Goal: Task Accomplishment & Management: Manage account settings

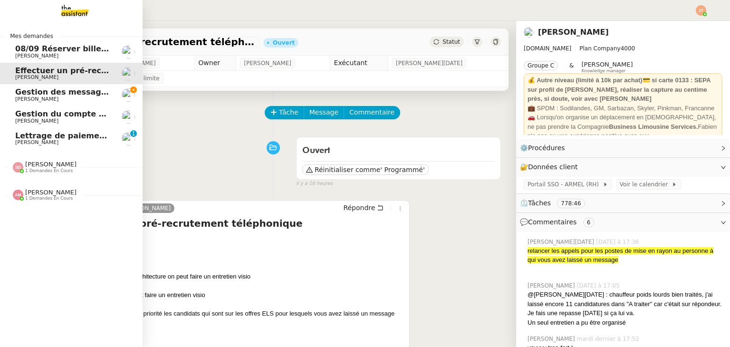
click at [65, 114] on span "Gestion du compte LinkedIn de Charly LAMARD (post + gestion messages) - 21 août…" at bounding box center [195, 113] width 361 height 9
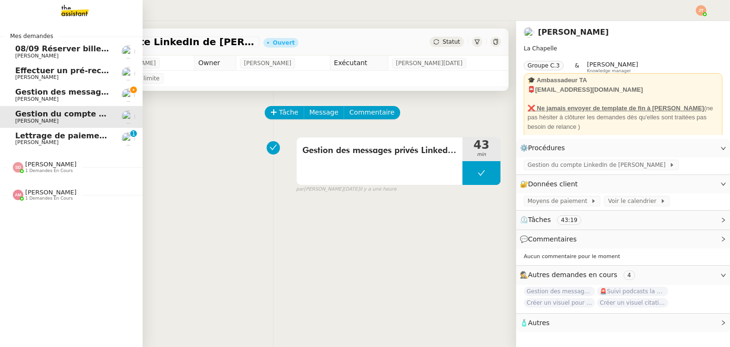
click at [71, 94] on span "Gestion des messages privés linkedIn - 21 août 2025" at bounding box center [114, 91] width 199 height 9
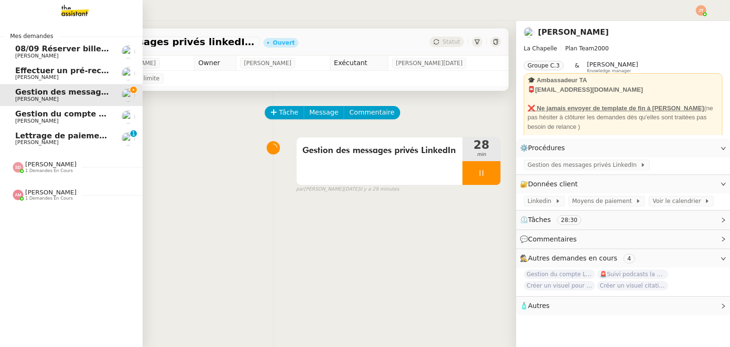
click at [71, 118] on span "Hugo Bentz" at bounding box center [63, 121] width 96 height 6
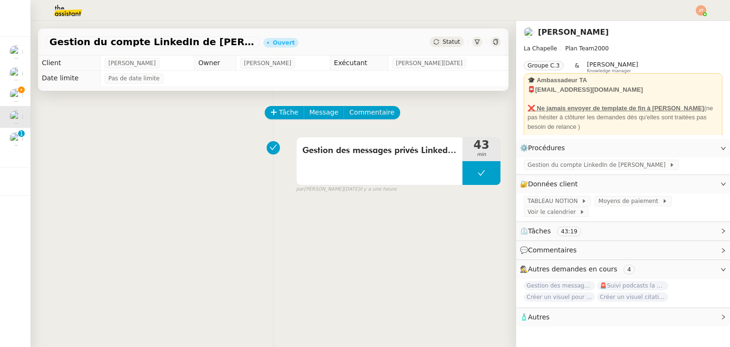
click at [57, 13] on img at bounding box center [61, 10] width 74 height 21
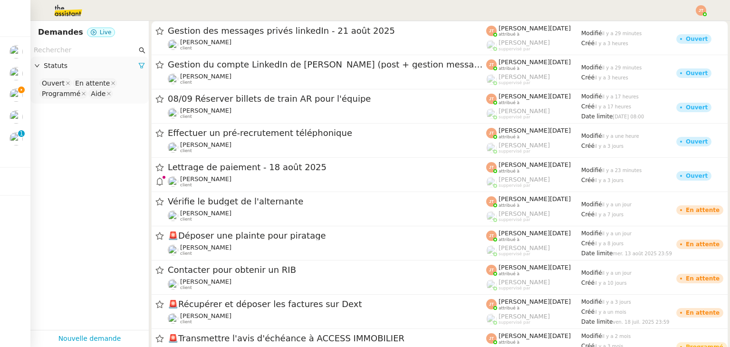
click at [69, 52] on input "text" at bounding box center [85, 50] width 103 height 11
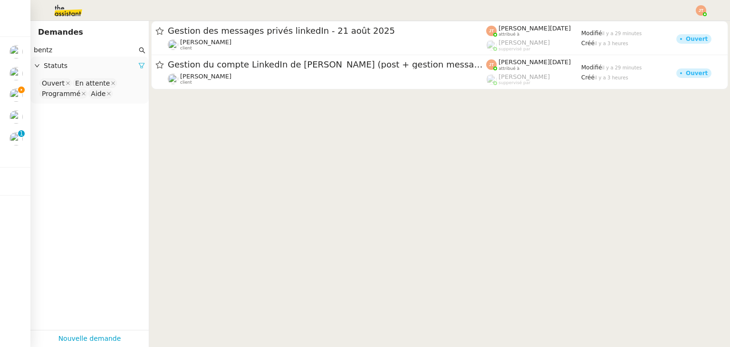
type input "bentz"
click at [139, 67] on icon at bounding box center [142, 65] width 6 height 5
click at [129, 65] on span "Statuts" at bounding box center [94, 65] width 101 height 11
click at [103, 75] on div "Statuts" at bounding box center [89, 66] width 118 height 19
click at [85, 71] on span "Statuts" at bounding box center [94, 65] width 101 height 11
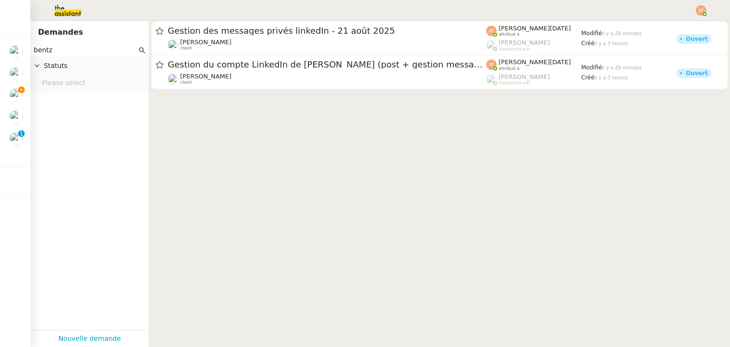
click at [82, 79] on nz-select-top-control "Please select" at bounding box center [89, 83] width 103 height 12
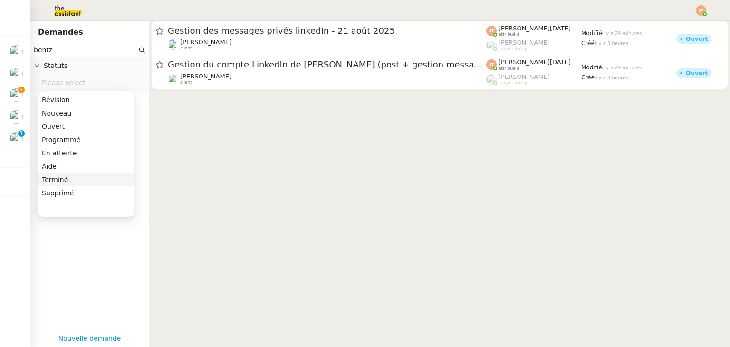
click at [67, 180] on div "Terminé" at bounding box center [86, 179] width 88 height 9
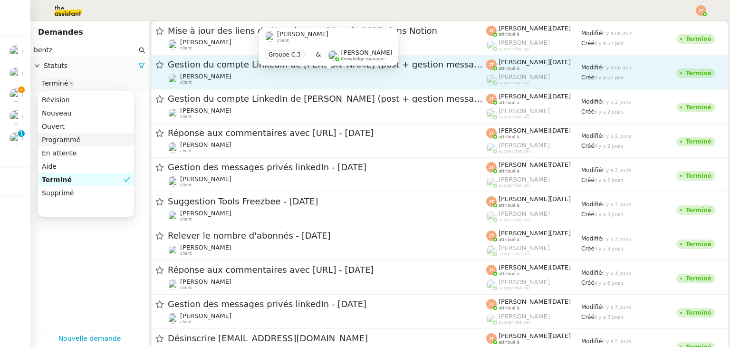
click at [236, 76] on div "Hugo Bentz client" at bounding box center [327, 79] width 318 height 12
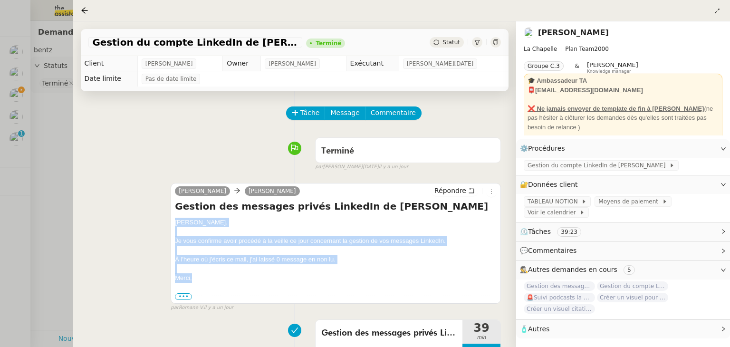
drag, startPoint x: 175, startPoint y: 223, endPoint x: 194, endPoint y: 281, distance: 61.0
click at [194, 282] on div "Hugo, Je vous confirme avoir procédé à la veille ce jour concernant la gestion …" at bounding box center [336, 259] width 322 height 83
copy div "Hugo, Je vous confirme avoir procédé à la veille ce jour concernant la gestion …"
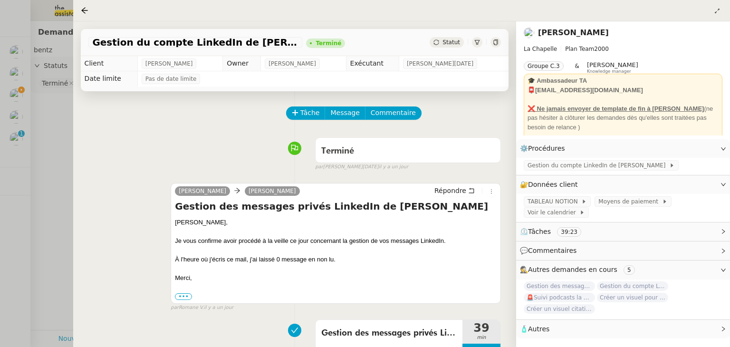
click at [50, 182] on div at bounding box center [365, 173] width 730 height 347
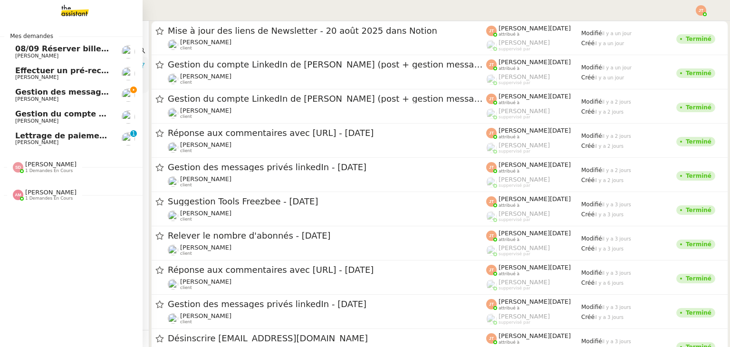
click at [36, 93] on span "Gestion des messages privés linkedIn - 21 août 2025" at bounding box center [114, 91] width 199 height 9
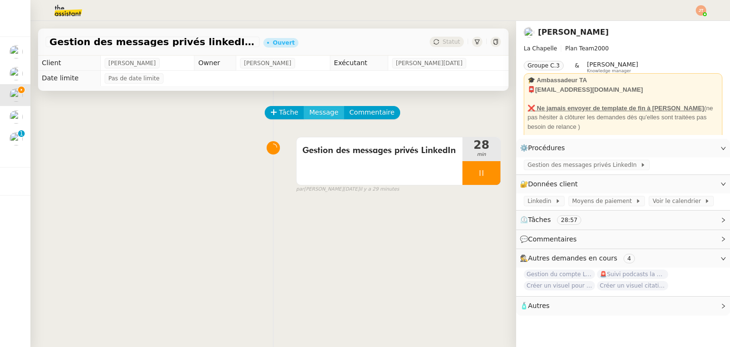
click at [310, 113] on span "Message" at bounding box center [323, 112] width 29 height 11
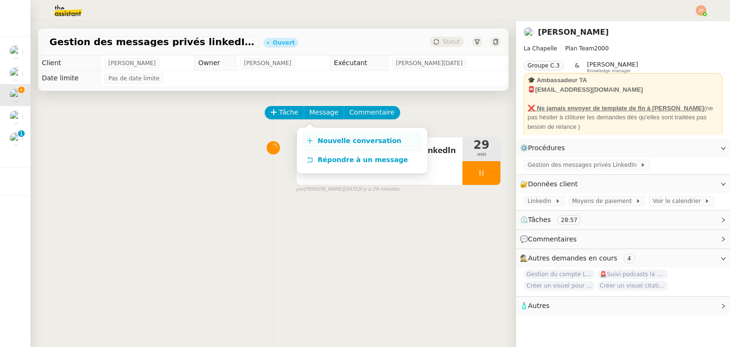
click at [346, 137] on span "Nouvelle conversation" at bounding box center [359, 141] width 84 height 8
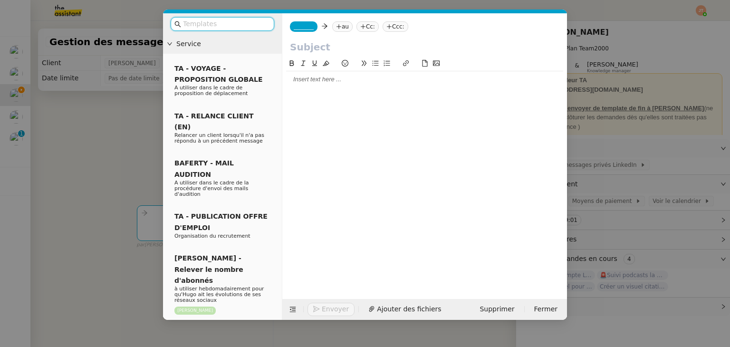
click at [301, 87] on div at bounding box center [424, 79] width 277 height 16
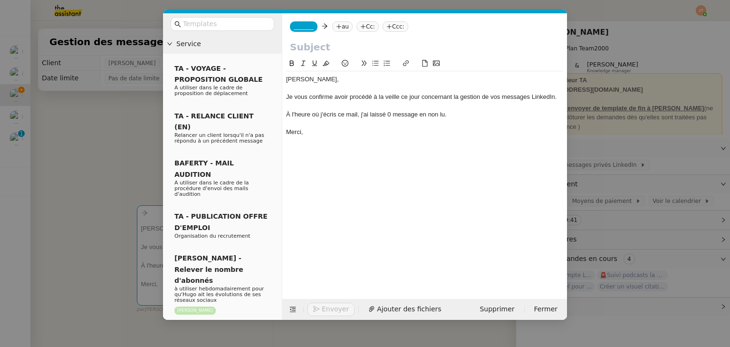
click at [101, 163] on nz-modal-container "Service TA - VOYAGE - PROPOSITION GLOBALE A utiliser dans le cadre de propositi…" at bounding box center [365, 173] width 730 height 347
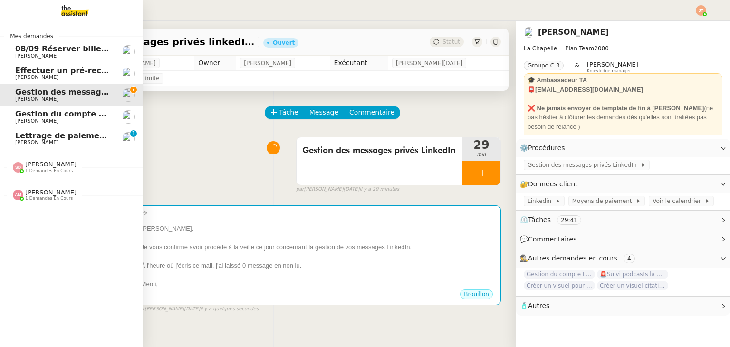
click at [28, 115] on span "Gestion du compte LinkedIn de [PERSON_NAME] (post + gestion messages) - [DATE]" at bounding box center [195, 113] width 361 height 9
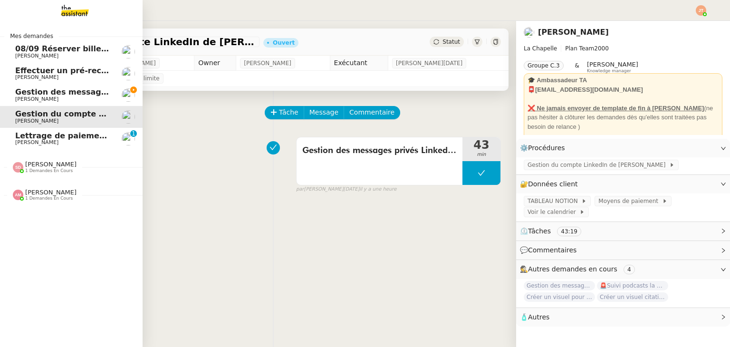
click at [52, 96] on span "Gestion des messages privés linkedIn - 21 août 2025" at bounding box center [114, 91] width 199 height 9
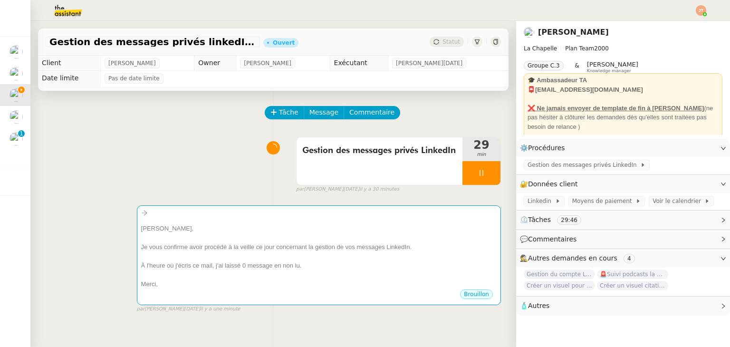
click at [195, 204] on div "Hugo, Je vous confirme avoir procédé à la veille ce jour concernant la gestion …" at bounding box center [273, 255] width 455 height 116
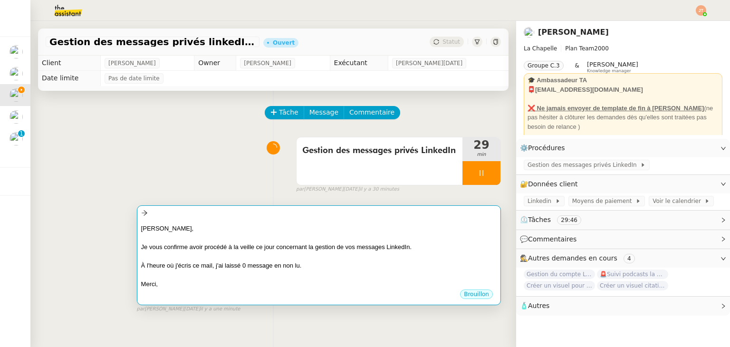
click at [196, 222] on div "Hugo, Je vous confirme avoir procédé à la veille ce jour concernant la gestion …" at bounding box center [318, 254] width 355 height 70
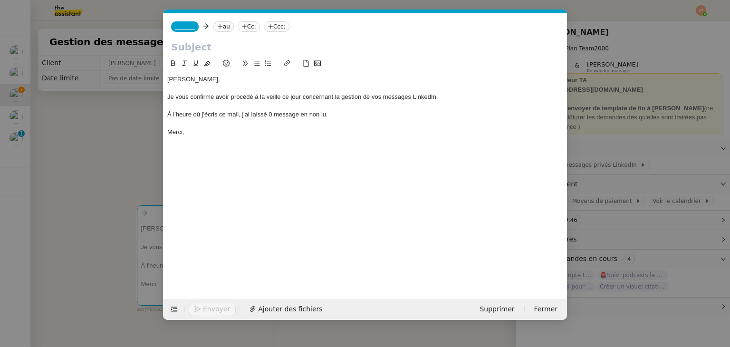
scroll to position [0, 20]
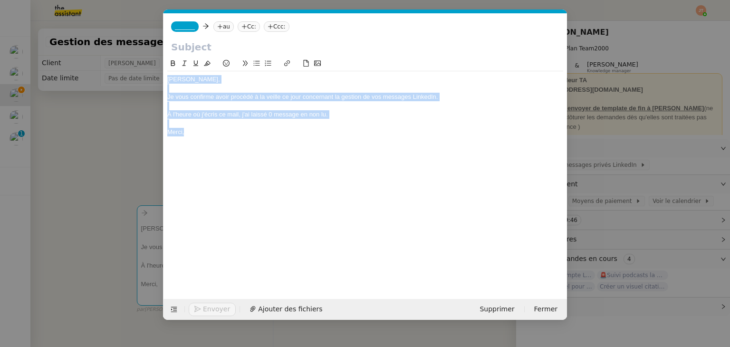
drag, startPoint x: 203, startPoint y: 134, endPoint x: 167, endPoint y: 77, distance: 67.9
click at [167, 77] on div "Hugo, Je vous confirme avoir procédé à la veille ce jour concernant la gestion …" at bounding box center [365, 105] width 396 height 69
copy div "Hugo, Je vous confirme avoir procédé à la veille ce jour concernant la gestion …"
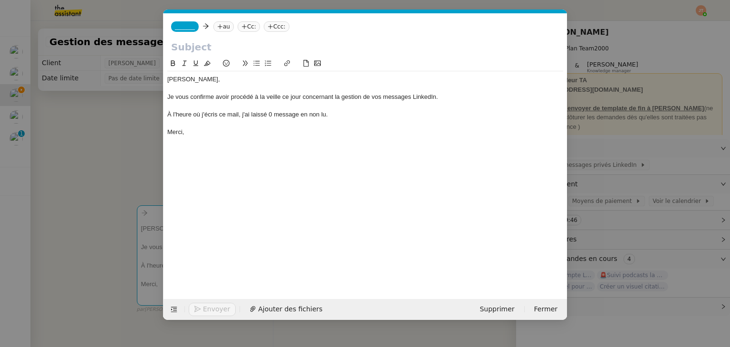
click at [84, 145] on nz-modal-container "Service TA - VOYAGE - PROPOSITION GLOBALE A utiliser dans le cadre de propositi…" at bounding box center [365, 173] width 730 height 347
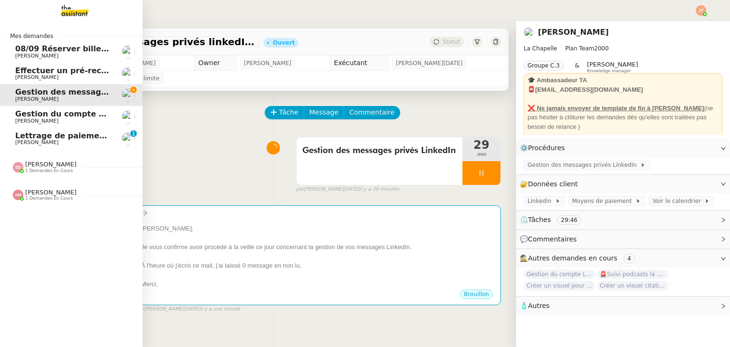
click at [19, 120] on span "[PERSON_NAME]" at bounding box center [36, 121] width 43 height 6
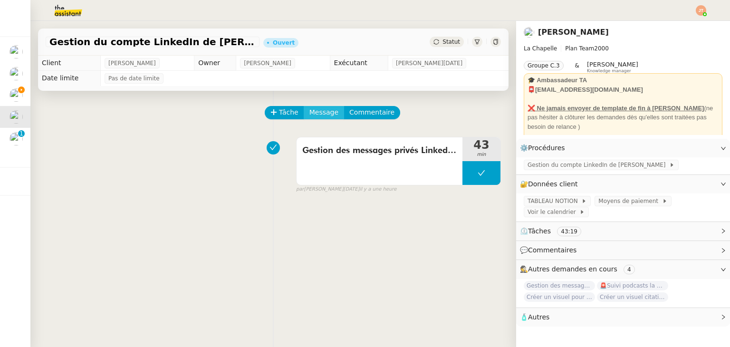
click at [319, 117] on span "Message" at bounding box center [323, 112] width 29 height 11
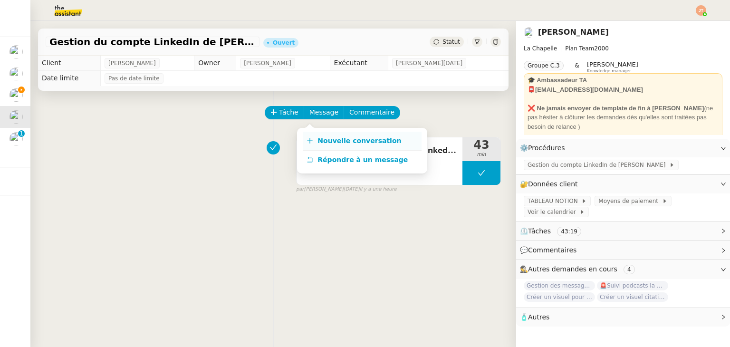
click at [315, 143] on link "Nouvelle conversation" at bounding box center [362, 141] width 119 height 19
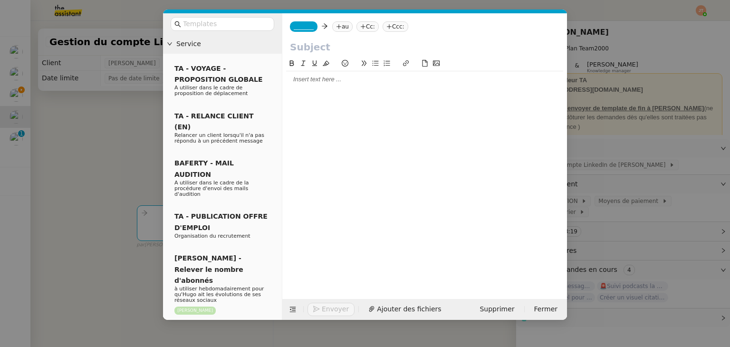
click at [304, 86] on div at bounding box center [424, 79] width 277 height 16
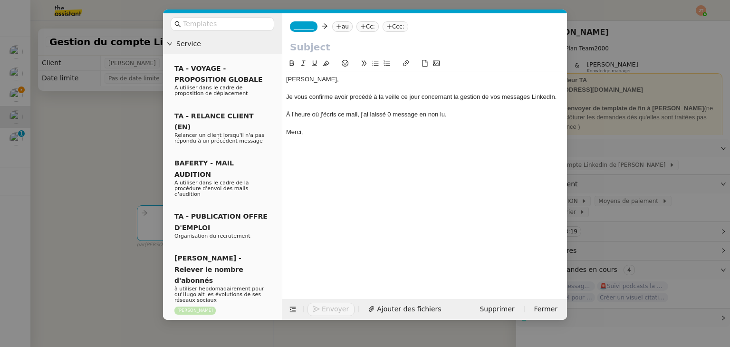
click at [137, 120] on nz-modal-container "Service TA - VOYAGE - PROPOSITION GLOBALE A utiliser dans le cadre de propositi…" at bounding box center [365, 173] width 730 height 347
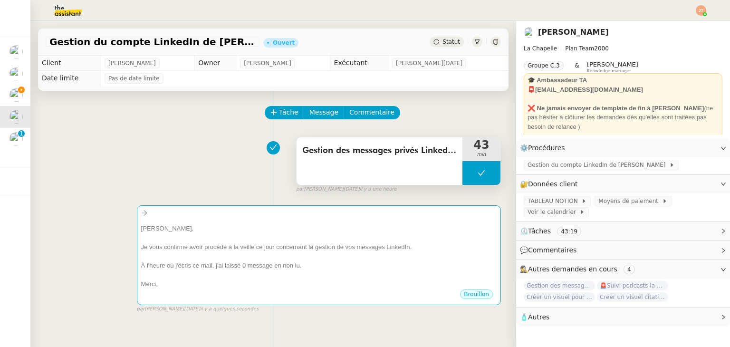
click at [323, 151] on span "Gestion des messages privés LinkedIn de Charly" at bounding box center [379, 150] width 154 height 14
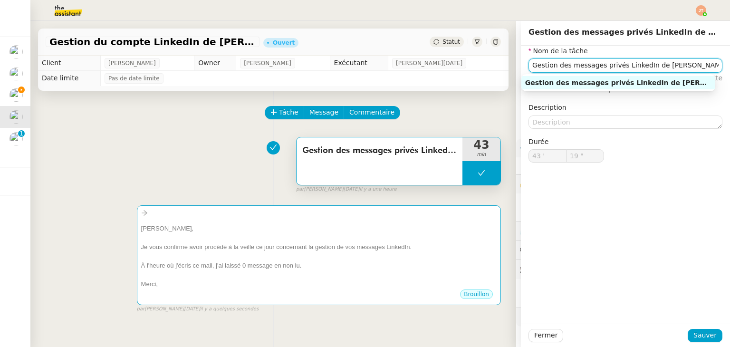
drag, startPoint x: 673, startPoint y: 69, endPoint x: 519, endPoint y: 70, distance: 153.5
click at [521, 70] on div "Nom de la tâche Gestion des messages privés LinkedIn de Charly ⚠️ Privilégiez u…" at bounding box center [625, 112] width 209 height 132
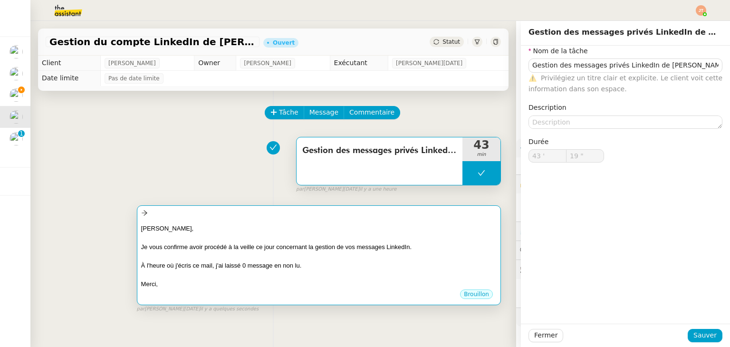
click at [273, 227] on div "Hugo," at bounding box center [318, 229] width 355 height 10
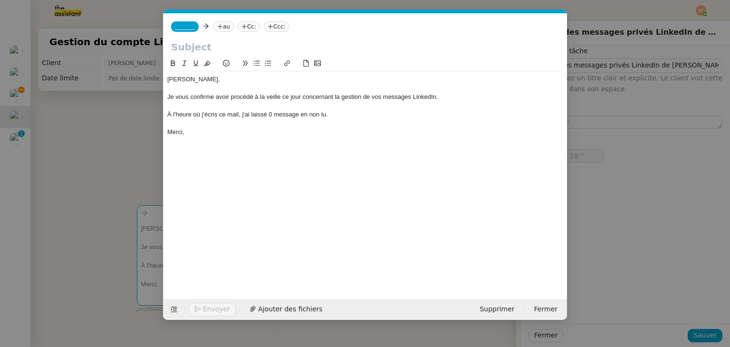
scroll to position [0, 20]
click at [219, 50] on input "text" at bounding box center [365, 47] width 388 height 14
paste input "Gestion des messages privés LinkedIn de Charly"
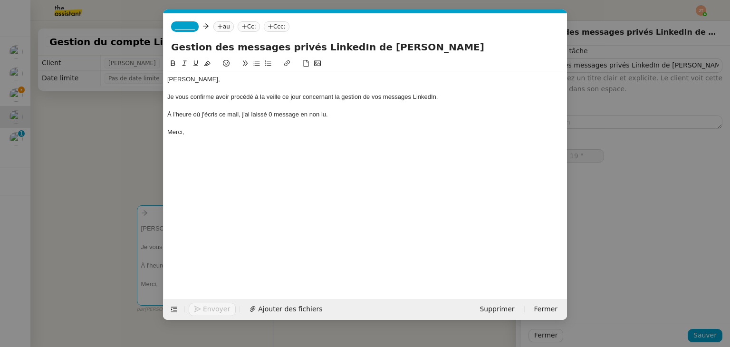
type input "Gestion des messages privés LinkedIn de Charly"
click at [217, 25] on icon at bounding box center [220, 27] width 6 height 6
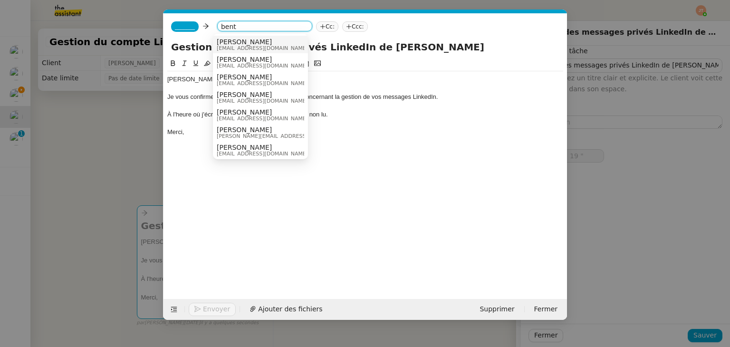
type input "bent"
drag, startPoint x: 239, startPoint y: 48, endPoint x: 228, endPoint y: 42, distance: 12.3
click at [239, 47] on span "hugo@lachapelle.club" at bounding box center [262, 48] width 91 height 5
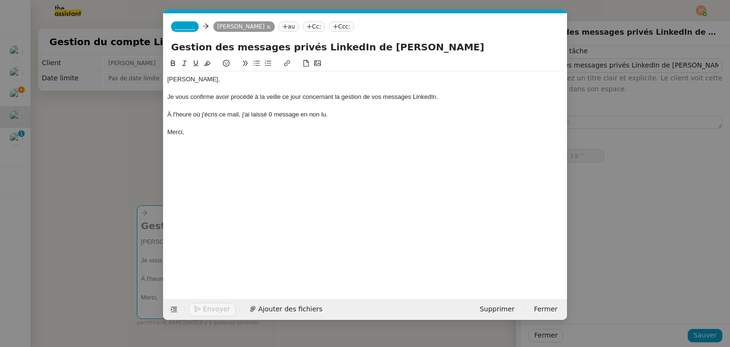
click at [190, 27] on span "_______" at bounding box center [185, 26] width 20 height 7
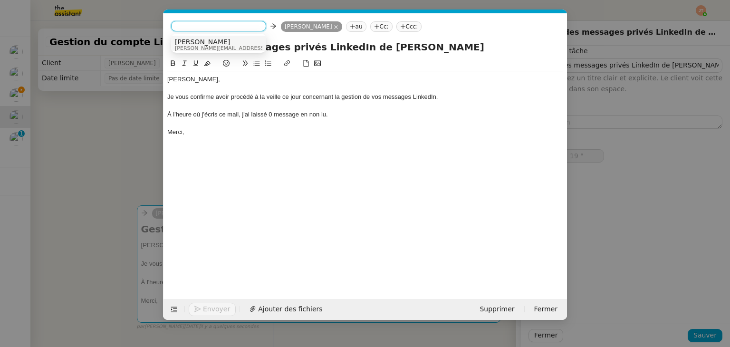
click at [194, 42] on span "[PERSON_NAME]" at bounding box center [242, 42] width 135 height 8
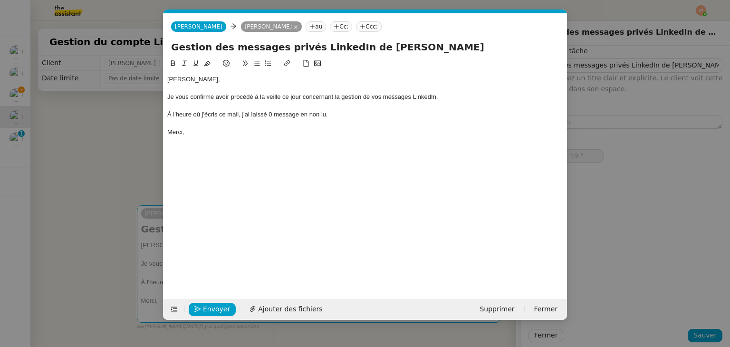
click at [97, 122] on nz-modal-container "Service TA - VOYAGE - PROPOSITION GLOBALE A utiliser dans le cadre de propositi…" at bounding box center [365, 173] width 730 height 347
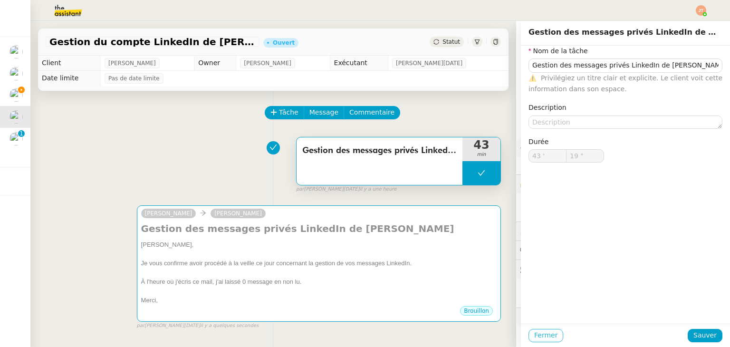
click at [545, 336] on span "Fermer" at bounding box center [545, 335] width 23 height 11
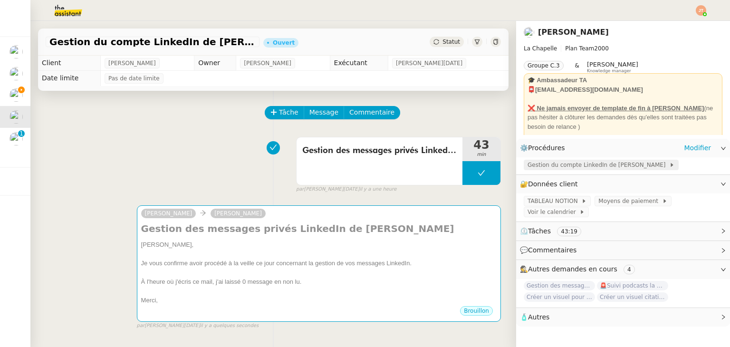
click at [543, 167] on span "Gestion du compte LinkedIn de Charly LAMARD" at bounding box center [598, 165] width 142 height 10
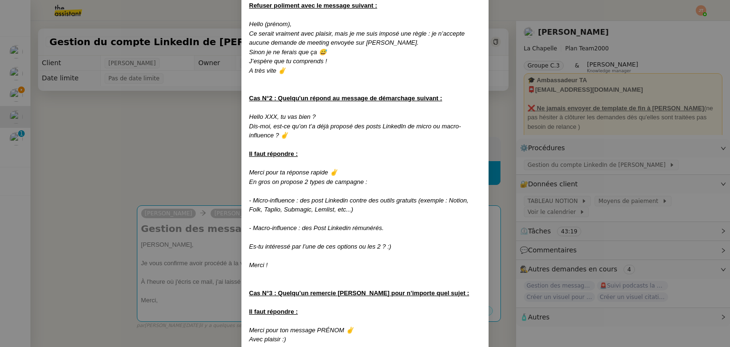
scroll to position [760, 0]
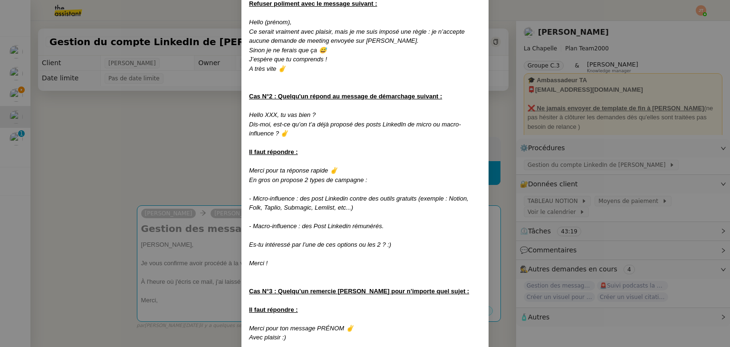
drag, startPoint x: 247, startPoint y: 150, endPoint x: 273, endPoint y: 242, distance: 95.5
click at [273, 242] on div "Créée le 08/11/2024 MAJ le 14/05/2025 Contexte : Hugo souhaite qu’on l'on gère …" at bounding box center [365, 130] width 232 height 1671
copy div "Merci pour ta réponse rapide ✌️ En gros on propose 2 types de campagne : - Micr…"
click at [226, 118] on nz-modal-container "Créée le 08/11/2024 MAJ le 14/05/2025 Contexte : Hugo souhaite qu’on l'on gère …" at bounding box center [365, 173] width 730 height 347
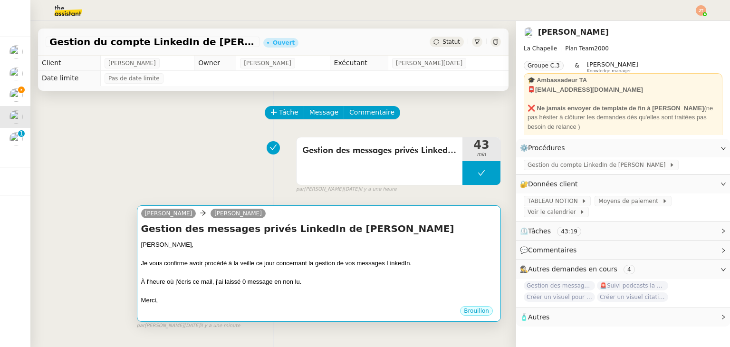
click at [262, 244] on div "Hugo," at bounding box center [318, 245] width 355 height 10
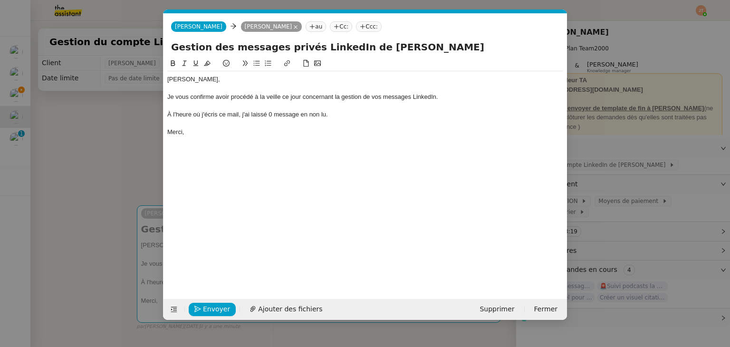
scroll to position [0, 20]
click at [211, 311] on span "Envoyer" at bounding box center [216, 309] width 27 height 11
click at [211, 311] on span "Confirmer l'envoi" at bounding box center [231, 309] width 57 height 11
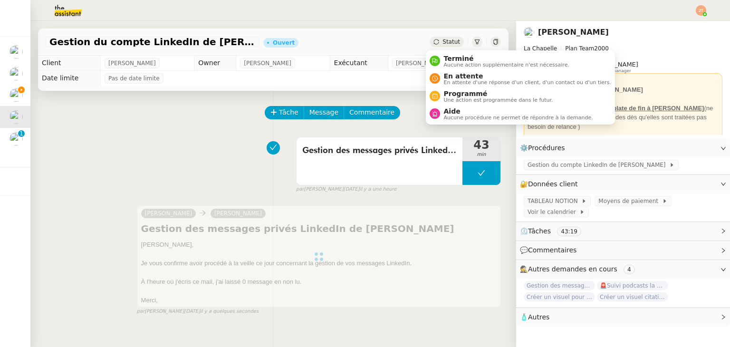
click at [445, 43] on span "Statut" at bounding box center [451, 41] width 18 height 7
click at [447, 60] on span "Terminé" at bounding box center [506, 59] width 125 height 8
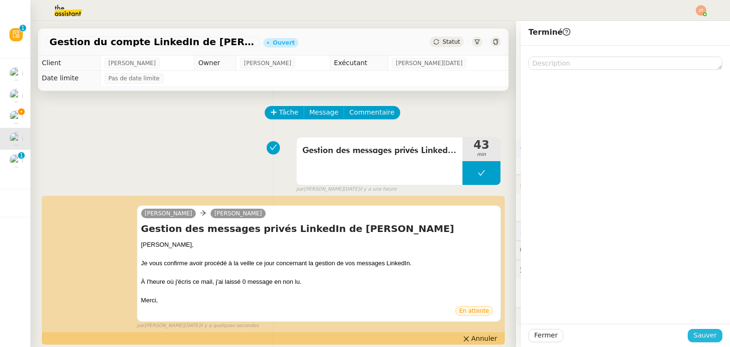
click at [688, 333] on button "Sauver" at bounding box center [705, 335] width 35 height 13
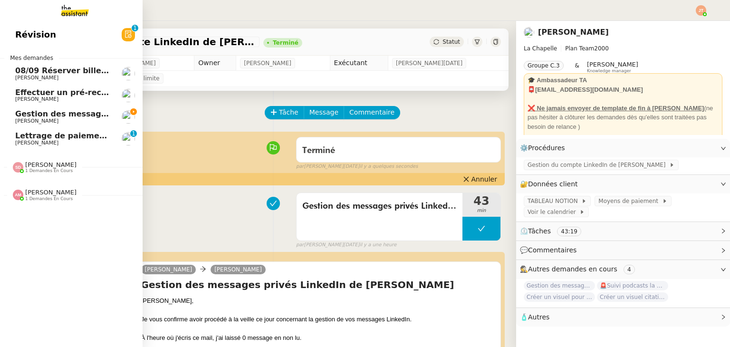
click at [36, 116] on span "Gestion des messages privés linkedIn - 21 août 2025" at bounding box center [114, 113] width 199 height 9
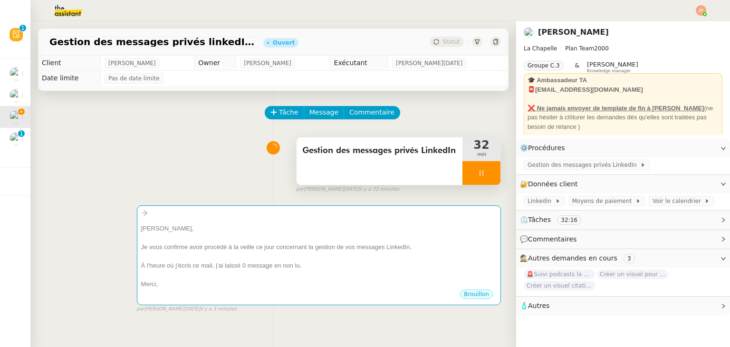
click at [322, 156] on span "Gestion des messages privés LinkedIn" at bounding box center [379, 150] width 154 height 14
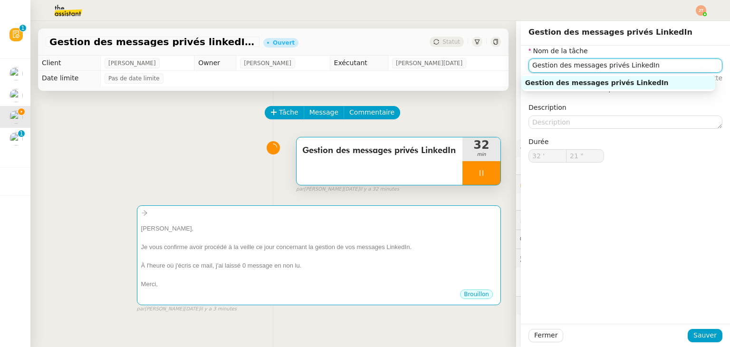
drag, startPoint x: 642, startPoint y: 67, endPoint x: 512, endPoint y: 68, distance: 130.7
click at [512, 68] on app-ticket "Gestion des messages privés linkedIn - 21 août 2025 Ouvert Statut Client Hugo B…" at bounding box center [379, 184] width 699 height 326
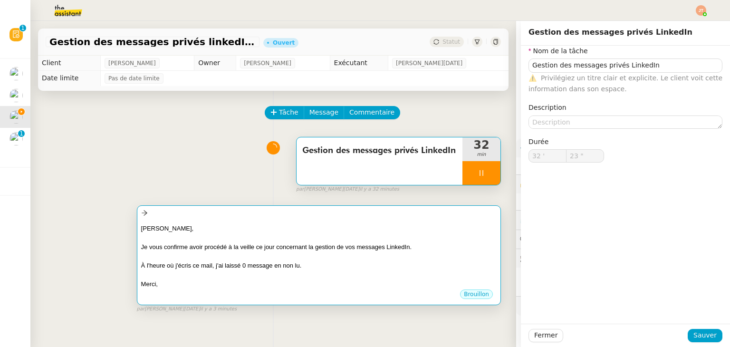
click at [229, 238] on div at bounding box center [318, 238] width 355 height 10
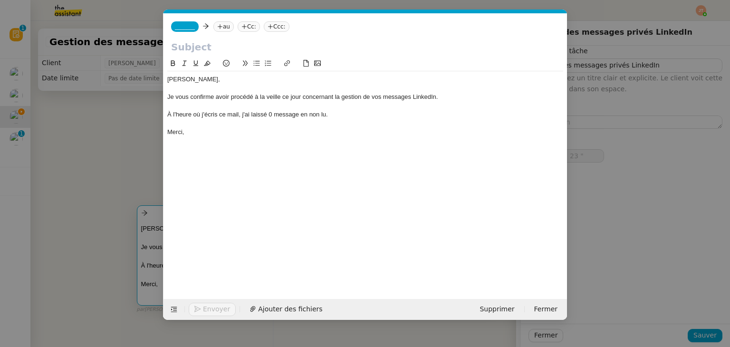
scroll to position [0, 20]
click at [201, 50] on input "text" at bounding box center [365, 47] width 388 height 14
type input "25 ""
paste input "Gestion des messages privés LinkedIn"
type input "Gestion des messages privés LinkedIn"
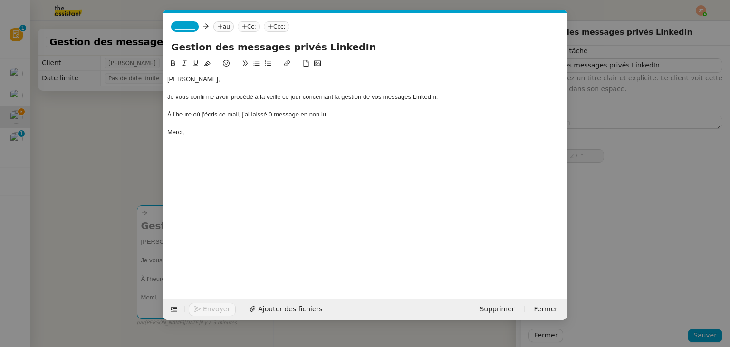
type input "28 ""
type input "Gestion des messages privés LinkedIn"
click at [224, 27] on nz-tag "au" at bounding box center [223, 26] width 20 height 10
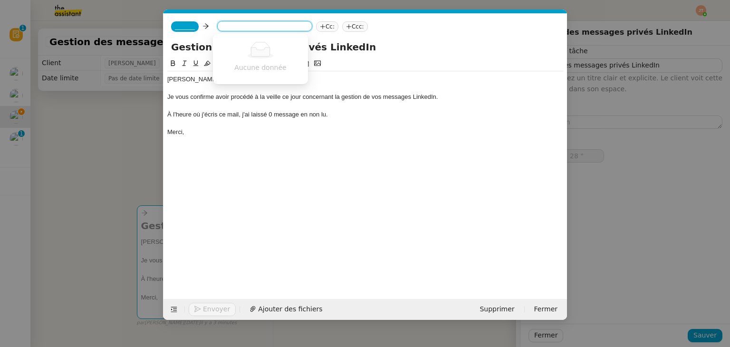
type input "29 ""
type input "bent"
type input "30 ""
type input "bentz"
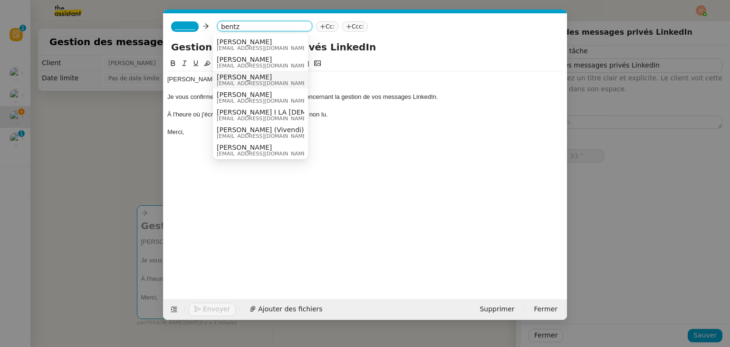
type input "34 ""
type input "bentz"
click at [255, 48] on span "hugo@lachapelle.club" at bounding box center [262, 48] width 91 height 5
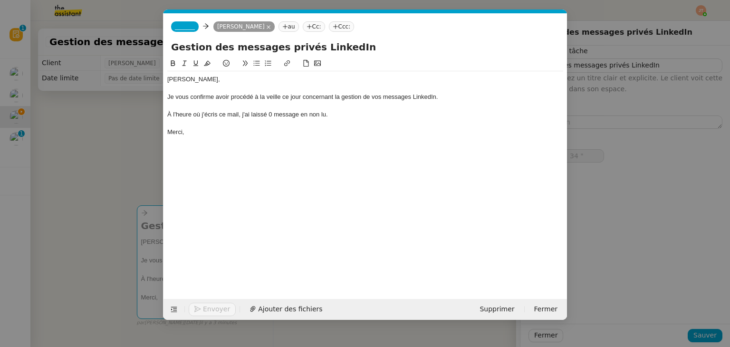
click at [188, 30] on span "_______" at bounding box center [185, 26] width 20 height 7
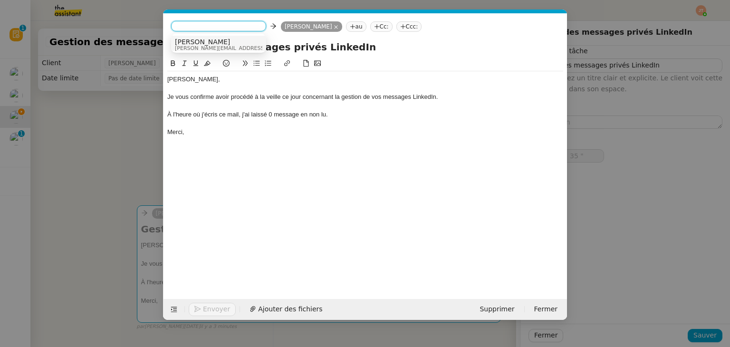
click at [191, 43] on span "[PERSON_NAME]" at bounding box center [242, 42] width 135 height 8
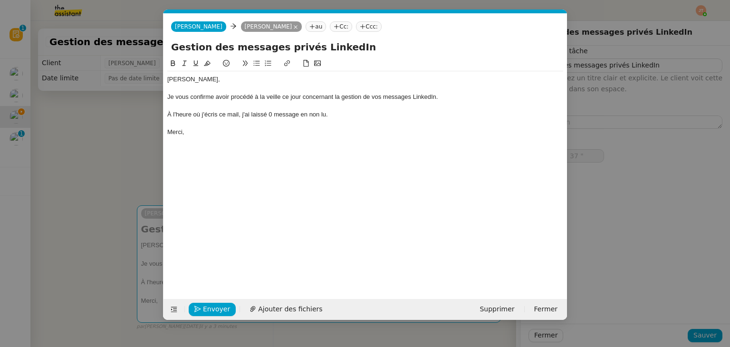
click at [113, 157] on nz-modal-container "Service TA - VOYAGE - PROPOSITION GLOBALE A utiliser dans le cadre de propositi…" at bounding box center [365, 173] width 730 height 347
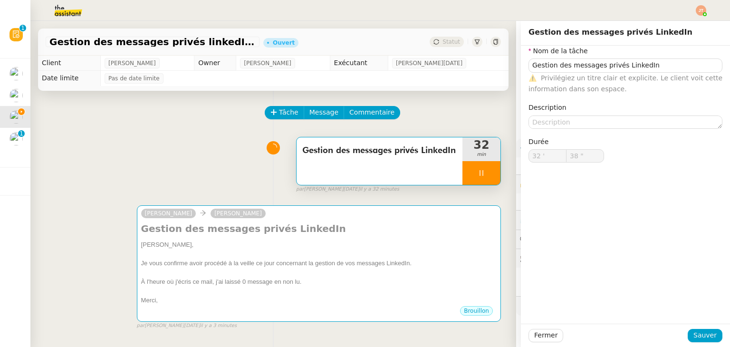
type input "39 ""
click at [528, 337] on button "Fermer" at bounding box center [545, 335] width 35 height 13
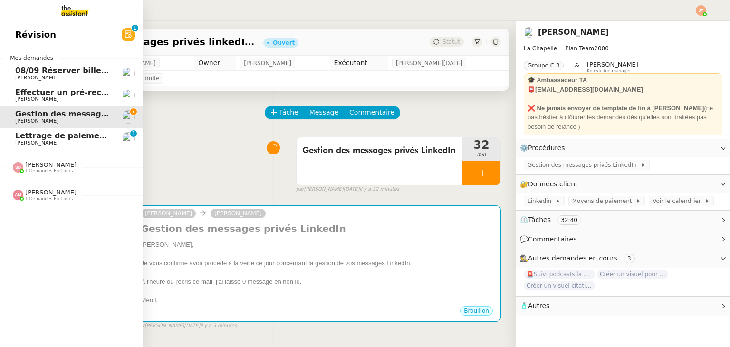
click at [39, 163] on span "[PERSON_NAME]" at bounding box center [50, 164] width 51 height 7
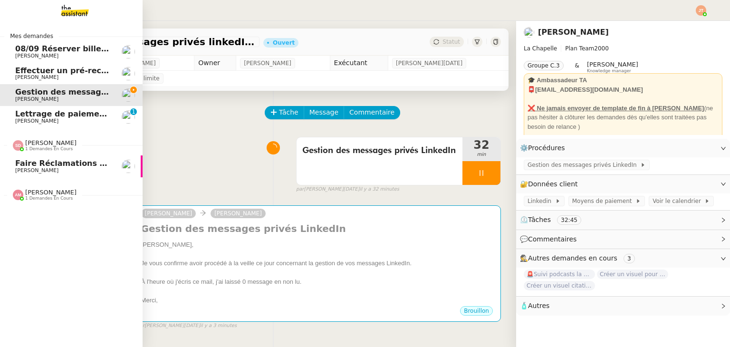
click at [48, 171] on span "[PERSON_NAME]" at bounding box center [63, 171] width 96 height 6
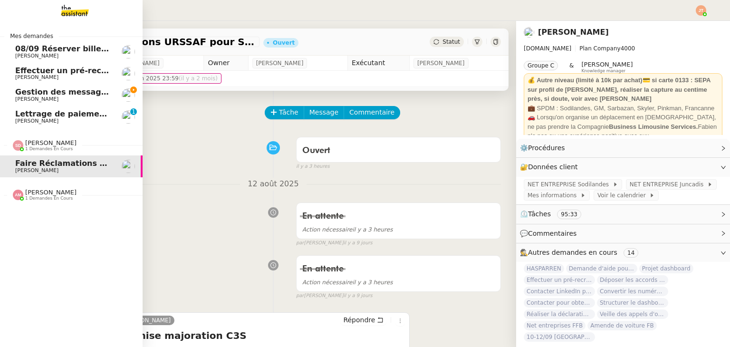
click at [59, 112] on span "Lettrage de paiement - 18 août 2025" at bounding box center [94, 113] width 158 height 9
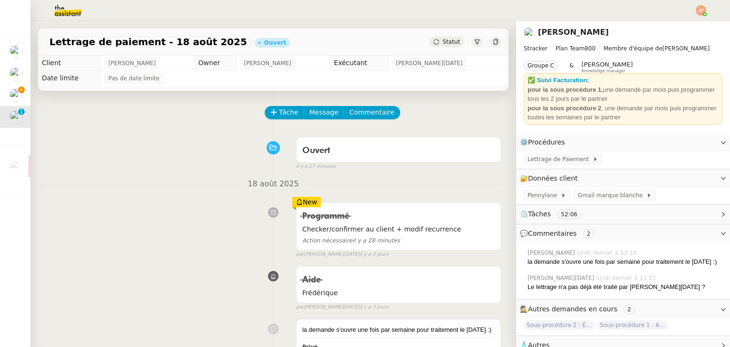
click at [433, 45] on icon at bounding box center [436, 42] width 6 height 6
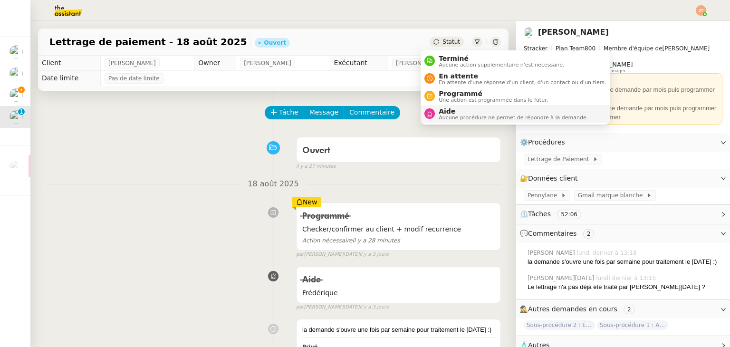
click at [440, 115] on span "Aucune procédure ne permet de répondre à la demande." at bounding box center [513, 117] width 149 height 5
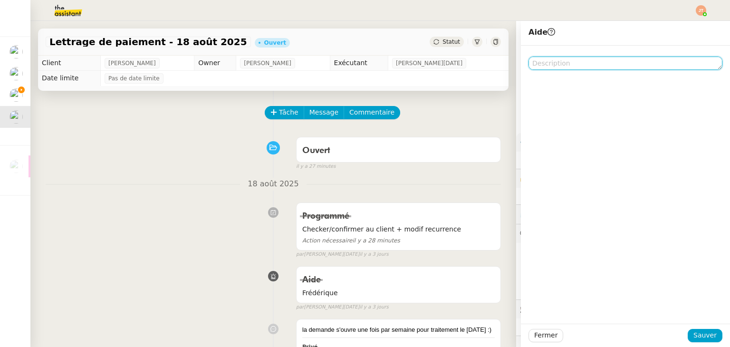
click at [571, 63] on textarea at bounding box center [625, 63] width 194 height 13
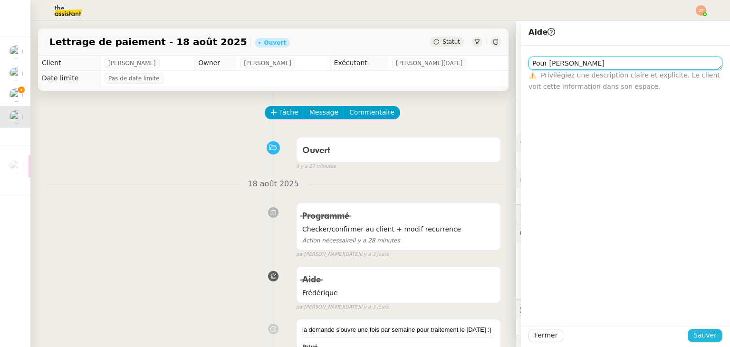
type textarea "Pour Sheida"
click at [700, 330] on span "Sauver" at bounding box center [704, 335] width 23 height 11
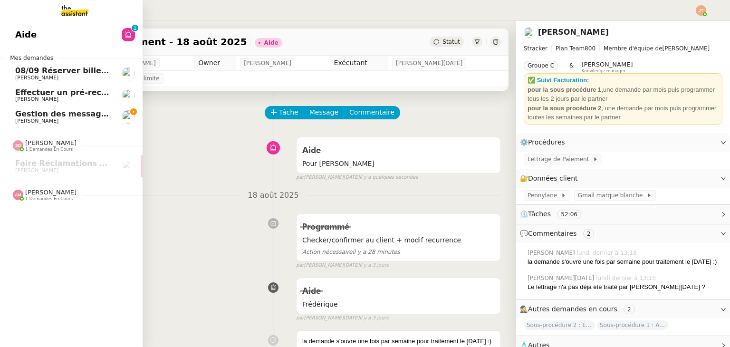
click at [48, 196] on span "1 demandes en cours" at bounding box center [49, 198] width 48 height 5
click at [48, 212] on span "Apporter des modifications au backoffice du site" at bounding box center [120, 213] width 211 height 9
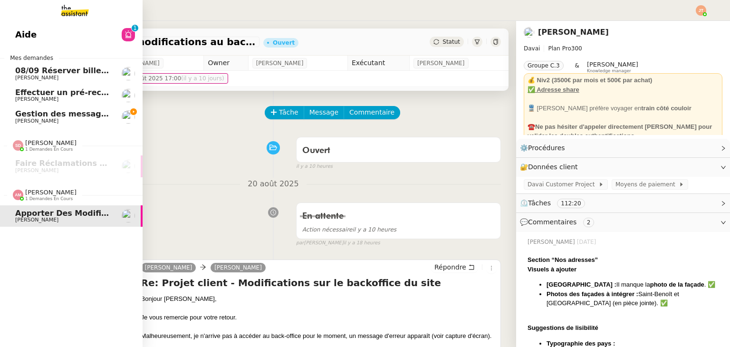
click at [53, 199] on span "1 demandes en cours" at bounding box center [49, 198] width 48 height 5
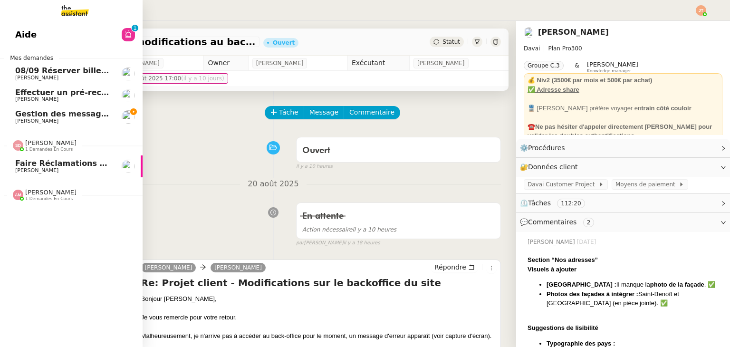
click at [55, 145] on span "[PERSON_NAME]" at bounding box center [50, 142] width 51 height 7
click at [66, 109] on link "Gestion des messages privés linkedIn - 21 août 2025 Hugo Bentz" at bounding box center [71, 117] width 143 height 22
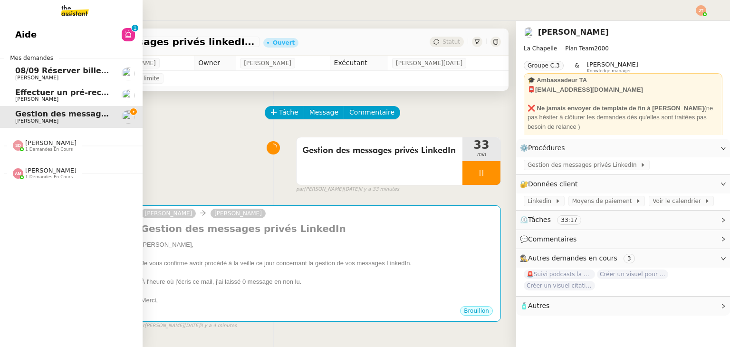
click at [77, 72] on span "08/09 Réserver billets de train AR pour l'équipe" at bounding box center [117, 70] width 204 height 9
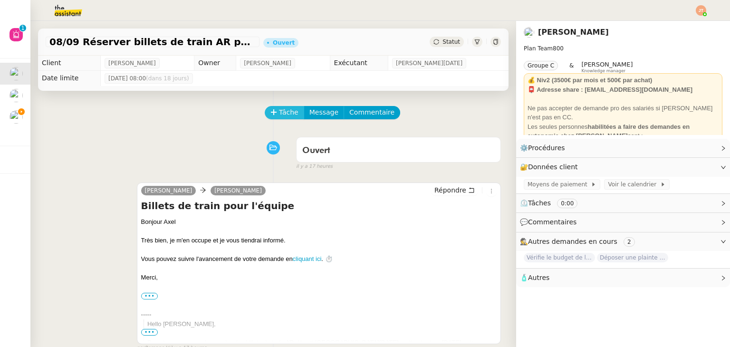
click at [270, 115] on icon at bounding box center [273, 112] width 7 height 7
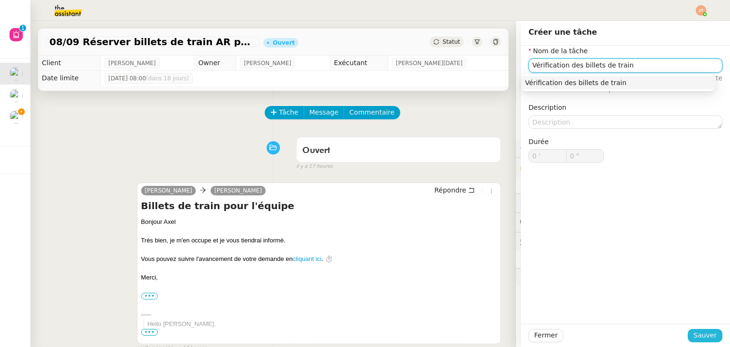
type input "Vérification des billets de train"
click at [696, 337] on span "Sauver" at bounding box center [704, 335] width 23 height 11
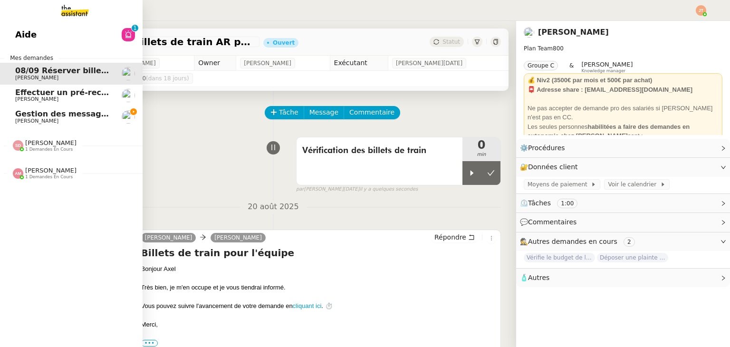
click at [21, 124] on span "[PERSON_NAME]" at bounding box center [36, 121] width 43 height 6
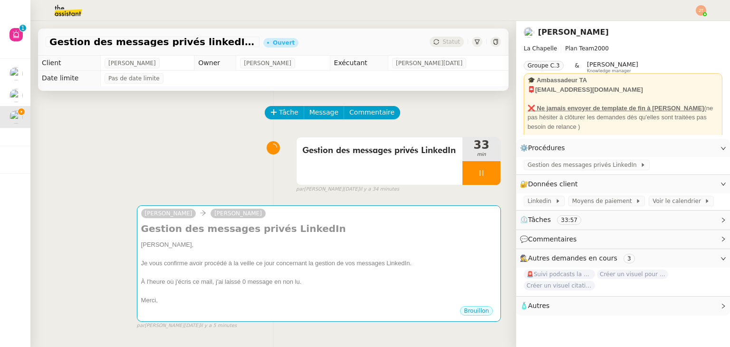
click at [100, 138] on div "Gestion des messages privés LinkedIn 33 min false par Jean-Noël D. il y a 34 mi…" at bounding box center [273, 163] width 455 height 61
click at [164, 174] on div "Gestion des messages privés LinkedIn 43 min false par Jean-Noël D. il y a 43 mi…" at bounding box center [273, 163] width 455 height 61
click at [478, 172] on icon at bounding box center [482, 173] width 8 height 8
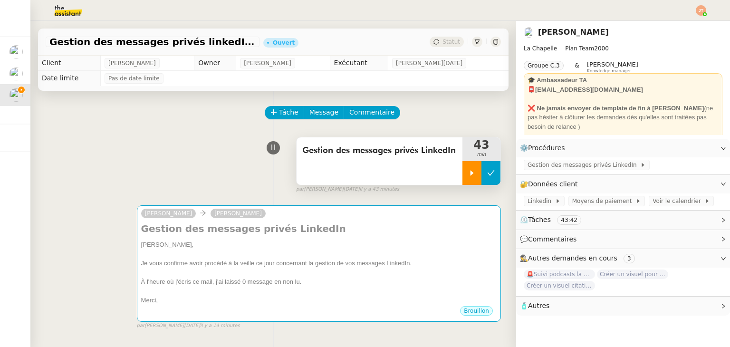
click at [481, 173] on button at bounding box center [490, 173] width 19 height 24
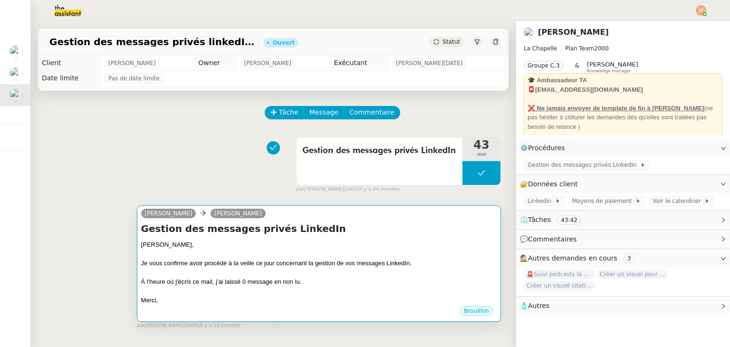
click at [325, 253] on div at bounding box center [318, 254] width 355 height 10
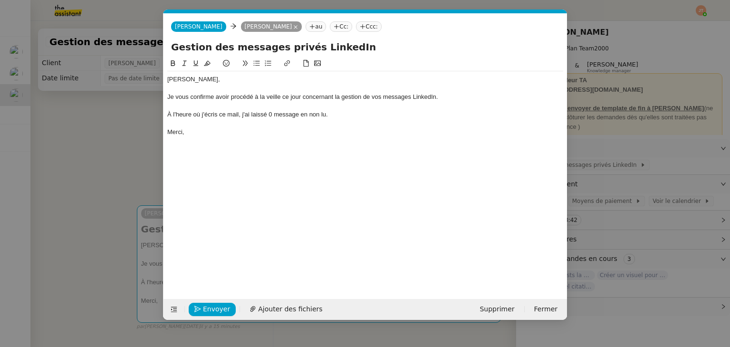
scroll to position [0, 20]
click at [219, 306] on span "Envoyer" at bounding box center [216, 309] width 27 height 11
click at [219, 306] on span "Confirmer l'envoi" at bounding box center [231, 309] width 57 height 11
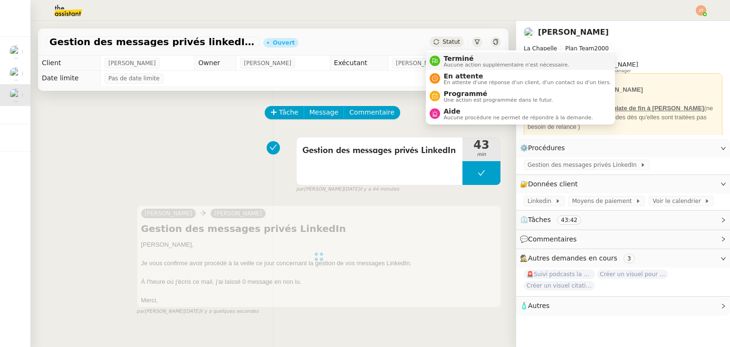
click at [450, 62] on span "Aucune action supplémentaire n'est nécessaire." at bounding box center [506, 64] width 125 height 5
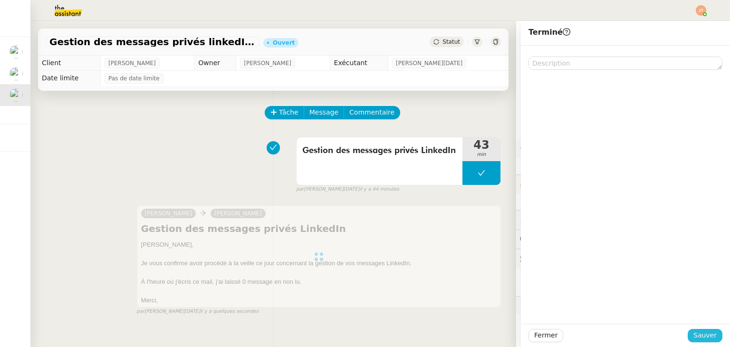
click at [696, 334] on span "Sauver" at bounding box center [704, 335] width 23 height 11
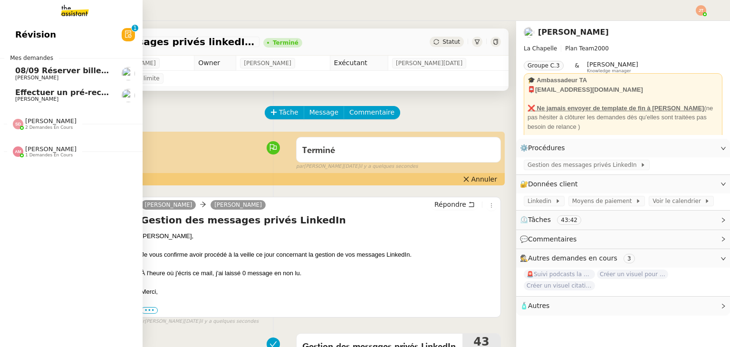
click at [34, 79] on span "[PERSON_NAME]" at bounding box center [36, 78] width 43 height 6
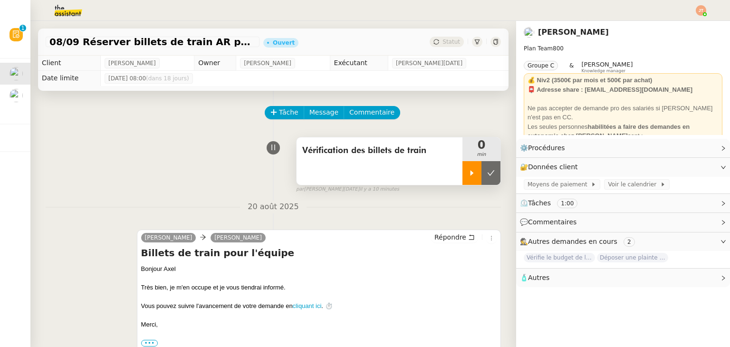
click at [468, 175] on icon at bounding box center [472, 173] width 8 height 8
click at [226, 156] on div "Vérification des billets de train 3 min false par Jean-Noël D. il y a 13 minutes" at bounding box center [273, 163] width 455 height 61
click at [478, 173] on icon at bounding box center [482, 173] width 8 height 8
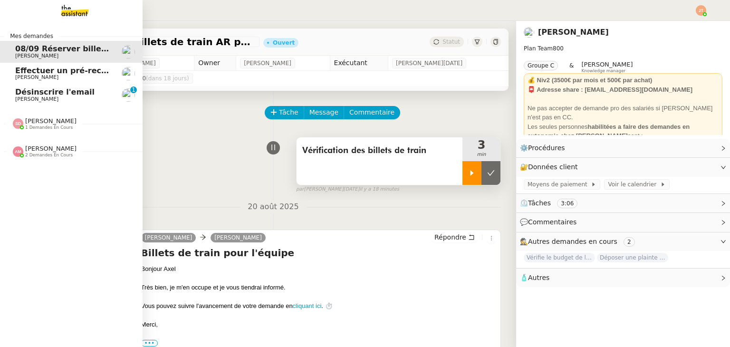
click at [73, 97] on span "[PERSON_NAME]" at bounding box center [63, 99] width 96 height 6
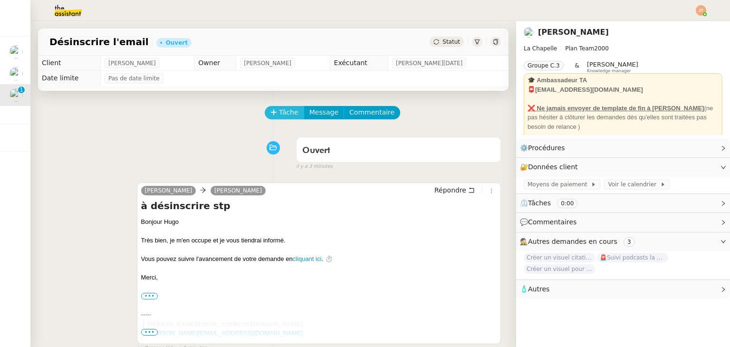
click at [271, 112] on icon at bounding box center [273, 112] width 5 height 0
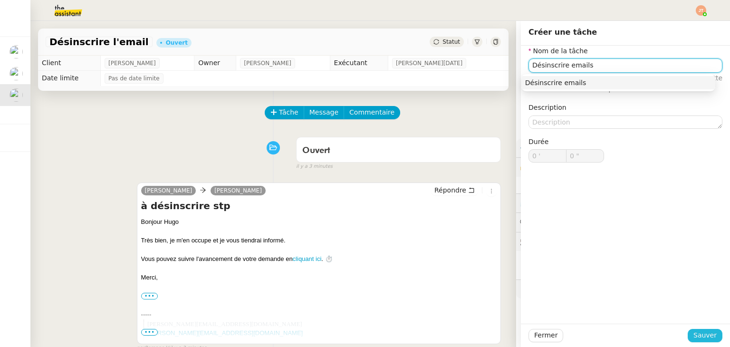
type input "Désinscrire emails"
click at [689, 330] on button "Sauver" at bounding box center [705, 335] width 35 height 13
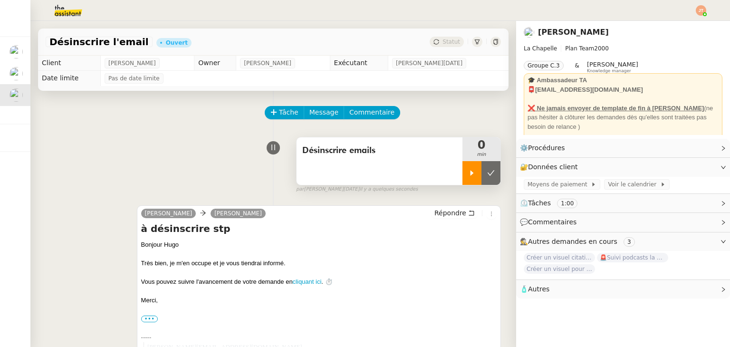
click at [468, 175] on icon at bounding box center [472, 173] width 8 height 8
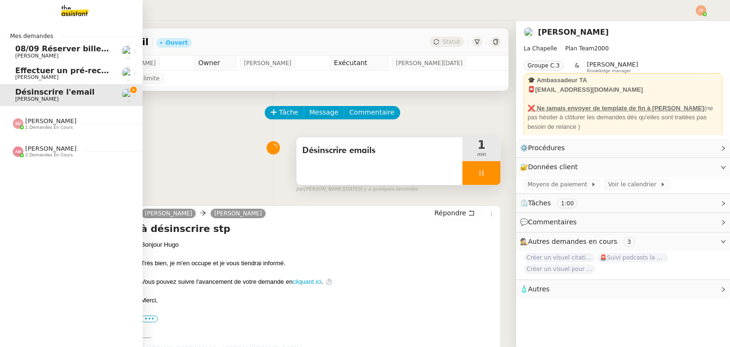
click at [32, 126] on span "1 demandes en cours" at bounding box center [49, 127] width 48 height 5
click at [47, 147] on span "[PERSON_NAME]" at bounding box center [36, 148] width 43 height 6
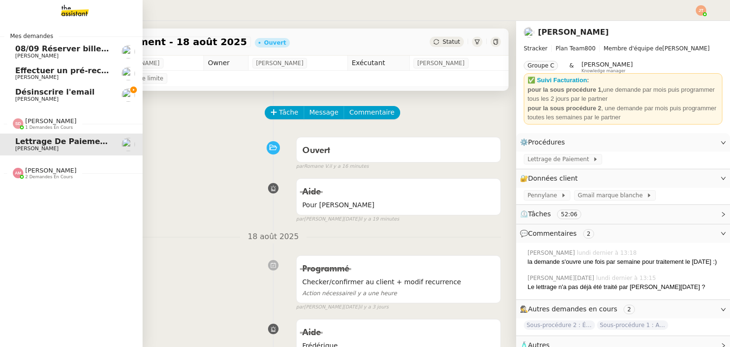
click at [42, 125] on span "1 demandes en cours" at bounding box center [49, 127] width 48 height 5
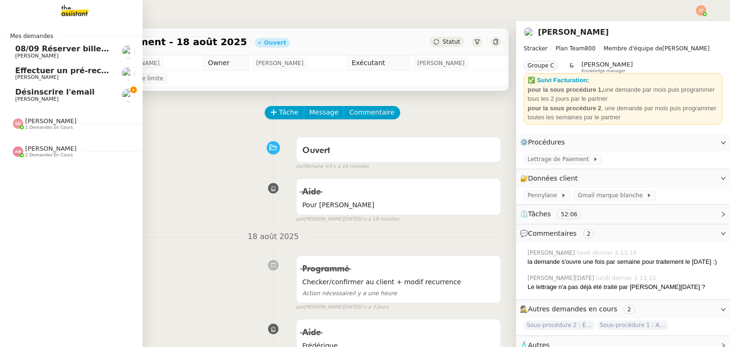
click at [68, 96] on span "[PERSON_NAME]" at bounding box center [63, 99] width 96 height 6
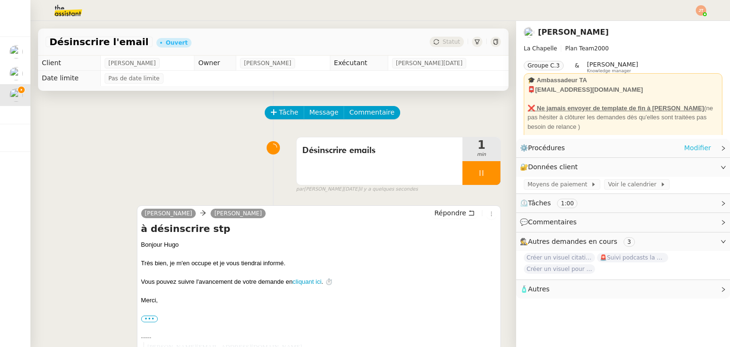
click at [698, 145] on link "Modifier" at bounding box center [697, 148] width 27 height 11
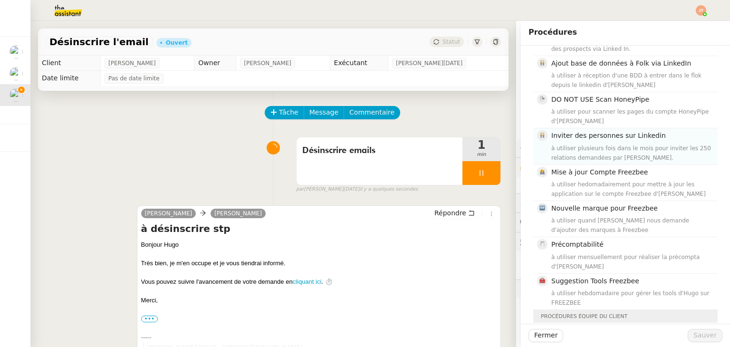
scroll to position [238, 0]
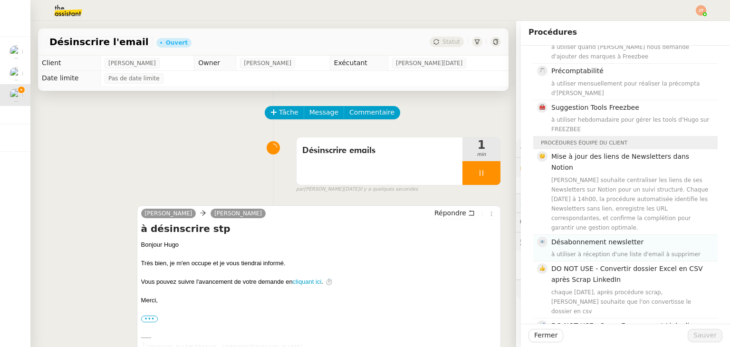
click at [577, 238] on span "Désabonnement newsletter" at bounding box center [597, 242] width 92 height 8
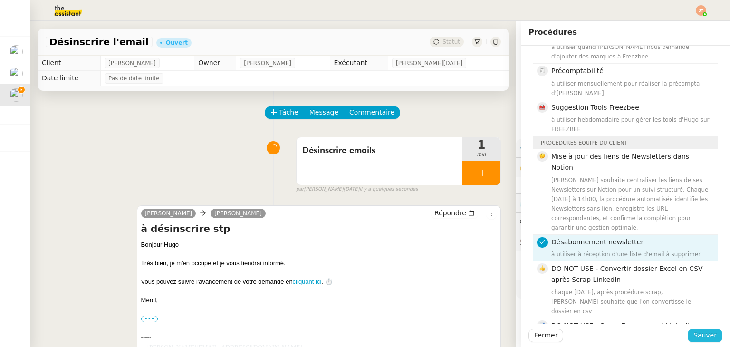
click at [693, 335] on span "Sauver" at bounding box center [704, 335] width 23 height 11
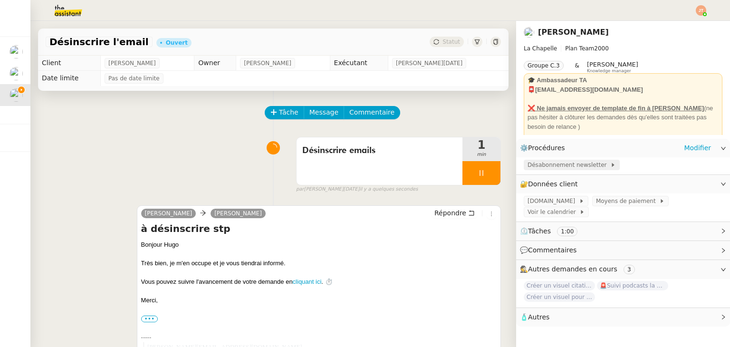
click at [554, 166] on span "Désabonnement newsletter" at bounding box center [568, 165] width 83 height 10
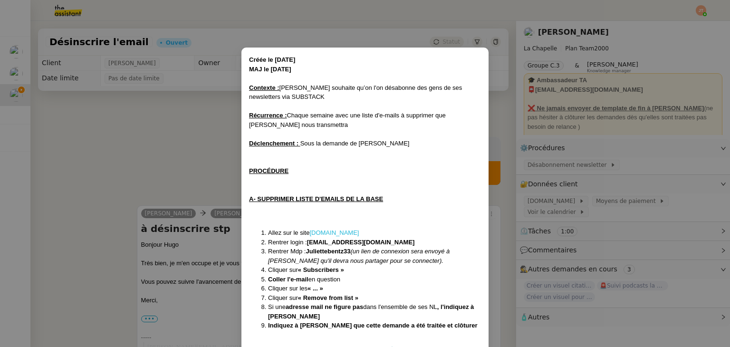
click at [338, 229] on link "substack.com" at bounding box center [333, 232] width 49 height 7
click at [165, 117] on nz-modal-container "Créée le 04/11/24 MAJ le 20/03/2025 Contexte : Hugo souhaite qu’on l'on désabon…" at bounding box center [365, 173] width 730 height 347
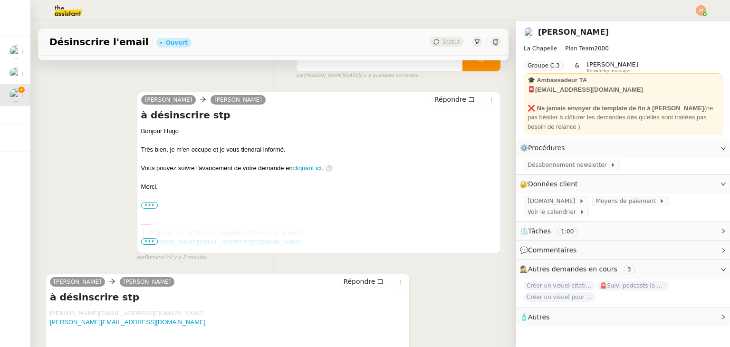
scroll to position [262, 0]
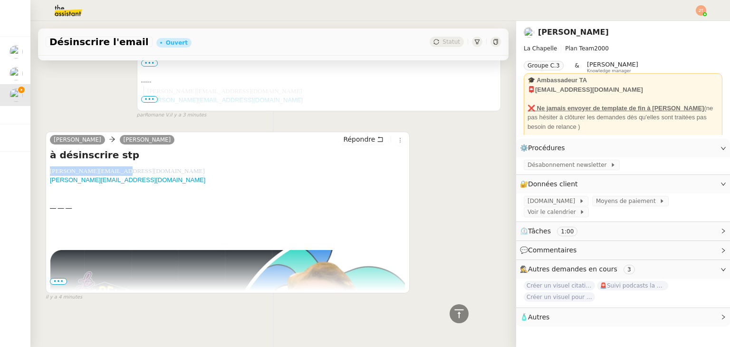
drag, startPoint x: 115, startPoint y: 166, endPoint x: 50, endPoint y: 166, distance: 65.1
click at [50, 166] on div "benedicte@winch.expert etienne.barilley@hotmail.fr" at bounding box center [227, 175] width 355 height 19
copy span "benedicte@winch.expert"
drag, startPoint x: 121, startPoint y: 175, endPoint x: 50, endPoint y: 175, distance: 71.3
click at [50, 175] on div "benedicte@winch.expert etienne.barilley@hotmail.fr" at bounding box center [227, 175] width 355 height 19
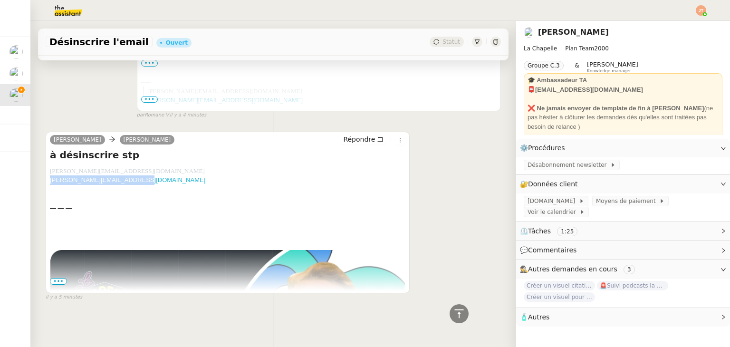
copy link "etienne.barilley@hotmail.fr"
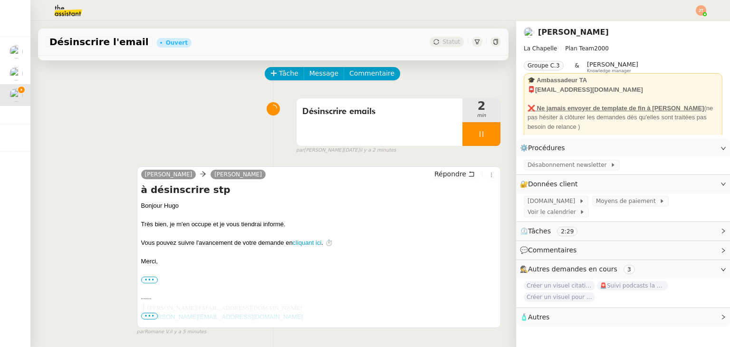
scroll to position [190, 0]
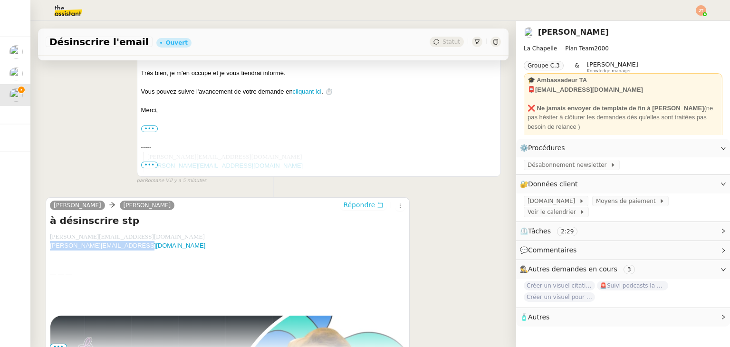
click at [351, 206] on span "Répondre" at bounding box center [359, 205] width 32 height 10
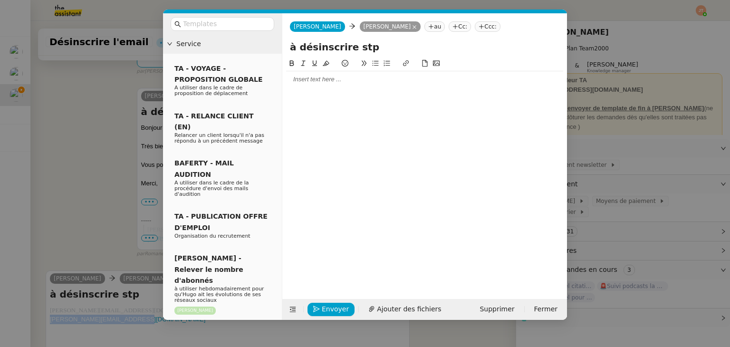
scroll to position [263, 0]
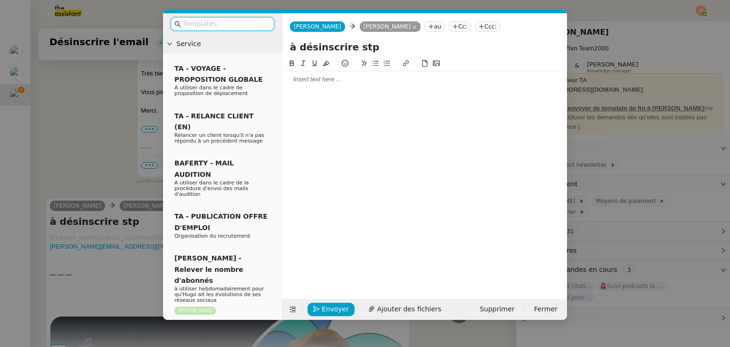
click at [312, 87] on div at bounding box center [424, 79] width 277 height 16
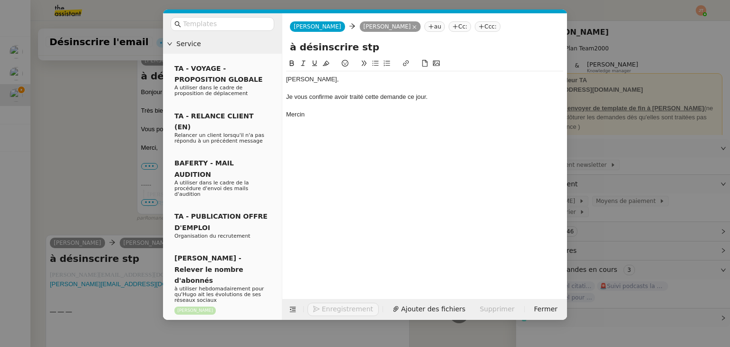
scroll to position [309, 0]
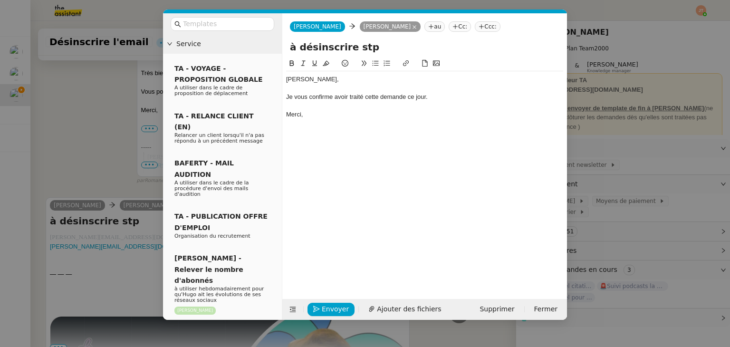
click at [82, 133] on nz-modal-container "Service TA - VOYAGE - PROPOSITION GLOBALE A utiliser dans le cadre de propositi…" at bounding box center [365, 173] width 730 height 347
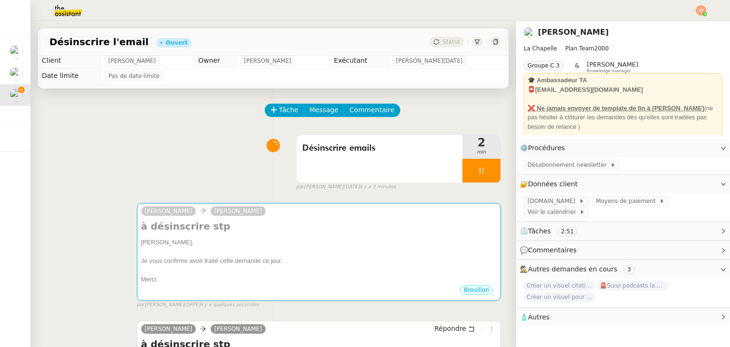
scroll to position [0, 0]
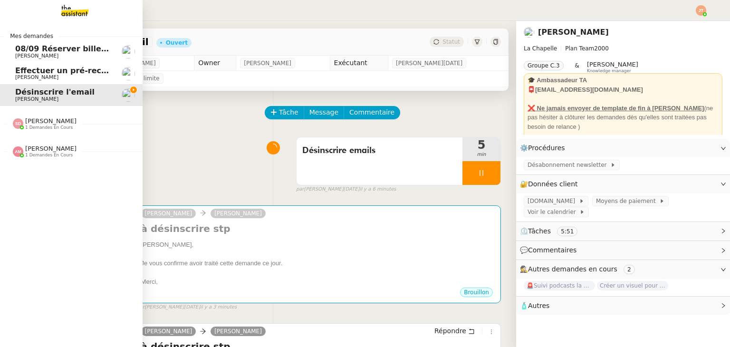
click at [50, 147] on span "[PERSON_NAME]" at bounding box center [50, 148] width 51 height 7
click at [57, 174] on span "Emile Kratiroff" at bounding box center [63, 176] width 96 height 6
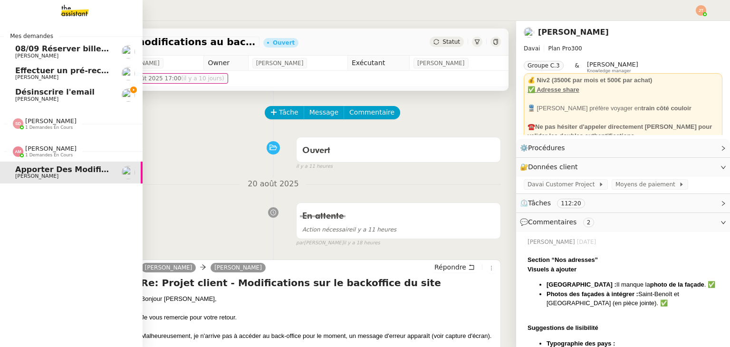
click at [49, 154] on span "1 demandes en cours" at bounding box center [49, 155] width 48 height 5
click at [47, 118] on span "[PERSON_NAME]" at bounding box center [50, 120] width 51 height 7
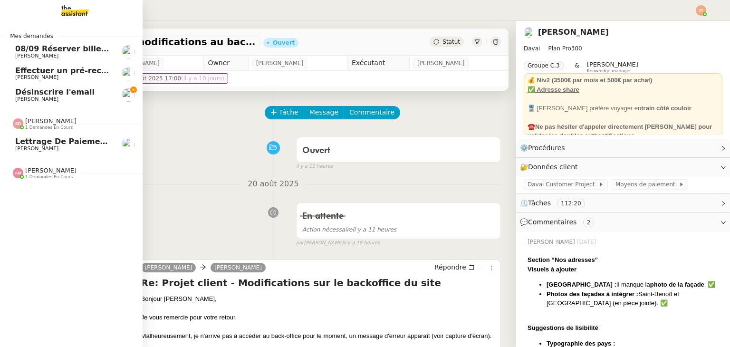
click at [52, 147] on span "[PERSON_NAME]" at bounding box center [36, 148] width 43 height 6
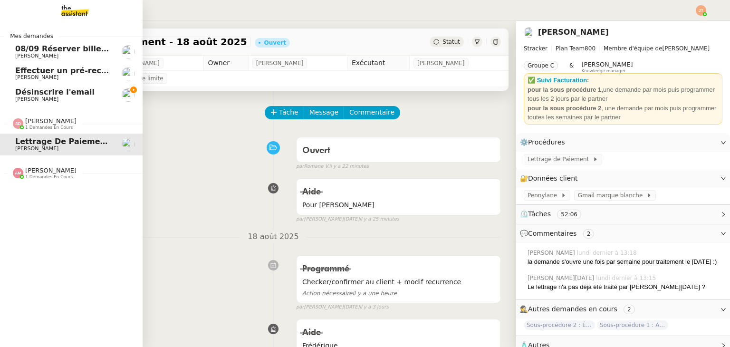
click at [47, 120] on span "[PERSON_NAME]" at bounding box center [50, 120] width 51 height 7
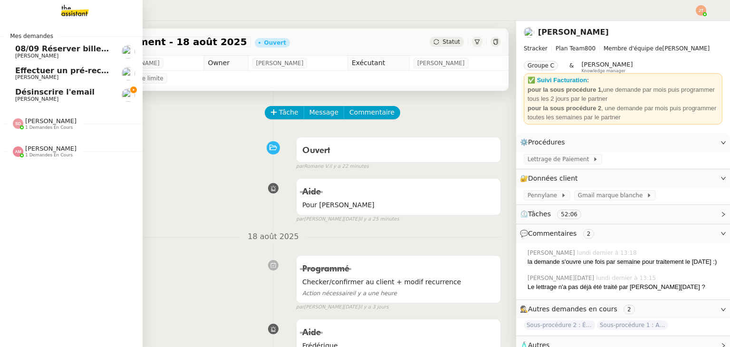
click at [87, 96] on span "Désinscrire l'email" at bounding box center [63, 92] width 96 height 9
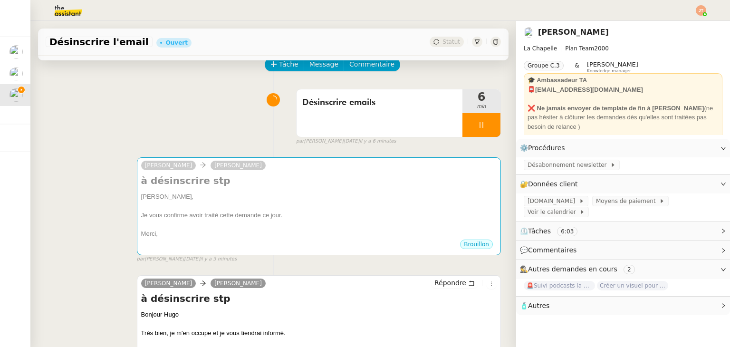
scroll to position [48, 0]
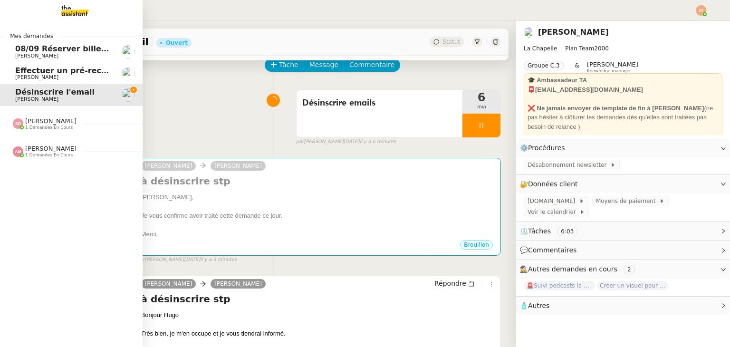
click at [81, 50] on span "08/09 Réserver billets de train AR pour l'équipe" at bounding box center [117, 48] width 204 height 9
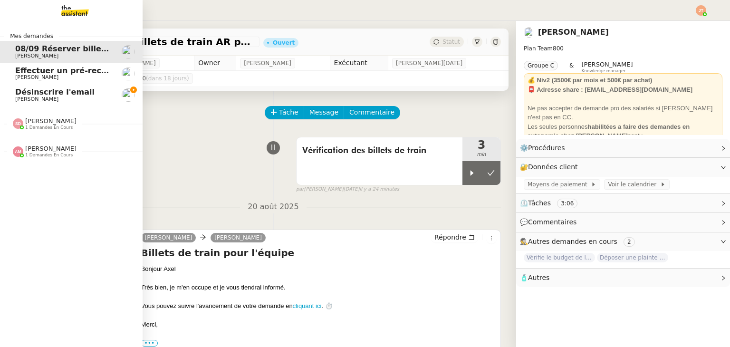
click at [63, 92] on span "Désinscrire l'email" at bounding box center [54, 91] width 79 height 9
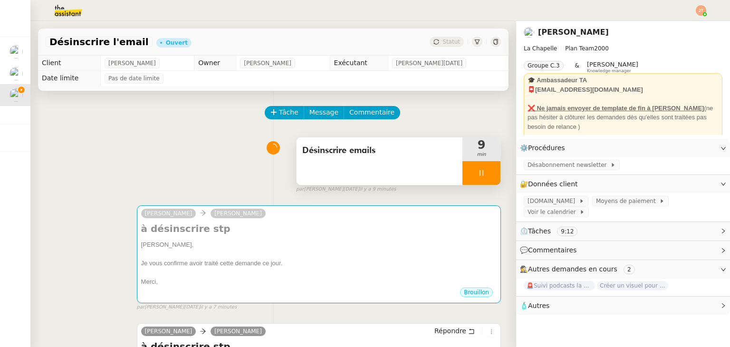
click at [466, 179] on div at bounding box center [481, 173] width 38 height 24
click at [481, 179] on button at bounding box center [490, 173] width 19 height 24
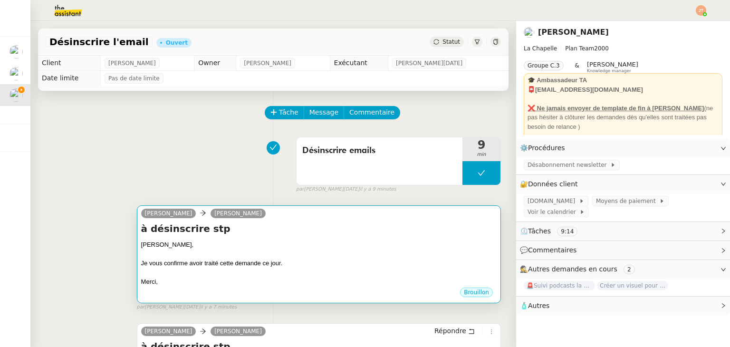
click at [354, 225] on h4 "à désinscrire stp" at bounding box center [318, 228] width 355 height 13
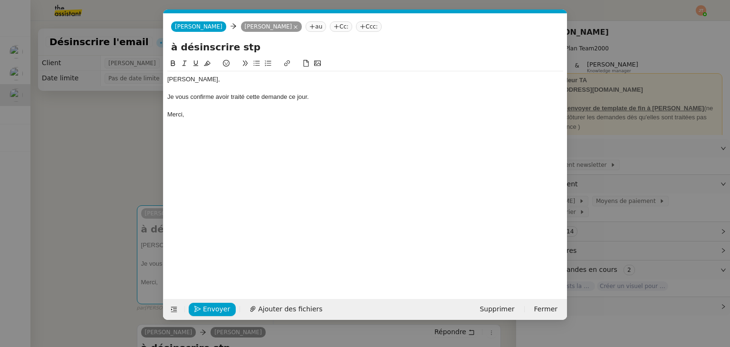
scroll to position [0, 20]
click at [216, 313] on span "Envoyer" at bounding box center [216, 309] width 27 height 11
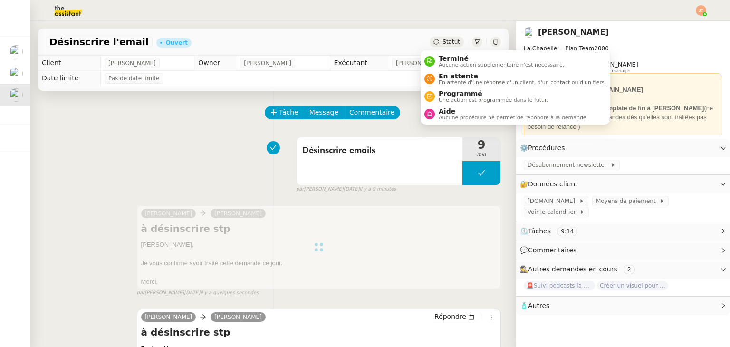
click at [439, 46] on div "Statut" at bounding box center [447, 42] width 34 height 10
click at [446, 62] on span "Aucune action supplémentaire n'est nécessaire." at bounding box center [501, 64] width 125 height 5
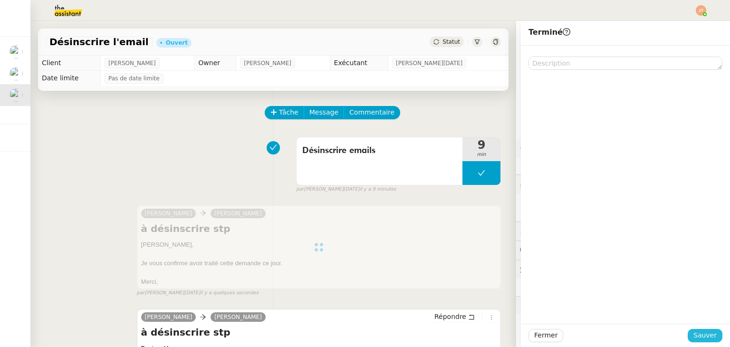
click at [695, 336] on span "Sauver" at bounding box center [704, 335] width 23 height 11
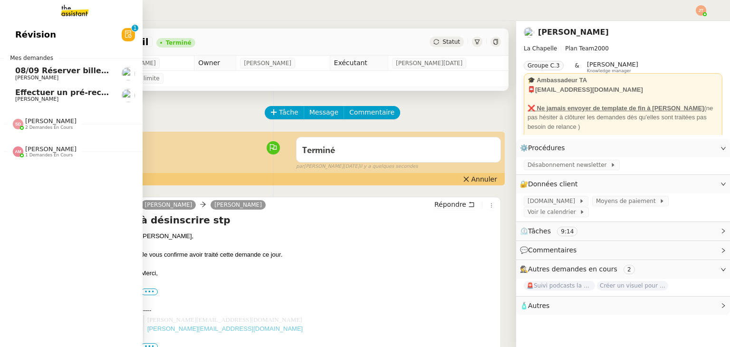
click at [44, 74] on span "08/09 Réserver billets de train AR pour l'équipe" at bounding box center [117, 70] width 204 height 9
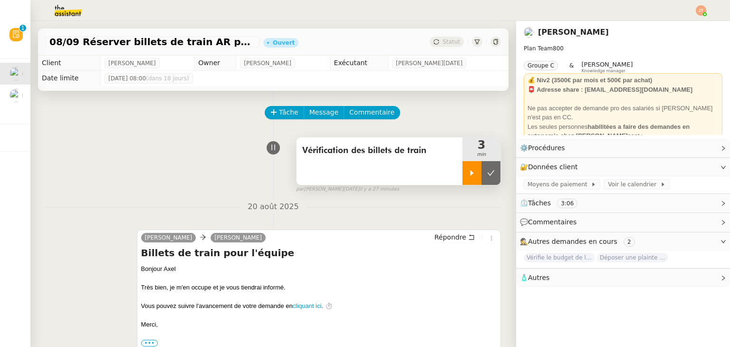
click at [470, 174] on icon at bounding box center [471, 172] width 3 height 5
click at [478, 173] on icon at bounding box center [482, 173] width 8 height 8
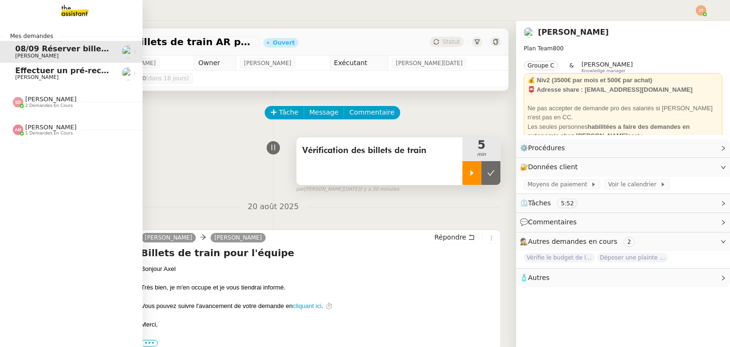
click at [33, 76] on span "[PERSON_NAME]" at bounding box center [36, 77] width 43 height 6
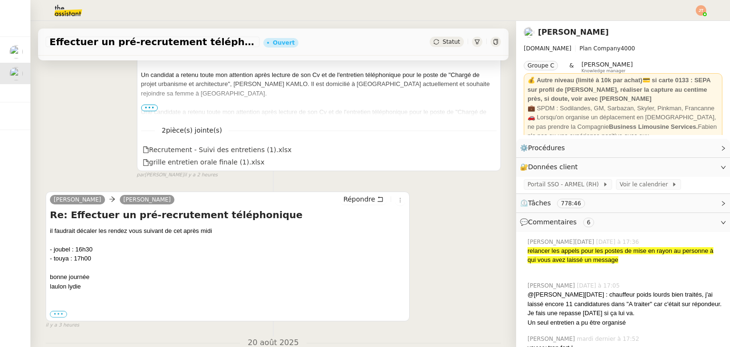
scroll to position [428, 0]
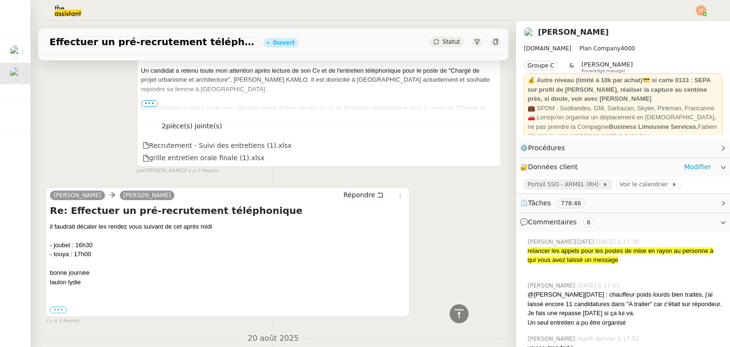
click at [560, 188] on span "Portail SSO - ARMEL (RH)" at bounding box center [564, 185] width 75 height 10
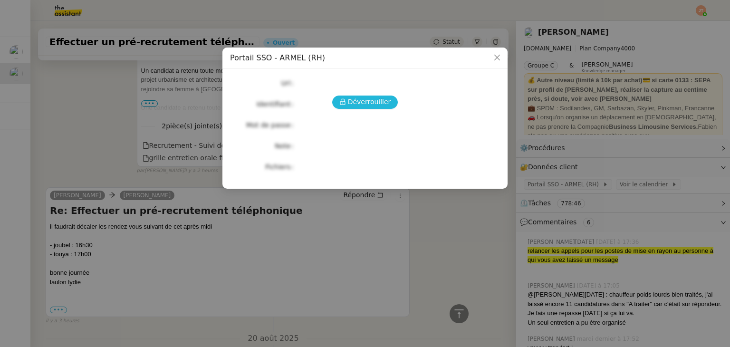
click at [363, 103] on span "Déverrouiller" at bounding box center [369, 101] width 43 height 11
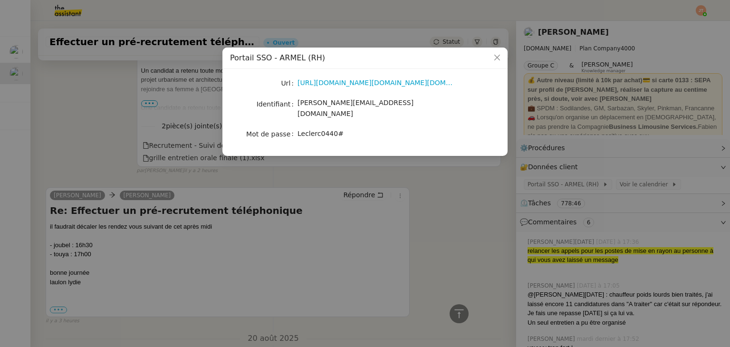
click at [346, 91] on div "Url https://portail-sso.altays-progiciels.com/e-leclerc/module.php/altays/secur…" at bounding box center [365, 108] width 270 height 64
click at [346, 89] on div "https://portail-sso.altays-progiciels.com/e-leclerc/module.php/altays/security?…" at bounding box center [375, 82] width 157 height 13
click at [346, 84] on link "https://portail-sso.altays-progiciels.com/e-leclerc/module.php/altays/security?…" at bounding box center [389, 83] width 185 height 8
click at [257, 185] on nz-modal-container "Portail SSO - ARMEL (RH) Url https://portail-sso.altays-progiciels.com/e-lecler…" at bounding box center [365, 173] width 730 height 347
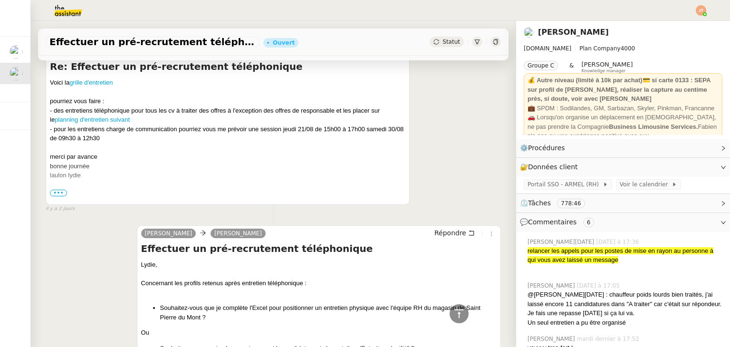
scroll to position [3018, 0]
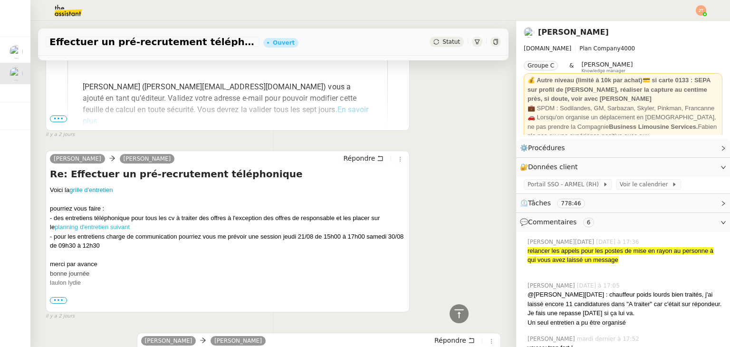
click at [77, 230] on link "planning d'entretien suivant" at bounding box center [92, 226] width 75 height 7
click at [102, 193] on link "grille d'entretien" at bounding box center [90, 189] width 43 height 7
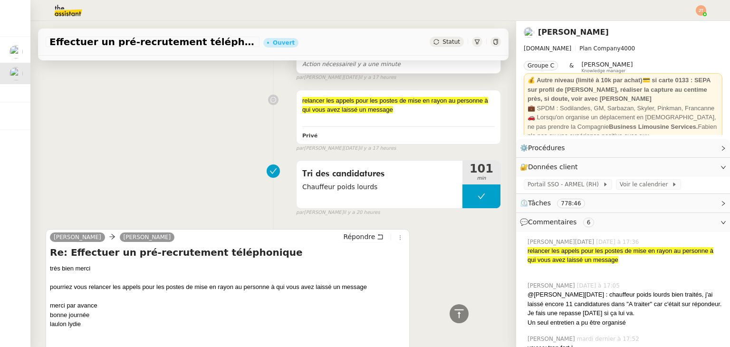
scroll to position [760, 0]
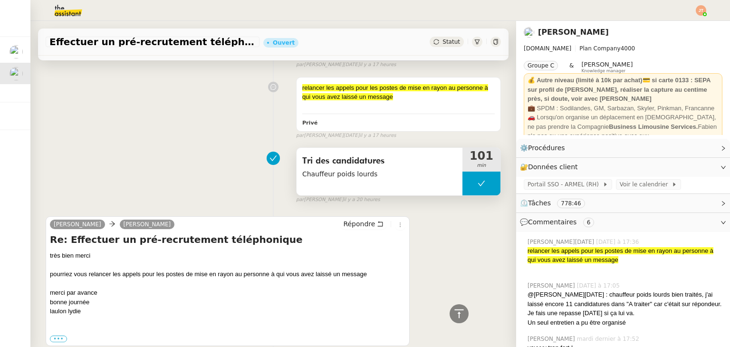
click at [332, 162] on span "Tri des candidatures" at bounding box center [379, 161] width 154 height 14
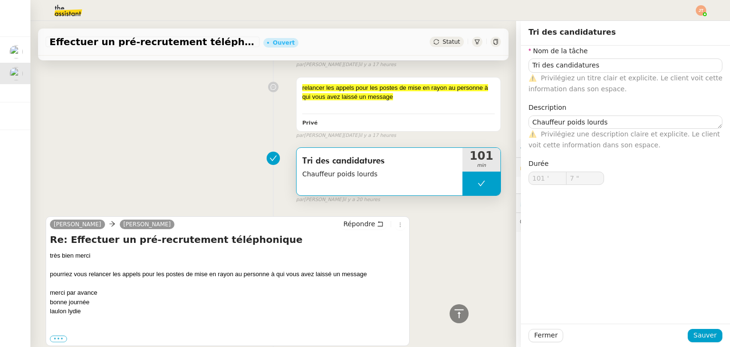
click at [218, 165] on div "Tri des candidatures Chauffeur poids lourds 101 min false par Sheida D. il y a …" at bounding box center [273, 173] width 455 height 61
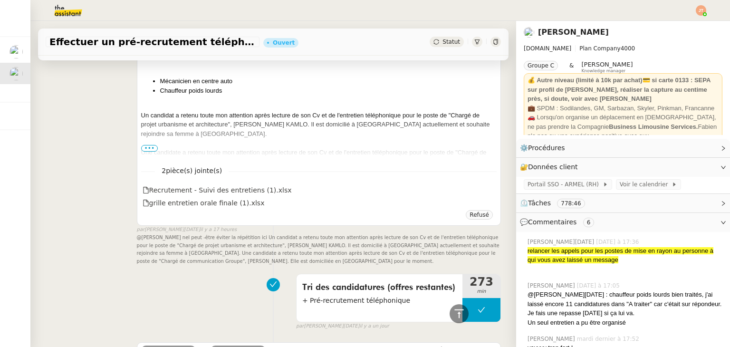
scroll to position [1235, 0]
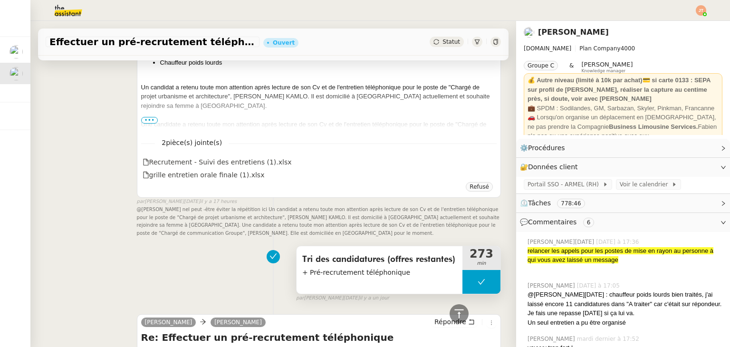
click at [336, 261] on span "Tri des candidatures (offres restantes)" at bounding box center [379, 259] width 154 height 14
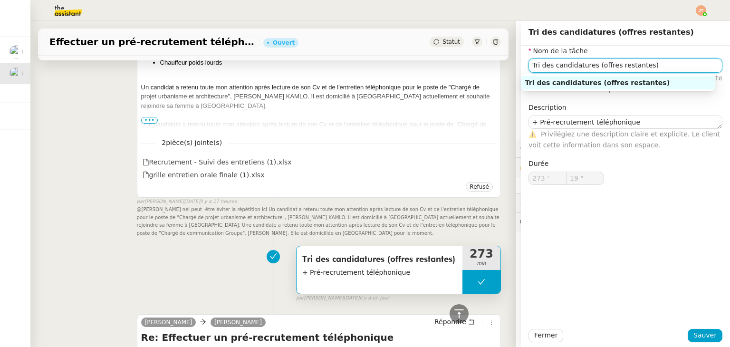
drag, startPoint x: 642, startPoint y: 66, endPoint x: 519, endPoint y: 68, distance: 123.6
click at [521, 69] on div "Nom de la tâche Tri des candidatures (offres restantes) ⚠️ Privilégiez un titre…" at bounding box center [625, 123] width 209 height 154
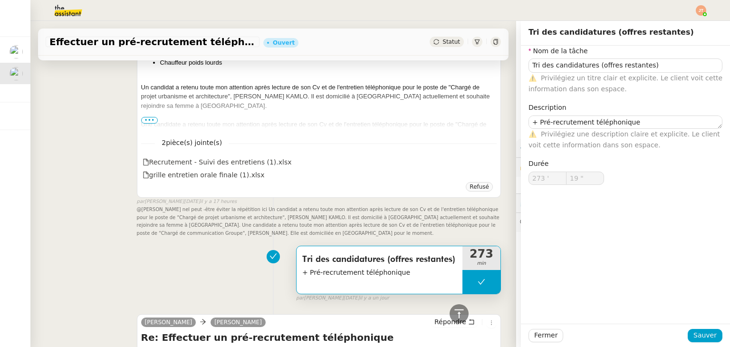
click at [79, 249] on div "Tri des candidatures (offres restantes) + Pré-recrutement téléphonique 273 min …" at bounding box center [273, 271] width 455 height 61
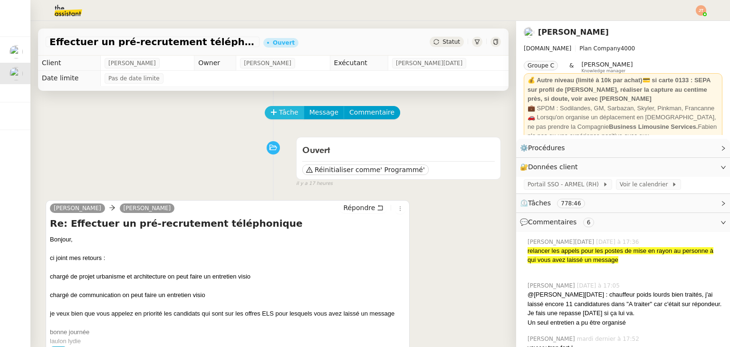
click at [283, 114] on span "Tâche" at bounding box center [288, 112] width 19 height 11
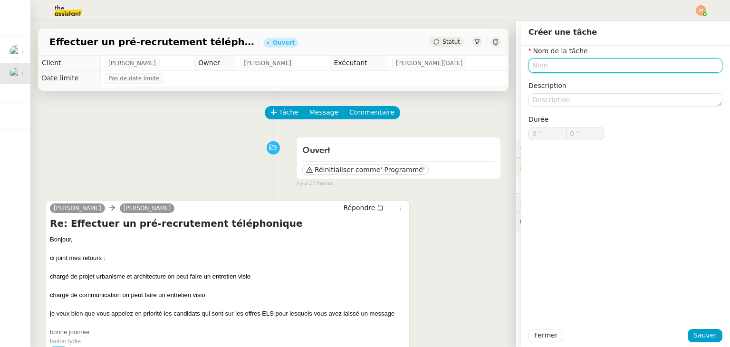
click at [539, 63] on input "text" at bounding box center [625, 65] width 194 height 14
paste input "Tri des candidatures (offres restantes)"
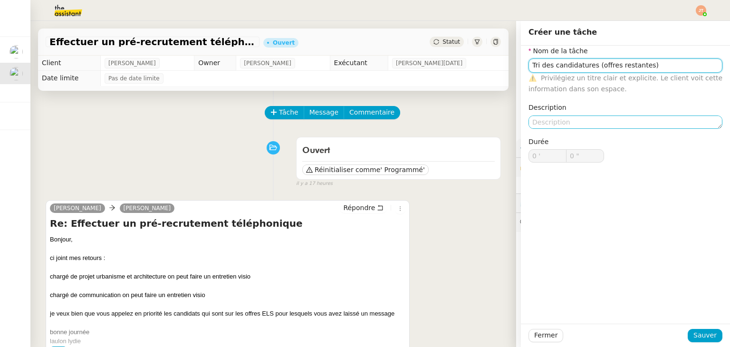
type input "Tri des candidatures (offres restantes)"
click at [546, 126] on textarea at bounding box center [625, 121] width 194 height 13
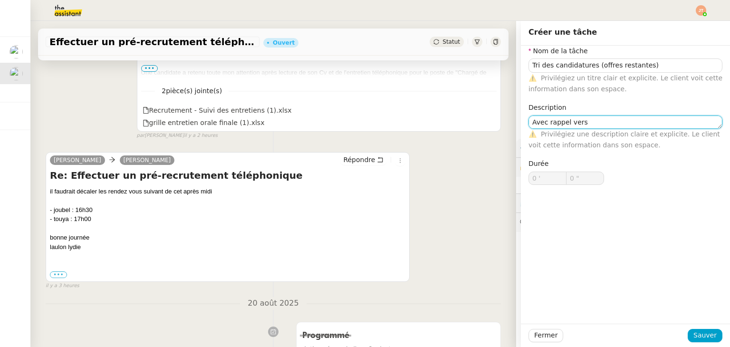
scroll to position [475, 0]
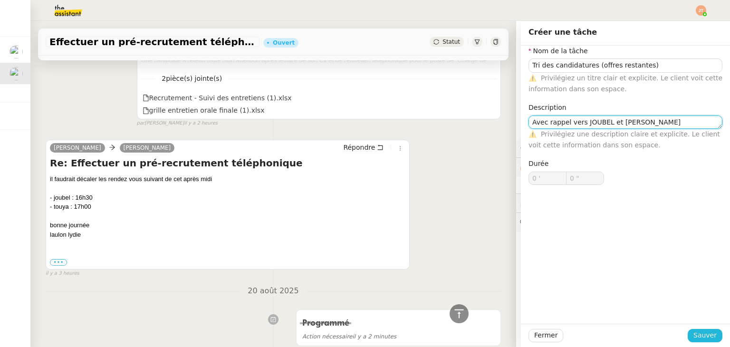
type textarea "Avec rappel vers JOUBEL et [PERSON_NAME]"
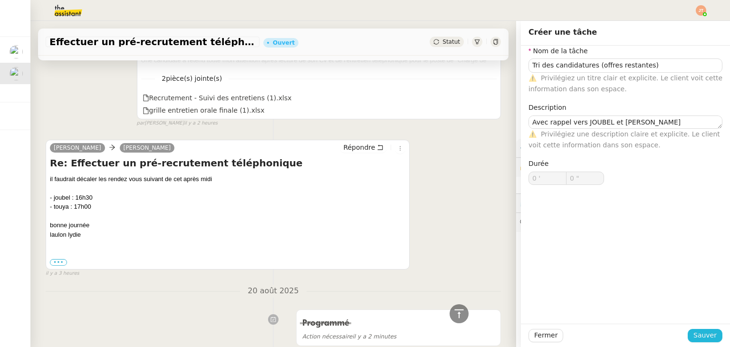
click at [693, 337] on span "Sauver" at bounding box center [704, 335] width 23 height 11
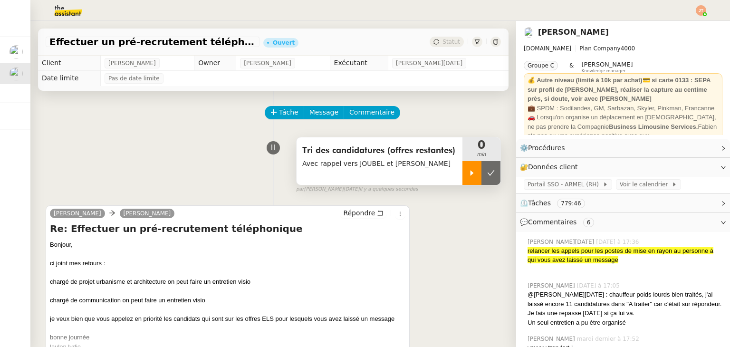
click at [462, 170] on div at bounding box center [471, 173] width 19 height 24
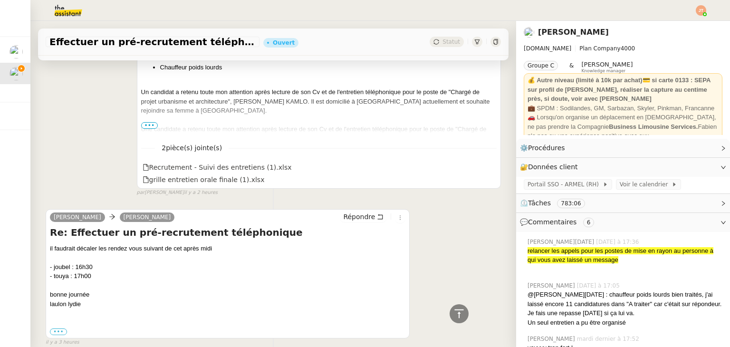
scroll to position [523, 0]
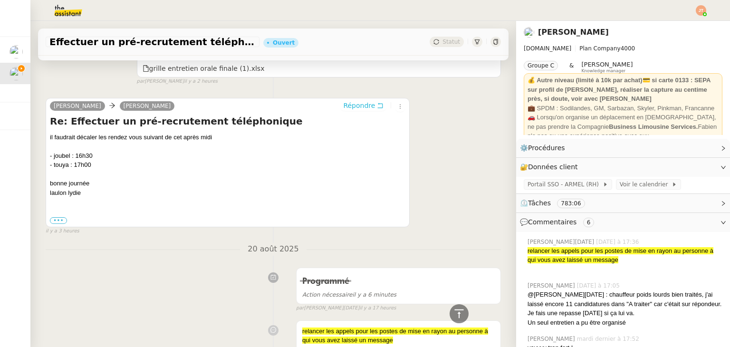
click at [355, 107] on span "Répondre" at bounding box center [359, 106] width 32 height 10
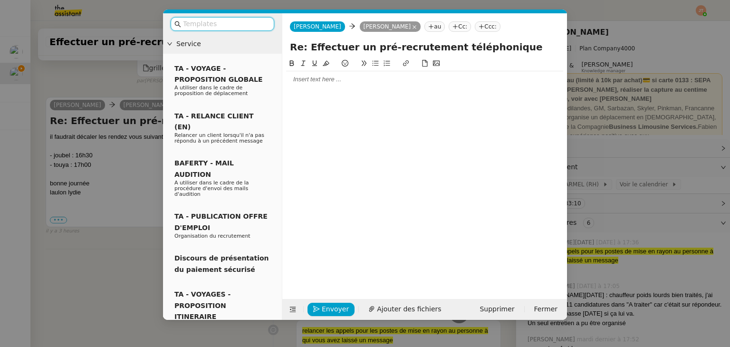
scroll to position [597, 0]
click at [320, 83] on div at bounding box center [424, 79] width 277 height 9
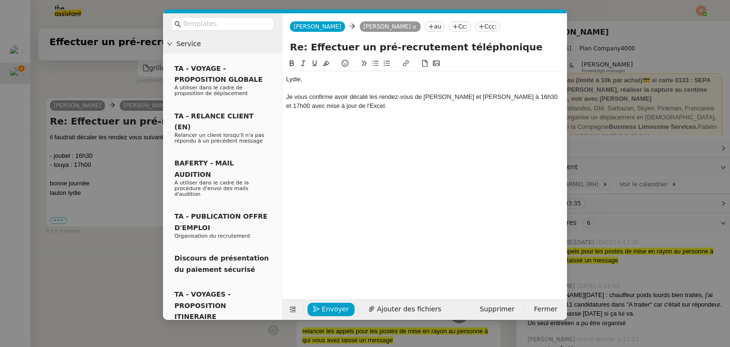
scroll to position [643, 0]
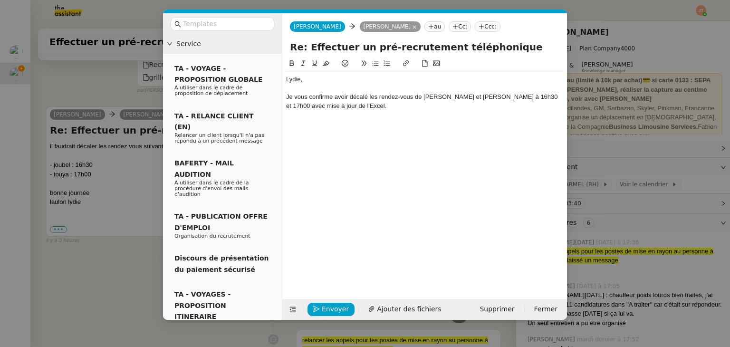
click at [112, 267] on nz-modal-container "Service TA - VOYAGE - PROPOSITION GLOBALE A utiliser dans le cadre de propositi…" at bounding box center [365, 173] width 730 height 347
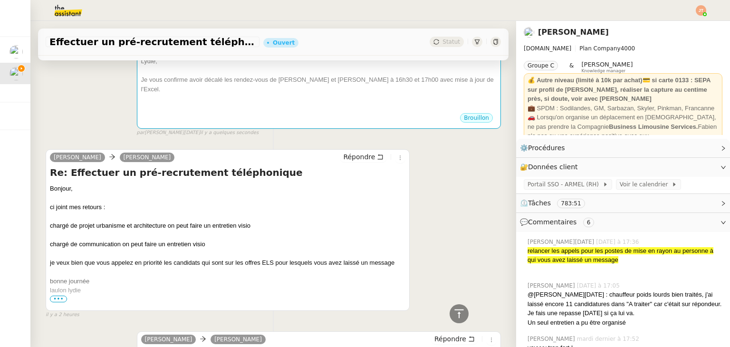
scroll to position [0, 0]
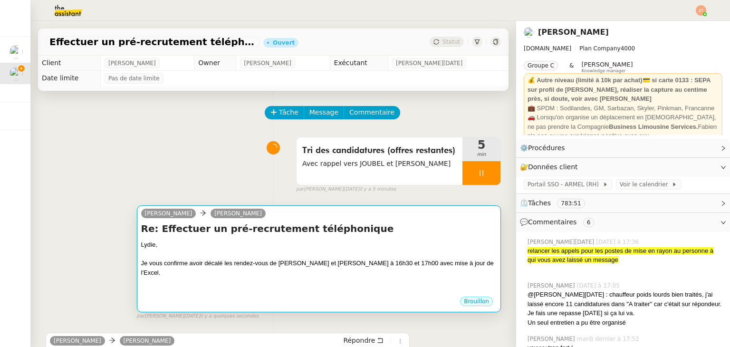
click at [259, 258] on div at bounding box center [318, 254] width 355 height 10
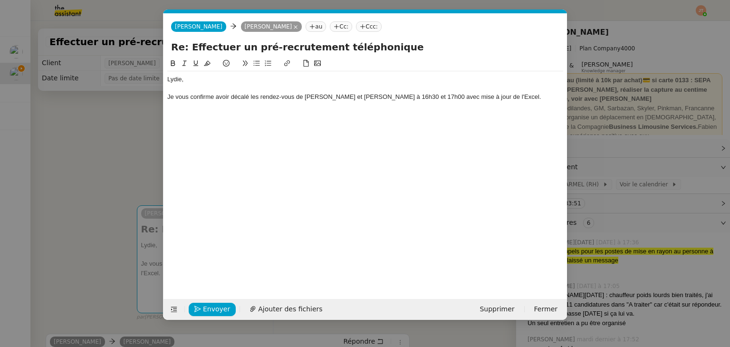
scroll to position [0, 20]
click at [508, 93] on div "Je vous confirme avoir décalé les rendez-vous de JOUBEL et TOUYA à 16h30 et 17h…" at bounding box center [365, 97] width 396 height 9
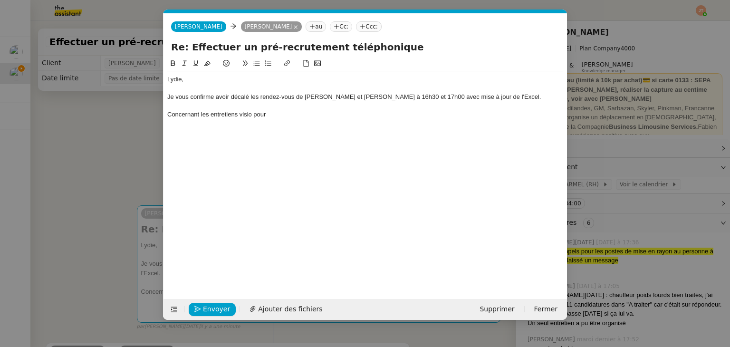
click at [211, 115] on div "Concernant les entretiens visio pour" at bounding box center [365, 114] width 396 height 9
drag, startPoint x: 199, startPoint y: 113, endPoint x: 168, endPoint y: 114, distance: 31.4
click at [168, 114] on div "Concernant les deux entretiens visio pour" at bounding box center [365, 114] width 396 height 9
click at [381, 117] on div "Je vous remercie pour votre retour concernant les deux entretiens visio pour" at bounding box center [365, 114] width 396 height 9
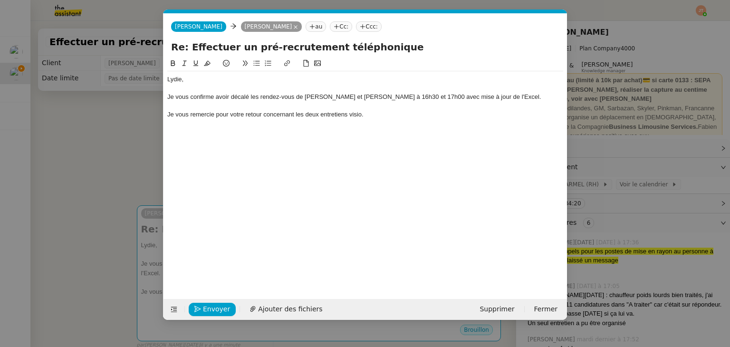
click at [258, 66] on icon at bounding box center [256, 63] width 7 height 7
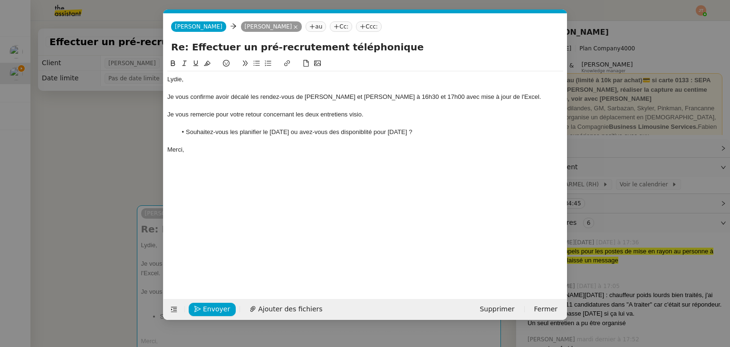
click at [372, 130] on li "Souhaitez-vous les planifier le 30/08/2025 ou avez-vous des disponiblité pour a…" at bounding box center [370, 132] width 387 height 9
click at [0, 0] on lt-span "disponib i lité" at bounding box center [0, 0] width 0 height 0
click at [382, 132] on li "Souhaitez-vous les planifier le 30/08/2025 ou avez-vous des disponibilité pour …" at bounding box center [370, 132] width 387 height 9
click at [0, 0] on lt-span "des disponibilité s" at bounding box center [0, 0] width 0 height 0
click at [96, 150] on nz-modal-container "Service TA - VOYAGE - PROPOSITION GLOBALE A utiliser dans le cadre de propositi…" at bounding box center [365, 173] width 730 height 347
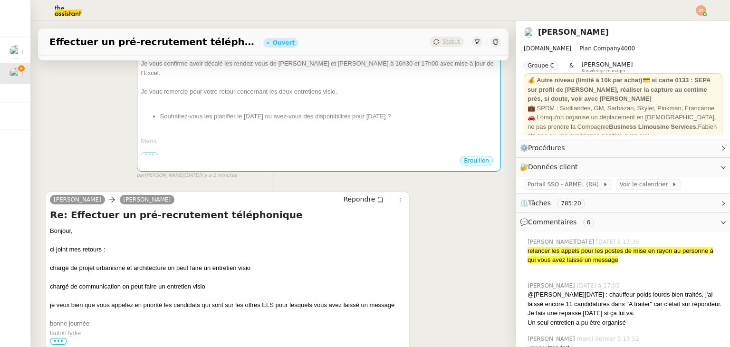
scroll to position [238, 0]
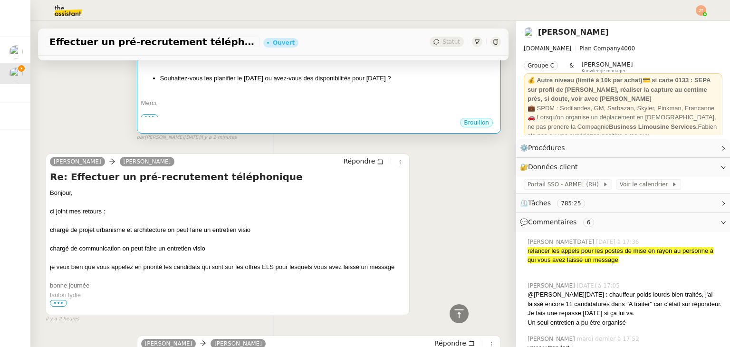
click at [264, 107] on div at bounding box center [318, 112] width 355 height 10
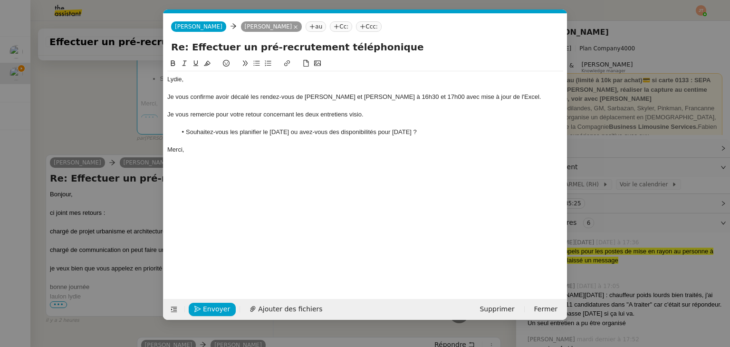
scroll to position [0, 20]
click at [199, 143] on div at bounding box center [365, 141] width 396 height 9
click at [125, 189] on nz-modal-container "Service TA - VOYAGE - PROPOSITION GLOBALE A utiliser dans le cadre de propositi…" at bounding box center [365, 173] width 730 height 347
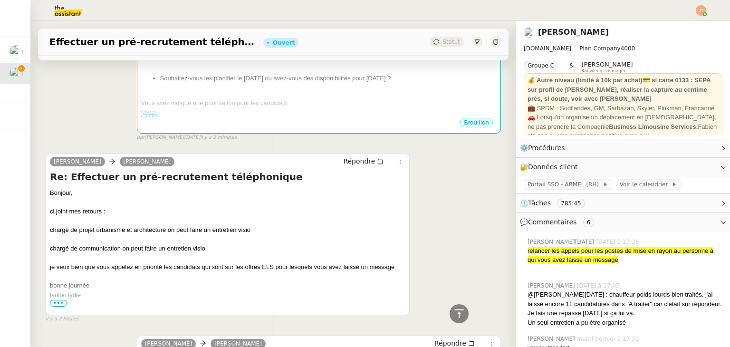
scroll to position [238, 0]
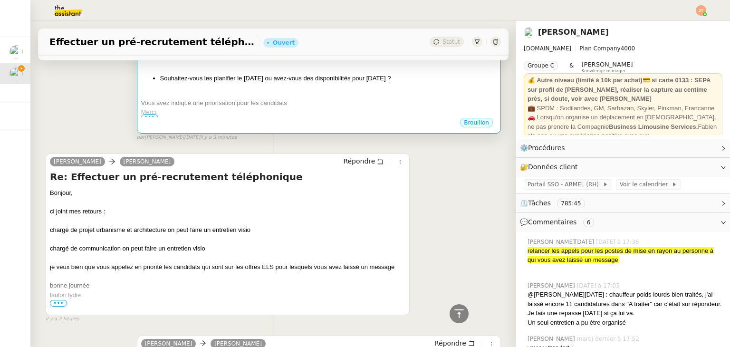
click at [247, 117] on div "Brouillon" at bounding box center [318, 124] width 355 height 14
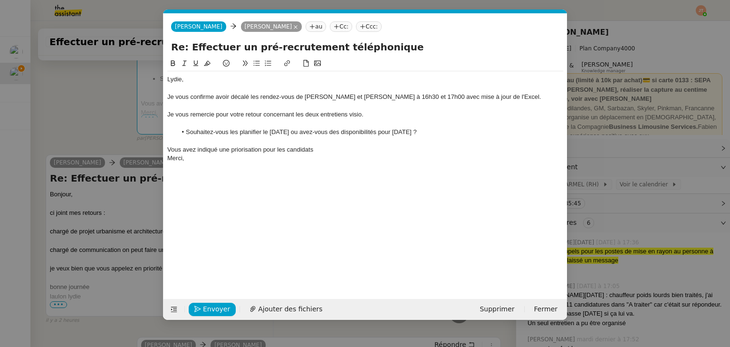
scroll to position [0, 20]
drag, startPoint x: 317, startPoint y: 149, endPoint x: 287, endPoint y: 150, distance: 30.4
click at [287, 150] on div "Vous avez indiqué une priorisation pour les candidats" at bounding box center [365, 149] width 396 height 9
click at [118, 175] on nz-modal-container "Service TA - VOYAGE - PROPOSITION GLOBALE A utiliser dans le cadre de propositi…" at bounding box center [365, 173] width 730 height 347
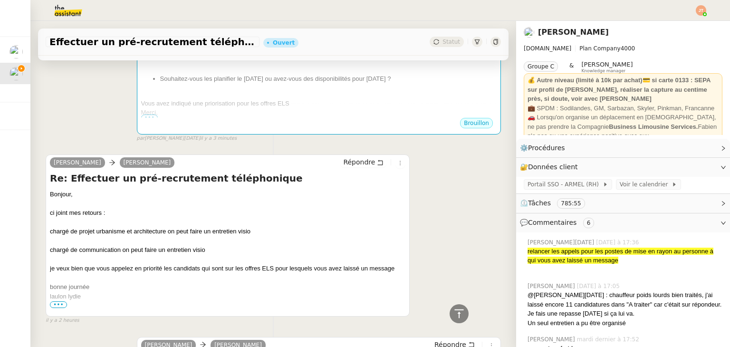
scroll to position [238, 0]
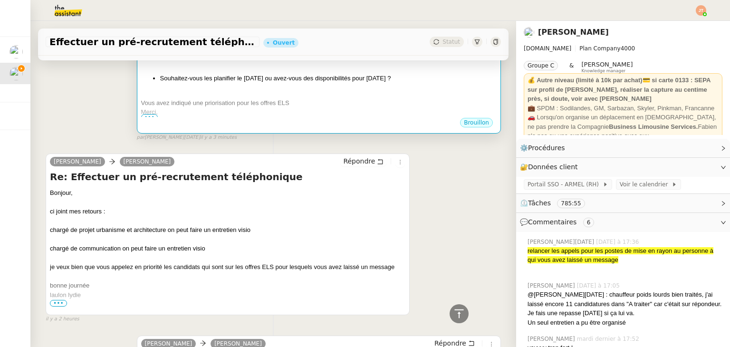
click at [258, 117] on div "Brouillon" at bounding box center [318, 124] width 355 height 14
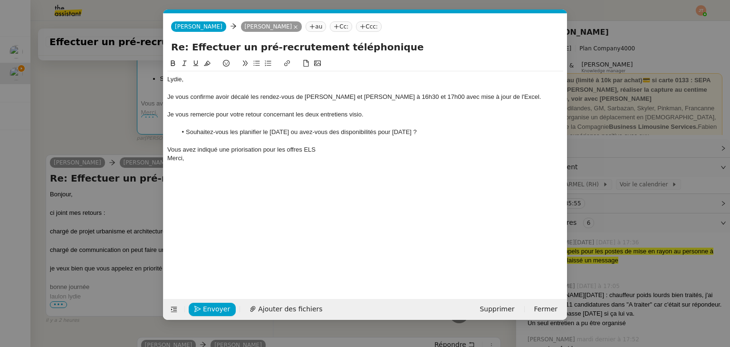
scroll to position [0, 20]
click at [330, 148] on div "Vous avez indiqué une priorisation pour les offres ELS" at bounding box center [365, 149] width 396 height 9
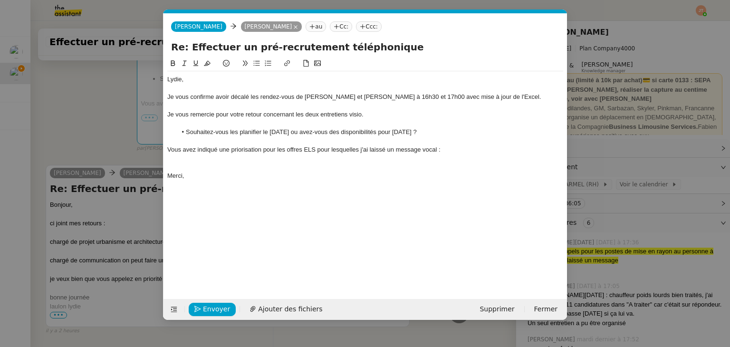
click at [255, 67] on icon at bounding box center [256, 63] width 7 height 7
drag, startPoint x: 304, startPoint y: 168, endPoint x: 188, endPoint y: 170, distance: 116.4
click at [188, 170] on li "Qu'entendez-vous par l'acronyme ELS ?" at bounding box center [370, 167] width 387 height 9
click at [175, 61] on icon at bounding box center [173, 63] width 7 height 7
drag, startPoint x: 302, startPoint y: 134, endPoint x: 186, endPoint y: 134, distance: 115.9
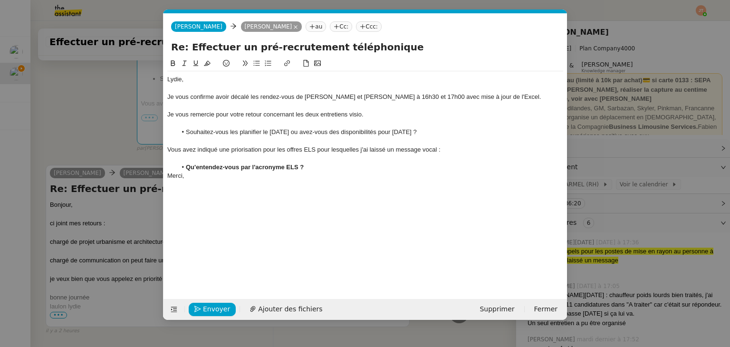
click at [186, 134] on li "Souhaitez-vous les planifier le [DATE] ou avez-vous des disponibilités pour [DA…" at bounding box center [370, 132] width 387 height 9
click at [174, 64] on icon at bounding box center [173, 63] width 4 height 6
click at [310, 179] on div "Merci," at bounding box center [365, 176] width 396 height 9
click at [409, 96] on div "Je vous confirme avoir décalé les rendez-vous de JOUBEL et TOUYA à 16h30 et 17h…" at bounding box center [365, 97] width 396 height 9
click at [310, 169] on li "Qu'entendez-vous par l'acronyme ELS ?" at bounding box center [370, 167] width 387 height 9
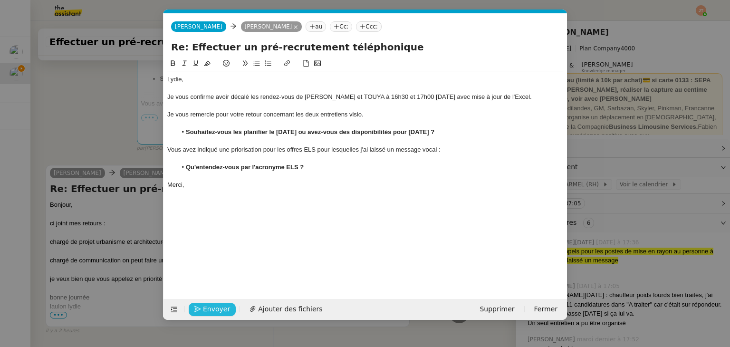
click at [208, 309] on span "Envoyer" at bounding box center [216, 309] width 27 height 11
click at [208, 309] on span "Confirmer l'envoi" at bounding box center [231, 309] width 57 height 11
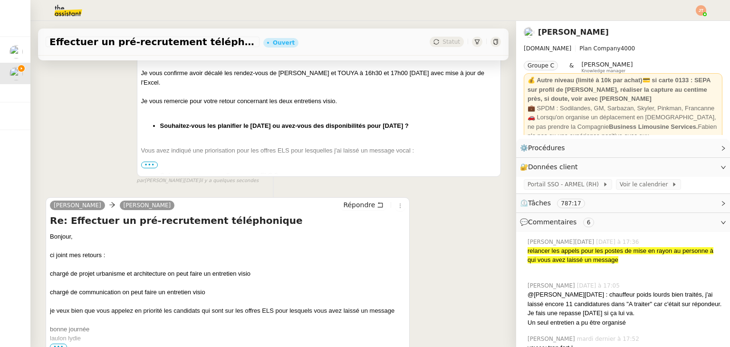
scroll to position [0, 0]
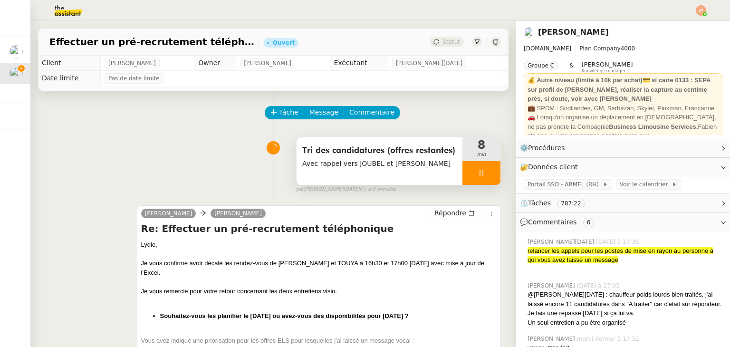
click at [462, 180] on div at bounding box center [481, 173] width 38 height 24
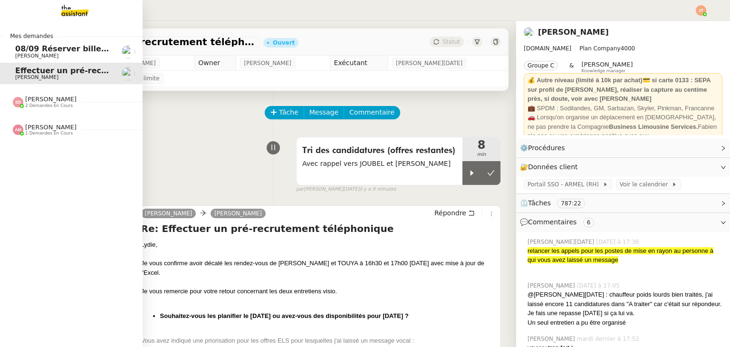
click at [61, 39] on nz-divider "Mes demandes" at bounding box center [71, 36] width 143 height 10
click at [61, 50] on span "08/09 Réserver billets de train AR pour l'équipe" at bounding box center [117, 48] width 204 height 9
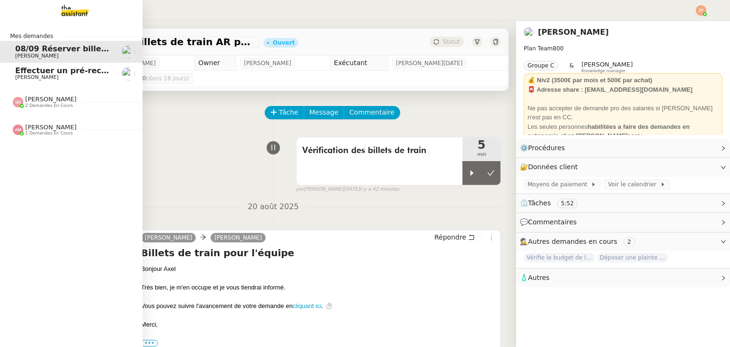
click at [57, 107] on span "2 demandes en cours" at bounding box center [49, 105] width 48 height 5
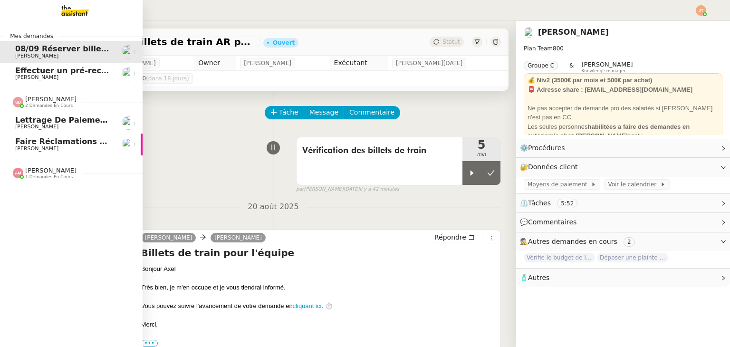
click at [59, 104] on span "2 demandes en cours" at bounding box center [49, 105] width 48 height 5
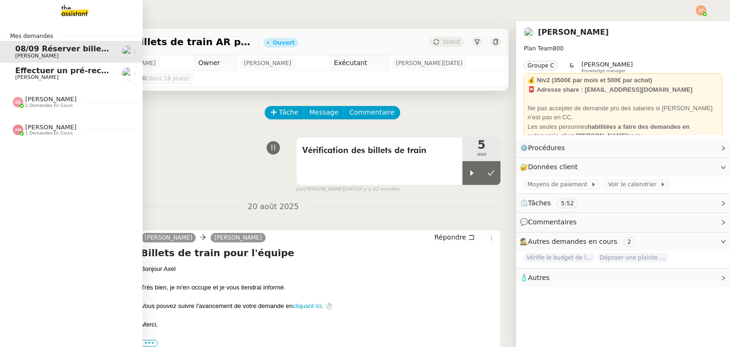
click at [72, 74] on span "Effectuer un pré-recrutement téléphonique" at bounding box center [107, 70] width 185 height 9
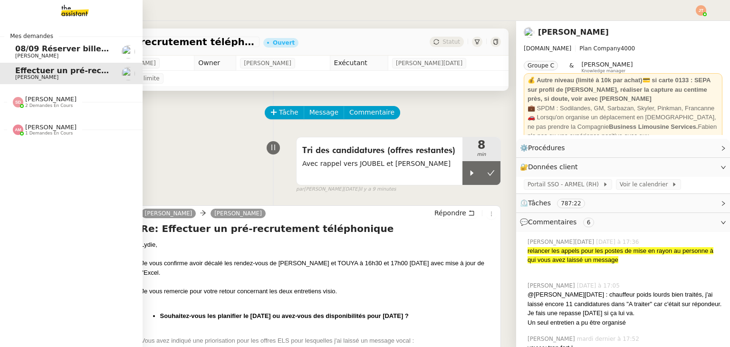
click at [56, 54] on span "[PERSON_NAME]" at bounding box center [63, 56] width 96 height 6
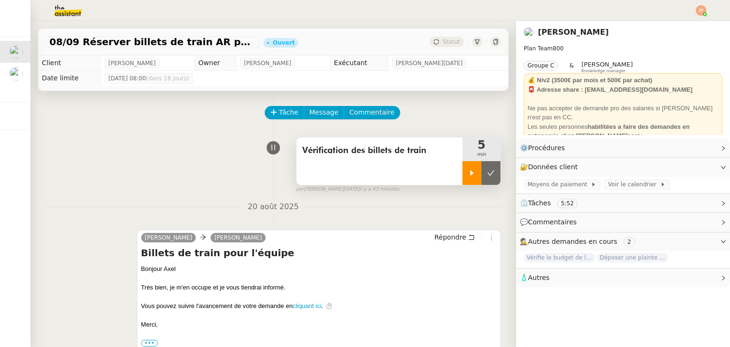
click at [462, 172] on div at bounding box center [471, 173] width 19 height 24
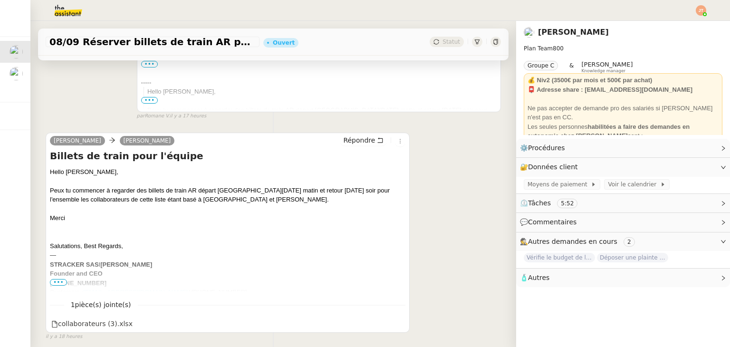
scroll to position [285, 0]
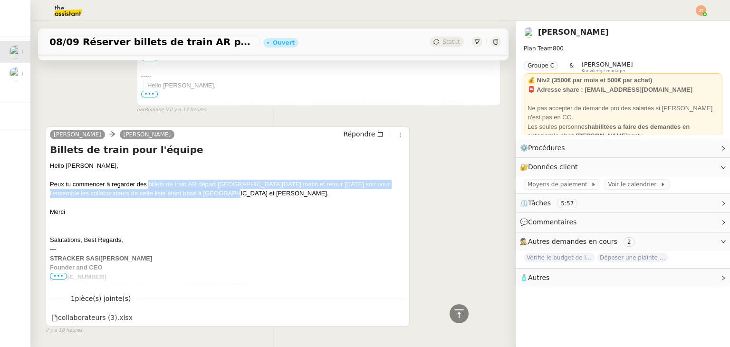
drag, startPoint x: 147, startPoint y: 184, endPoint x: 209, endPoint y: 194, distance: 62.6
click at [209, 194] on div "Peux tu commencer à regarder des billets de train AR départ Lundi 08/09 matin e…" at bounding box center [227, 189] width 355 height 19
copy div "billets de train AR départ Lundi 08/09 matin et retour Mardi 09/09 soir pour l'…"
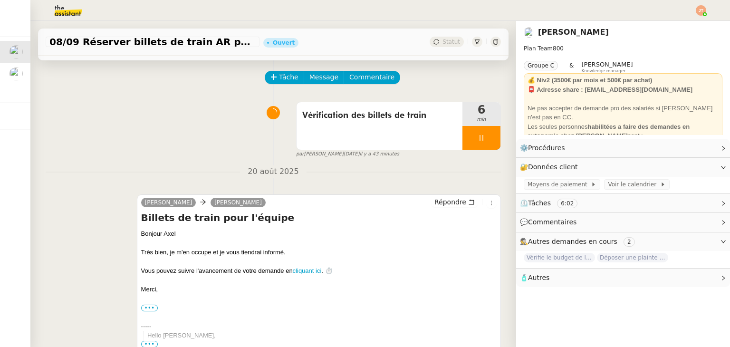
scroll to position [0, 0]
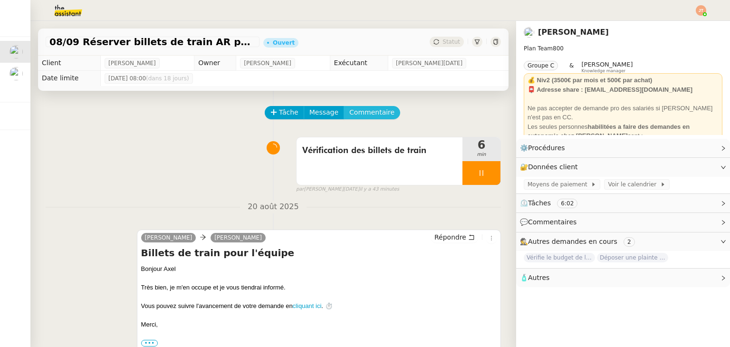
click at [359, 115] on span "Commentaire" at bounding box center [371, 112] width 45 height 11
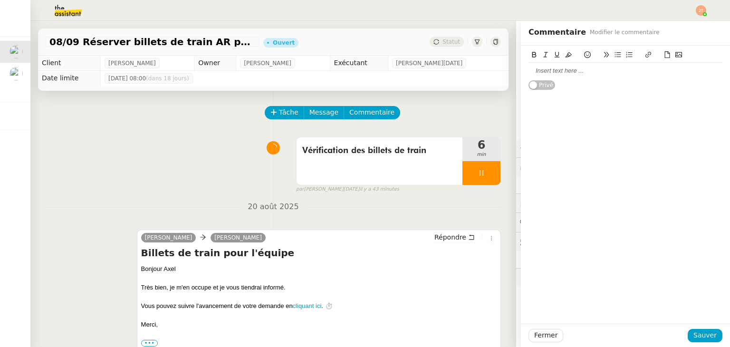
click at [545, 74] on div at bounding box center [625, 71] width 194 height 9
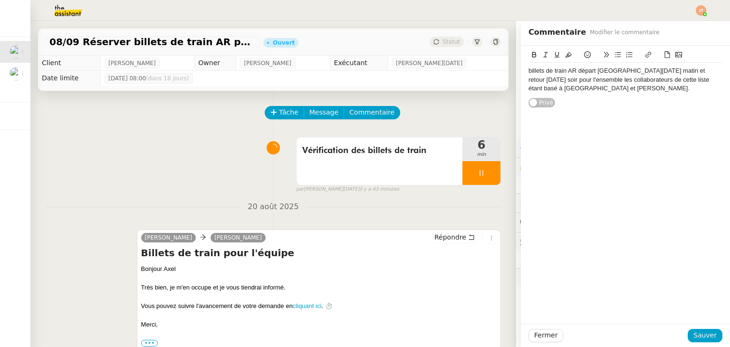
click at [571, 69] on div "billets de train AR départ Lundi 08/09 matin et retour Mardi 09/09 soir pour l'…" at bounding box center [625, 80] width 194 height 26
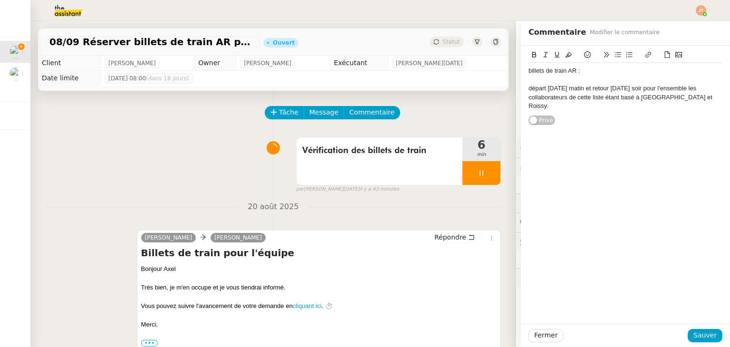
click at [614, 56] on icon at bounding box center [617, 54] width 7 height 7
click at [616, 88] on li "départ Lundi 08/09 matin et retour Mardi 09/09 soir pour l'ensemble les collabo…" at bounding box center [630, 97] width 185 height 26
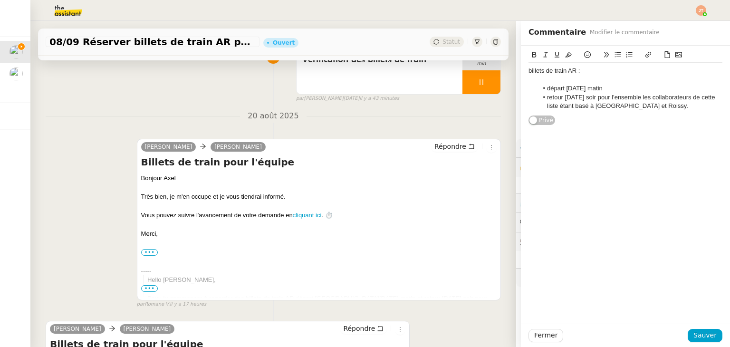
scroll to position [87, 0]
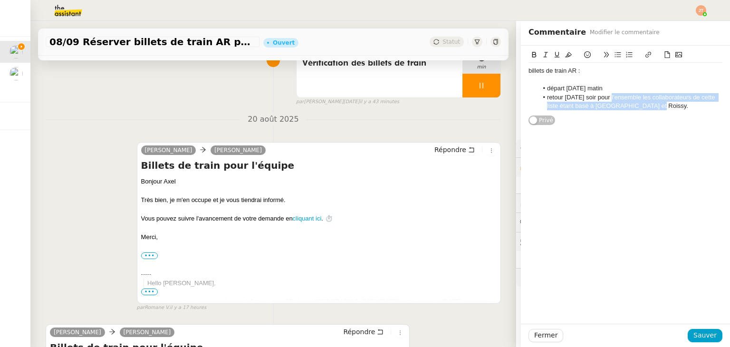
drag, startPoint x: 603, startPoint y: 95, endPoint x: 644, endPoint y: 109, distance: 43.6
click at [644, 109] on li "retour Mardi 09/09 soir pour l'ensemble les collaborateurs de cette liste étant…" at bounding box center [630, 102] width 185 height 18
copy li "pour l'ensemble les collaborateurs de cette liste étant basé à Paris et Roissy"
click at [570, 69] on div "billets de train AR :" at bounding box center [625, 71] width 194 height 9
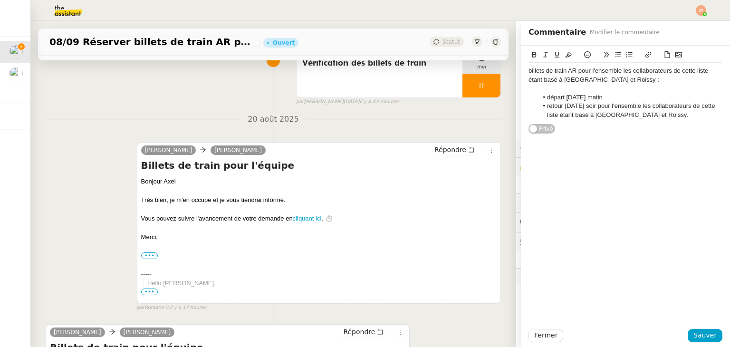
click at [570, 71] on div "billets de train AR pour l'ensemble les collaborateurs de cette liste étant bas…" at bounding box center [625, 76] width 194 height 18
click at [598, 79] on div "billets de train AR (pour l'ensemble les collaborateurs de cette liste étant ba…" at bounding box center [625, 76] width 194 height 18
drag, startPoint x: 636, startPoint y: 115, endPoint x: 604, endPoint y: 105, distance: 33.4
click at [604, 105] on li "retour Mardi 09/09 soir pour l'ensemble les collaborateurs de cette liste étant…" at bounding box center [630, 111] width 185 height 18
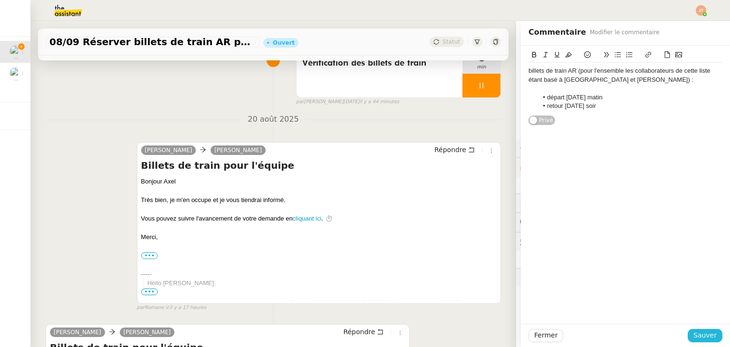
click at [689, 333] on button "Sauver" at bounding box center [705, 335] width 35 height 13
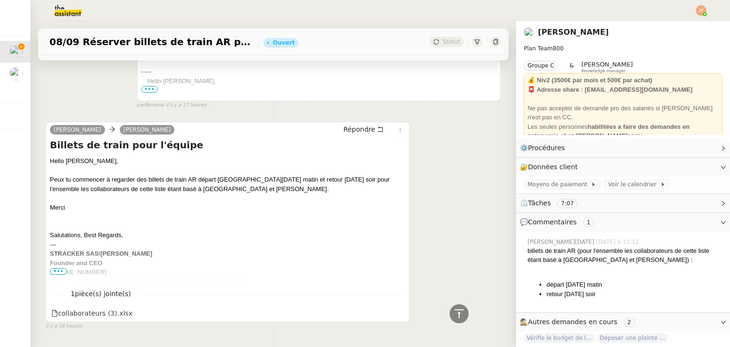
scroll to position [423, 0]
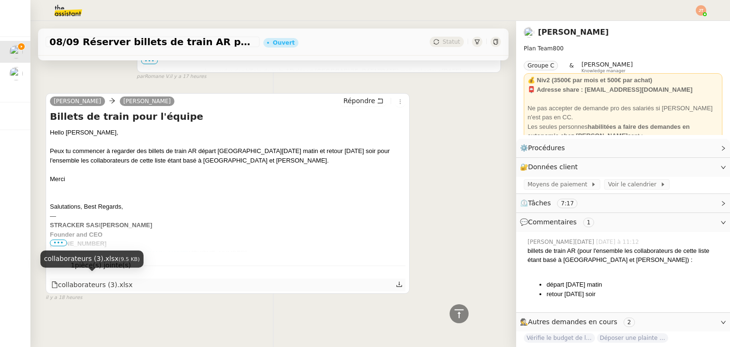
click at [89, 279] on div "collaborateurs (3).xlsx" at bounding box center [91, 284] width 81 height 11
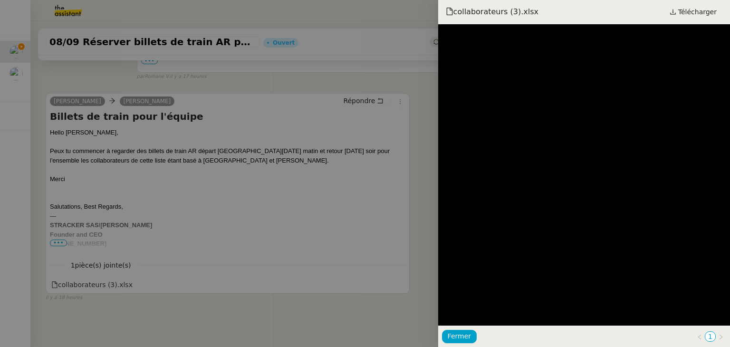
click at [351, 207] on div at bounding box center [365, 173] width 730 height 347
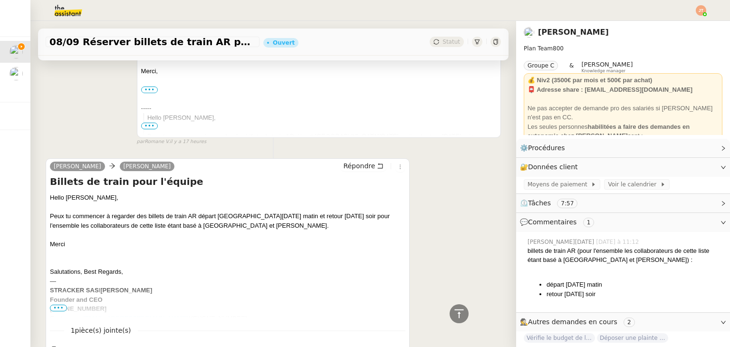
scroll to position [380, 0]
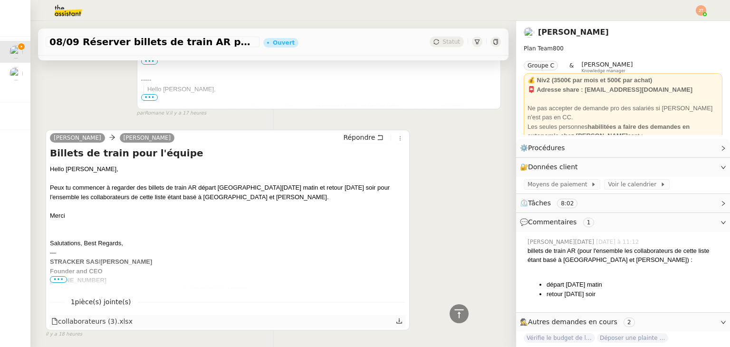
click at [396, 322] on icon at bounding box center [399, 320] width 7 height 7
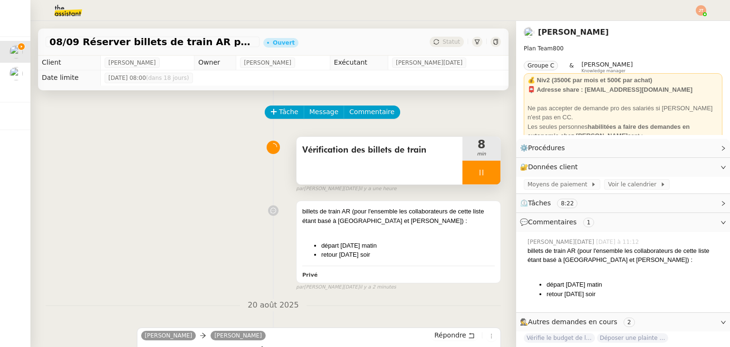
scroll to position [0, 0]
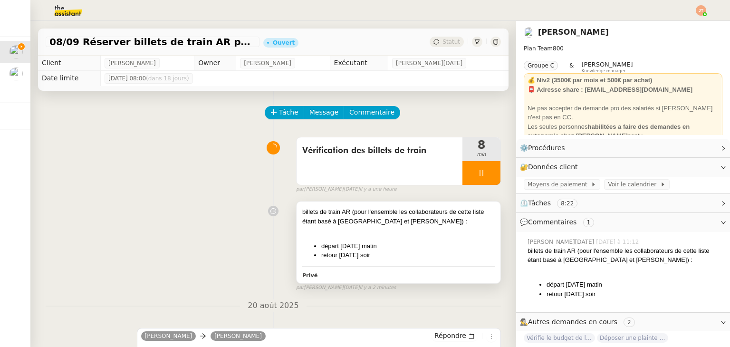
click at [352, 235] on div at bounding box center [398, 231] width 192 height 10
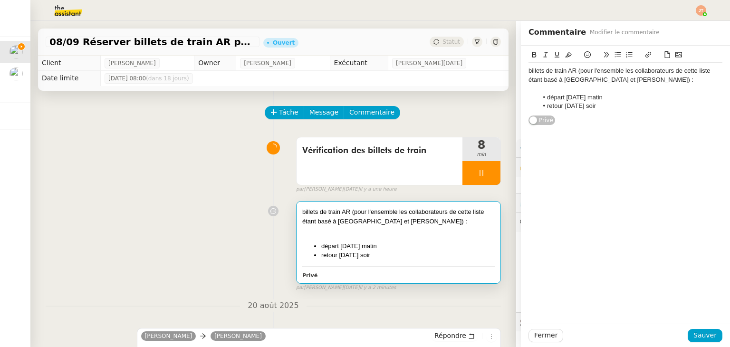
drag, startPoint x: 623, startPoint y: 116, endPoint x: 617, endPoint y: 113, distance: 6.9
click at [622, 116] on div "billets de train AR (pour l'ensemble les collaborateurs de cette liste étant ba…" at bounding box center [625, 86] width 194 height 80
click at [615, 111] on div "billets de train AR (pour l'ensemble les collaborateurs de cette liste étant ba…" at bounding box center [625, 88] width 194 height 51
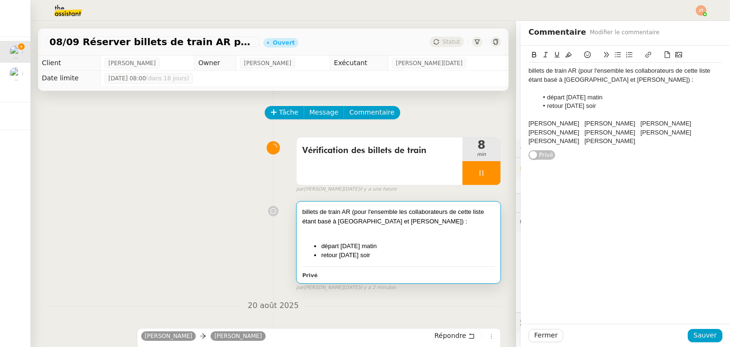
click at [528, 121] on div "Nikol Shakhud Augustin DE BOISSE David Hopquin Morade Badji Alexandre Guinot Ma…" at bounding box center [625, 132] width 194 height 26
click at [566, 124] on div "Nikol Shakhud Augustin DE BOISSE David Hopquin Morade Badji Alexandre Guinot Ma…" at bounding box center [625, 132] width 194 height 26
click at [585, 132] on div "Augustin DE BOISSE David Hopquin Morade Badji Alexandre Guinot Mathias Joaquim …" at bounding box center [625, 141] width 194 height 26
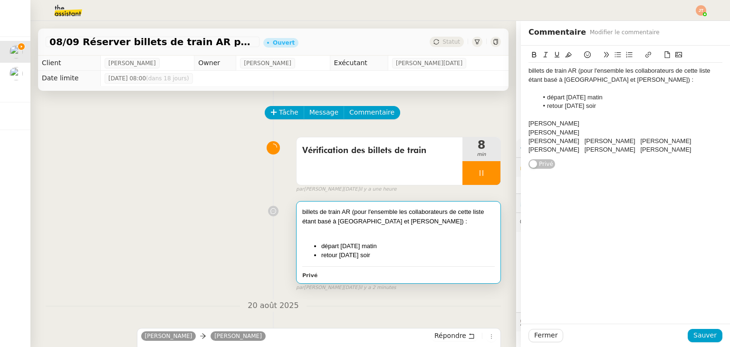
click at [568, 140] on div "David Hopquin Morade Badji Alexandre Guinot Mathias Joaquim HOMBOURGER Steve Ho…" at bounding box center [625, 146] width 194 height 18
click at [563, 151] on div "Morade Badji Alexandre Guinot Mathias Joaquim HOMBOURGER Steve Hoogstoel Morgan…" at bounding box center [625, 154] width 194 height 18
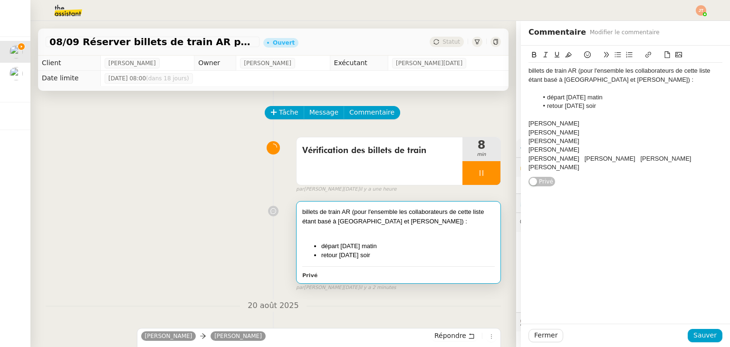
click at [573, 158] on div "Alexandre Guinot Mathias Joaquim HOMBOURGER Steve Hoogstoel Morgane JACOLOT" at bounding box center [625, 163] width 194 height 18
click at [570, 168] on div "Mathias Joaquim HOMBOURGER Steve Hoogstoel Morgane JACOLOT" at bounding box center [625, 167] width 194 height 9
click at [621, 168] on div "Mathias Joaquim HOMBOURGER Steve Hoogstoel Morgane JACOLOT" at bounding box center [625, 167] width 194 height 9
click at [571, 176] on div "Steve Hoogstoel Morgane JACOLOT" at bounding box center [625, 176] width 194 height 9
click at [703, 338] on span "Sauver" at bounding box center [704, 335] width 23 height 11
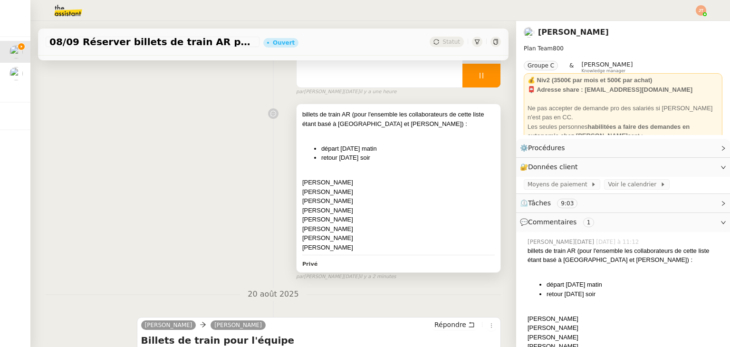
scroll to position [143, 0]
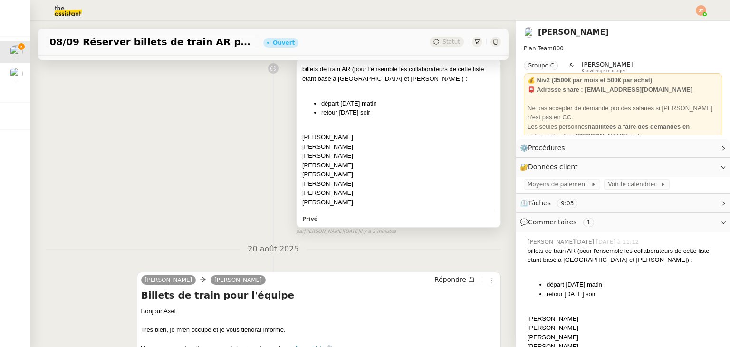
click at [350, 204] on div "Morgane JACOLOT" at bounding box center [398, 203] width 192 height 10
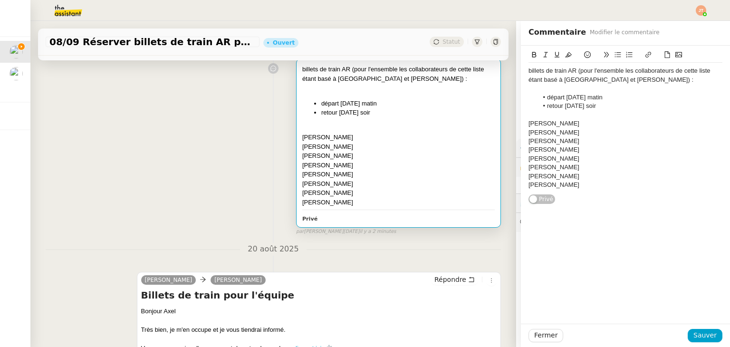
drag, startPoint x: 585, startPoint y: 185, endPoint x: 511, endPoint y: 124, distance: 96.5
click at [511, 124] on app-ticket "08/09 Réserver billets de train AR pour l'équipe Ouvert Statut Client Axel BAND…" at bounding box center [379, 184] width 699 height 326
copy div "Nikol Shakhud Augustin DE BOISSE David Hopquin Morade Badji Alexandre Guinot Ma…"
click at [244, 190] on div "billets de train AR (pour l'ensemble les collaborateurs de cette liste étant ba…" at bounding box center [273, 144] width 455 height 181
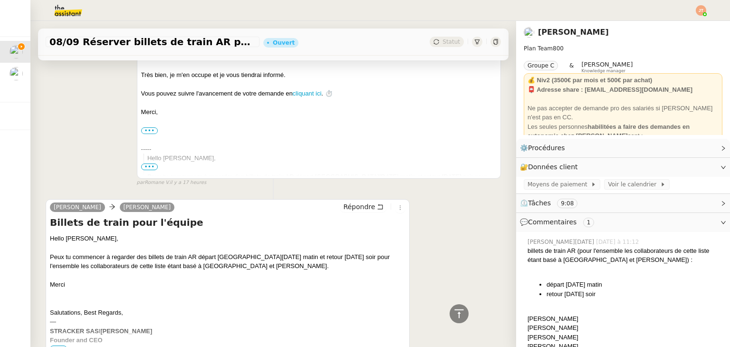
scroll to position [428, 0]
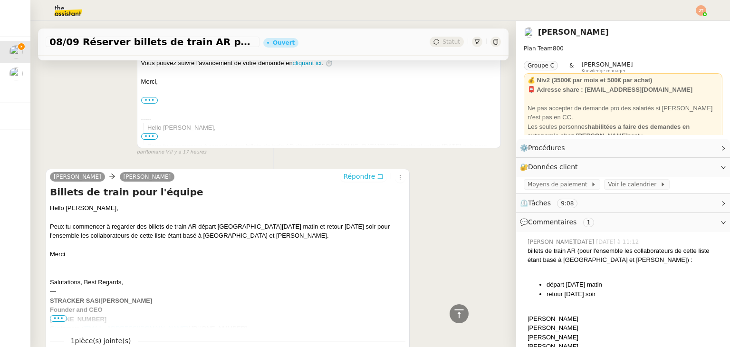
click at [355, 179] on span "Répondre" at bounding box center [359, 177] width 32 height 10
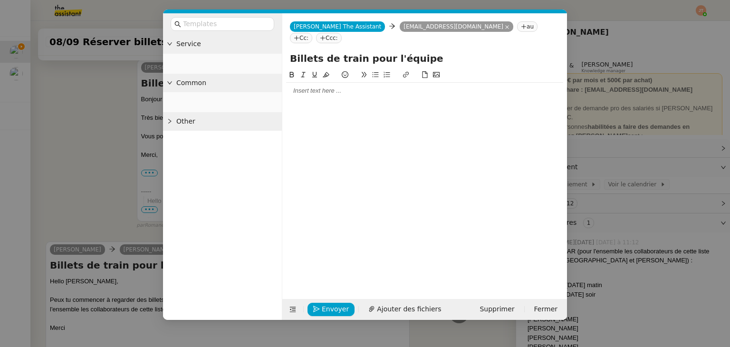
scroll to position [501, 0]
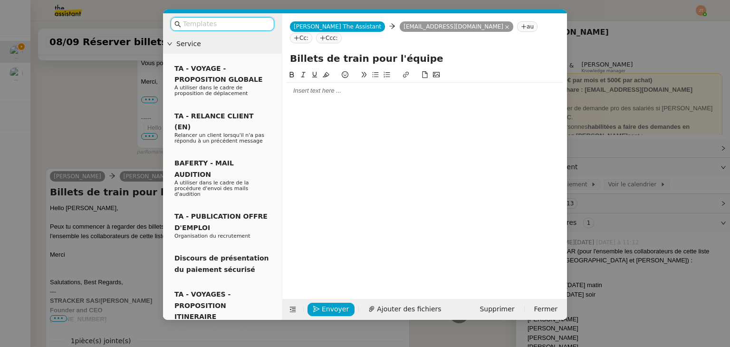
click at [314, 88] on div at bounding box center [424, 176] width 277 height 215
click at [309, 86] on div at bounding box center [424, 90] width 277 height 9
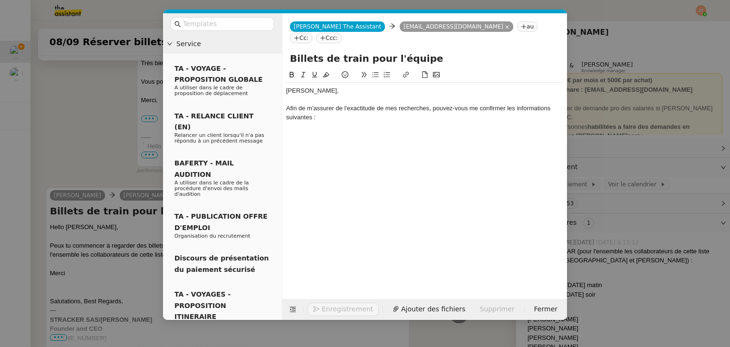
scroll to position [547, 0]
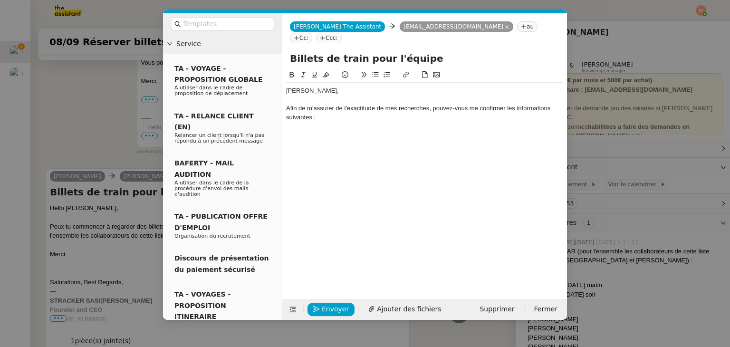
click at [374, 72] on icon at bounding box center [376, 74] width 6 height 5
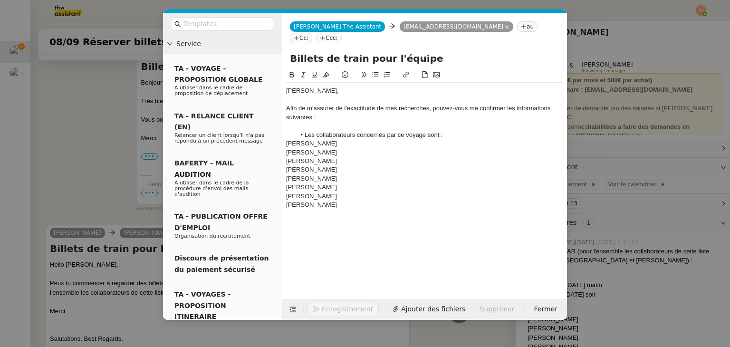
scroll to position [625, 0]
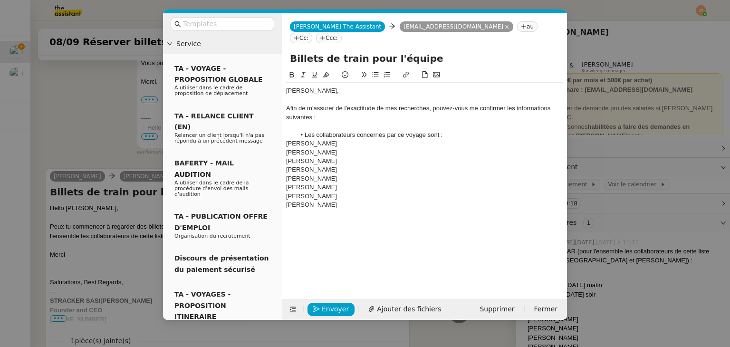
click at [376, 71] on icon at bounding box center [375, 74] width 7 height 7
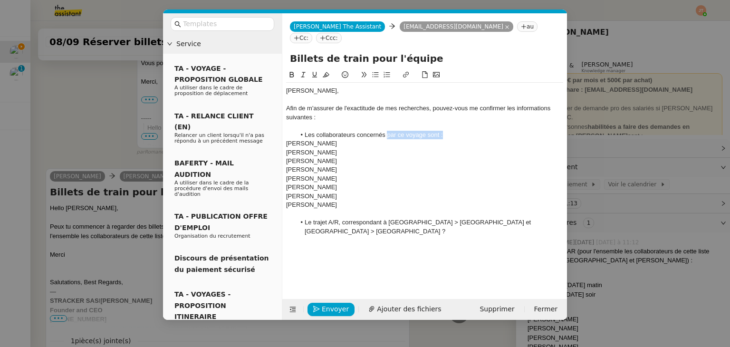
drag, startPoint x: 448, startPoint y: 123, endPoint x: 388, endPoint y: 123, distance: 60.3
click at [388, 131] on li "Les collaborateurs concernés par ce voyage sont :" at bounding box center [430, 135] width 268 height 9
drag, startPoint x: 457, startPoint y: 118, endPoint x: 392, endPoint y: 120, distance: 65.1
click at [392, 120] on div "Axel, Afin de m'assurer de l'exactitude de mes recherches, pouvez-vous me confi…" at bounding box center [424, 161] width 277 height 157
click at [455, 131] on li "Les collaborateurs concernés sont bien les suivants ?" at bounding box center [430, 135] width 268 height 9
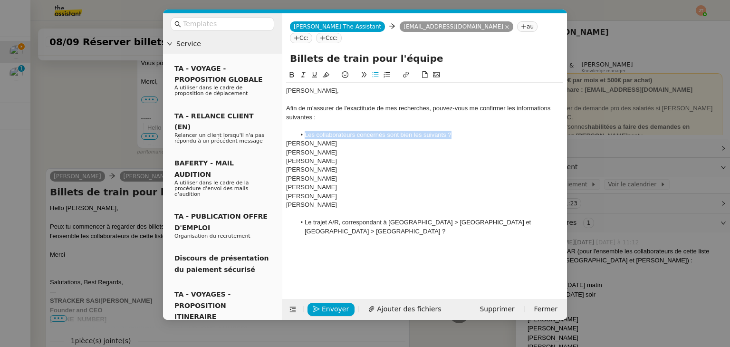
drag, startPoint x: 390, startPoint y: 124, endPoint x: 299, endPoint y: 124, distance: 90.3
click at [299, 131] on li "Les collaborateurs concernés sont bien les suivants ?" at bounding box center [430, 135] width 268 height 9
click at [292, 71] on icon at bounding box center [291, 74] width 7 height 7
drag, startPoint x: 405, startPoint y: 180, endPoint x: 423, endPoint y: 196, distance: 24.6
click at [405, 181] on div "Axel, Afin de m'assurer de l'exactitude de mes recherches, pouvez-vous me confi…" at bounding box center [424, 161] width 277 height 157
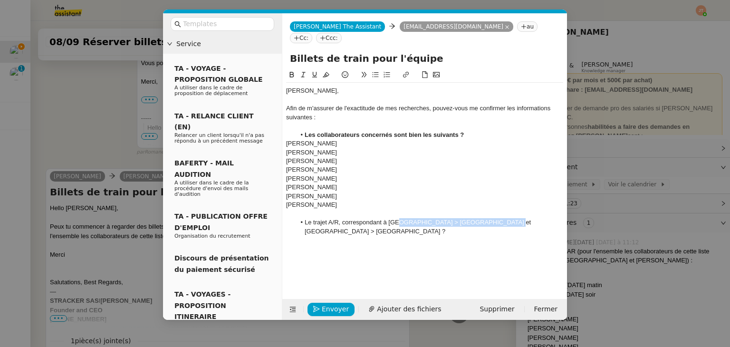
drag, startPoint x: 503, startPoint y: 210, endPoint x: 397, endPoint y: 210, distance: 105.5
click at [397, 218] on li "Le trajet A/R, correspondant à Paris > Bordeaux et Bordeaux > Paris ?" at bounding box center [430, 227] width 268 height 18
click at [498, 218] on li "Le trajet A/R, correspondant à Paris > Bordeaux et Bordeaux > Paris ?" at bounding box center [430, 227] width 268 height 18
drag, startPoint x: 498, startPoint y: 210, endPoint x: 304, endPoint y: 143, distance: 205.2
click at [304, 218] on li "Le trajet A/R, correspondant à Paris > Bordeaux et Bordeaux > Paris ?" at bounding box center [430, 227] width 268 height 18
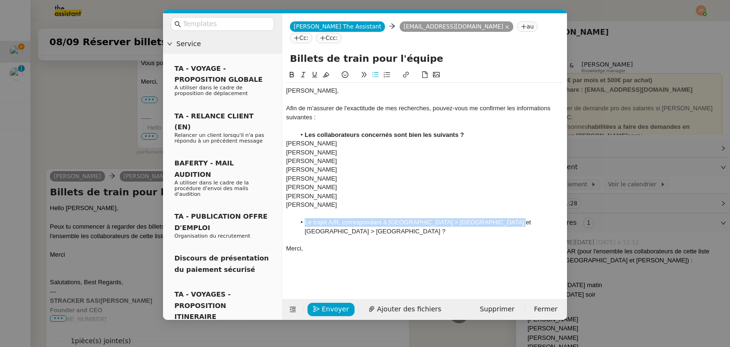
click at [291, 71] on icon at bounding box center [291, 74] width 7 height 7
click at [377, 183] on div "Mathias Joaquim HOMBOURGER" at bounding box center [424, 187] width 277 height 9
click at [399, 165] on div "Morade Badji" at bounding box center [424, 169] width 277 height 9
drag, startPoint x: 330, startPoint y: 152, endPoint x: 308, endPoint y: 151, distance: 21.9
click at [308, 157] on div "David Hopquin" at bounding box center [424, 161] width 277 height 9
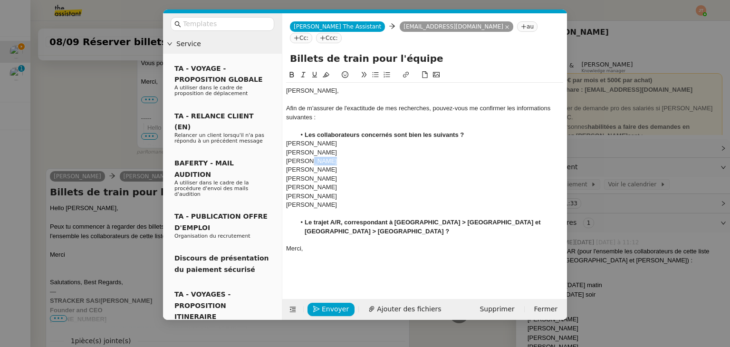
click at [308, 157] on div "David Hopquin" at bounding box center [424, 161] width 277 height 9
drag, startPoint x: 354, startPoint y: 150, endPoint x: 334, endPoint y: 150, distance: 19.0
click at [334, 157] on div "David HOPQUINopquin" at bounding box center [424, 161] width 277 height 9
drag, startPoint x: 324, startPoint y: 159, endPoint x: 313, endPoint y: 158, distance: 11.4
click at [313, 165] on div "Morade Badji" at bounding box center [424, 169] width 277 height 9
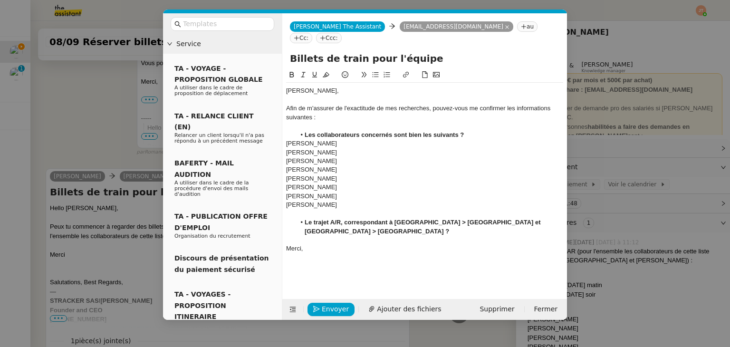
drag, startPoint x: 334, startPoint y: 166, endPoint x: 319, endPoint y: 167, distance: 14.3
click at [319, 174] on div "Alexandre Guinot" at bounding box center [424, 178] width 277 height 9
drag, startPoint x: 332, startPoint y: 183, endPoint x: 309, endPoint y: 183, distance: 23.3
click at [309, 192] on div "Steve Hoogstoel" at bounding box center [424, 196] width 277 height 9
click at [308, 192] on div "Steve Hoogstoel" at bounding box center [424, 196] width 277 height 9
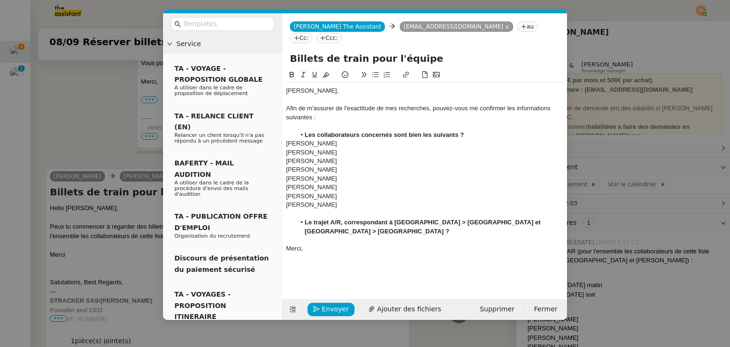
drag, startPoint x: 369, startPoint y: 185, endPoint x: 342, endPoint y: 185, distance: 27.6
click at [342, 192] on div "Steve HOOGSTOELoogstoel" at bounding box center [424, 196] width 277 height 9
click at [331, 244] on div "Merci," at bounding box center [424, 248] width 277 height 9
click at [90, 129] on nz-modal-container "Service TA - VOYAGE - PROPOSITION GLOBALE A utiliser dans le cadre de propositi…" at bounding box center [365, 173] width 730 height 347
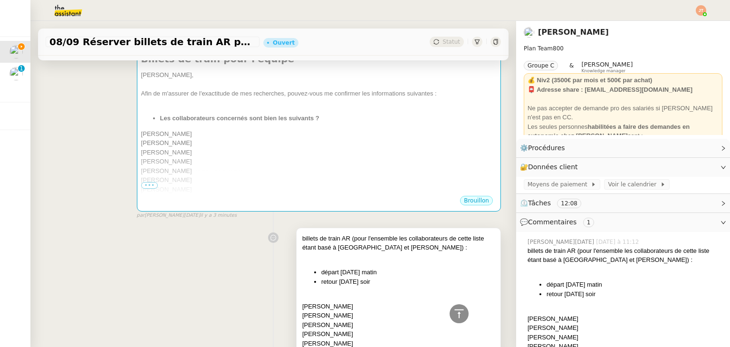
scroll to position [54, 0]
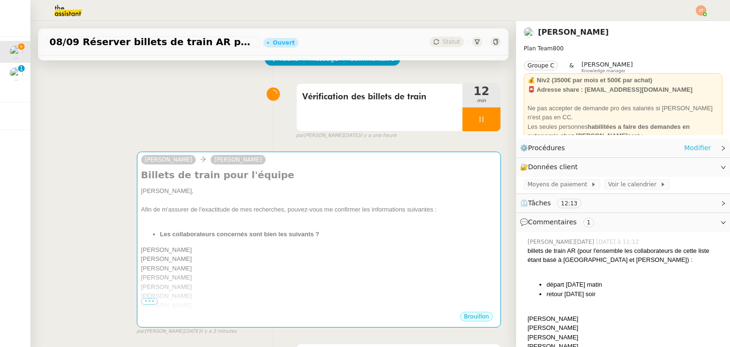
click at [689, 146] on link "Modifier" at bounding box center [697, 148] width 27 height 11
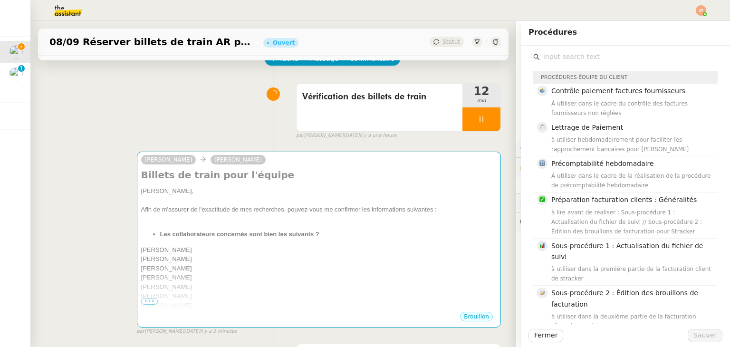
click at [482, 149] on div "Charlie Axel BANDIAKY Billets de train pour l'équipe Axel, Afin de m'assurer de…" at bounding box center [273, 239] width 455 height 192
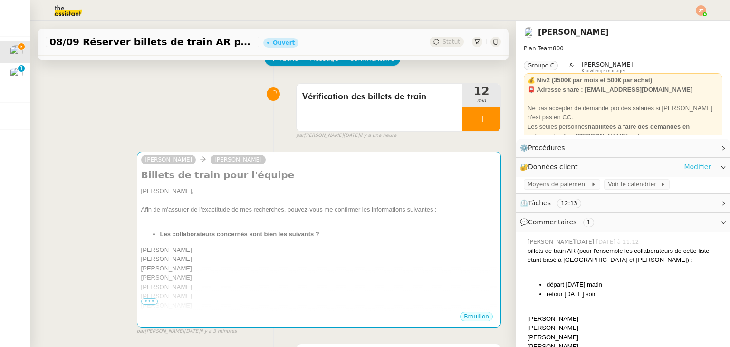
click at [693, 168] on link "Modifier" at bounding box center [697, 167] width 27 height 11
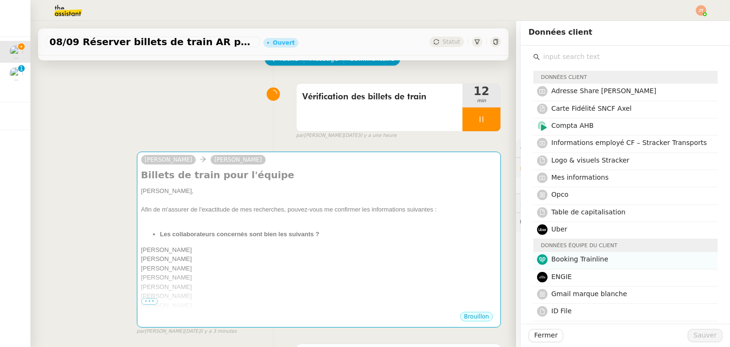
click at [568, 257] on span "Booking Trainline" at bounding box center [579, 259] width 57 height 8
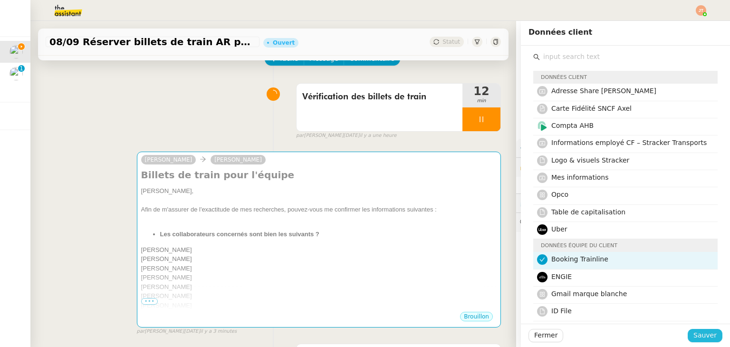
click at [695, 339] on span "Sauver" at bounding box center [704, 335] width 23 height 11
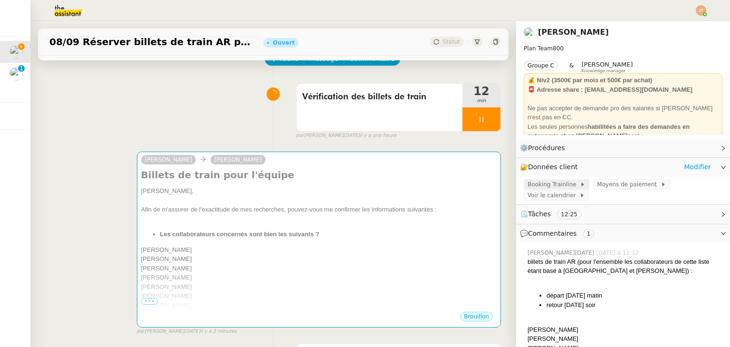
click at [557, 184] on span "Booking Trainline" at bounding box center [553, 185] width 52 height 10
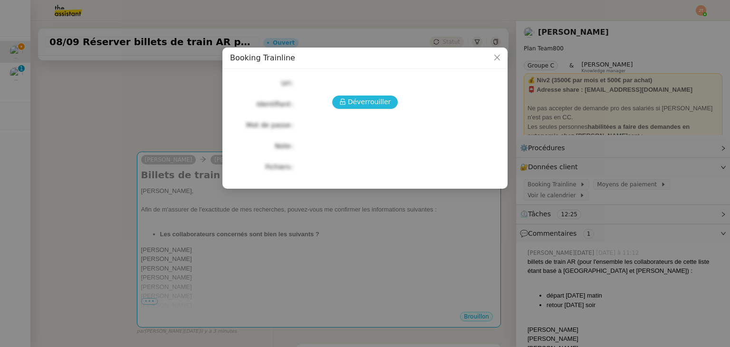
click at [376, 102] on span "Déverrouiller" at bounding box center [369, 101] width 43 height 11
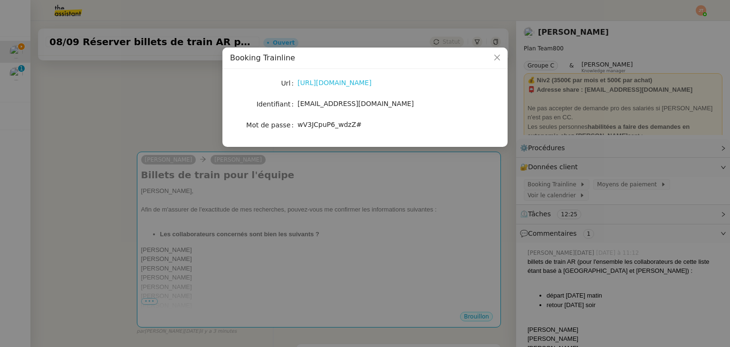
click at [334, 81] on link "https://www.thetrainline.com/" at bounding box center [334, 83] width 74 height 8
drag, startPoint x: 353, startPoint y: 126, endPoint x: 297, endPoint y: 127, distance: 55.1
click at [297, 127] on span "wV3JCpuP6_wdzZ#" at bounding box center [329, 125] width 64 height 8
copy span "wV3JCpuP6_wdzZ#"
click at [110, 95] on nz-modal-container "Booking Trainline Url https://www.thetrainline.com/ Identifiant axel@stracker.f…" at bounding box center [365, 173] width 730 height 347
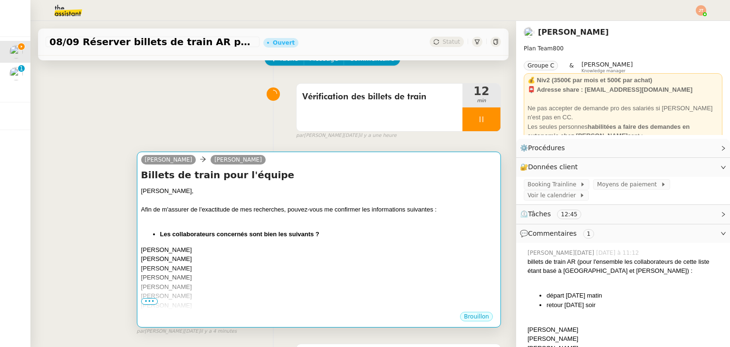
click at [148, 304] on span "•••" at bounding box center [149, 301] width 17 height 7
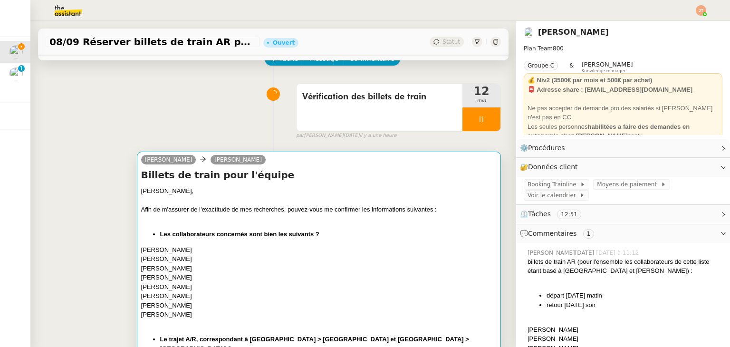
click at [234, 216] on div at bounding box center [318, 219] width 355 height 10
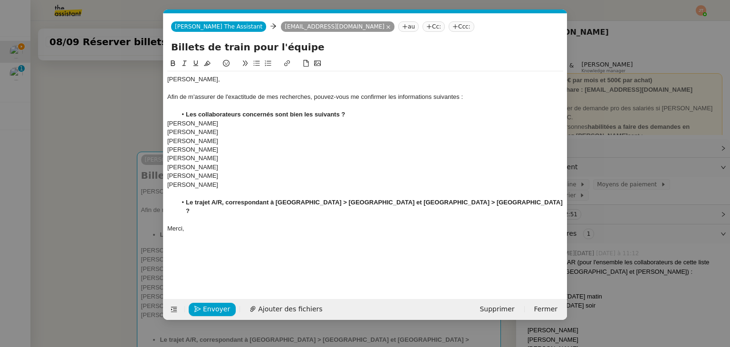
scroll to position [0, 20]
click at [225, 124] on div "Nikol Shakhud" at bounding box center [365, 123] width 396 height 9
drag, startPoint x: 211, startPoint y: 124, endPoint x: 293, endPoint y: 122, distance: 81.7
click at [293, 122] on div "Nikol Shakhud (date de naissance manquante)" at bounding box center [365, 123] width 396 height 9
click at [184, 65] on icon at bounding box center [184, 63] width 4 height 5
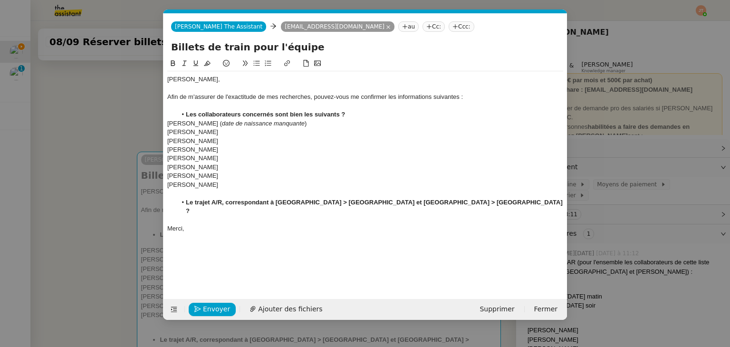
click at [237, 130] on div "Augustin DE BOISSE" at bounding box center [365, 132] width 396 height 9
drag, startPoint x: 209, startPoint y: 122, endPoint x: 295, endPoint y: 123, distance: 86.0
click at [295, 123] on div "Nikol Shakhud ( date de naissance manquante )" at bounding box center [365, 123] width 396 height 9
click at [183, 63] on icon at bounding box center [184, 63] width 7 height 7
copy div "Nikol Shakhud"
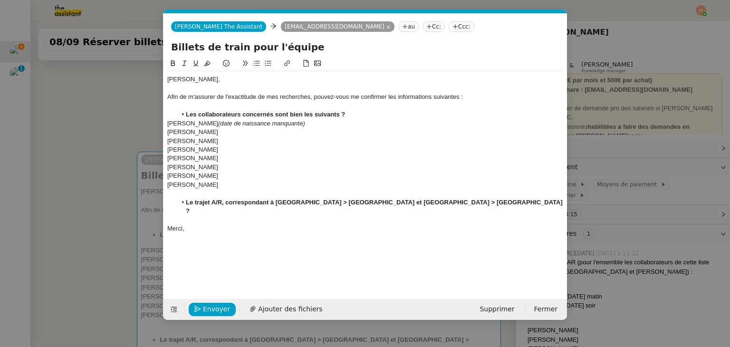
click at [235, 133] on div "Augustin DE BOISSE" at bounding box center [365, 132] width 396 height 9
drag, startPoint x: 228, startPoint y: 132, endPoint x: 234, endPoint y: 132, distance: 5.7
click at [234, 132] on em "(date de naissance manquante)" at bounding box center [261, 131] width 87 height 7
click at [224, 143] on div "David HOPQUIN" at bounding box center [365, 141] width 396 height 9
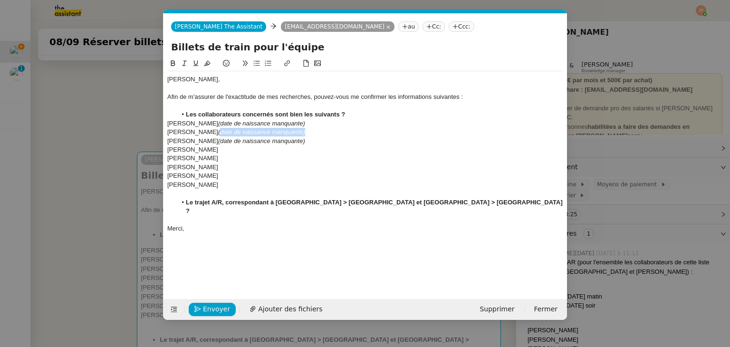
drag, startPoint x: 320, startPoint y: 134, endPoint x: 230, endPoint y: 134, distance: 89.8
click at [230, 134] on div "Augustin DE BOISSE (date de naissance manquante)" at bounding box center [365, 132] width 396 height 9
click at [243, 175] on div "Steve HOOGSTOEL" at bounding box center [365, 176] width 396 height 9
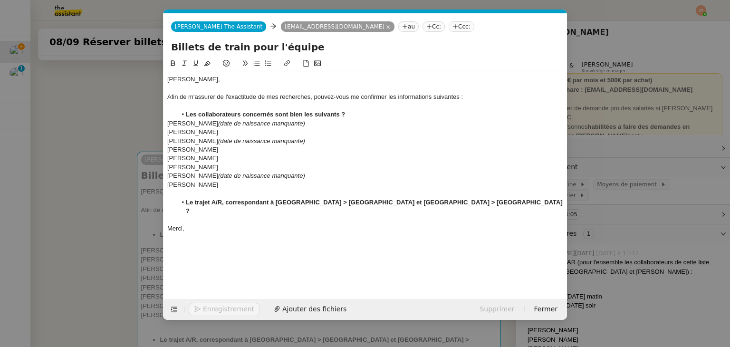
click at [104, 167] on nz-modal-container "Service TA - VOYAGE - PROPOSITION GLOBALE A utiliser dans le cadre de propositi…" at bounding box center [365, 173] width 730 height 347
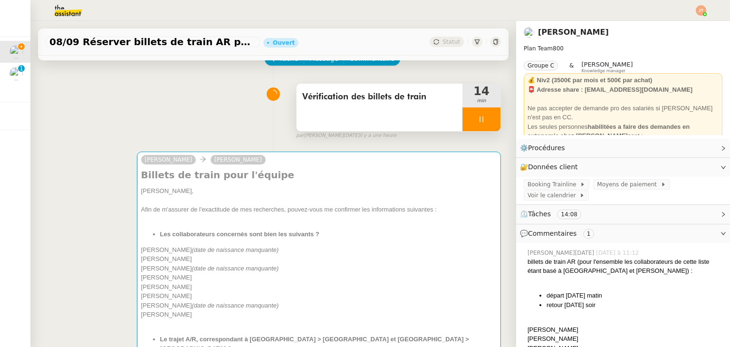
click at [462, 112] on div at bounding box center [481, 119] width 38 height 24
click at [481, 120] on button at bounding box center [490, 119] width 19 height 24
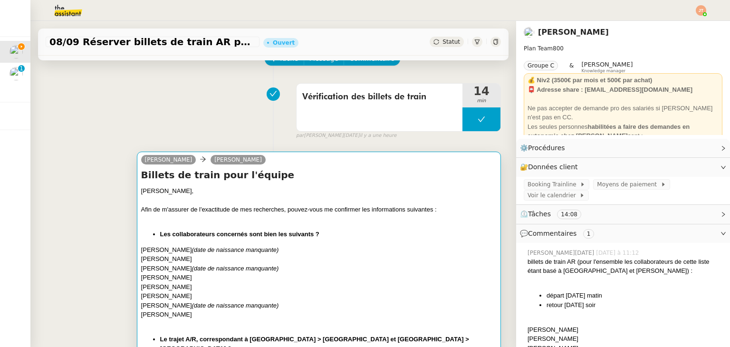
click at [238, 219] on div at bounding box center [318, 219] width 355 height 10
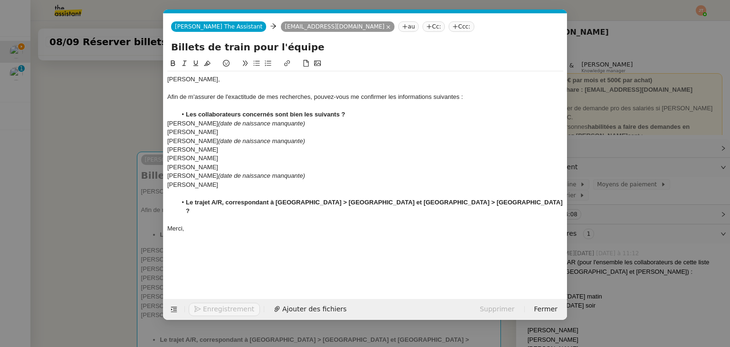
scroll to position [0, 20]
click at [76, 157] on nz-modal-container "Service TA - VOYAGE - PROPOSITION GLOBALE A utiliser dans le cadre de propositi…" at bounding box center [365, 173] width 730 height 347
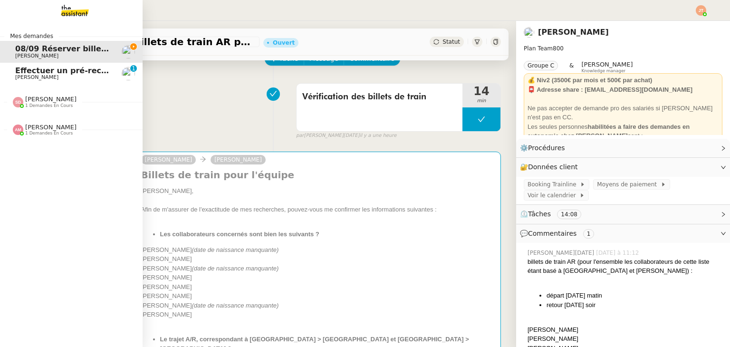
click at [32, 71] on span "Effectuer un pré-recrutement téléphonique" at bounding box center [107, 70] width 185 height 9
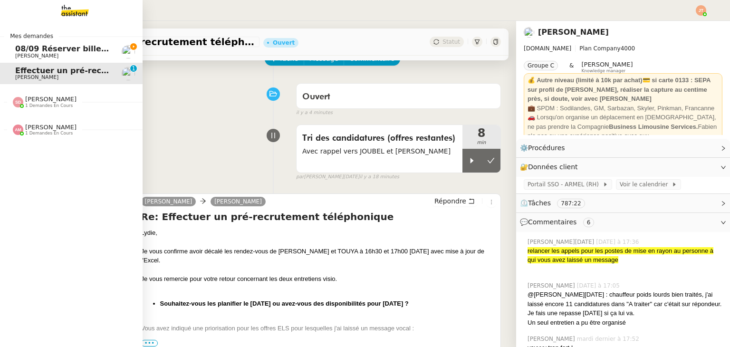
click at [39, 59] on link "08/09 Réserver billets de train AR pour l'équipe Axel BANDIAKY" at bounding box center [71, 52] width 143 height 22
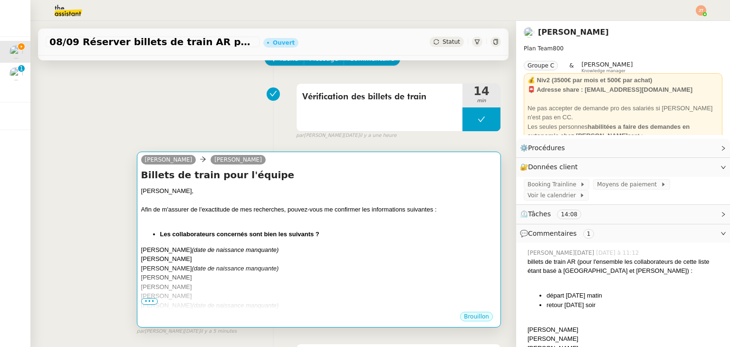
click at [225, 208] on div "Afin de m'assurer de l'exactitude de mes recherches, pouvez-vous me confirmer l…" at bounding box center [318, 210] width 355 height 10
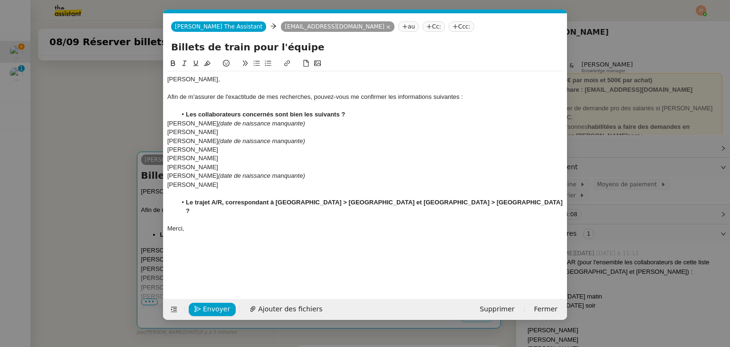
scroll to position [0, 20]
click at [213, 309] on span "Envoyer" at bounding box center [216, 309] width 27 height 11
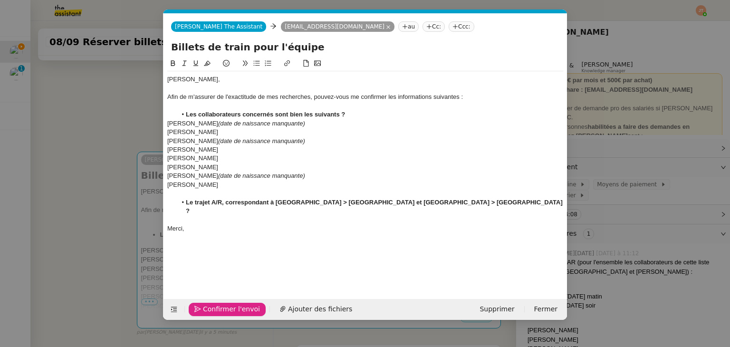
click at [213, 309] on span "Confirmer l'envoi" at bounding box center [231, 309] width 57 height 11
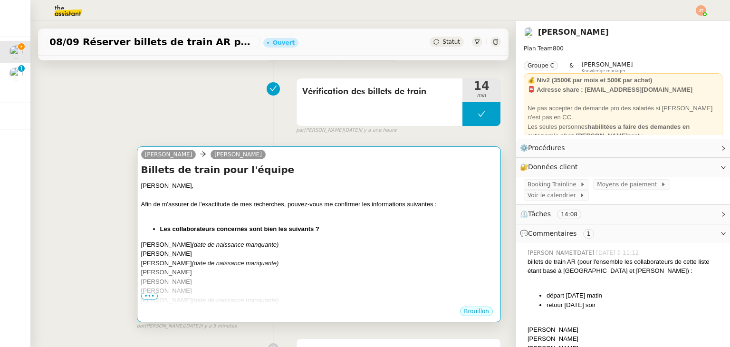
scroll to position [48, 0]
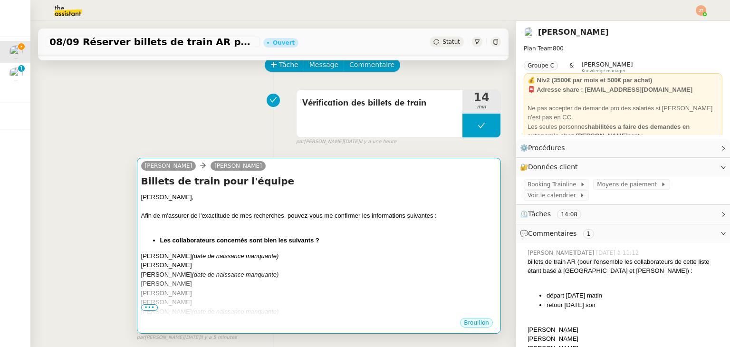
click at [238, 257] on em "(date de naissance manquante)" at bounding box center [235, 255] width 87 height 7
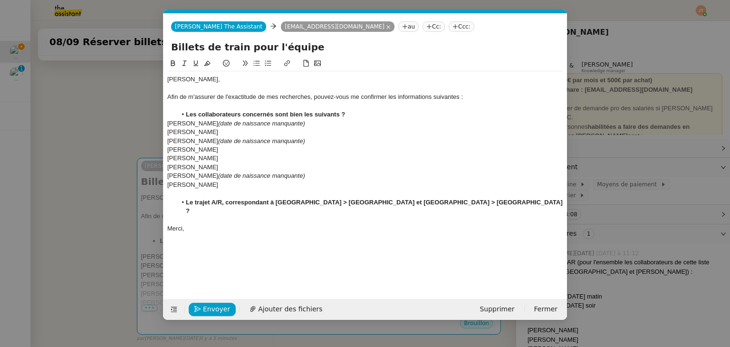
scroll to position [0, 20]
click at [217, 304] on span "Envoyer" at bounding box center [216, 309] width 27 height 11
click at [217, 305] on span "Confirmer l'envoi" at bounding box center [231, 309] width 57 height 11
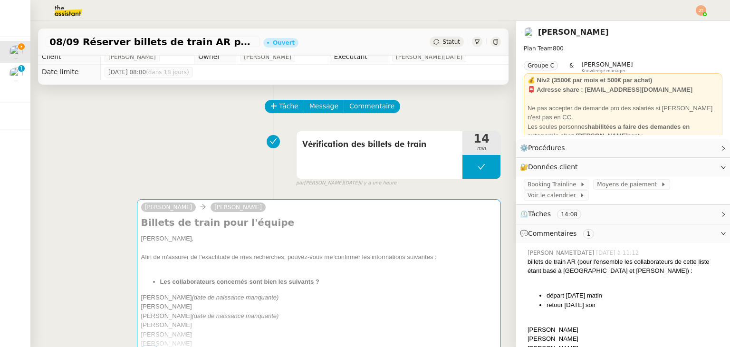
scroll to position [0, 0]
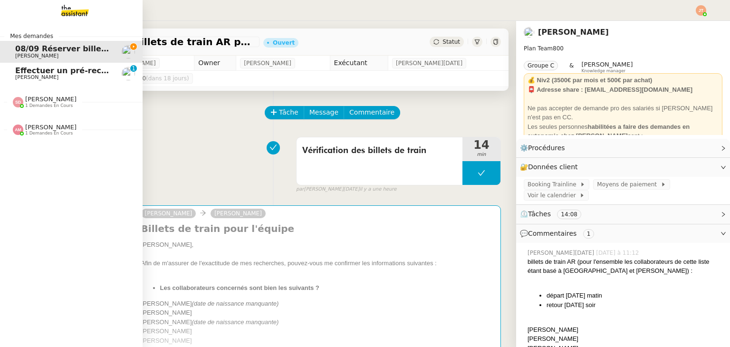
drag, startPoint x: 61, startPoint y: 72, endPoint x: 64, endPoint y: 52, distance: 19.8
click at [61, 72] on span "Effectuer un pré-recrutement téléphonique" at bounding box center [107, 70] width 185 height 9
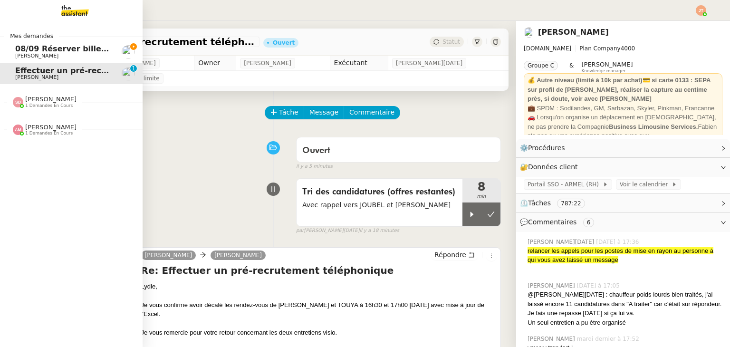
click at [65, 48] on span "08/09 Réserver billets de train AR pour l'équipe" at bounding box center [117, 48] width 204 height 9
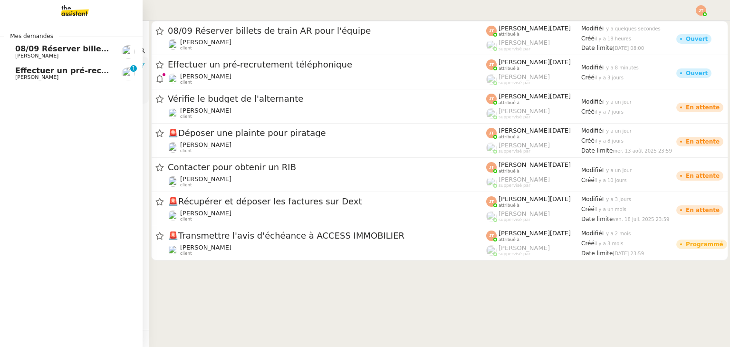
click at [56, 53] on div "08/09 Réserver billets de train AR pour l'équipe [PERSON_NAME]" at bounding box center [63, 52] width 96 height 14
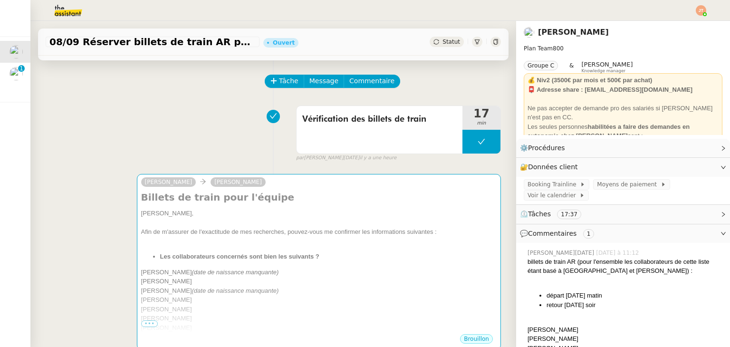
scroll to position [95, 0]
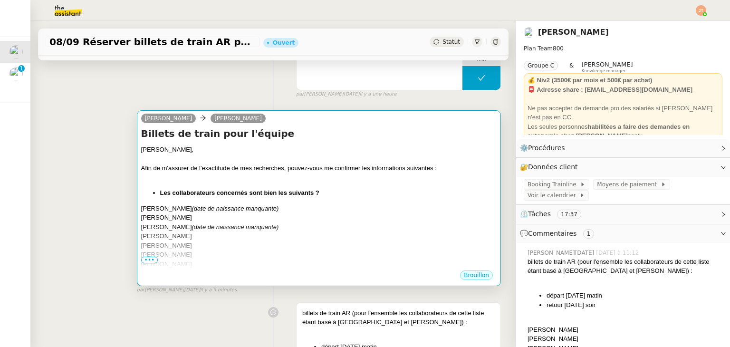
click at [243, 204] on div "Axel, Afin de m'assurer de l'exactitude de mes recherches, pouvez-vous me confi…" at bounding box center [318, 240] width 355 height 191
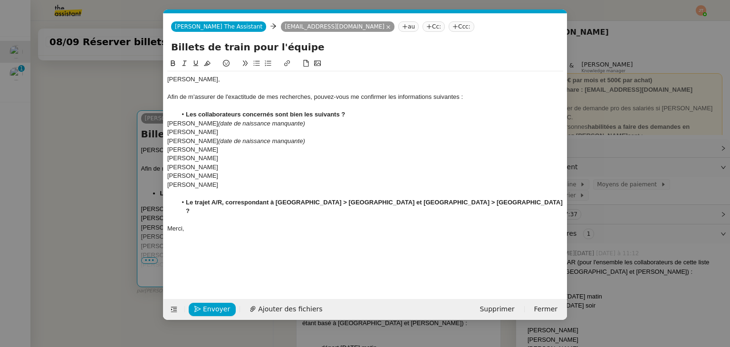
scroll to position [0, 20]
drag, startPoint x: 216, startPoint y: 138, endPoint x: 303, endPoint y: 143, distance: 87.1
click at [303, 143] on div "David HOPQUIN (date de naissance manquante)" at bounding box center [365, 141] width 396 height 9
copy em "(date de naissance manquante)"
click at [231, 175] on div "Steve HOOGSTOEL" at bounding box center [365, 176] width 396 height 9
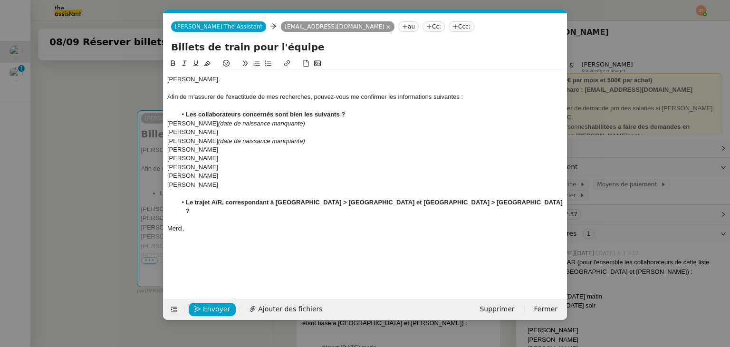
scroll to position [0, 0]
click at [219, 311] on span "Envoyer" at bounding box center [216, 309] width 27 height 11
click at [219, 311] on span "Confirmer l'envoi" at bounding box center [231, 309] width 57 height 11
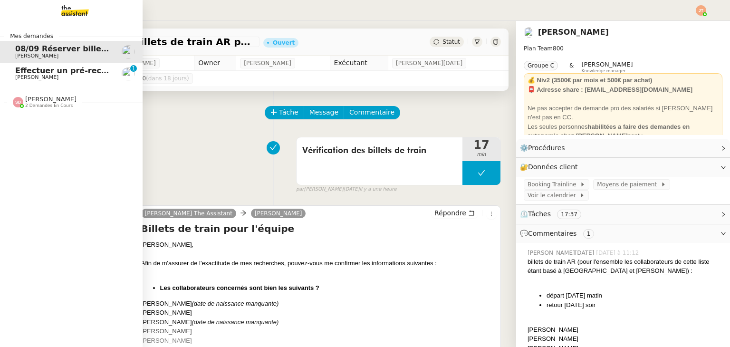
click at [37, 76] on span "[PERSON_NAME]" at bounding box center [36, 77] width 43 height 6
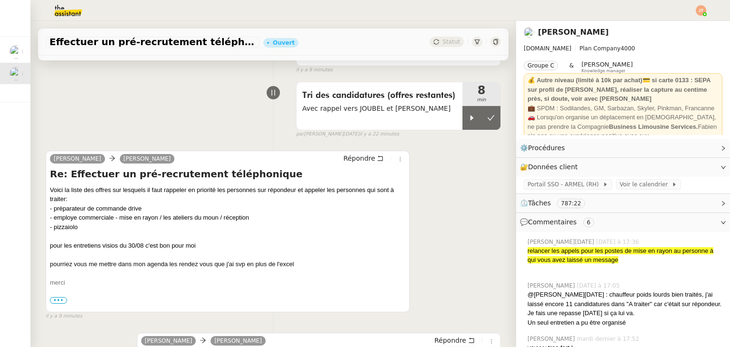
scroll to position [95, 0]
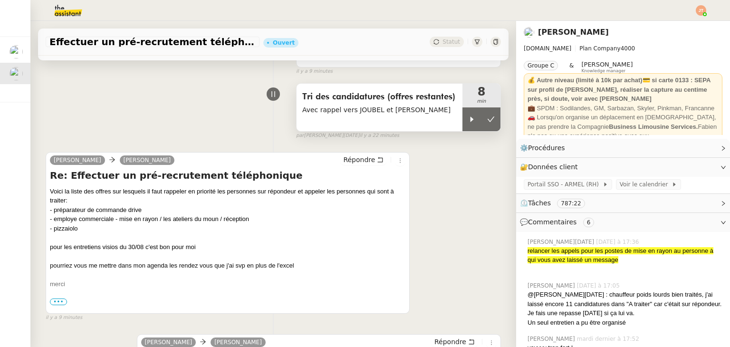
click at [368, 113] on span "Avec rappel vers JOUBEL et [PERSON_NAME]" at bounding box center [379, 110] width 154 height 11
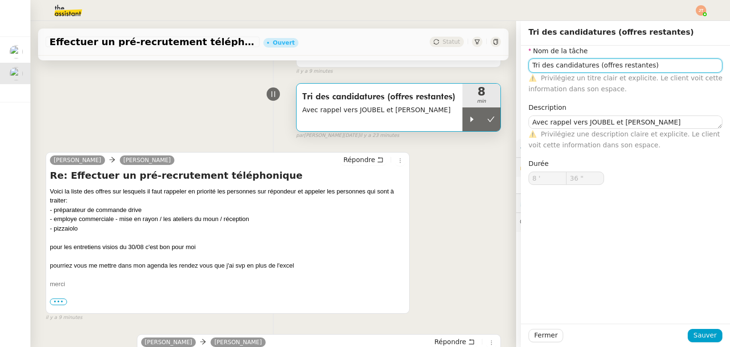
click at [636, 68] on input "Tri des candidatures (offres restantes)" at bounding box center [625, 65] width 194 height 14
click at [528, 63] on input "Tri des candidatures (offres restantes)" at bounding box center [625, 65] width 194 height 14
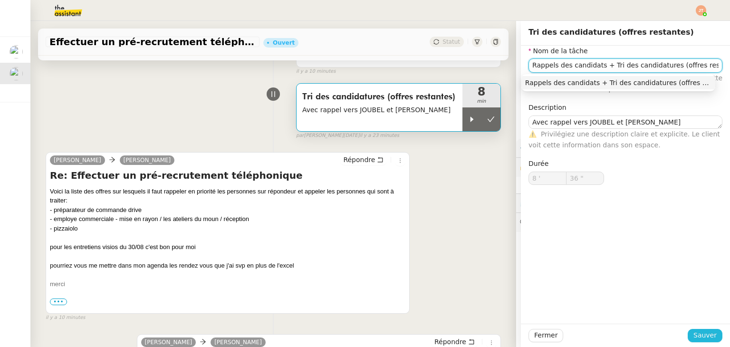
type input "Rappels des candidats + Tri des candidatures (offres restantes)"
click at [694, 337] on span "Sauver" at bounding box center [704, 335] width 23 height 11
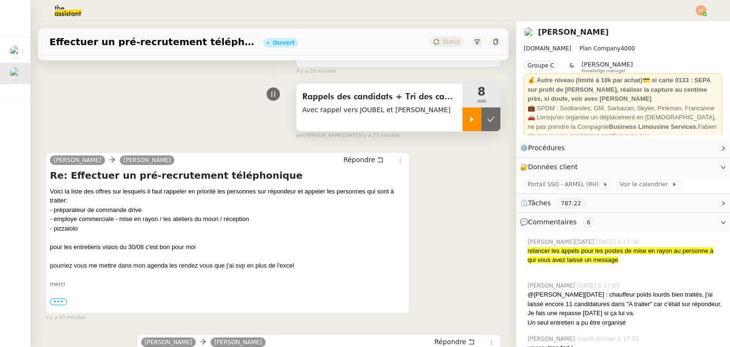
click at [462, 124] on div at bounding box center [471, 119] width 19 height 24
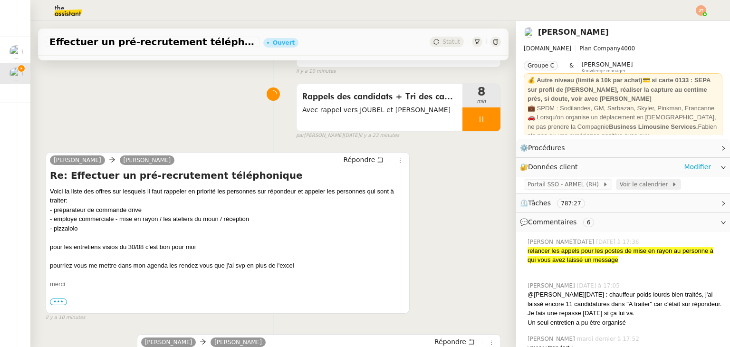
click at [623, 188] on span "Voir le calendrier" at bounding box center [646, 185] width 52 height 10
click at [687, 168] on link "Modifier" at bounding box center [697, 167] width 27 height 11
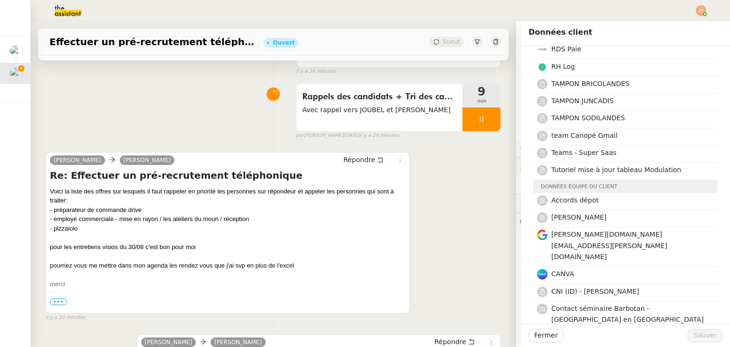
scroll to position [618, 0]
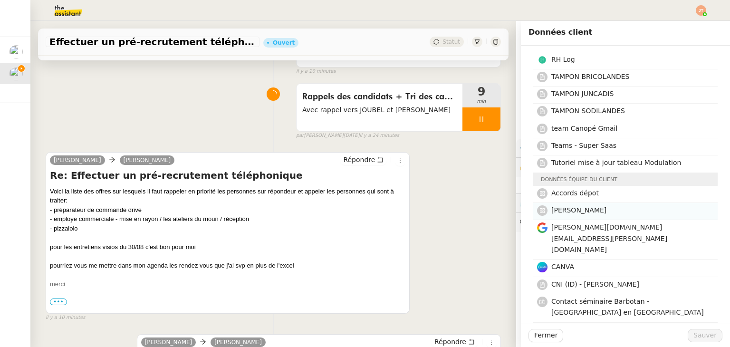
click at [559, 206] on span "[PERSON_NAME]" at bounding box center [578, 210] width 55 height 8
click at [697, 338] on span "Sauver" at bounding box center [704, 335] width 23 height 11
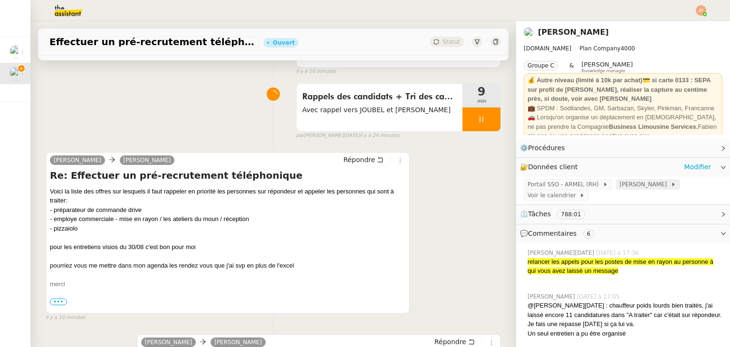
click at [624, 187] on span "[PERSON_NAME]" at bounding box center [645, 185] width 51 height 10
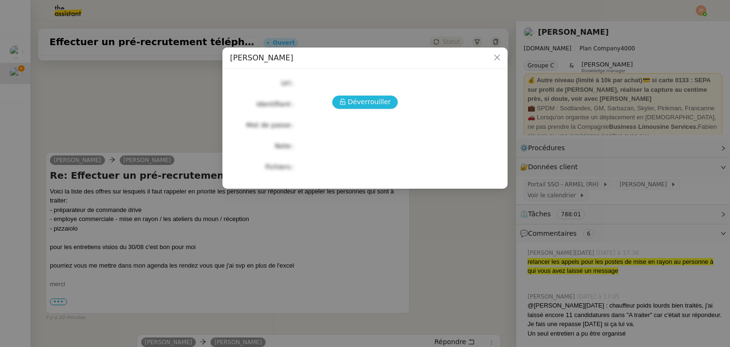
click at [382, 97] on span "Déverrouiller" at bounding box center [369, 101] width 43 height 11
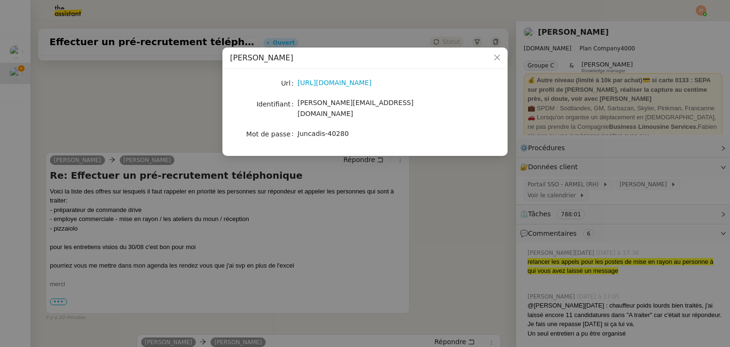
click at [324, 89] on div "https://www.identite.leclerc/" at bounding box center [375, 82] width 157 height 13
click at [325, 85] on link "https://www.identite.leclerc/" at bounding box center [334, 83] width 74 height 8
drag, startPoint x: 297, startPoint y: 103, endPoint x: 407, endPoint y: 107, distance: 109.8
click at [407, 107] on div "[PERSON_NAME][EMAIL_ADDRESS][DOMAIN_NAME]" at bounding box center [375, 108] width 157 height 22
copy span "[PERSON_NAME][EMAIL_ADDRESS][DOMAIN_NAME]"
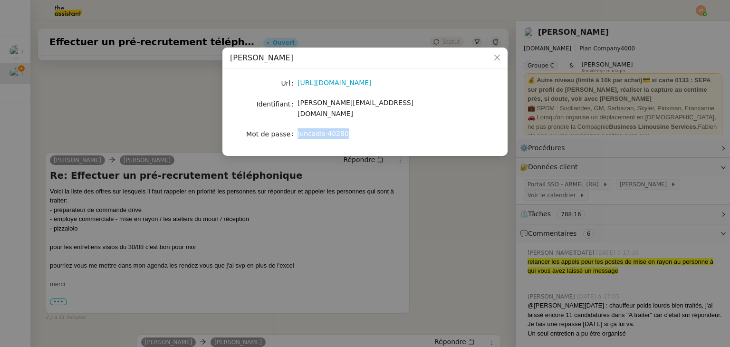
drag, startPoint x: 297, startPoint y: 125, endPoint x: 341, endPoint y: 125, distance: 43.7
click at [341, 130] on span "Juncadis-40280" at bounding box center [322, 134] width 51 height 8
copy span "Juncadis-40280"
click at [179, 77] on nz-modal-container "Agenda LYDIE Url https://www.identite.leclerc/ Identifiant lydie.laulon@mont-de…" at bounding box center [365, 173] width 730 height 347
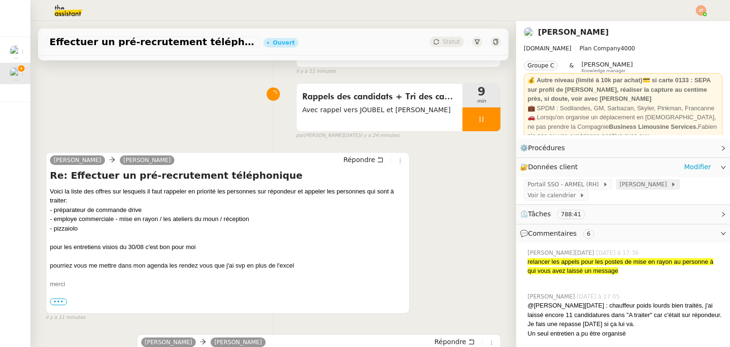
click at [627, 184] on span "[PERSON_NAME]" at bounding box center [645, 185] width 51 height 10
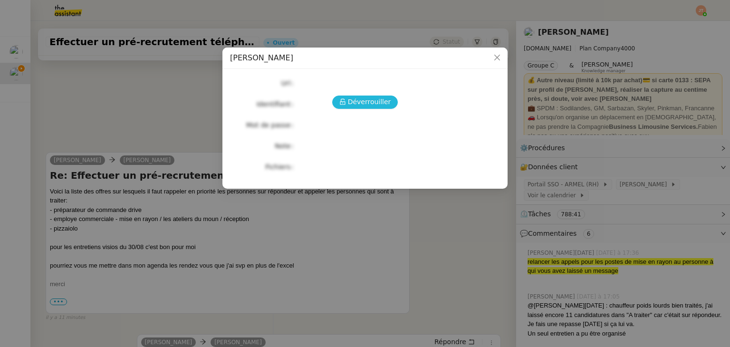
click at [380, 104] on span "Déverrouiller" at bounding box center [369, 101] width 43 height 11
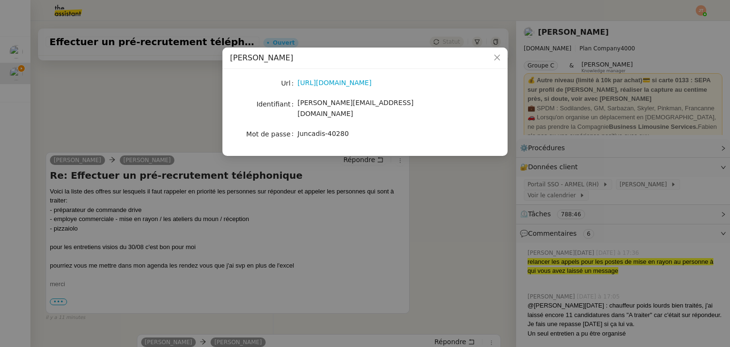
click at [419, 214] on nz-modal-container "Agenda LYDIE Url https://www.identite.leclerc/ Identifiant lydie.laulon@mont-de…" at bounding box center [365, 173] width 730 height 347
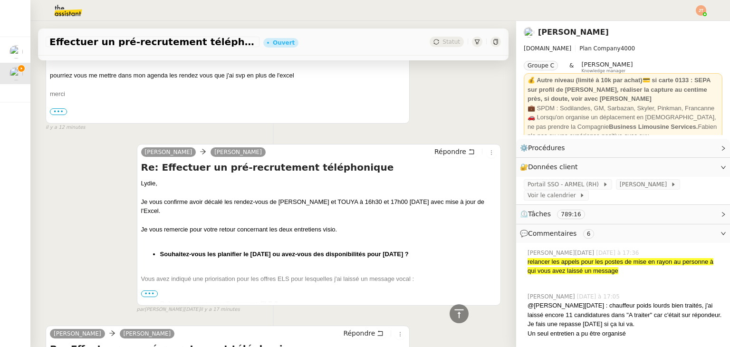
scroll to position [48, 0]
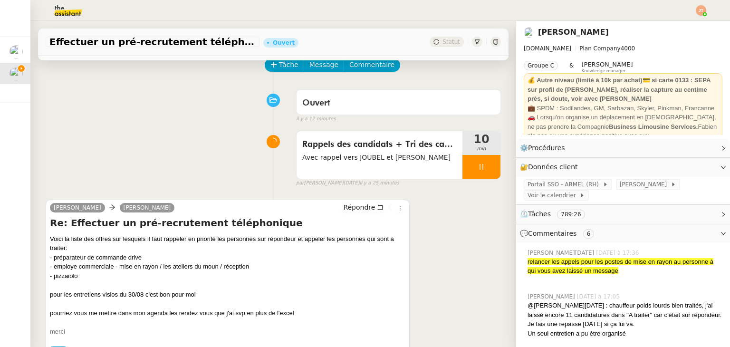
click at [55, 258] on div "- préparateur de commande drive" at bounding box center [227, 258] width 355 height 10
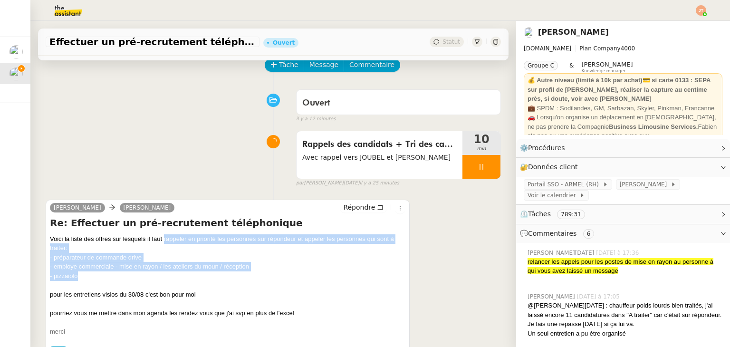
drag, startPoint x: 164, startPoint y: 240, endPoint x: 167, endPoint y: 279, distance: 39.1
click at [167, 279] on div "Voici la liste des offres sur lesquels il faut rappeler en priorité les personn…" at bounding box center [227, 289] width 355 height 111
copy div "rappeler en priorité les personnes sur répondeur et appeler les personnes qui s…"
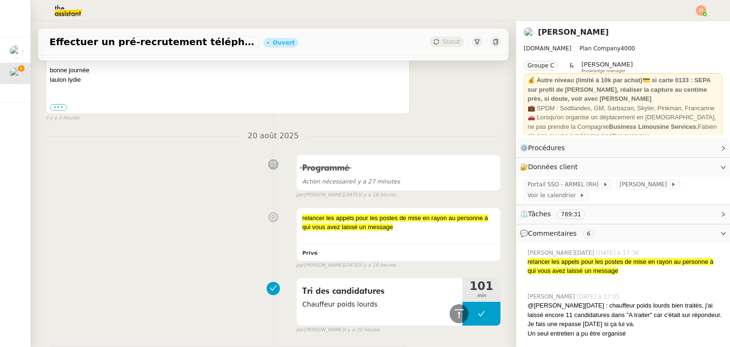
scroll to position [1045, 0]
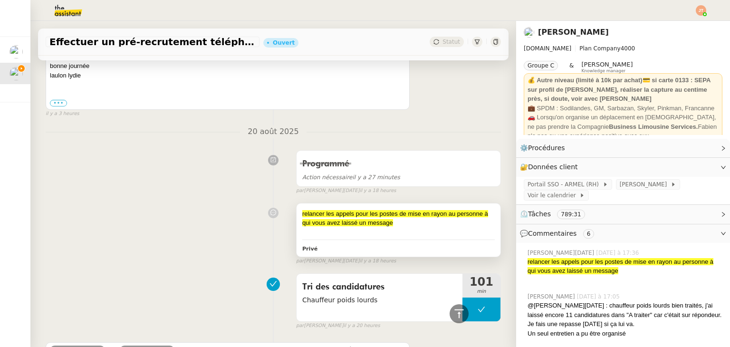
click at [369, 227] on span "relancer les appels pour les postes de mise en rayon au personne à qui vous ave…" at bounding box center [395, 218] width 186 height 17
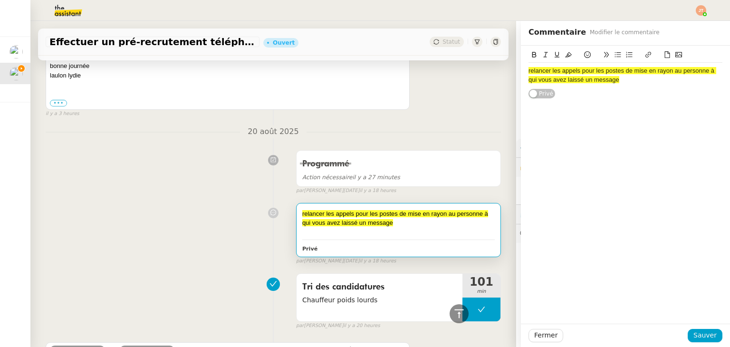
click at [622, 80] on div "relancer les appels pour les postes de mise en rayon au personne à qui vous ave…" at bounding box center [625, 76] width 194 height 18
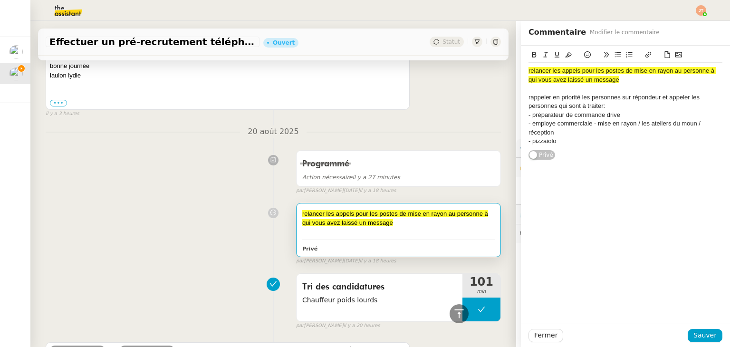
click at [590, 125] on div "- employe commerciale - mise en rayon / les ateliers du moun / réception" at bounding box center [625, 128] width 194 height 18
click at [586, 124] on div "- employe commerciale - mise en rayon / les ateliers du moun / réception" at bounding box center [625, 128] width 194 height 18
click at [629, 131] on div "- mise en rayon / les ateliers du moun / réception" at bounding box center [625, 132] width 194 height 9
click at [528, 116] on div "- préparateur de commande drive" at bounding box center [625, 115] width 194 height 9
click at [614, 56] on icon at bounding box center [617, 54] width 7 height 7
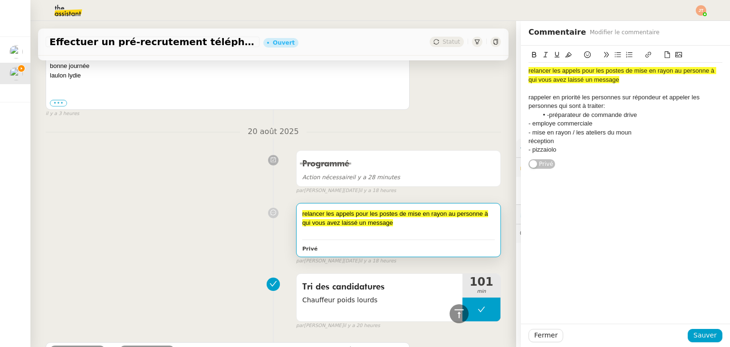
click at [528, 124] on div "- employe commerciale" at bounding box center [625, 123] width 194 height 9
click at [528, 134] on div "- mise en rayon / les ateliers du moun" at bounding box center [625, 132] width 194 height 9
click at [528, 142] on div "réception" at bounding box center [625, 141] width 194 height 9
click at [528, 150] on div "- pizzaiolo" at bounding box center [625, 149] width 194 height 9
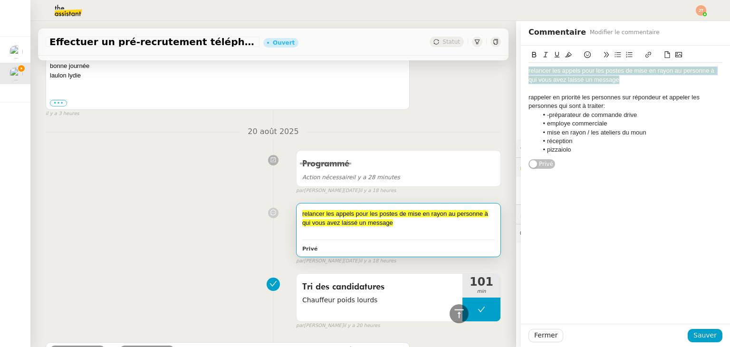
drag, startPoint x: 616, startPoint y: 80, endPoint x: 517, endPoint y: 69, distance: 99.5
click at [521, 69] on div "relancer les appels pour les postes de mise en rayon au personne à qui vous ave…" at bounding box center [625, 108] width 209 height 124
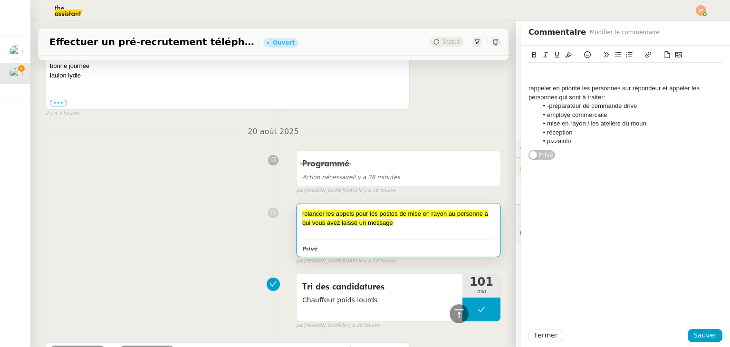
click at [521, 87] on div "rappeler en priorité les personnes sur répondeur et appeler les personnes qui s…" at bounding box center [625, 103] width 209 height 115
click at [528, 87] on div "rappeler en priorité les personnes sur répondeur et appeler les personnes qui s…" at bounding box center [625, 93] width 194 height 18
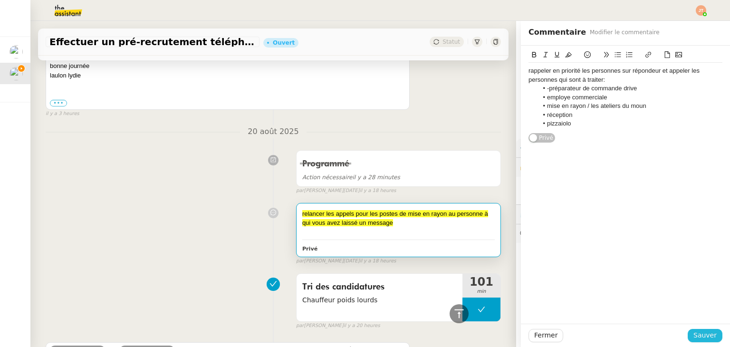
click at [702, 336] on span "Sauver" at bounding box center [704, 335] width 23 height 11
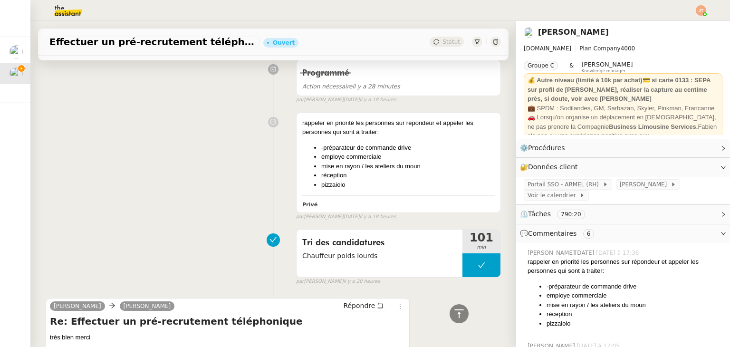
scroll to position [1140, 0]
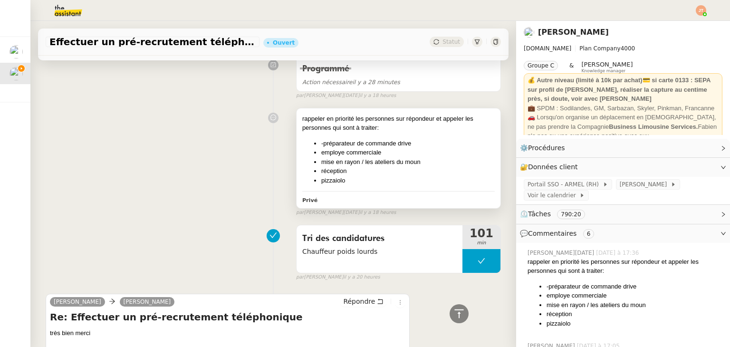
click at [355, 164] on li "mise en rayon / les ateliers du moun" at bounding box center [407, 162] width 173 height 10
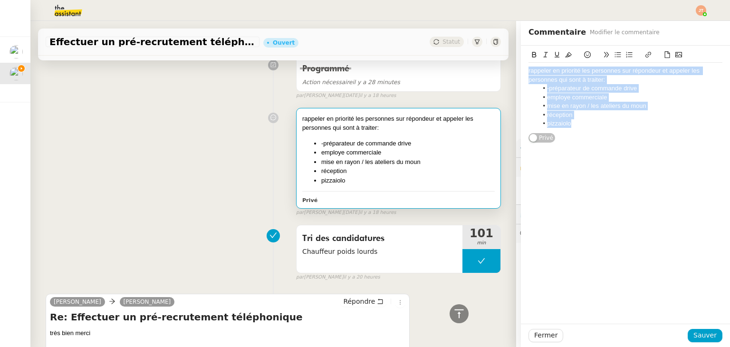
drag, startPoint x: 572, startPoint y: 124, endPoint x: 498, endPoint y: 69, distance: 92.4
click at [498, 69] on app-ticket "Effectuer un pré-recrutement téléphonique Ouvert Statut Client Lydie Laulon Own…" at bounding box center [379, 184] width 699 height 326
click at [565, 57] on icon at bounding box center [568, 54] width 7 height 5
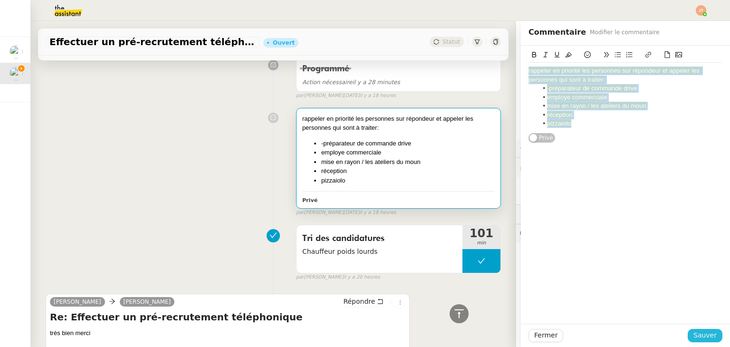
click at [694, 333] on span "Sauver" at bounding box center [704, 335] width 23 height 11
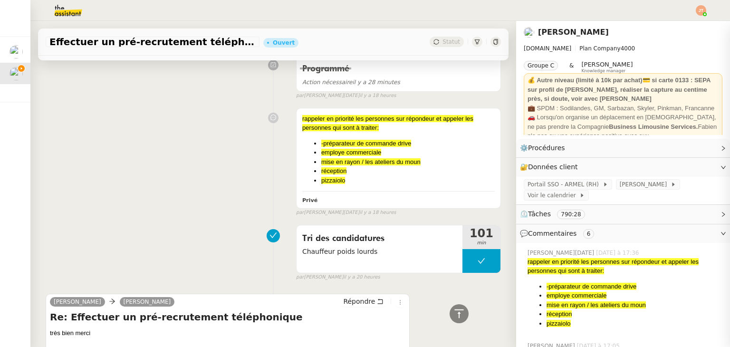
click at [155, 189] on div "rappeler en priorité les personnes sur répondeur et appeler les personnes qui s…" at bounding box center [273, 160] width 455 height 113
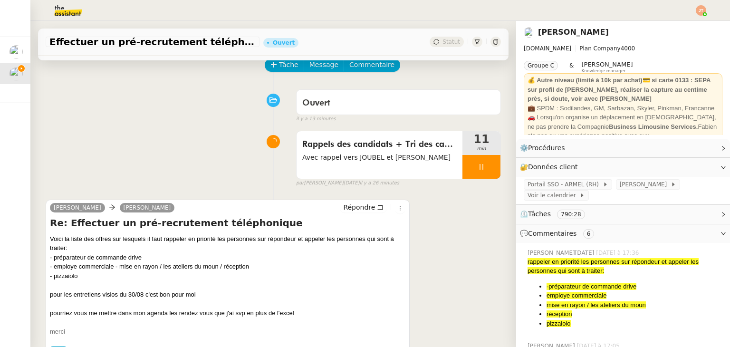
scroll to position [48, 0]
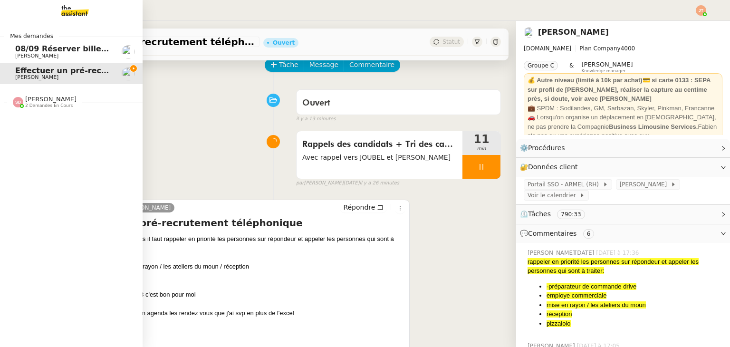
click at [34, 52] on span "08/09 Réserver billets de train AR pour l'équipe" at bounding box center [117, 48] width 204 height 9
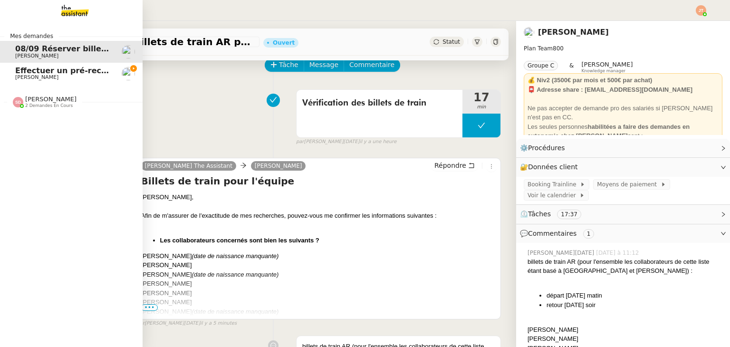
click at [32, 80] on span "[PERSON_NAME]" at bounding box center [36, 77] width 43 height 6
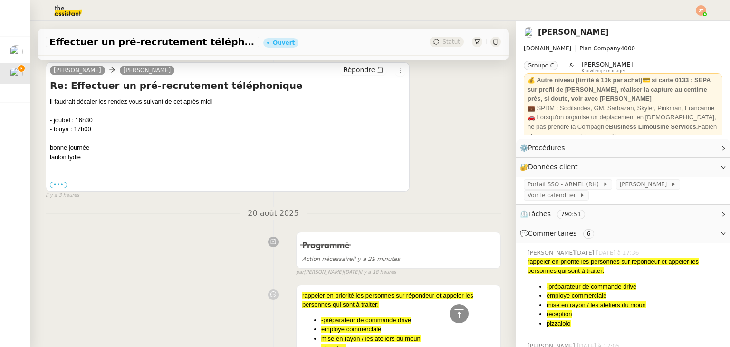
scroll to position [1093, 0]
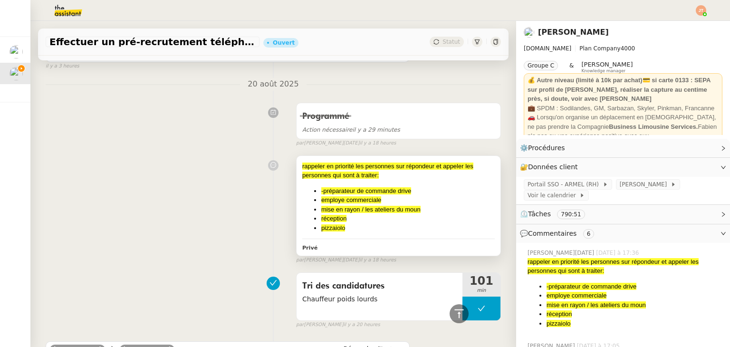
click at [358, 219] on li "réception" at bounding box center [407, 219] width 173 height 10
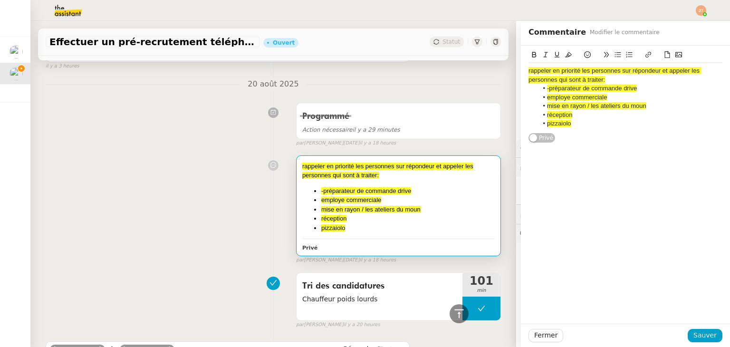
click at [566, 130] on div "rappeler en priorité les personnes sur répondeur et appeler les personnes qui s…" at bounding box center [625, 97] width 194 height 69
click at [533, 141] on span "Planiffier les deux RDV visio le 30/08/25" at bounding box center [580, 140] width 105 height 7
click at [0, 0] on lt-span "Planifier" at bounding box center [0, 0] width 0 height 0
click at [700, 331] on span "Sauver" at bounding box center [704, 335] width 23 height 11
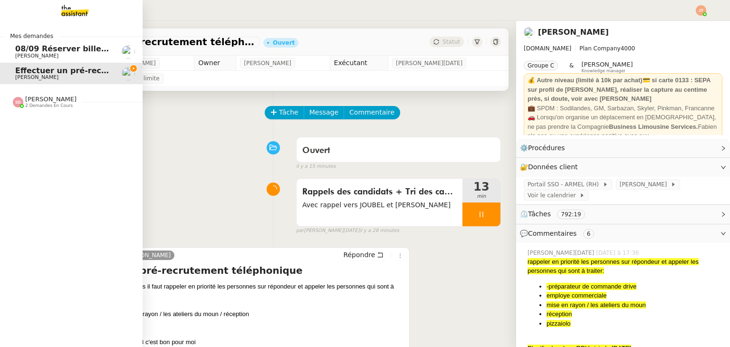
click at [38, 103] on span "2 demandes en cours" at bounding box center [49, 105] width 48 height 5
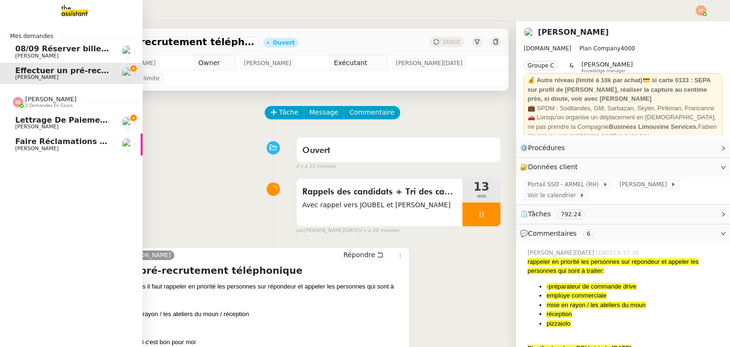
click at [45, 124] on span "Lettrage de paiement - 18 août 2025" at bounding box center [95, 119] width 160 height 9
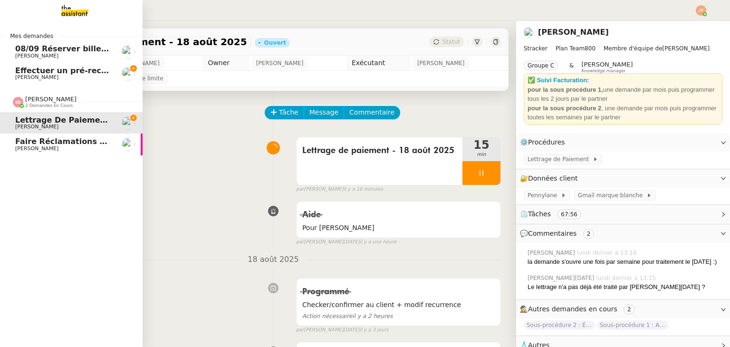
click at [37, 120] on span "Lettrage de paiement - 18 août 2025" at bounding box center [95, 119] width 160 height 9
click at [47, 105] on span "2 demandes en cours" at bounding box center [49, 105] width 48 height 5
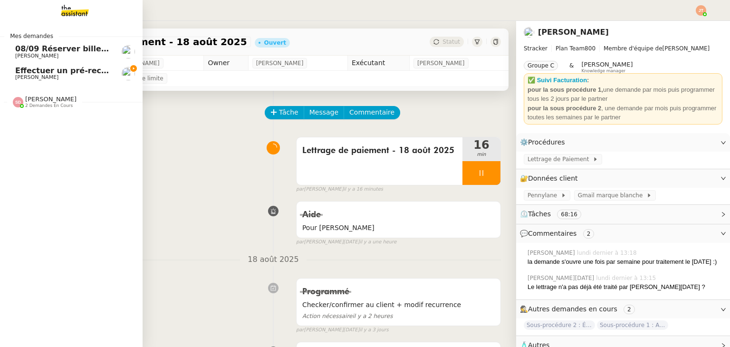
drag, startPoint x: 50, startPoint y: 75, endPoint x: 90, endPoint y: 71, distance: 40.1
click at [50, 75] on span "[PERSON_NAME]" at bounding box center [63, 78] width 96 height 6
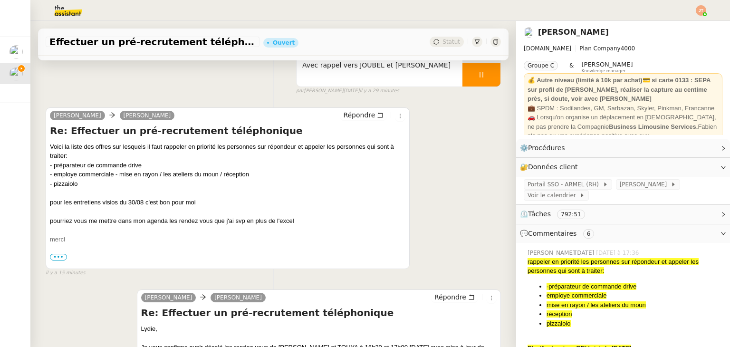
scroll to position [143, 0]
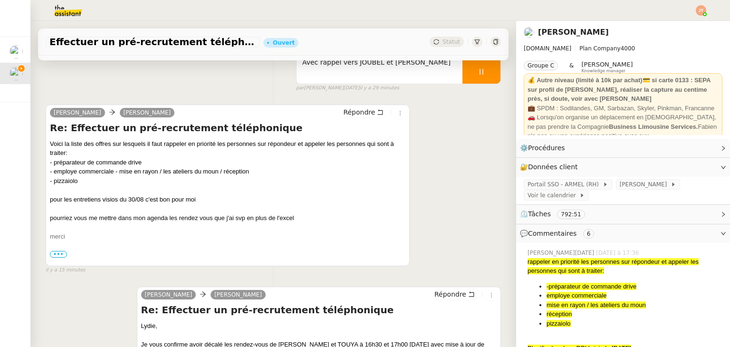
click at [58, 257] on span "•••" at bounding box center [58, 254] width 17 height 7
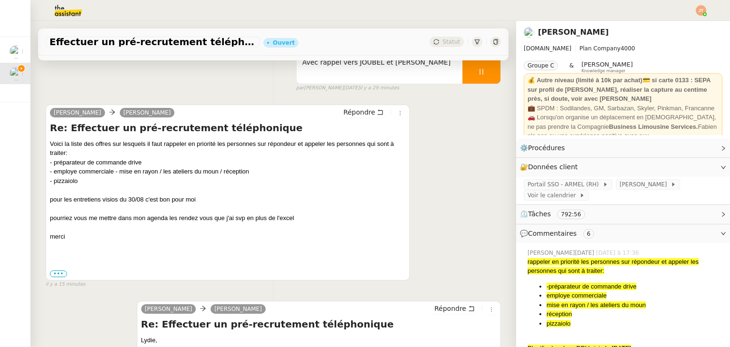
click at [147, 220] on div "pourriez vous me mettre dans mon agenda les rendez vous que j'ai svp en plus de…" at bounding box center [227, 218] width 355 height 10
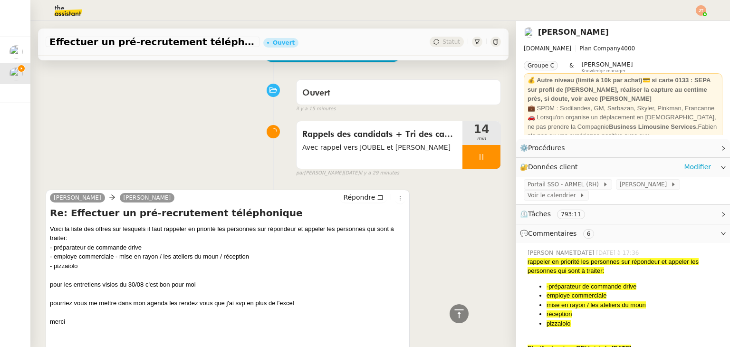
scroll to position [48, 0]
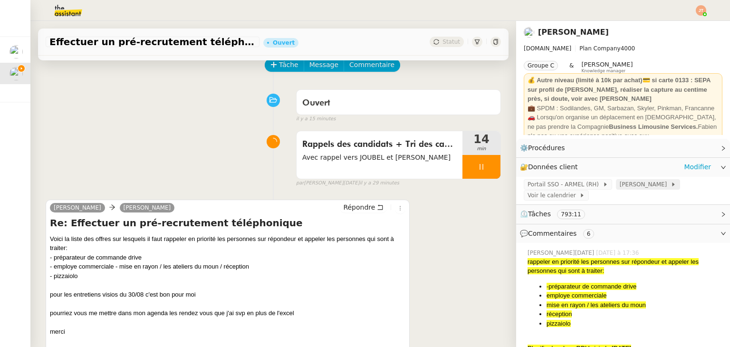
click at [621, 189] on span "[PERSON_NAME]" at bounding box center [645, 185] width 51 height 10
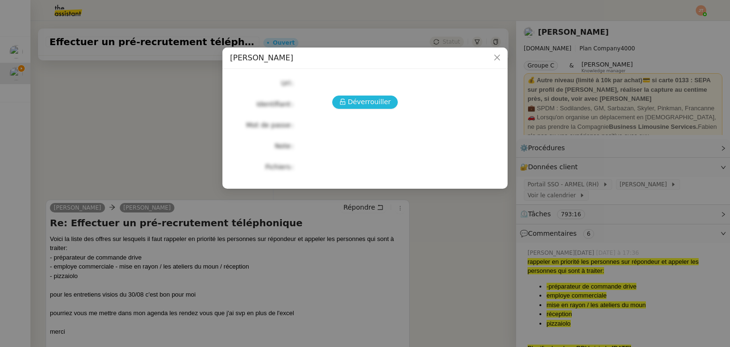
click at [376, 105] on span "Déverrouiller" at bounding box center [369, 101] width 43 height 11
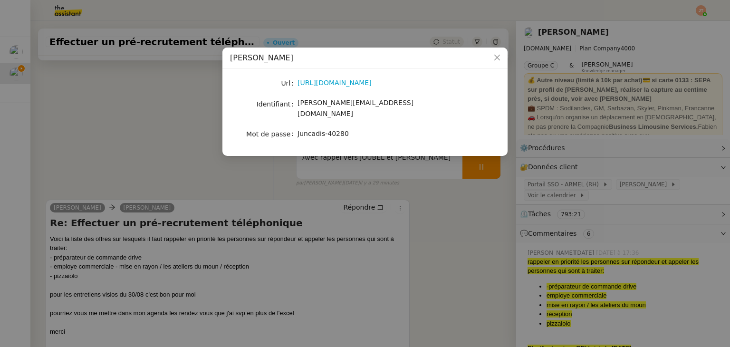
click at [154, 164] on nz-modal-container "Agenda LYDIE Url https://www.identite.leclerc/ Identifiant lydie.laulon@mont-de…" at bounding box center [365, 173] width 730 height 347
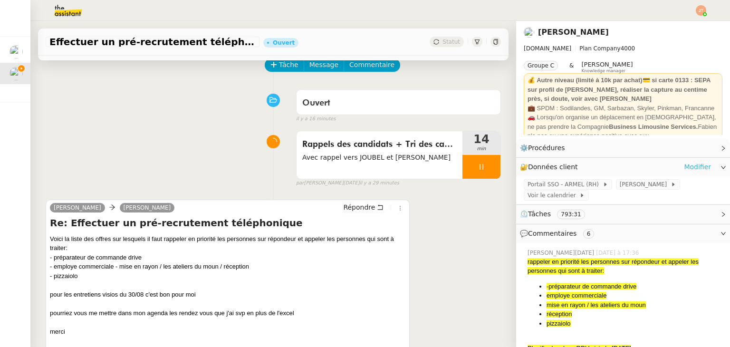
click at [690, 167] on link "Modifier" at bounding box center [697, 167] width 27 height 11
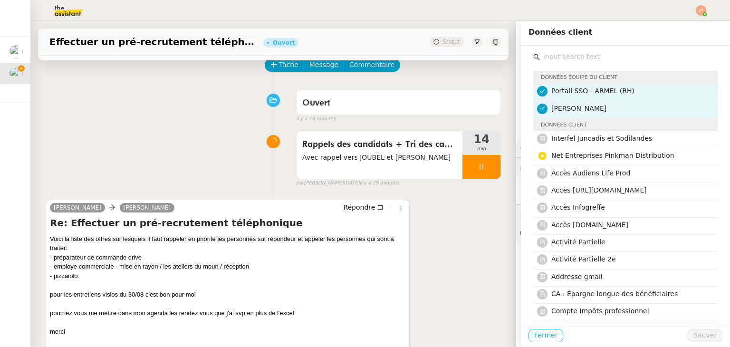
click at [540, 334] on span "Fermer" at bounding box center [545, 335] width 23 height 11
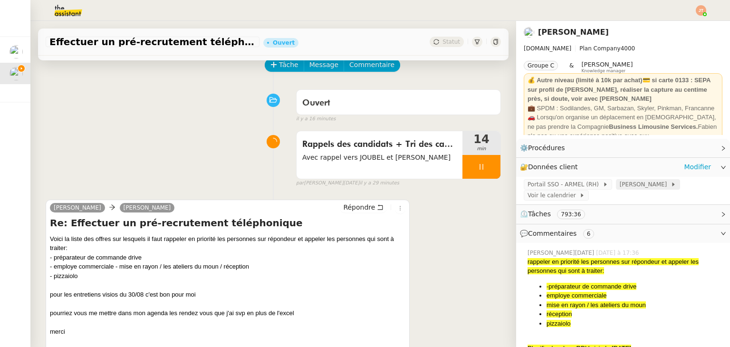
click at [621, 185] on span "[PERSON_NAME]" at bounding box center [645, 185] width 51 height 10
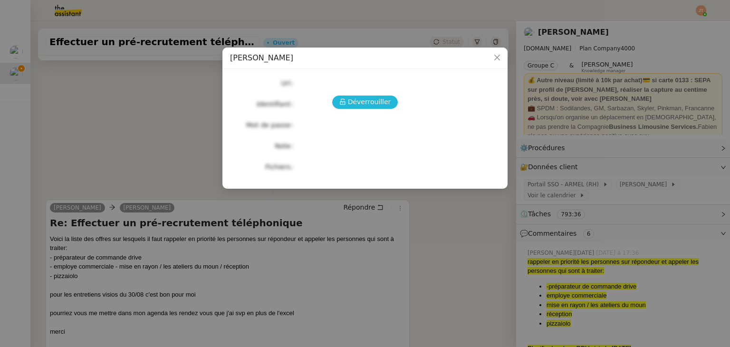
click at [370, 104] on span "Déverrouiller" at bounding box center [369, 101] width 43 height 11
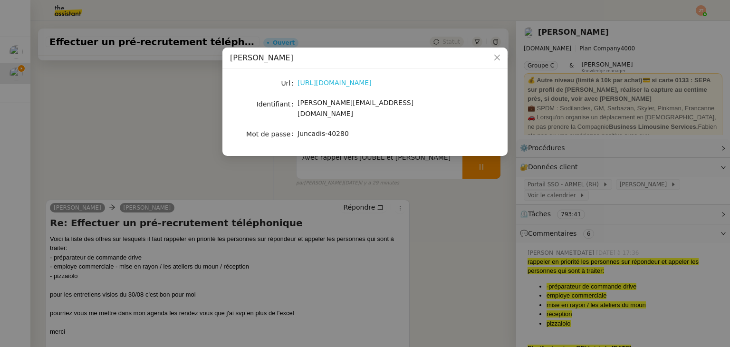
click at [340, 86] on link "https://www.identite.leclerc/" at bounding box center [334, 83] width 74 height 8
drag, startPoint x: 298, startPoint y: 103, endPoint x: 415, endPoint y: 105, distance: 116.9
click at [415, 105] on div "[PERSON_NAME][EMAIL_ADDRESS][DOMAIN_NAME]" at bounding box center [375, 108] width 157 height 22
copy span "[PERSON_NAME][EMAIL_ADDRESS][DOMAIN_NAME]"
click at [141, 78] on nz-modal-container "Agenda LYDIE Url https://www.identite.leclerc/ Identifiant lydie.laulon@mont-de…" at bounding box center [365, 173] width 730 height 347
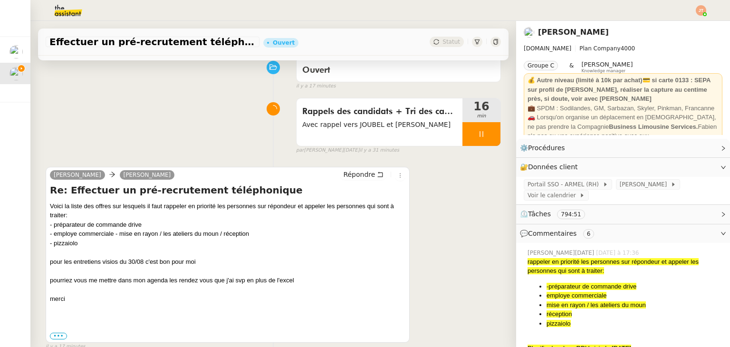
scroll to position [95, 0]
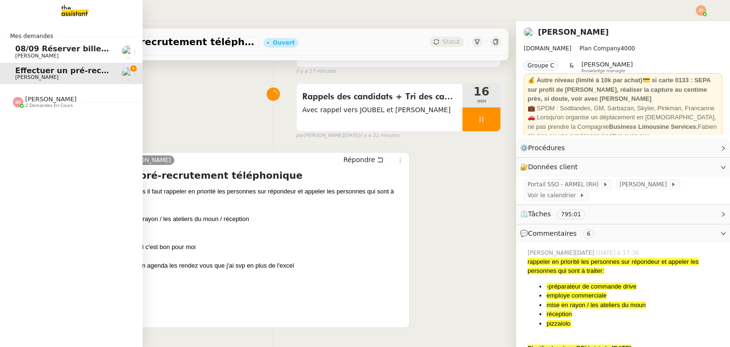
click at [47, 108] on span "2 demandes en cours" at bounding box center [49, 105] width 48 height 5
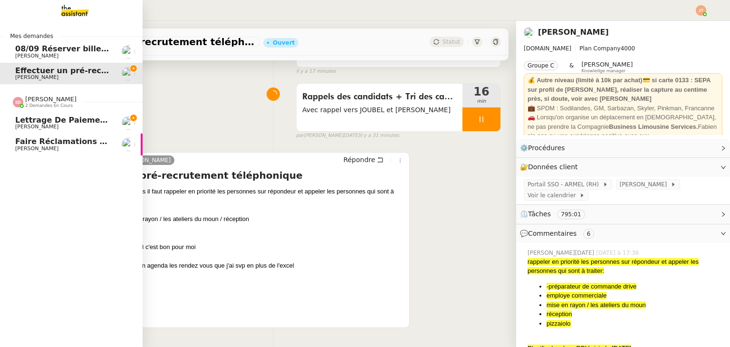
click at [46, 128] on span "[PERSON_NAME]" at bounding box center [36, 127] width 43 height 6
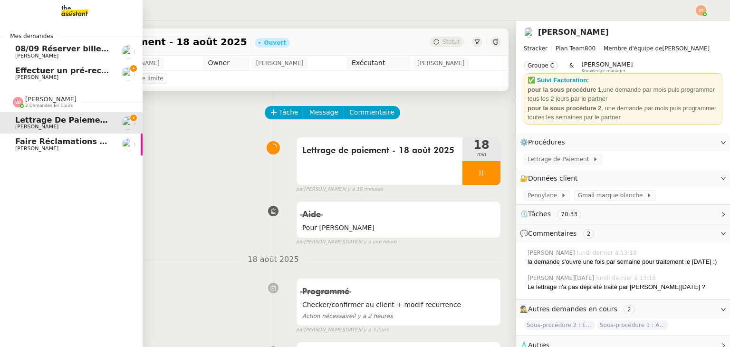
click at [46, 97] on span "[PERSON_NAME]" at bounding box center [50, 99] width 51 height 7
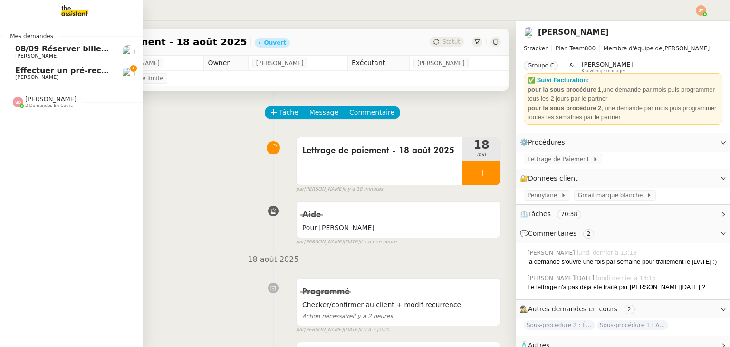
click at [59, 72] on span "Effectuer un pré-recrutement téléphonique" at bounding box center [107, 70] width 185 height 9
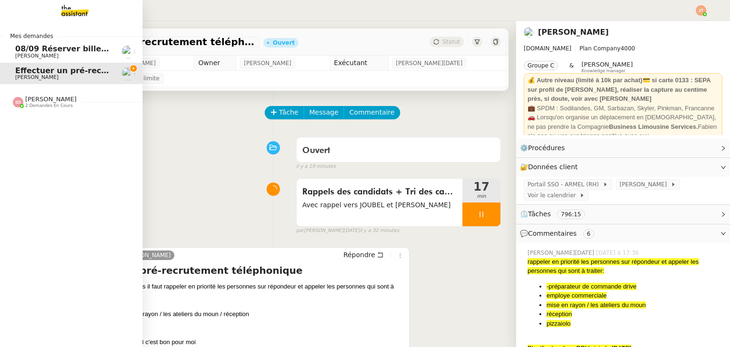
click at [53, 104] on span "2 demandes en cours" at bounding box center [49, 105] width 48 height 5
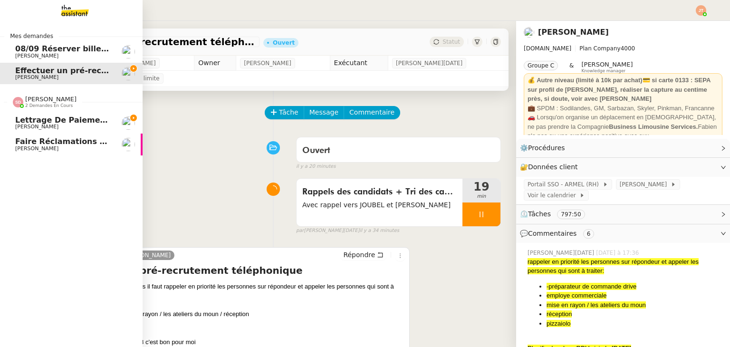
click at [48, 102] on span "[PERSON_NAME]" at bounding box center [50, 99] width 51 height 7
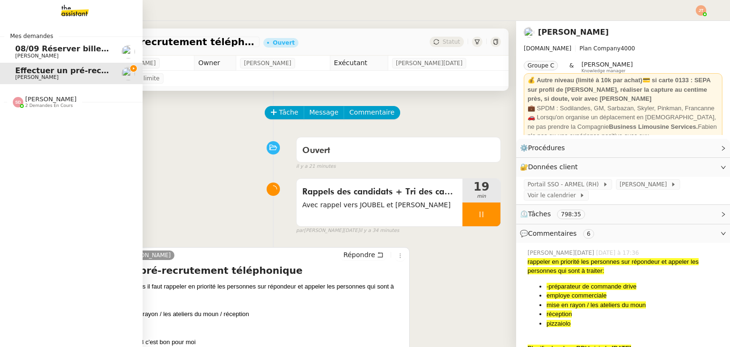
click at [52, 104] on span "2 demandes en cours" at bounding box center [49, 105] width 48 height 5
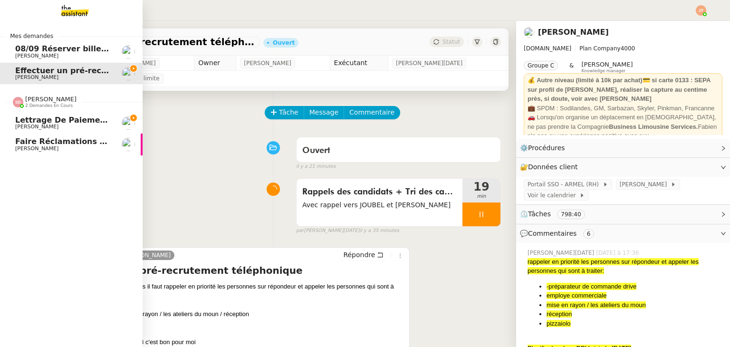
click at [52, 104] on span "2 demandes en cours" at bounding box center [49, 105] width 48 height 5
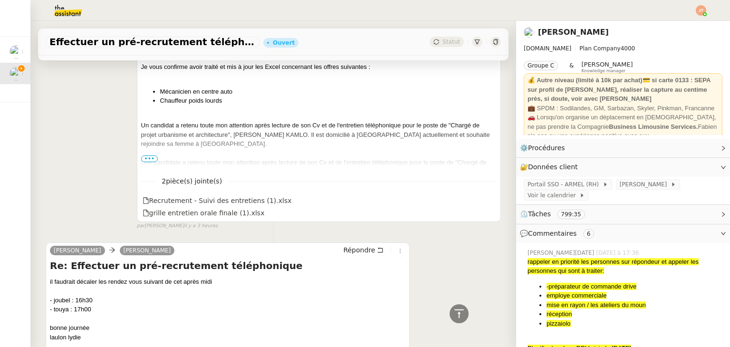
scroll to position [665, 0]
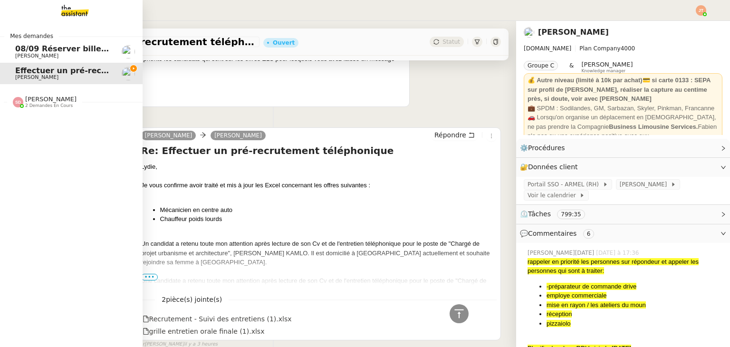
click at [42, 102] on span "[PERSON_NAME]" at bounding box center [50, 99] width 51 height 7
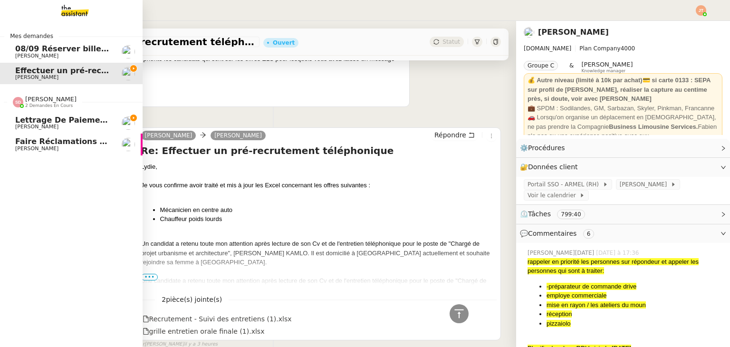
click at [51, 127] on span "[PERSON_NAME]" at bounding box center [36, 127] width 43 height 6
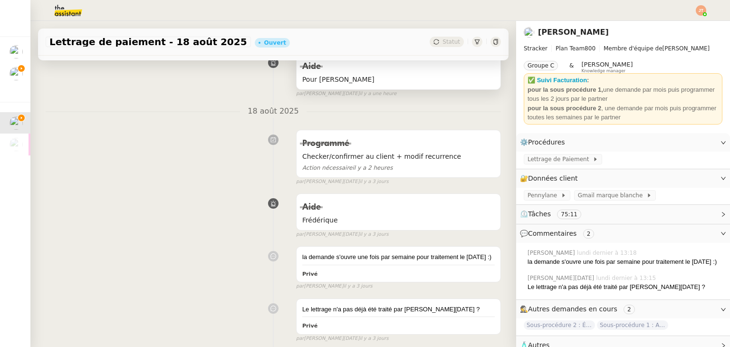
scroll to position [258, 0]
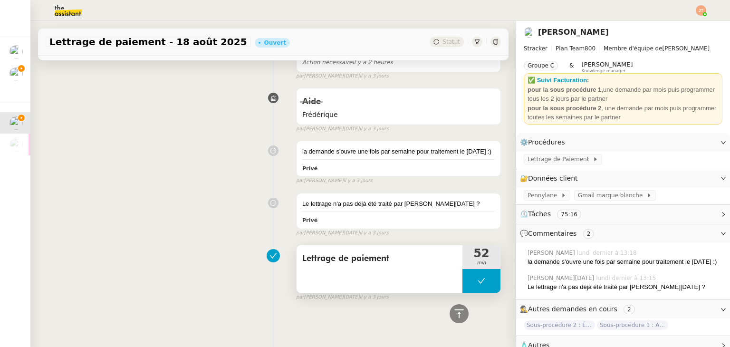
click at [345, 253] on span "Lettrage de paiement" at bounding box center [379, 258] width 154 height 14
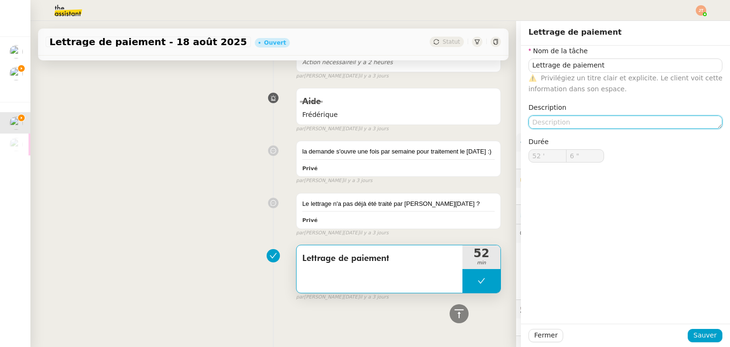
click at [537, 123] on textarea at bounding box center [625, 121] width 194 height 13
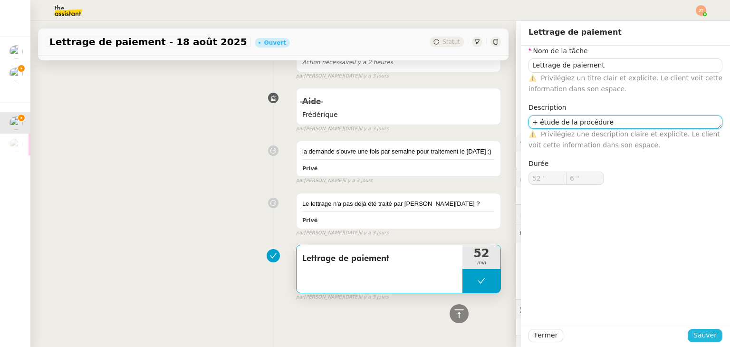
type textarea "+ étude de la procédure"
click at [702, 339] on span "Sauver" at bounding box center [704, 335] width 23 height 11
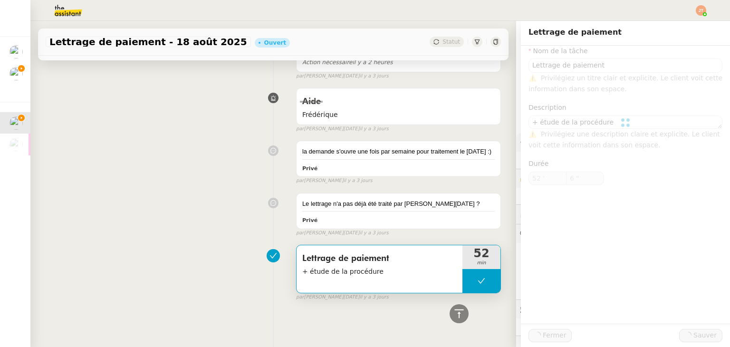
type input "Lettrage de paiement"
type textarea "+ étude de la procédure"
type input "52 '"
type input "6 ""
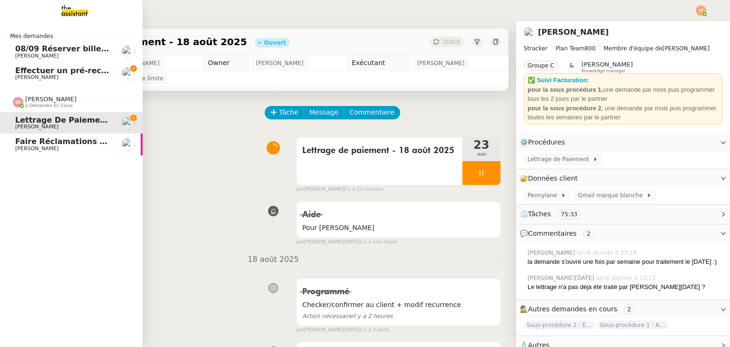
click at [36, 102] on span "[PERSON_NAME]" at bounding box center [50, 99] width 51 height 7
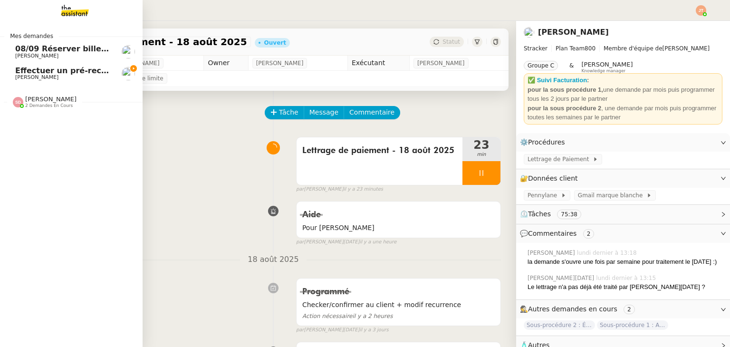
click at [64, 105] on span "2 demandes en cours" at bounding box center [49, 105] width 48 height 5
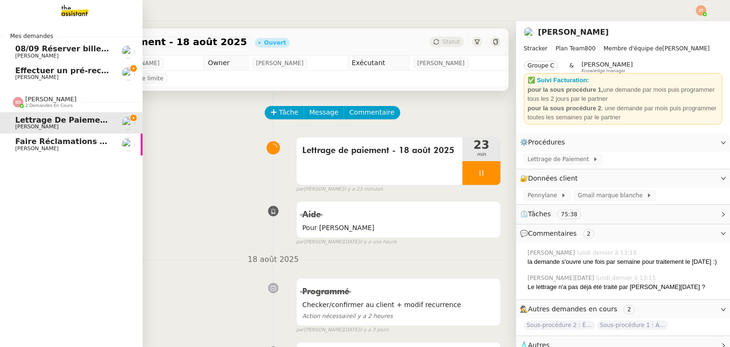
click at [54, 124] on span "Lettrage de paiement - 18 août 2025" at bounding box center [95, 119] width 160 height 9
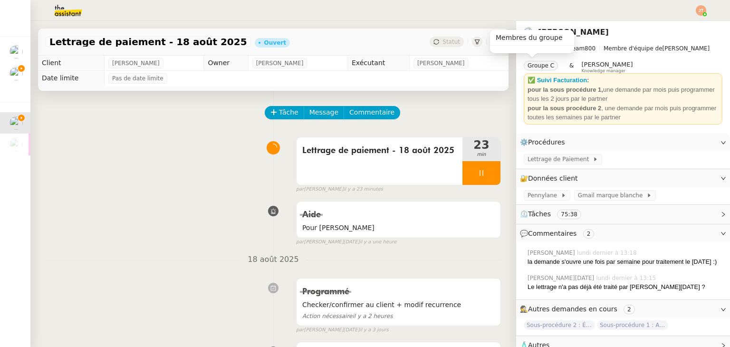
click at [538, 63] on nz-tag "Groupe C" at bounding box center [541, 66] width 34 height 10
click at [193, 139] on div "Lettrage de paiement - 18 août 2025 23 min false par Sheida D. il y a 23 minutes" at bounding box center [273, 163] width 455 height 61
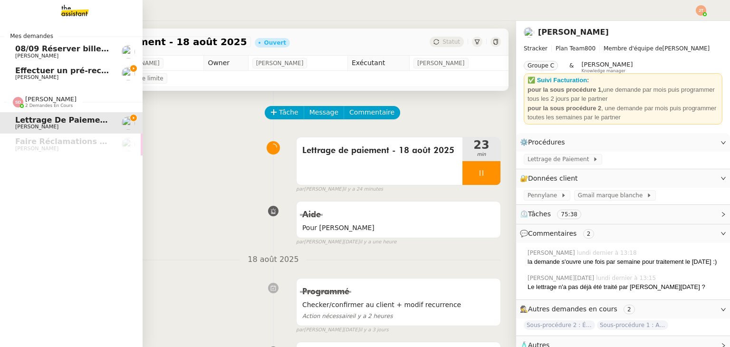
click at [46, 69] on span "Effectuer un pré-recrutement téléphonique" at bounding box center [107, 70] width 185 height 9
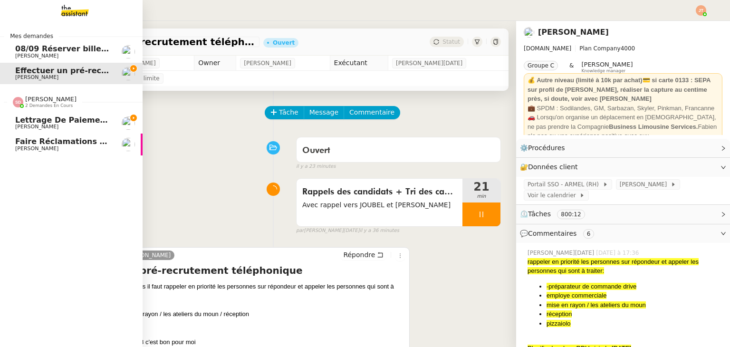
click at [57, 103] on span "2 demandes en cours" at bounding box center [49, 105] width 48 height 5
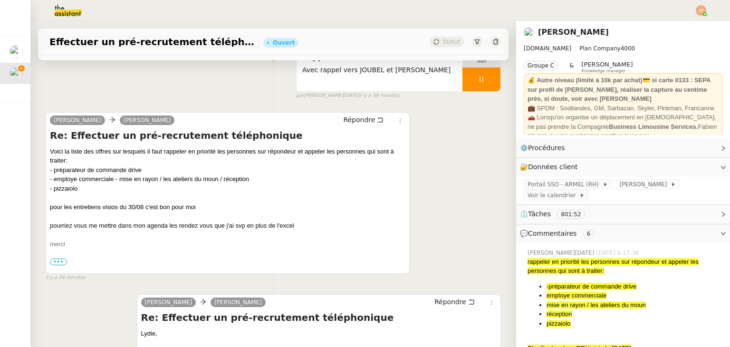
scroll to position [143, 0]
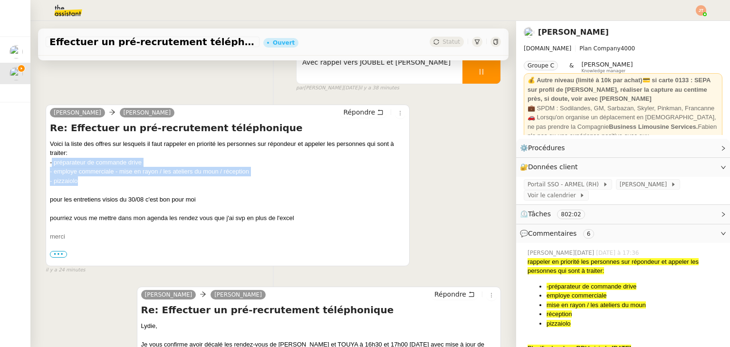
drag, startPoint x: 84, startPoint y: 181, endPoint x: 52, endPoint y: 163, distance: 36.0
click at [52, 163] on div "Voici la liste des offres sur lesquels il faut rappeler en priorité les personn…" at bounding box center [227, 194] width 355 height 111
drag, startPoint x: 49, startPoint y: 163, endPoint x: 87, endPoint y: 183, distance: 42.7
click at [87, 183] on div "Lydie Laulon camille Répondre Re: Effectuer un pré-recrutement téléphonique Voi…" at bounding box center [228, 186] width 364 height 162
click at [89, 183] on div "- pizzaiolo" at bounding box center [227, 181] width 355 height 10
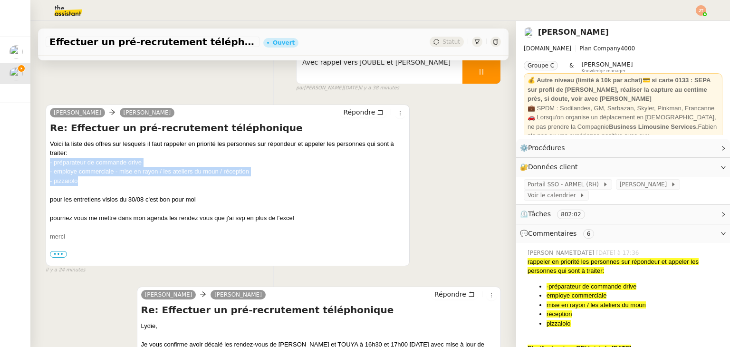
drag, startPoint x: 69, startPoint y: 177, endPoint x: 49, endPoint y: 166, distance: 22.6
click at [49, 166] on div "Lydie Laulon camille Répondre Re: Effectuer un pré-recrutement téléphonique Voi…" at bounding box center [228, 186] width 364 height 162
click at [108, 185] on div "- pizzaiolo" at bounding box center [227, 181] width 355 height 10
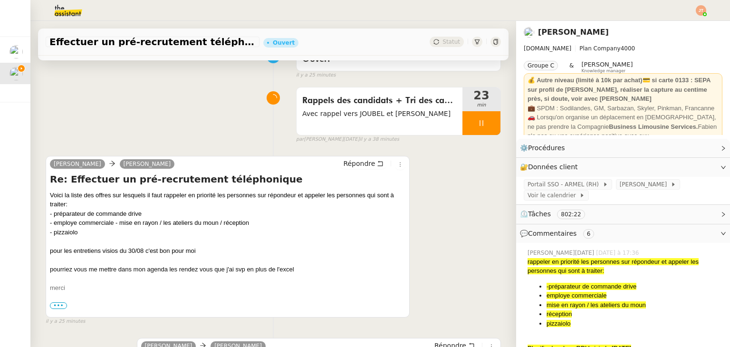
scroll to position [95, 0]
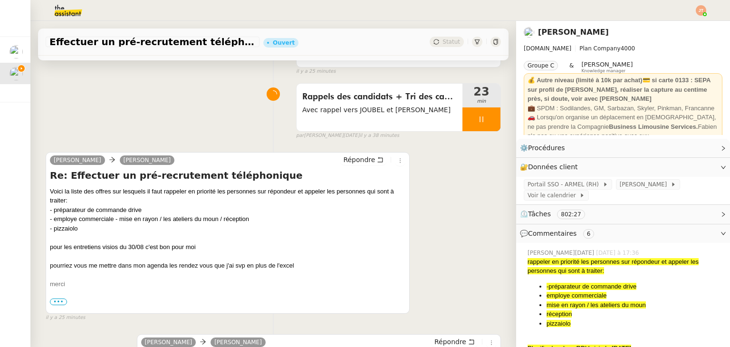
click at [81, 228] on div "- pizzaiolo" at bounding box center [227, 229] width 355 height 10
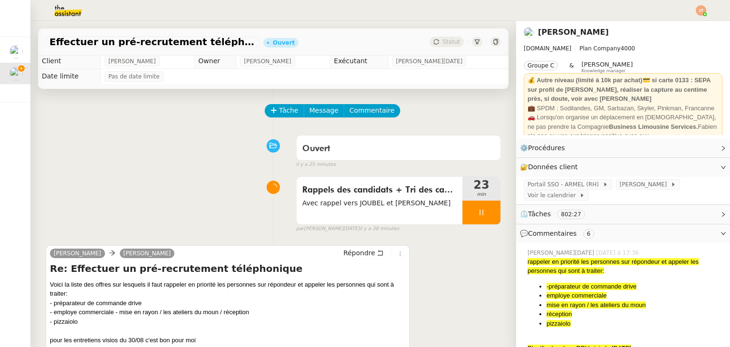
scroll to position [0, 0]
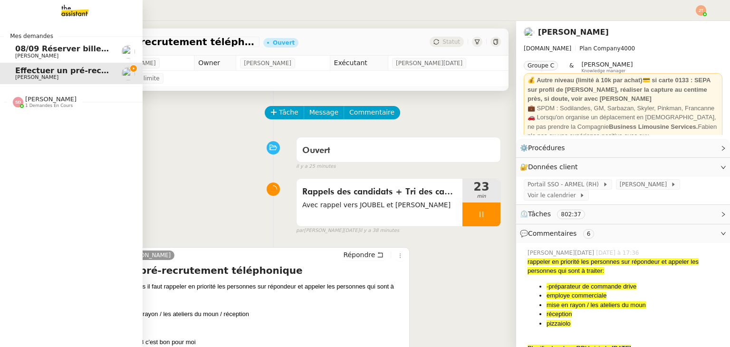
click at [53, 101] on span "[PERSON_NAME]" at bounding box center [50, 99] width 51 height 7
click at [58, 124] on span "[PERSON_NAME]" at bounding box center [63, 127] width 96 height 6
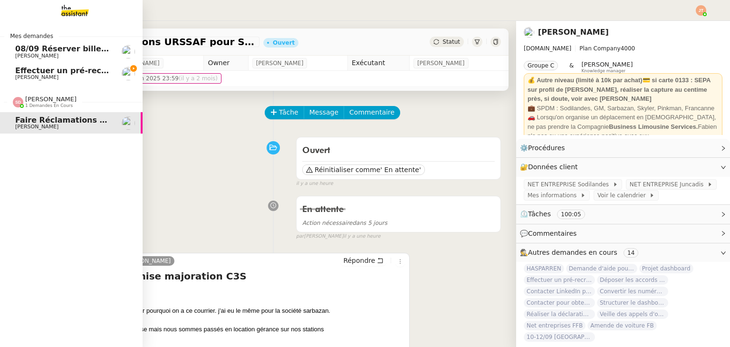
click at [50, 105] on span "1 demandes en cours" at bounding box center [49, 105] width 48 height 5
click at [63, 51] on span "08/09 Réserver billets de train AR pour l'équipe" at bounding box center [117, 48] width 204 height 9
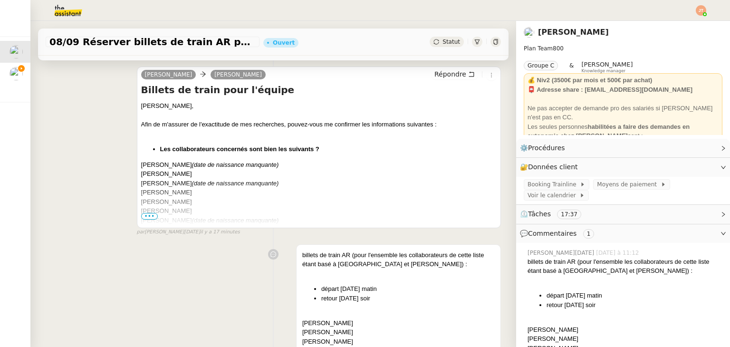
scroll to position [143, 0]
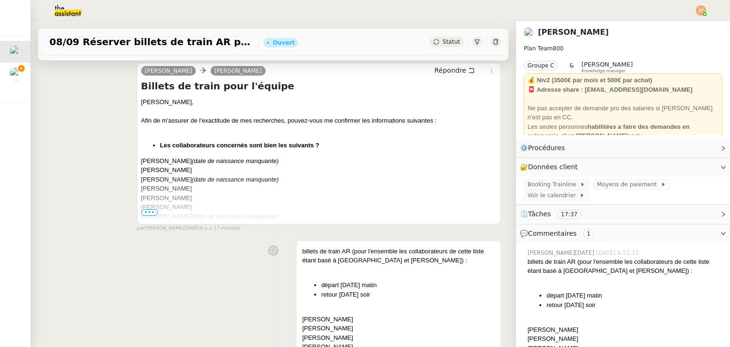
click at [145, 212] on span "•••" at bounding box center [149, 212] width 17 height 7
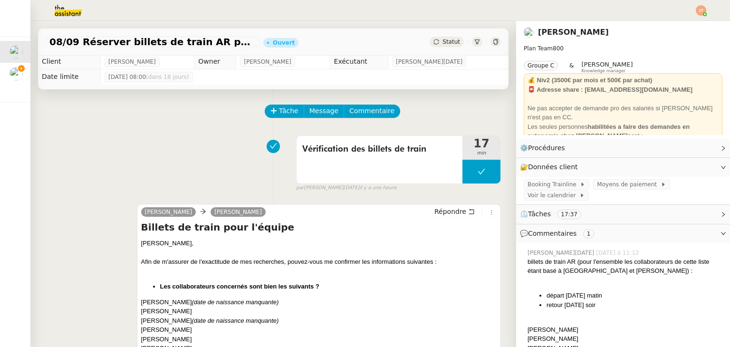
scroll to position [0, 0]
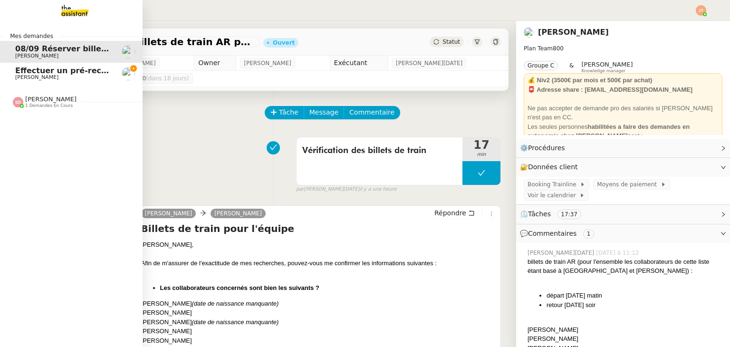
drag, startPoint x: 47, startPoint y: 73, endPoint x: 74, endPoint y: 76, distance: 27.2
click at [47, 73] on span "Effectuer un pré-recrutement téléphonique" at bounding box center [107, 70] width 185 height 9
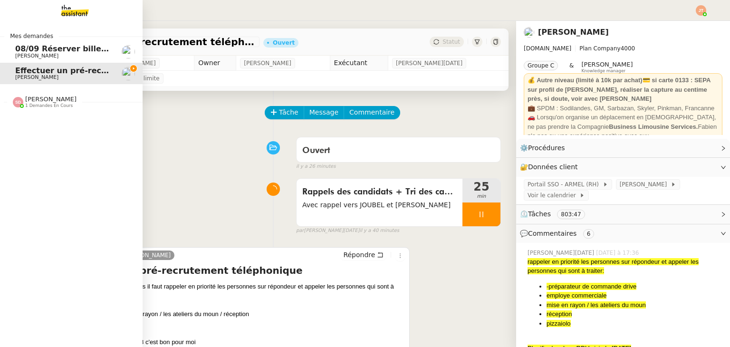
click at [44, 53] on span "[PERSON_NAME]" at bounding box center [36, 56] width 43 height 6
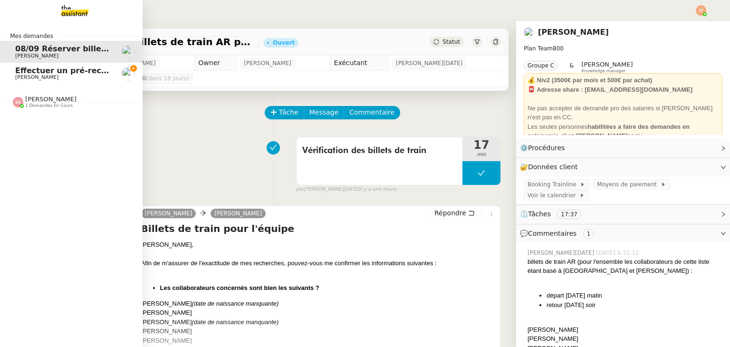
click at [42, 71] on span "Effectuer un pré-recrutement téléphonique" at bounding box center [107, 70] width 185 height 9
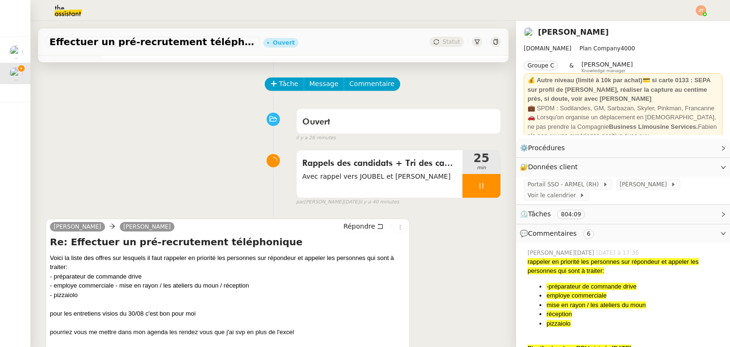
scroll to position [95, 0]
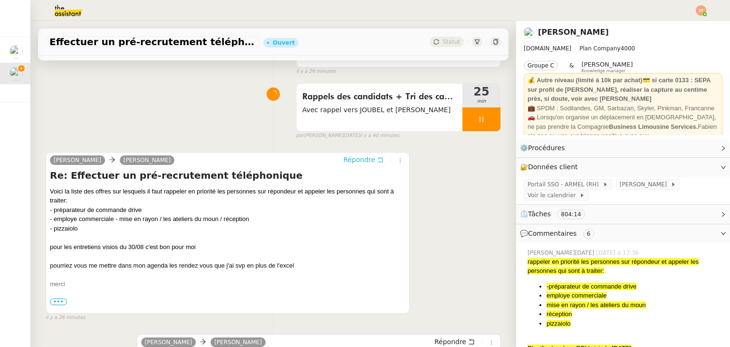
click at [362, 162] on span "Répondre" at bounding box center [359, 160] width 32 height 10
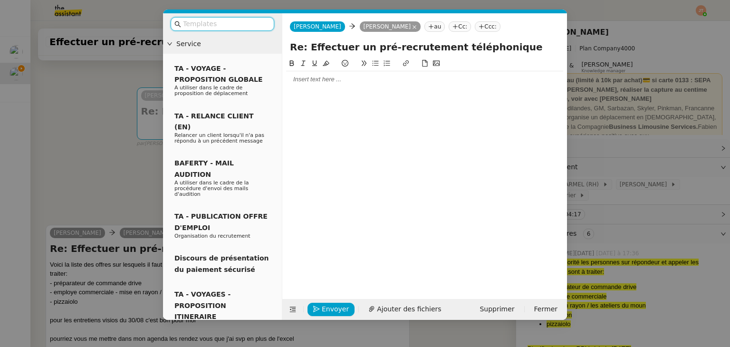
click at [306, 84] on div at bounding box center [424, 79] width 277 height 9
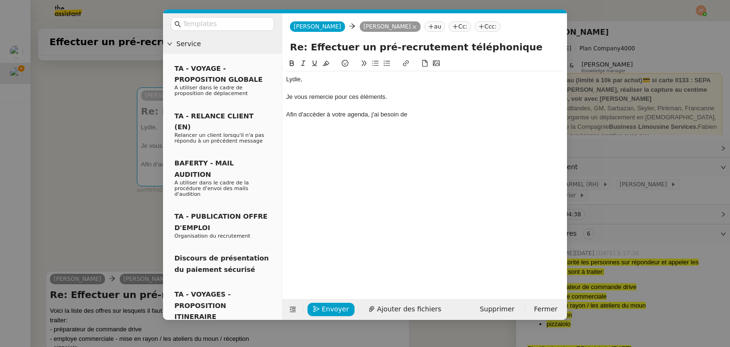
click at [314, 119] on div "Afin d'accèder à votre agenda, j'ai besoin de" at bounding box center [424, 114] width 277 height 9
click at [316, 114] on div "Afin d'accèder à votre agenda, j'ai besoin de" at bounding box center [424, 114] width 277 height 9
click at [0, 0] on lt-span "accéder" at bounding box center [0, 0] width 0 height 0
click at [416, 116] on div "Afin d'accéder à votre agenda, j'ai besoin de" at bounding box center [424, 114] width 277 height 9
click at [367, 115] on div "Afin d'accéder à votre agenda, j'ai besoin d'obtenir le mot de passe que vous r…" at bounding box center [424, 114] width 277 height 9
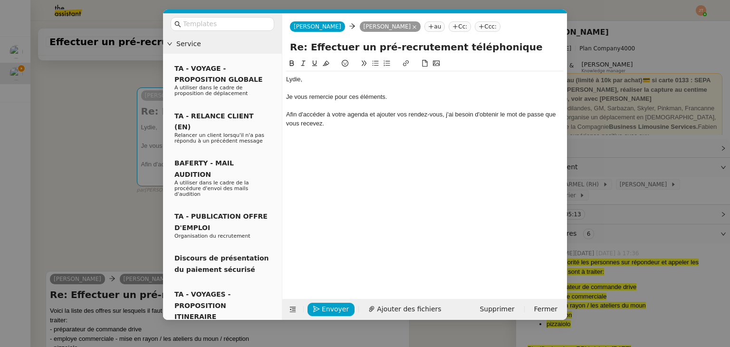
click at [378, 124] on div "Afin d'accéder à votre agenda et ajouter vos rendez-vous, j'ai besoin d'obtenir…" at bounding box center [424, 119] width 277 height 18
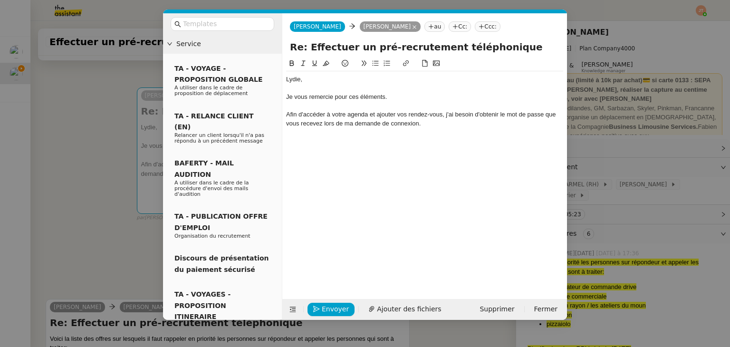
click at [372, 67] on button at bounding box center [375, 63] width 11 height 11
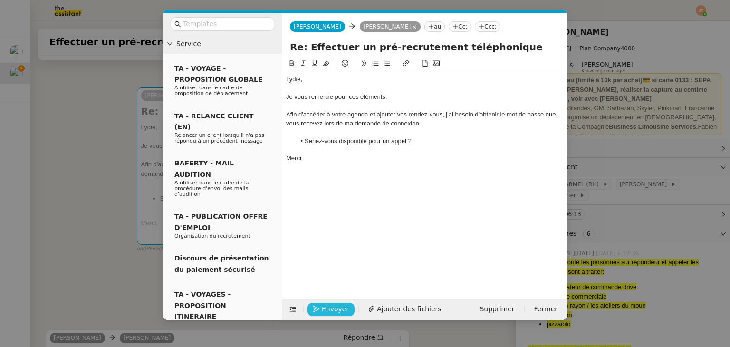
click at [325, 310] on span "Envoyer" at bounding box center [335, 309] width 27 height 11
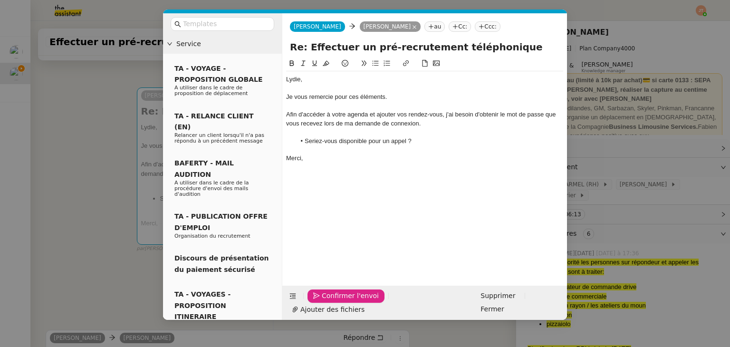
click at [325, 301] on span "Confirmer l'envoi" at bounding box center [350, 295] width 57 height 11
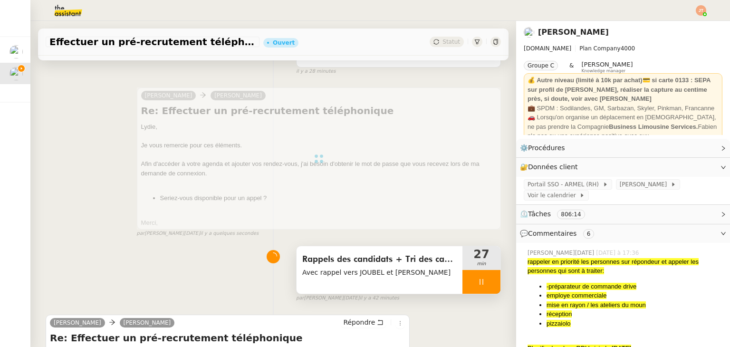
click at [462, 280] on div at bounding box center [481, 282] width 38 height 24
click at [487, 282] on icon at bounding box center [491, 282] width 8 height 8
click at [462, 281] on button at bounding box center [481, 282] width 38 height 24
click at [468, 281] on icon at bounding box center [472, 282] width 8 height 8
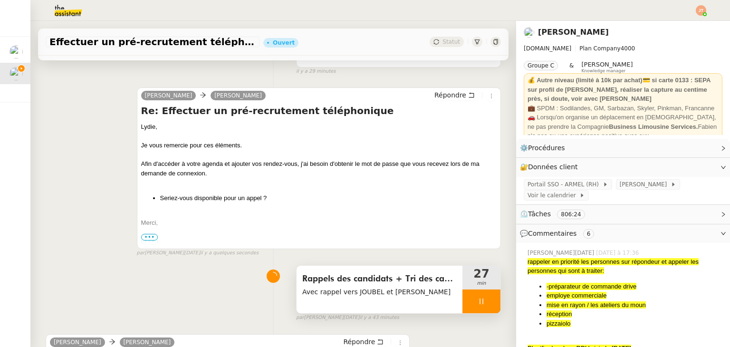
click at [464, 304] on div at bounding box center [481, 301] width 38 height 24
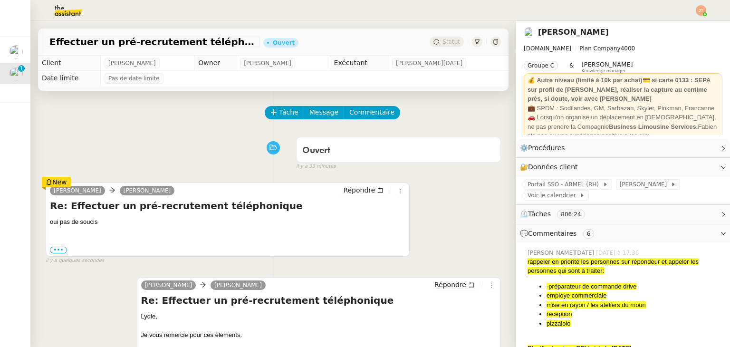
scroll to position [238, 0]
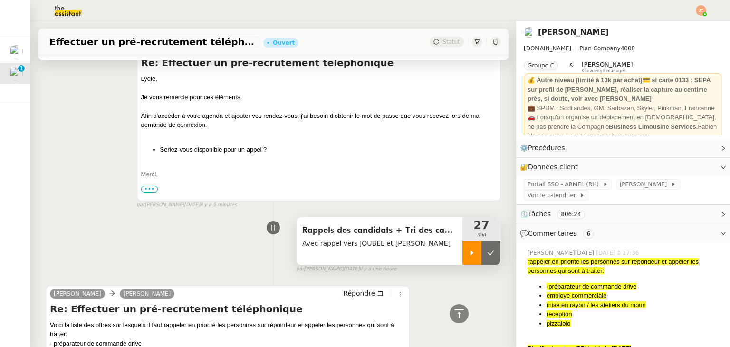
click at [468, 257] on icon at bounding box center [472, 253] width 8 height 8
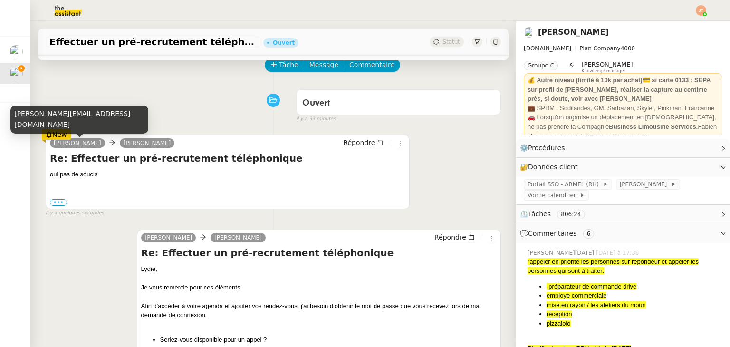
click at [60, 134] on div "[PERSON_NAME][EMAIL_ADDRESS][DOMAIN_NAME]" at bounding box center [79, 122] width 138 height 35
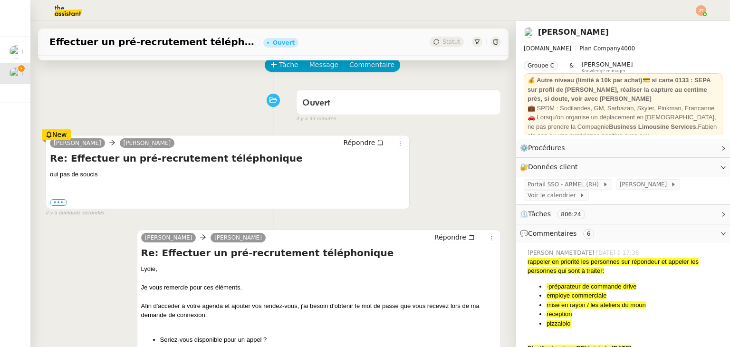
click at [78, 187] on div "oui pas de soucis ••• Le jeu. 21 août 2025 à 11:44, Camille < camille@theassist…" at bounding box center [227, 188] width 355 height 37
click at [152, 172] on div "oui pas de soucis" at bounding box center [227, 175] width 355 height 10
click at [625, 186] on span "[PERSON_NAME]" at bounding box center [645, 185] width 51 height 10
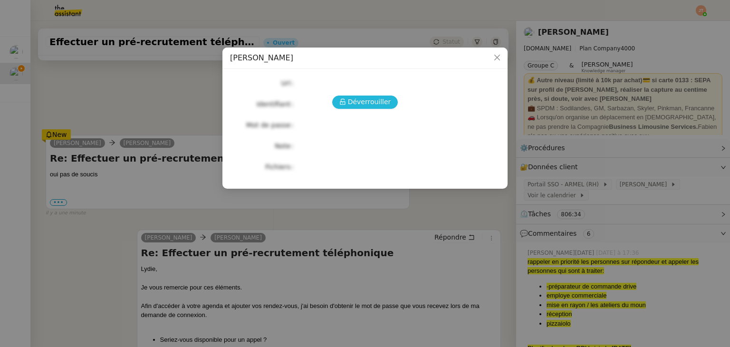
click at [382, 106] on span "Déverrouiller" at bounding box center [369, 101] width 43 height 11
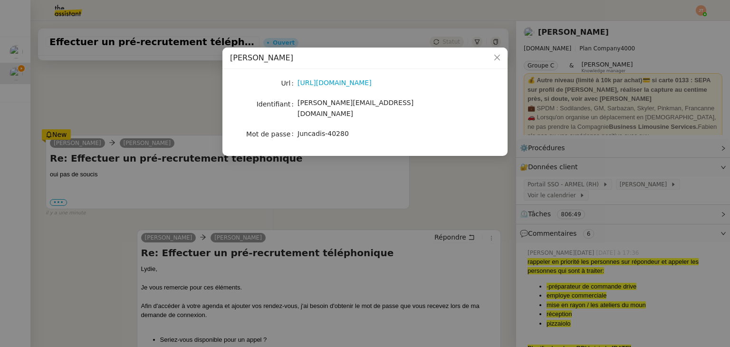
click at [289, 235] on nz-modal-container "Agenda LYDIE Url https://www.identite.leclerc/ Identifiant lydie.laulon@mont-de…" at bounding box center [365, 173] width 730 height 347
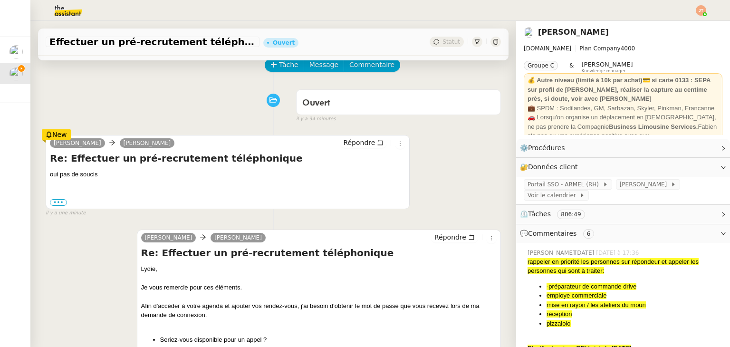
click at [131, 176] on div "oui pas de soucis" at bounding box center [227, 175] width 355 height 10
click at [49, 137] on icon at bounding box center [49, 134] width 7 height 7
click at [55, 160] on h4 "Re: Effectuer un pré-recrutement téléphonique" at bounding box center [227, 158] width 355 height 13
click at [688, 167] on link "Modifier" at bounding box center [697, 167] width 27 height 11
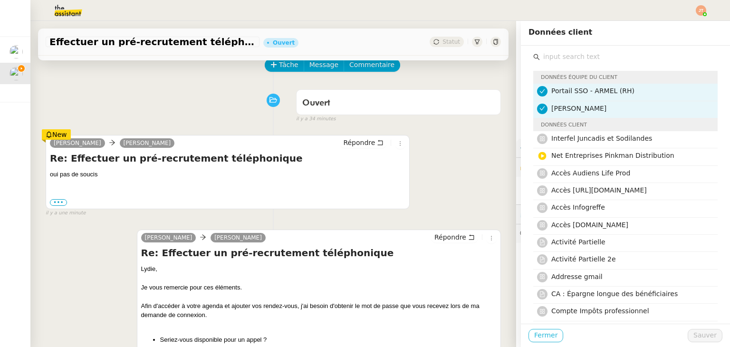
click at [545, 330] on span "Fermer" at bounding box center [545, 335] width 23 height 11
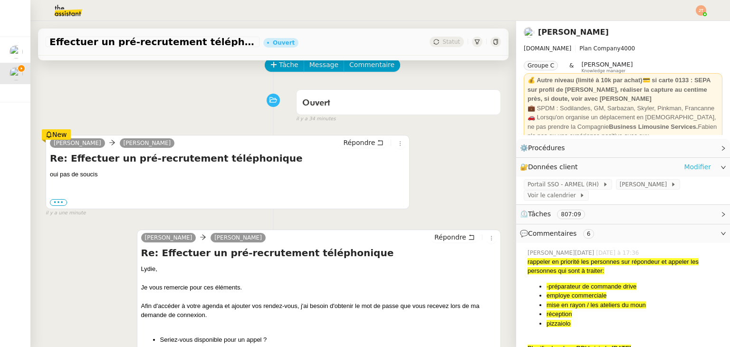
click at [684, 162] on link "Modifier" at bounding box center [697, 167] width 27 height 11
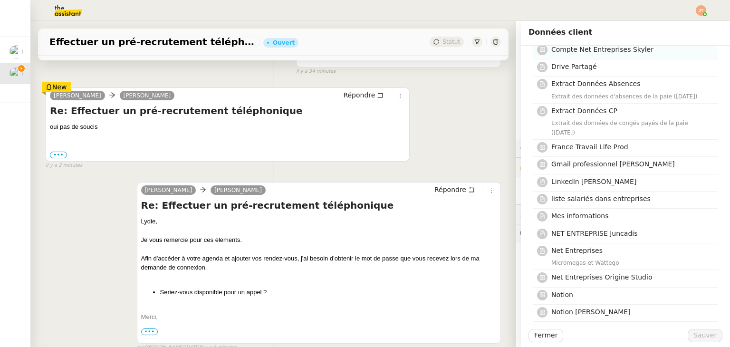
scroll to position [285, 0]
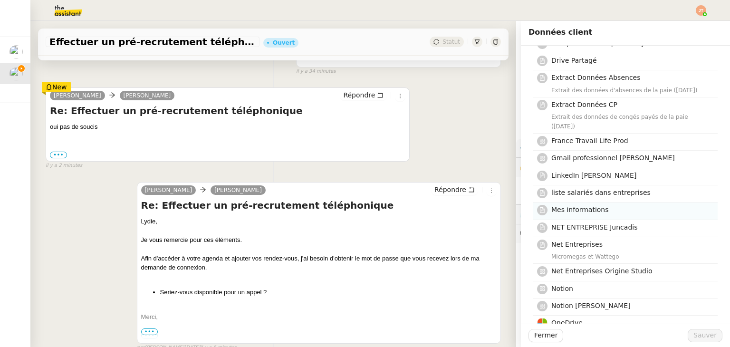
click at [584, 206] on span "Mes informations" at bounding box center [579, 210] width 57 height 8
click at [699, 337] on span "Sauver" at bounding box center [704, 335] width 23 height 11
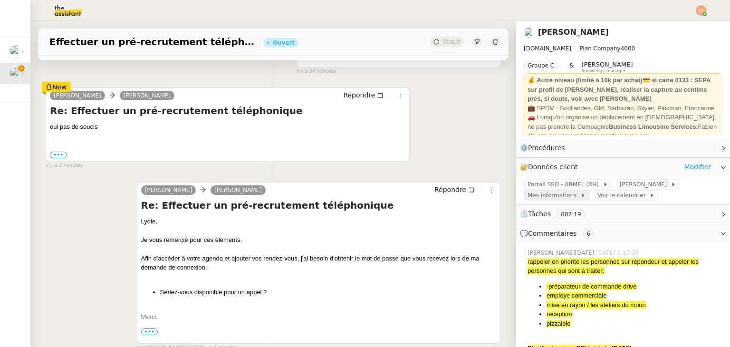
click at [576, 198] on span at bounding box center [578, 195] width 4 height 7
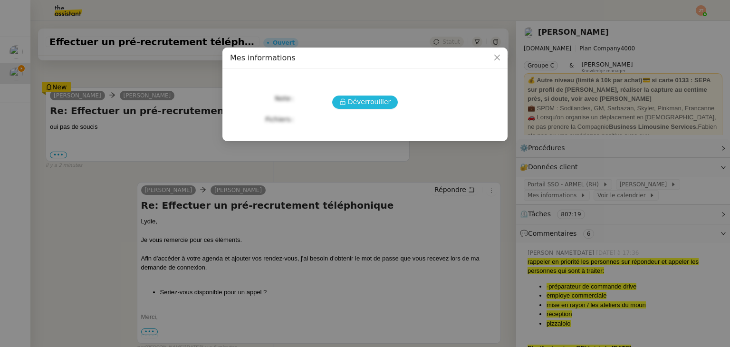
click at [380, 102] on span "Déverrouiller" at bounding box center [369, 101] width 43 height 11
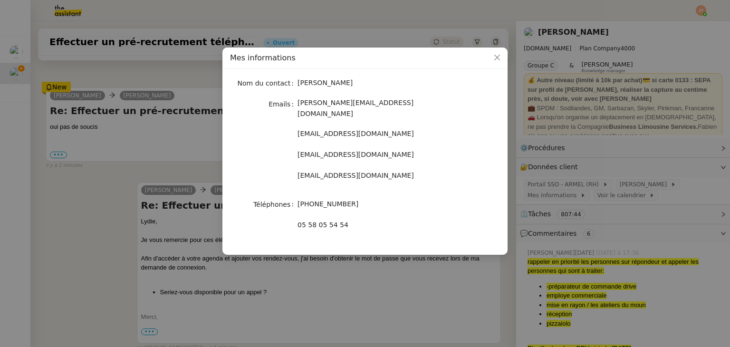
click at [77, 209] on nz-modal-container "Mes informations Nom du contact Lydie Laulon Emails lydie.laulon@mont-de-marsan…" at bounding box center [365, 173] width 730 height 347
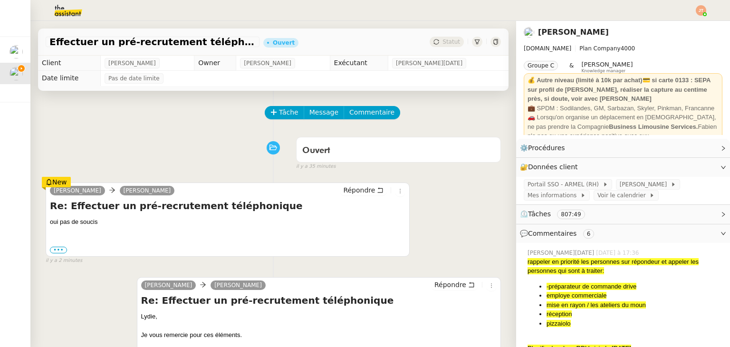
click at [56, 206] on h4 "Re: Effectuer un pré-recrutement téléphonique" at bounding box center [227, 205] width 355 height 13
click at [50, 182] on icon at bounding box center [49, 182] width 5 height 7
click at [65, 219] on div "oui pas de soucis" at bounding box center [227, 222] width 355 height 10
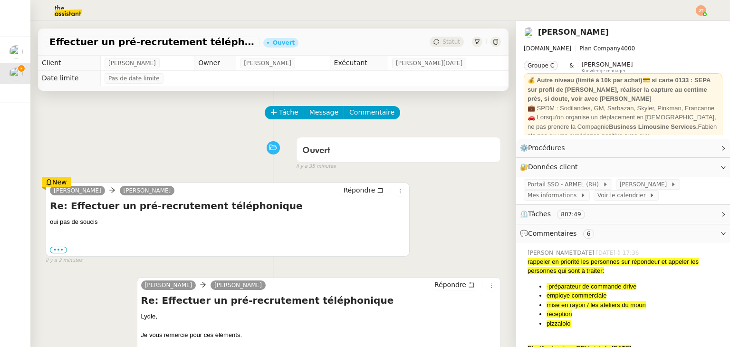
click at [73, 212] on h4 "Re: Effectuer un pré-recrutement téléphonique" at bounding box center [227, 205] width 355 height 13
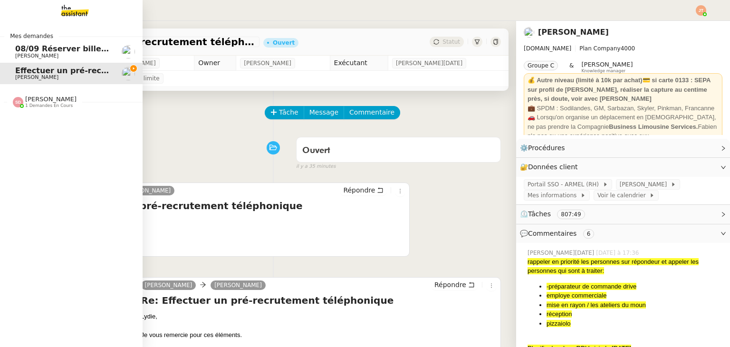
click at [19, 52] on span "08/09 Réserver billets de train AR pour l'équipe" at bounding box center [117, 48] width 204 height 9
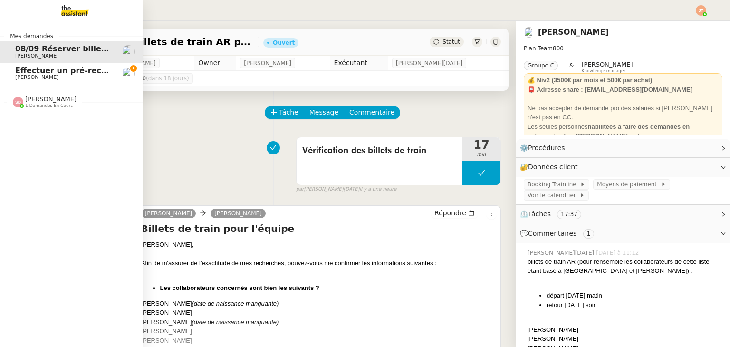
click at [37, 71] on span "Effectuer un pré-recrutement téléphonique" at bounding box center [107, 70] width 185 height 9
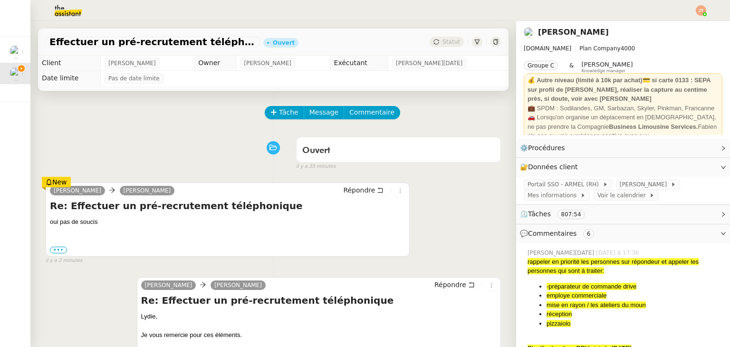
click at [56, 201] on h4 "Re: Effectuer un pré-recrutement téléphonique" at bounding box center [227, 205] width 355 height 13
click at [53, 182] on div "New" at bounding box center [56, 182] width 29 height 10
click at [65, 227] on div "oui pas de soucis" at bounding box center [227, 222] width 355 height 10
click at [553, 196] on span "Mes informations" at bounding box center [553, 196] width 53 height 10
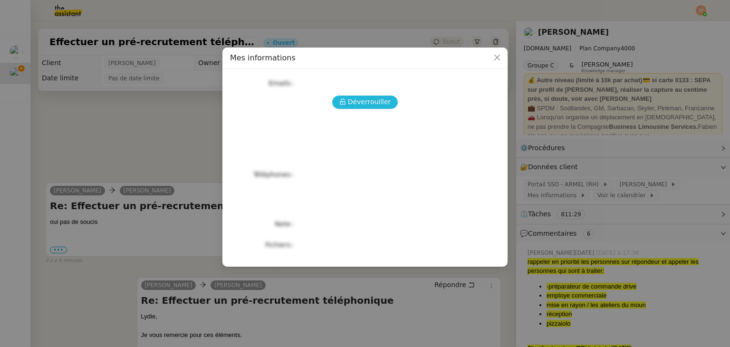
click at [386, 105] on span "Déverrouiller" at bounding box center [369, 101] width 43 height 11
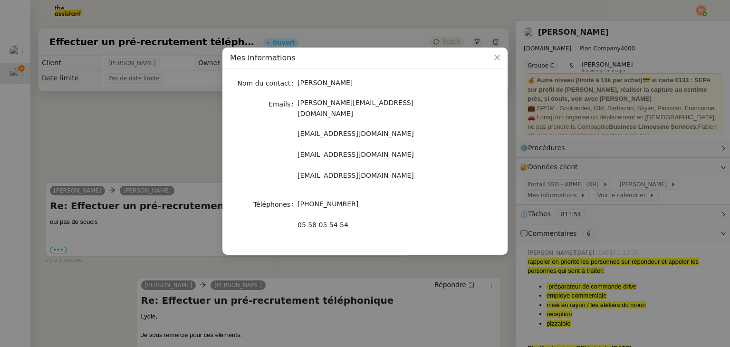
click at [152, 140] on nz-modal-container "Mes informations Nom du contact Lydie Laulon Emails lydie.laulon@mont-de-marsan…" at bounding box center [365, 173] width 730 height 347
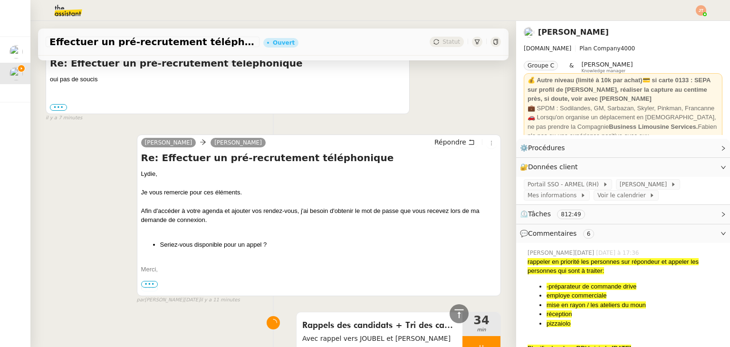
scroll to position [48, 0]
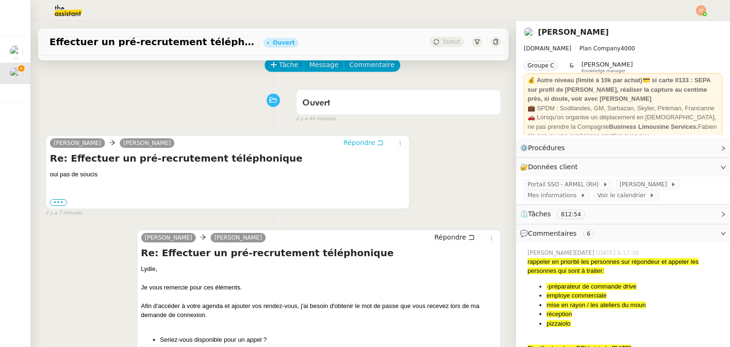
click at [344, 147] on span "Répondre" at bounding box center [359, 143] width 32 height 10
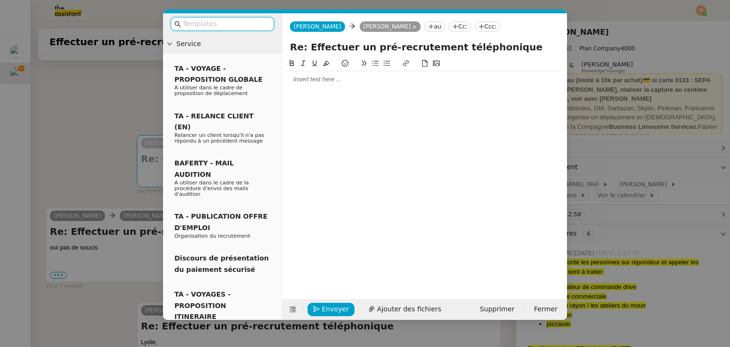
click at [365, 82] on div at bounding box center [424, 79] width 277 height 9
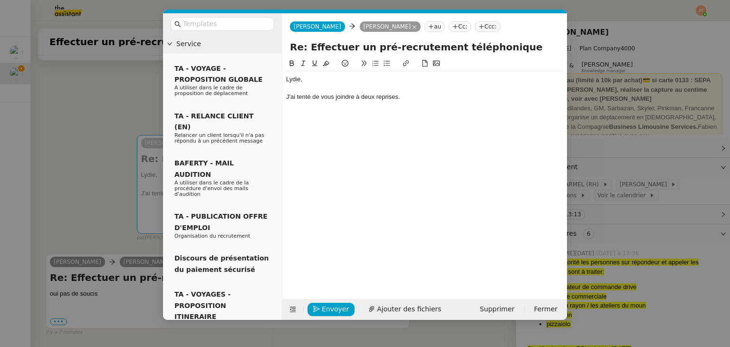
click at [371, 65] on button at bounding box center [375, 63] width 11 height 11
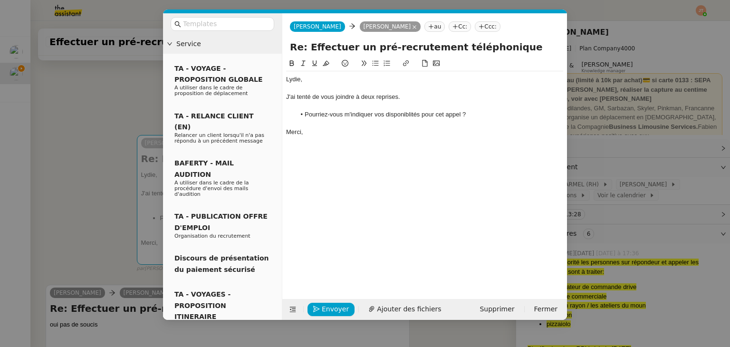
click at [409, 113] on li "Pourriez-vous m'indiquer vos disponiblités pour cet appel ?" at bounding box center [430, 114] width 268 height 9
click at [0, 0] on lt-span "disponib i lités" at bounding box center [0, 0] width 0 height 0
click at [332, 137] on div "Lydie, J'ai tenté de vous joindre à deux reprises. Pourriez-vous m'indiquer vos…" at bounding box center [424, 105] width 277 height 69
click at [338, 305] on span "Envoyer" at bounding box center [335, 309] width 27 height 11
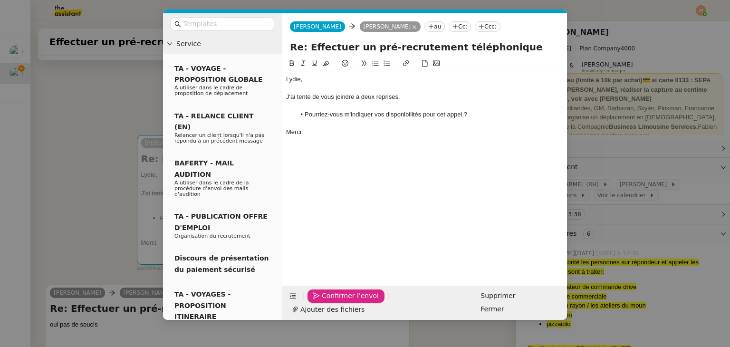
click at [338, 301] on span "Confirmer l'envoi" at bounding box center [350, 295] width 57 height 11
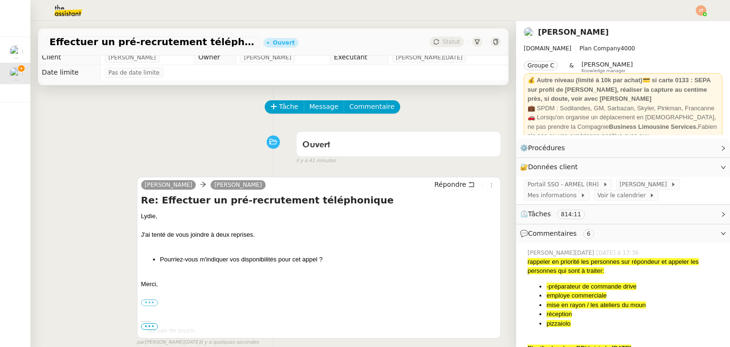
scroll to position [0, 0]
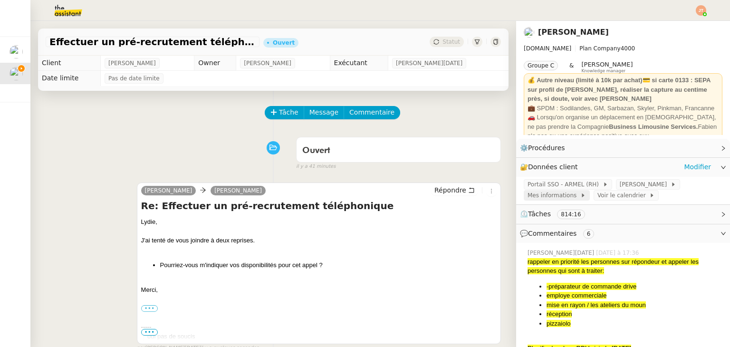
click at [553, 200] on span "Mes informations" at bounding box center [553, 196] width 53 height 10
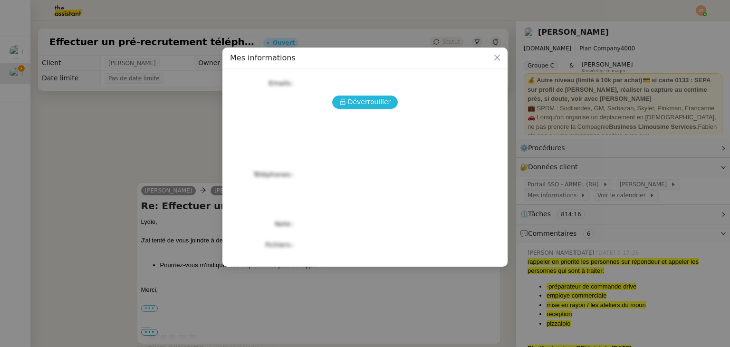
click at [365, 103] on span "Déverrouiller" at bounding box center [369, 101] width 43 height 11
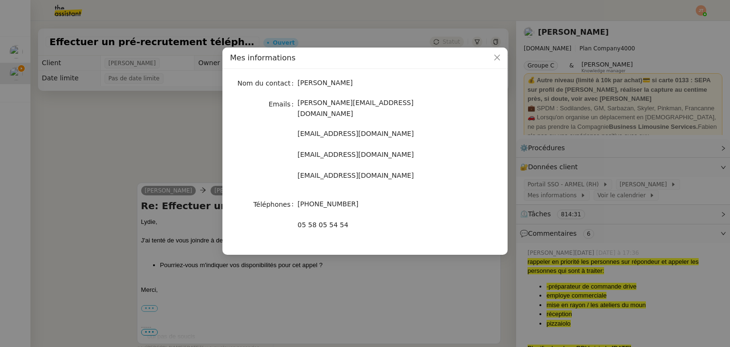
click at [156, 138] on nz-modal-container "Mes informations Nom du contact Lydie Laulon Emails lydie.laulon@mont-de-marsan…" at bounding box center [365, 173] width 730 height 347
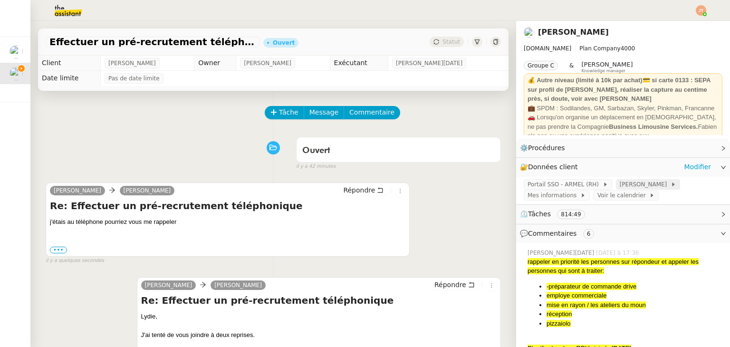
click at [620, 185] on span "[PERSON_NAME]" at bounding box center [645, 185] width 51 height 10
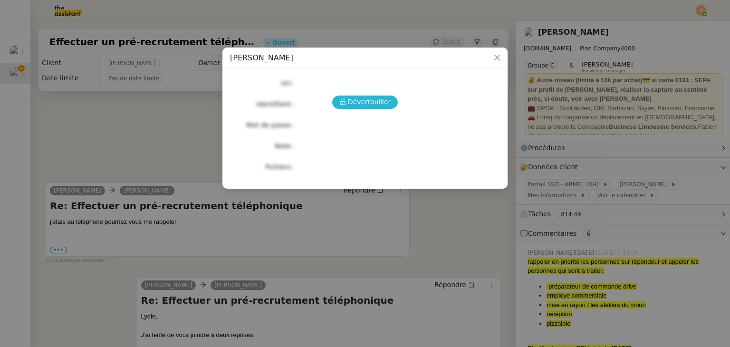
click at [392, 101] on button "Déverrouiller" at bounding box center [365, 102] width 66 height 13
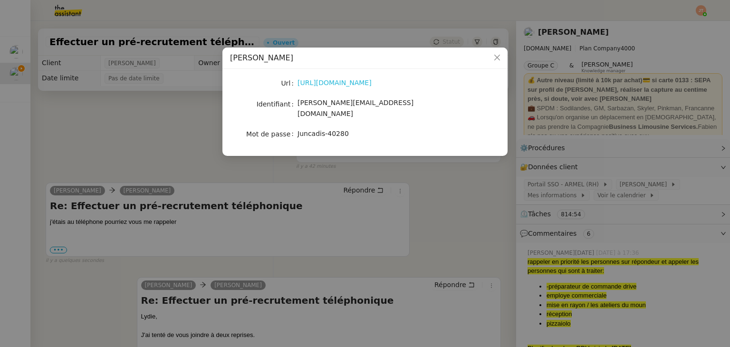
click at [342, 80] on link "https://www.identite.leclerc/" at bounding box center [334, 83] width 74 height 8
click at [165, 120] on nz-modal-container "Agenda LYDIE Url https://www.identite.leclerc/ Identifiant lydie.laulon@mont-de…" at bounding box center [365, 173] width 730 height 347
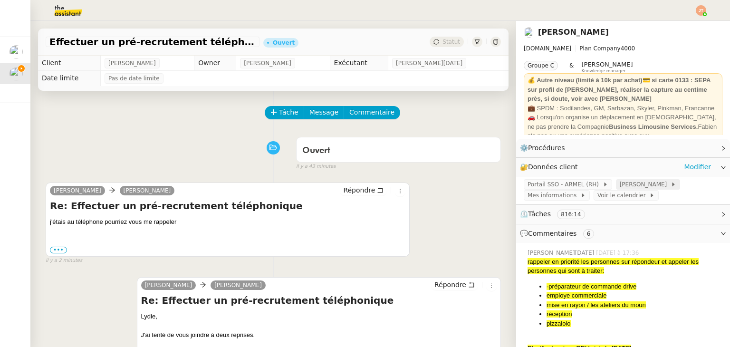
click at [620, 185] on span "[PERSON_NAME]" at bounding box center [645, 185] width 51 height 10
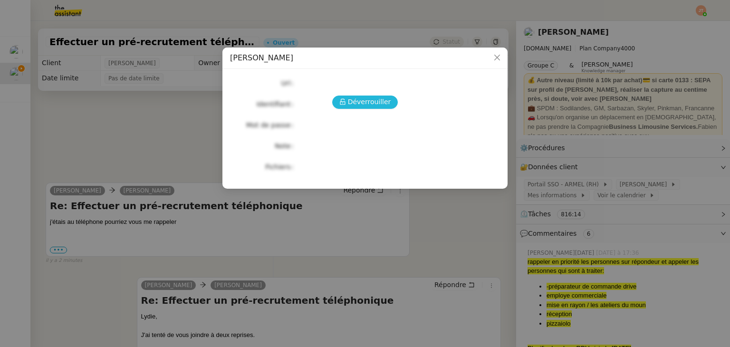
click at [359, 103] on span "Déverrouiller" at bounding box center [369, 101] width 43 height 11
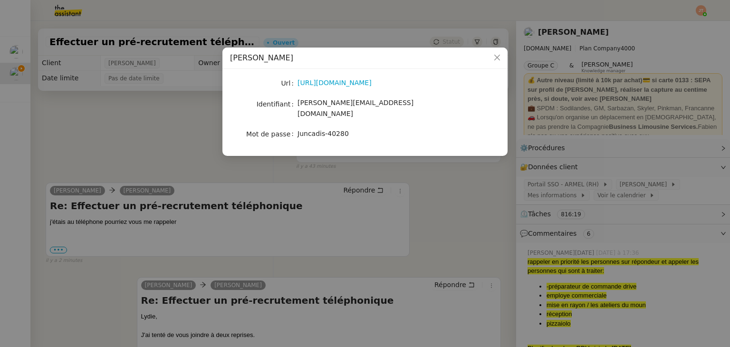
click at [127, 132] on nz-modal-container "Agenda LYDIE Url https://www.identite.leclerc/ Identifiant lydie.laulon@mont-de…" at bounding box center [365, 173] width 730 height 347
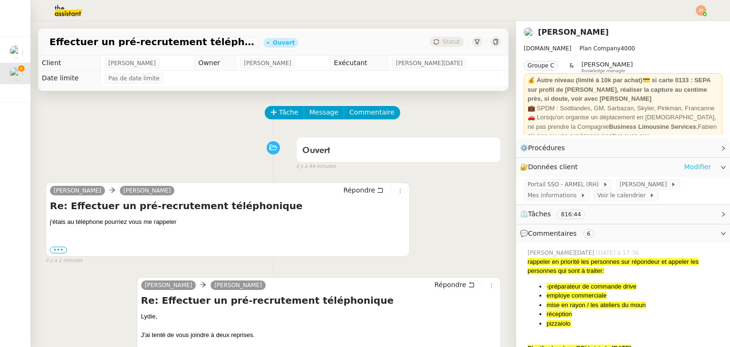
click at [684, 166] on link "Modifier" at bounding box center [697, 167] width 27 height 11
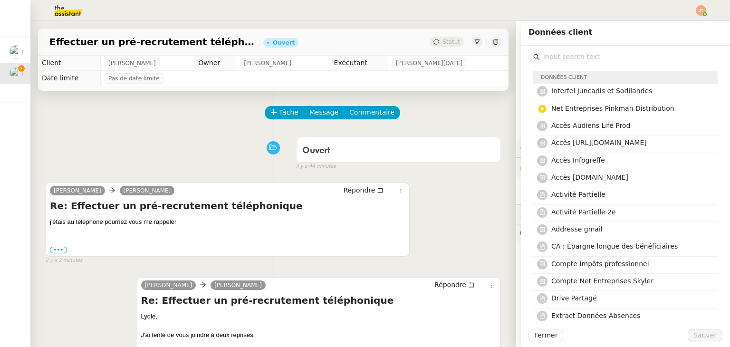
click at [557, 59] on input "text" at bounding box center [629, 56] width 178 height 13
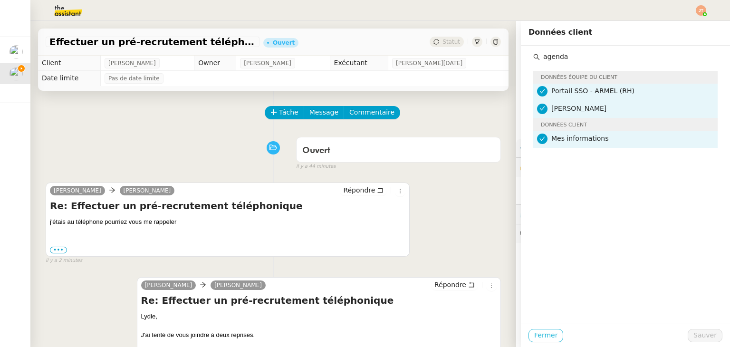
type input "agenda"
click at [541, 335] on span "Fermer" at bounding box center [545, 335] width 23 height 11
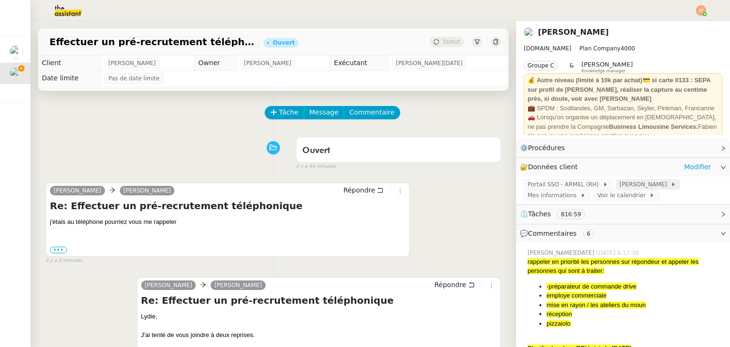
click at [620, 181] on span "[PERSON_NAME]" at bounding box center [645, 185] width 51 height 10
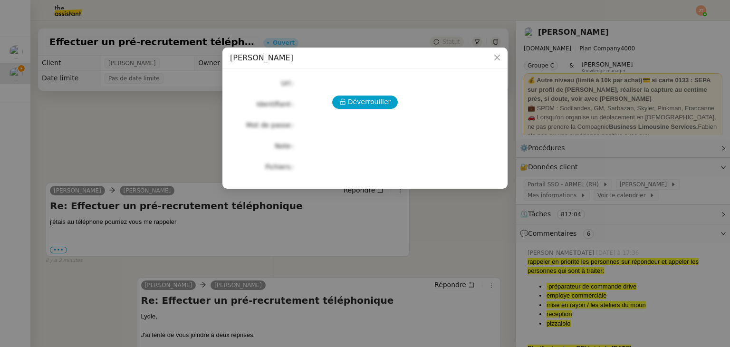
click at [383, 109] on div "Déverrouiller Url Identifiant Mot de passe Note Fichiers Upload" at bounding box center [365, 124] width 270 height 97
click at [379, 106] on span "Déverrouiller" at bounding box center [369, 101] width 43 height 11
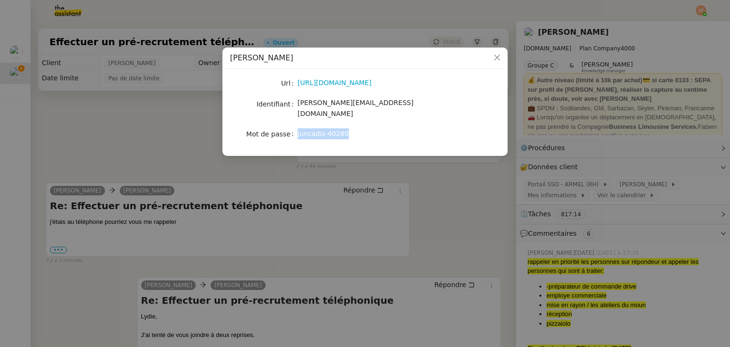
drag, startPoint x: 298, startPoint y: 122, endPoint x: 347, endPoint y: 123, distance: 49.4
click at [347, 128] on div "Juncadis-40280" at bounding box center [375, 133] width 157 height 11
click at [305, 130] on span "Juncadis-40280" at bounding box center [322, 134] width 51 height 8
click at [170, 126] on nz-modal-container "Agenda LYDIE Url https://www.identite.leclerc/ Identifiant lydie.laulon@mont-de…" at bounding box center [365, 173] width 730 height 347
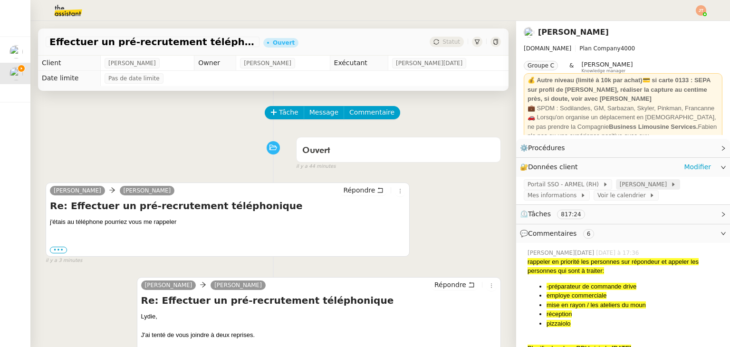
click at [620, 186] on span "[PERSON_NAME]" at bounding box center [645, 185] width 51 height 10
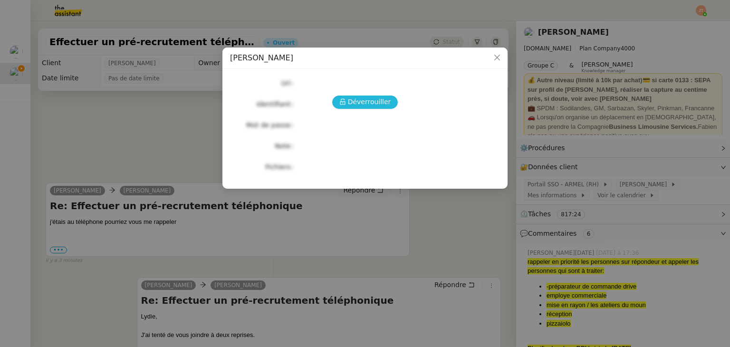
click at [357, 103] on span "Déverrouiller" at bounding box center [369, 101] width 43 height 11
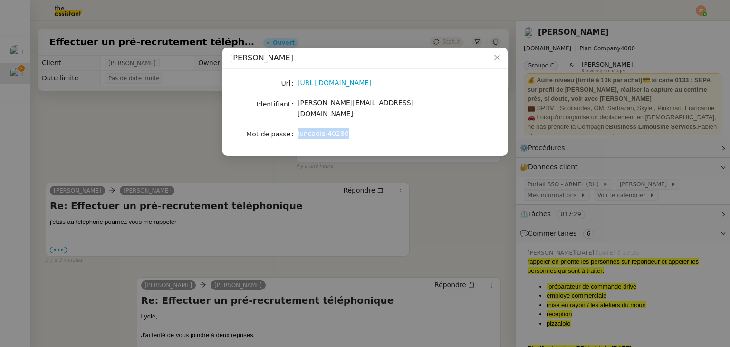
drag, startPoint x: 342, startPoint y: 126, endPoint x: 297, endPoint y: 126, distance: 44.7
click at [297, 130] on span "Juncadis-40280" at bounding box center [322, 134] width 51 height 8
drag, startPoint x: 342, startPoint y: 124, endPoint x: 297, endPoint y: 124, distance: 44.7
click at [297, 130] on span "Juncadis-40280" at bounding box center [322, 134] width 51 height 8
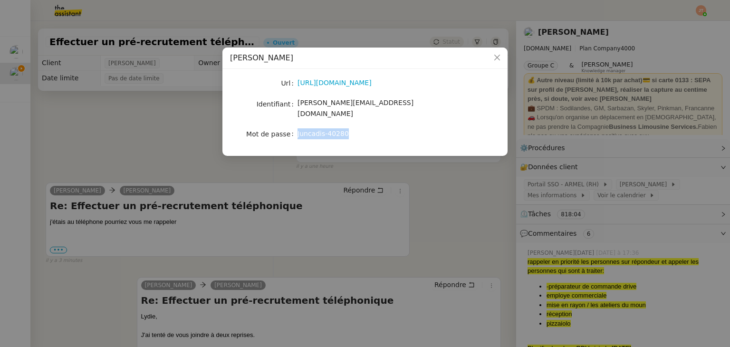
copy span "Juncadis-40280"
click at [416, 173] on nz-modal-container "Agenda LYDIE Url https://www.identite.leclerc/ Identifiant lydie.laulon@mont-de…" at bounding box center [365, 173] width 730 height 347
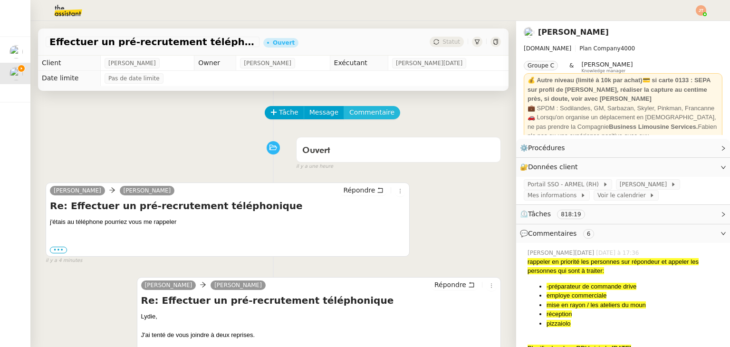
click at [362, 118] on span "Commentaire" at bounding box center [371, 112] width 45 height 11
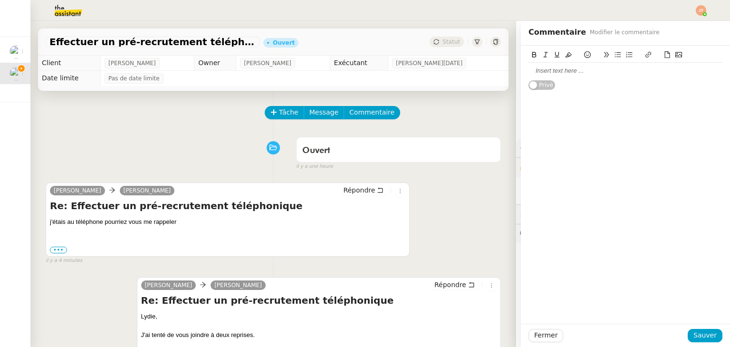
click at [544, 71] on div at bounding box center [625, 71] width 194 height 9
click at [693, 336] on span "Sauver" at bounding box center [704, 335] width 23 height 11
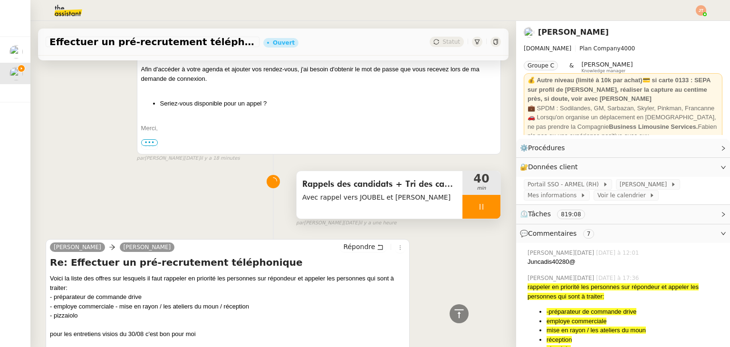
scroll to position [618, 0]
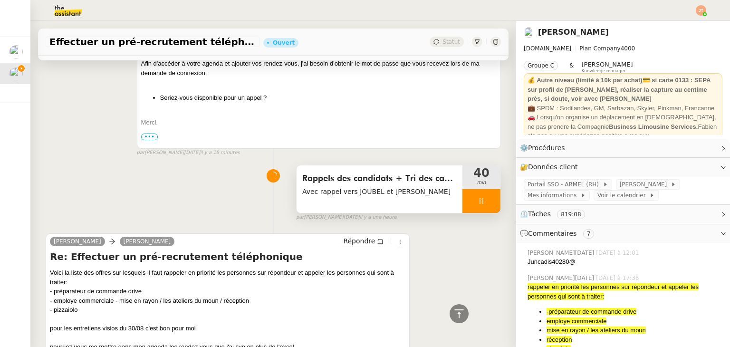
click at [462, 203] on div at bounding box center [481, 201] width 38 height 24
click at [485, 208] on button at bounding box center [490, 201] width 19 height 24
click at [478, 205] on icon at bounding box center [482, 201] width 8 height 8
click at [481, 205] on button at bounding box center [490, 201] width 19 height 24
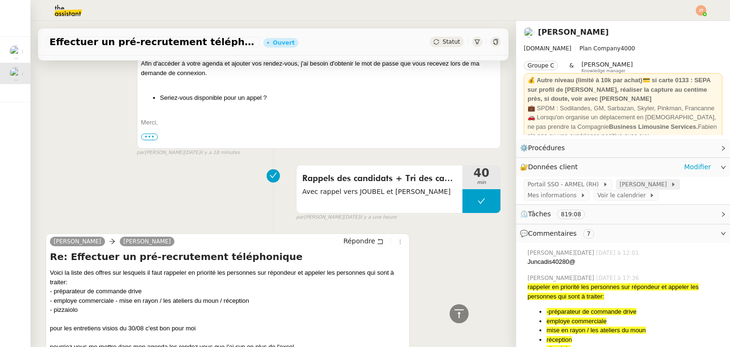
click at [620, 187] on span "[PERSON_NAME]" at bounding box center [645, 185] width 51 height 10
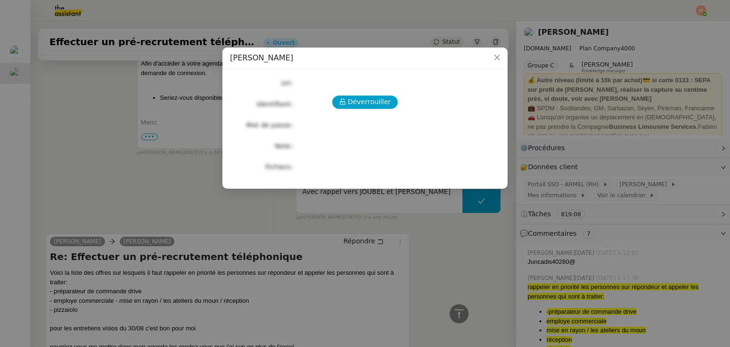
click at [374, 93] on div "Déverrouiller Url Identifiant Mot de passe Note Fichiers Upload" at bounding box center [365, 124] width 270 height 97
click at [374, 101] on span "Déverrouiller" at bounding box center [369, 101] width 43 height 11
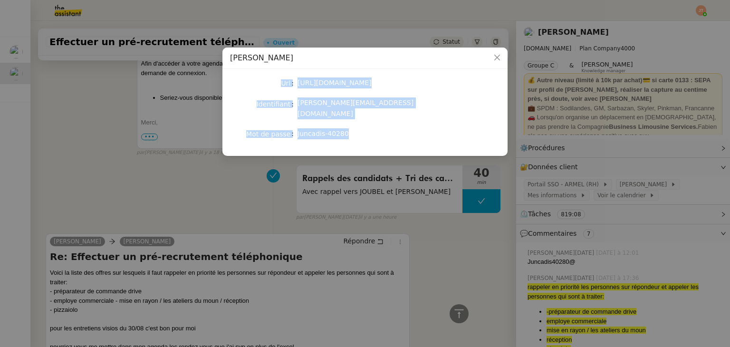
drag, startPoint x: 266, startPoint y: 80, endPoint x: 388, endPoint y: 141, distance: 136.8
click at [388, 141] on div "Url https://www.identite.leclerc/ Identifiant lydie.laulon@mont-de-marsan.lecle…" at bounding box center [364, 112] width 285 height 87
copy div "Url https://www.identite.leclerc/ Identifiant lydie.laulon@mont-de-marsan.lecle…"
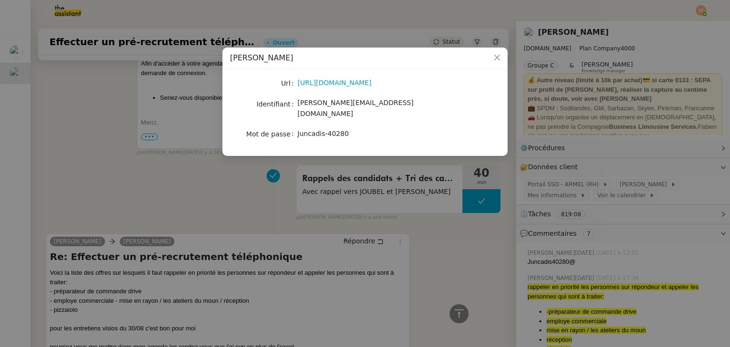
click at [181, 193] on nz-modal-container "Agenda LYDIE Url https://www.identite.leclerc/ Identifiant lydie.laulon@mont-de…" at bounding box center [365, 173] width 730 height 347
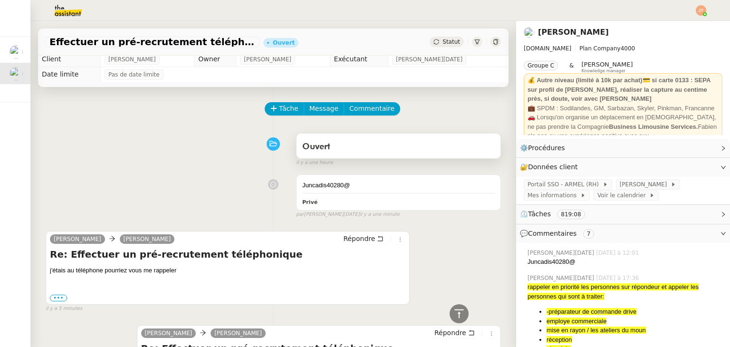
scroll to position [0, 0]
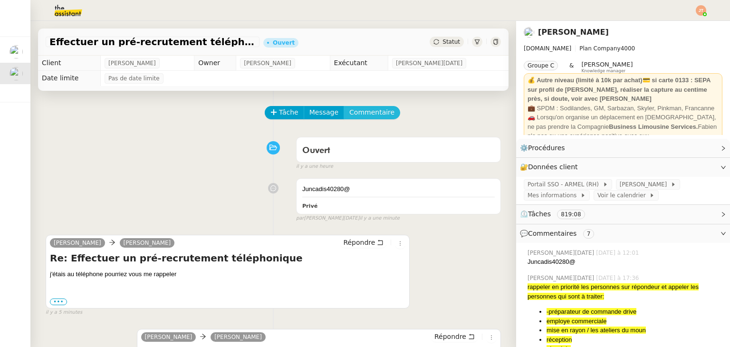
click at [359, 112] on span "Commentaire" at bounding box center [371, 112] width 45 height 11
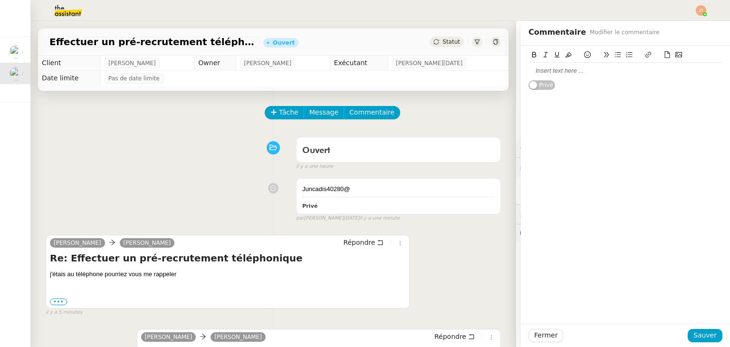
click at [553, 71] on div at bounding box center [625, 71] width 194 height 9
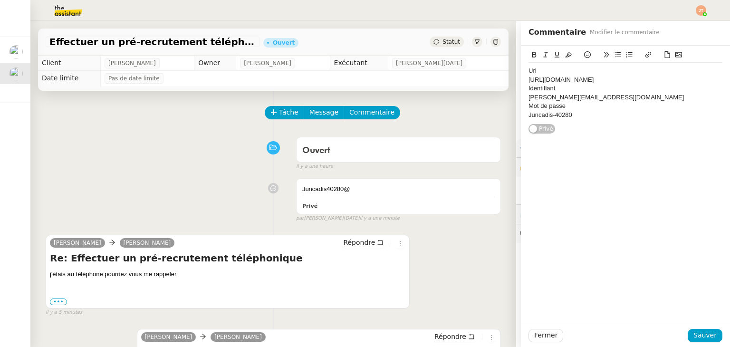
click at [521, 70] on div "Url https://www.identite.leclerc/ Identifiant lydie.laulon@mont-de-marsan.lecle…" at bounding box center [625, 90] width 209 height 88
click at [528, 69] on div "Url" at bounding box center [625, 71] width 194 height 9
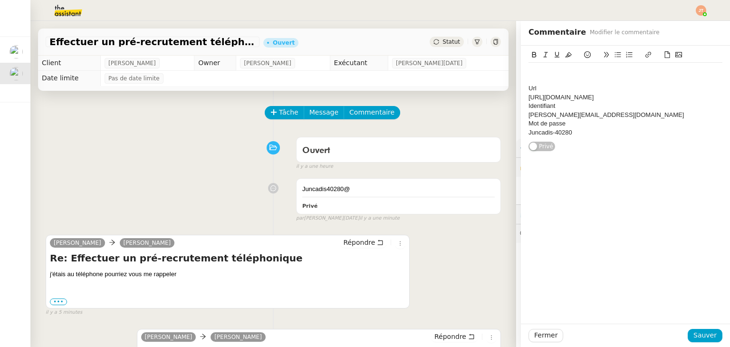
click at [528, 69] on div at bounding box center [625, 71] width 194 height 9
click at [528, 97] on div "https://www.identite.leclerc/" at bounding box center [625, 97] width 194 height 9
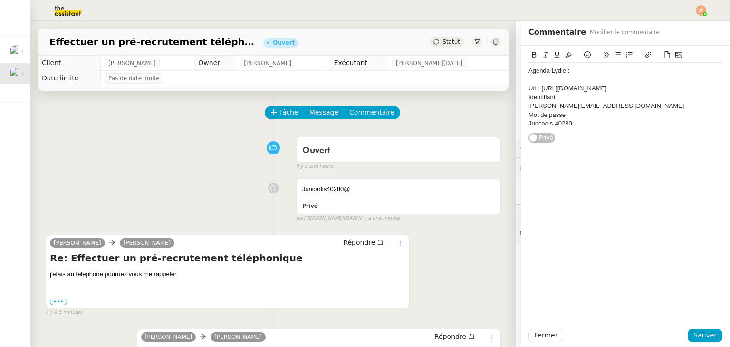
click at [521, 104] on div "Agenda Lydie : Url : https://www.identite.leclerc/ Identifiant lydie.laulon@mon…" at bounding box center [625, 94] width 209 height 97
click at [528, 106] on div "[PERSON_NAME][EMAIL_ADDRESS][DOMAIN_NAME]" at bounding box center [625, 106] width 194 height 9
click at [528, 114] on div "Juncadis-40280" at bounding box center [625, 115] width 194 height 9
click at [590, 106] on div "Mot de passe : Juncadis-40280" at bounding box center [625, 106] width 194 height 9
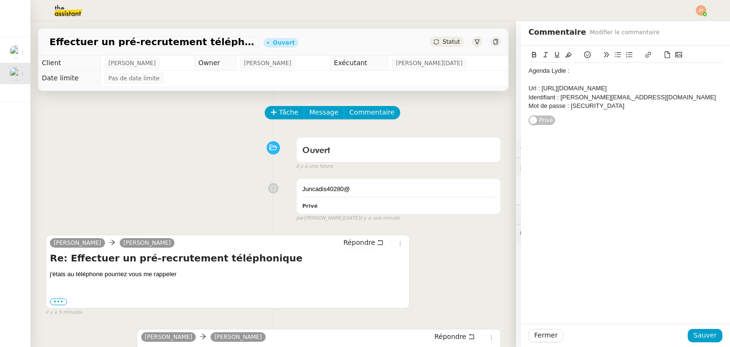
click at [605, 105] on div "Mot de passe : Juncadis40280" at bounding box center [625, 106] width 194 height 9
drag, startPoint x: 616, startPoint y: 105, endPoint x: 563, endPoint y: 107, distance: 53.3
click at [563, 107] on div "Mot de passe : Juncadis40280@" at bounding box center [625, 106] width 194 height 9
click at [565, 55] on icon at bounding box center [568, 54] width 7 height 7
click at [610, 132] on div "Agenda Lydie : Url : https://www.identite.leclerc/ Identifiant : lydie.laulon@m…" at bounding box center [625, 185] width 209 height 278
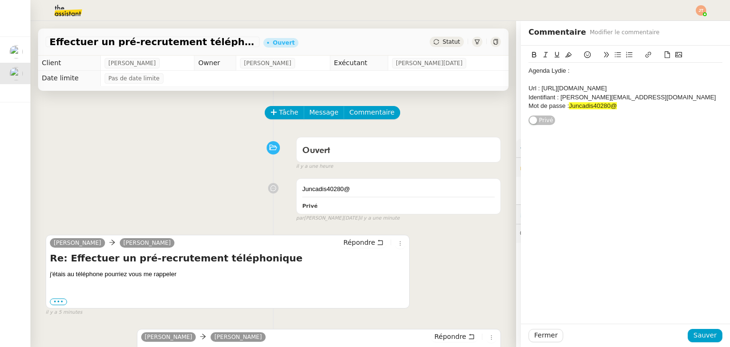
click at [564, 78] on div at bounding box center [625, 80] width 194 height 9
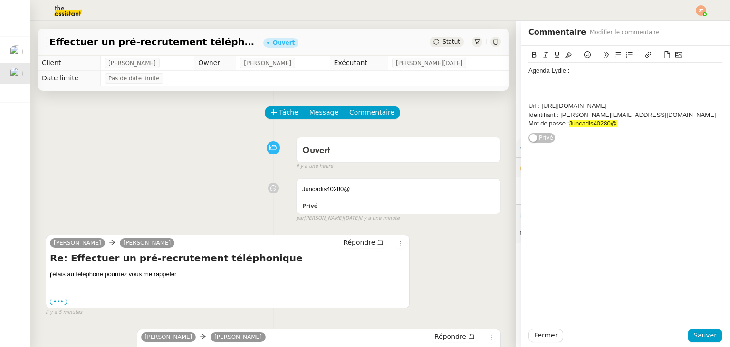
click at [556, 86] on div at bounding box center [625, 88] width 194 height 9
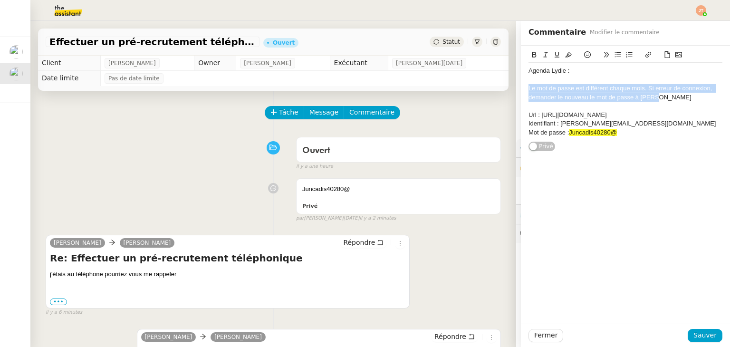
drag, startPoint x: 654, startPoint y: 99, endPoint x: 520, endPoint y: 86, distance: 134.6
click at [521, 86] on div "Agenda Lydie : Le mot de passe est différent chaque mois. Si erreur de connexio…" at bounding box center [625, 99] width 209 height 106
copy div "Le mot de passe est différent chaque mois. Si erreur de connexion, demander le …"
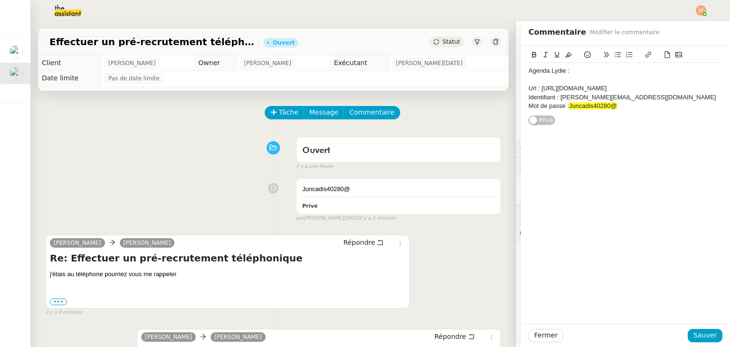
click at [640, 105] on div "Mot de passe : Juncadis40280@" at bounding box center [625, 106] width 194 height 9
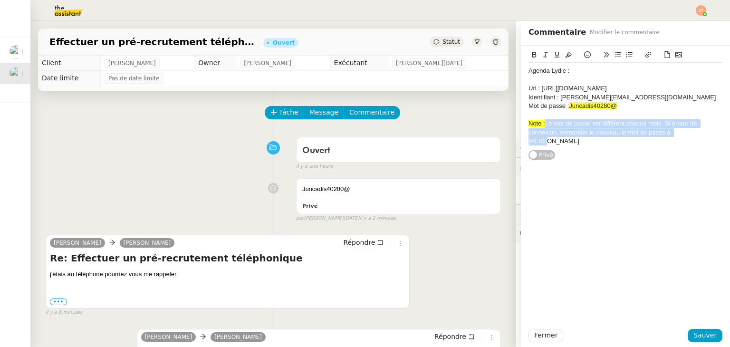
drag, startPoint x: 679, startPoint y: 133, endPoint x: 539, endPoint y: 124, distance: 140.5
click at [539, 124] on div "Note : Le mot de passe est différent chaque mois. Si erreur de connexion, deman…" at bounding box center [625, 132] width 194 height 26
click at [563, 54] on button at bounding box center [568, 54] width 11 height 11
click at [570, 124] on span "Note : Le mot de passe est différent chaque mois. Si erreur de connexion, deman…" at bounding box center [614, 132] width 172 height 25
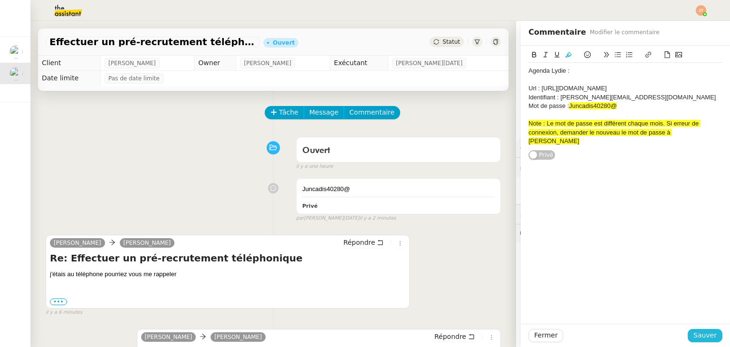
click at [693, 333] on span "Sauver" at bounding box center [704, 335] width 23 height 11
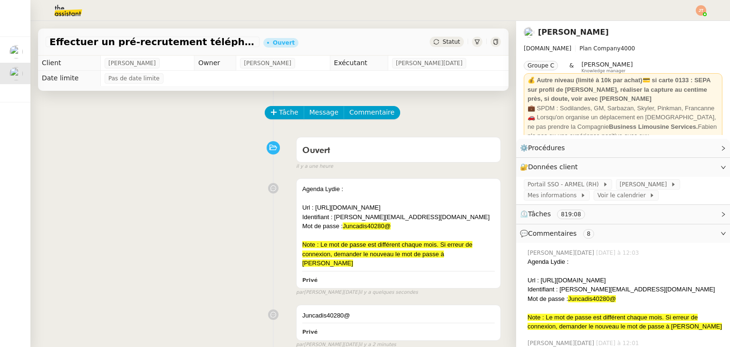
click at [443, 44] on span "Statut" at bounding box center [451, 41] width 18 height 7
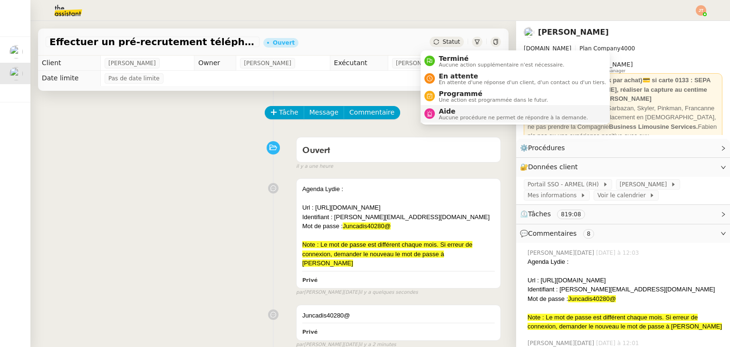
click at [447, 111] on span "Aide" at bounding box center [513, 111] width 149 height 8
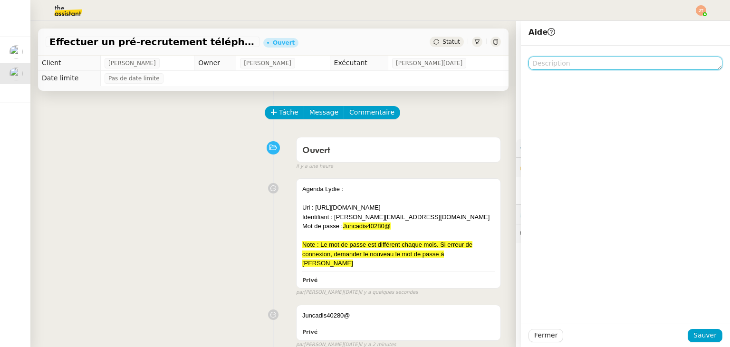
click at [557, 64] on textarea at bounding box center [625, 63] width 194 height 13
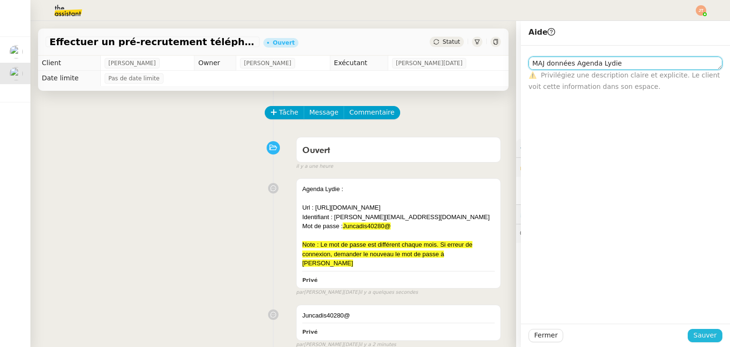
type textarea "MAJ données Agenda Lydie"
click at [698, 333] on span "Sauver" at bounding box center [704, 335] width 23 height 11
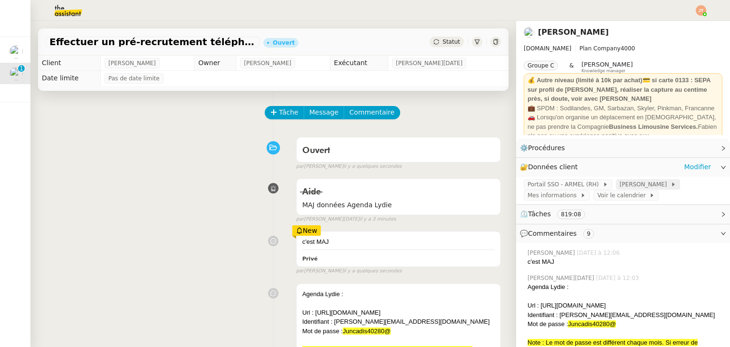
click at [621, 185] on span "[PERSON_NAME]" at bounding box center [645, 185] width 51 height 10
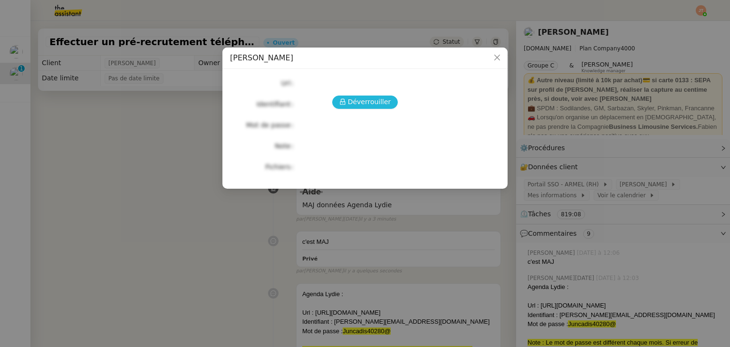
click at [379, 107] on span "Déverrouiller" at bounding box center [369, 101] width 43 height 11
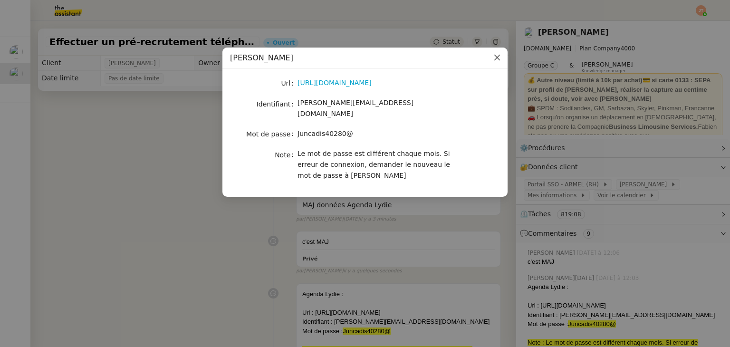
click at [497, 59] on icon "Close" at bounding box center [497, 58] width 6 height 6
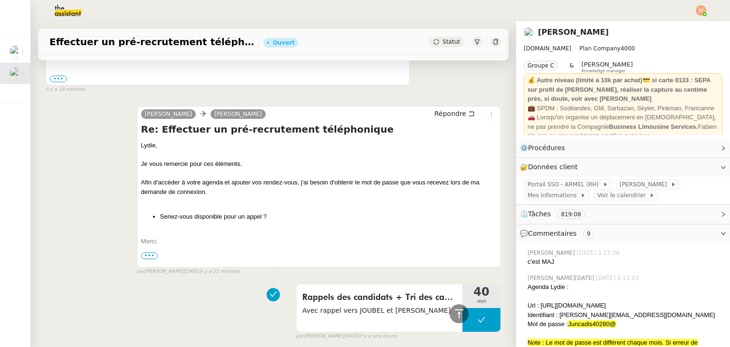
scroll to position [855, 0]
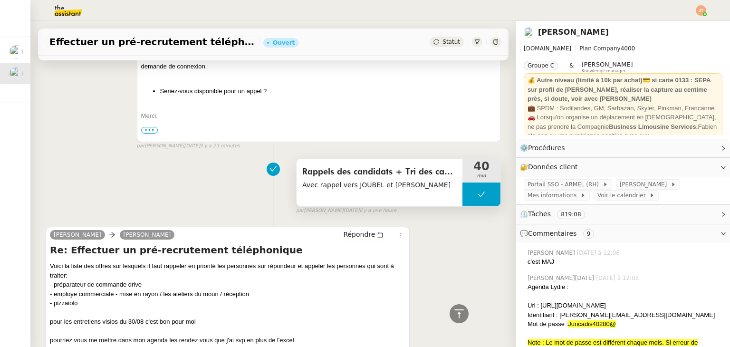
click at [473, 185] on button at bounding box center [481, 194] width 38 height 24
click at [462, 190] on div at bounding box center [471, 194] width 19 height 24
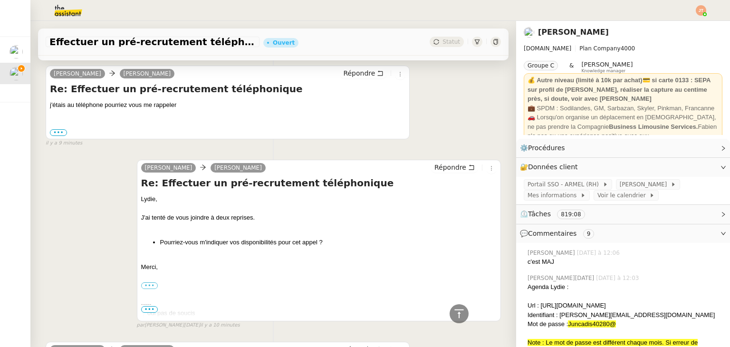
scroll to position [143, 0]
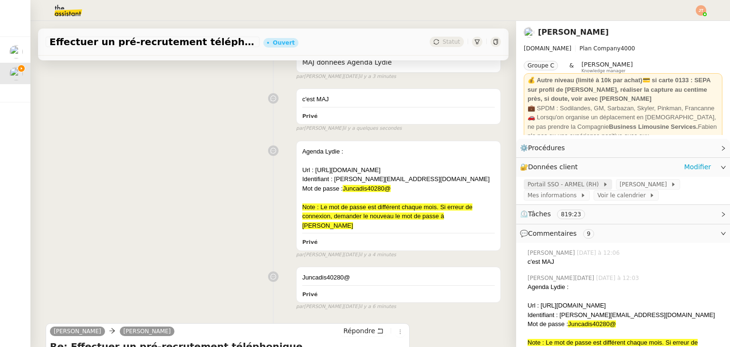
click at [570, 184] on span "Portail SSO - ARMEL (RH)" at bounding box center [564, 185] width 75 height 10
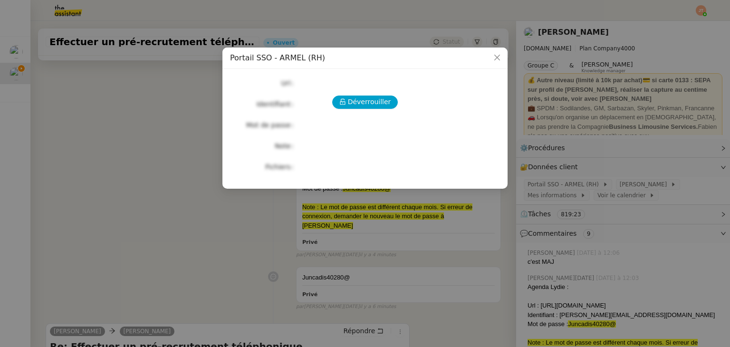
click at [532, 225] on nz-modal-container "Portail SSO - ARMEL (RH) Déverrouiller Url Identifiant Mot de passe Note Fichie…" at bounding box center [365, 173] width 730 height 347
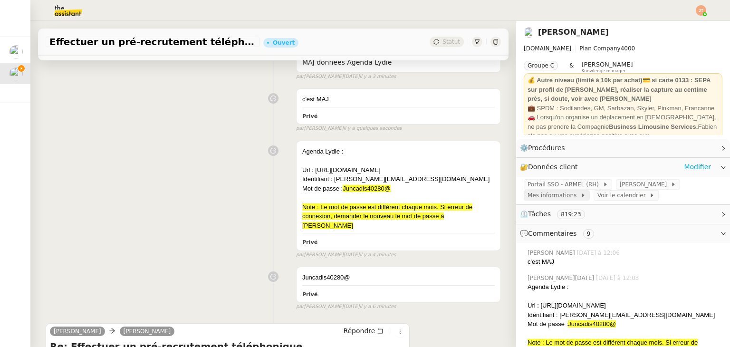
click at [550, 202] on div "Portail SSO - ARMEL (RH) Agenda LYDIE Mes informations Voir le calendrier" at bounding box center [623, 191] width 214 height 28
click at [552, 199] on span "Mes informations" at bounding box center [553, 196] width 53 height 10
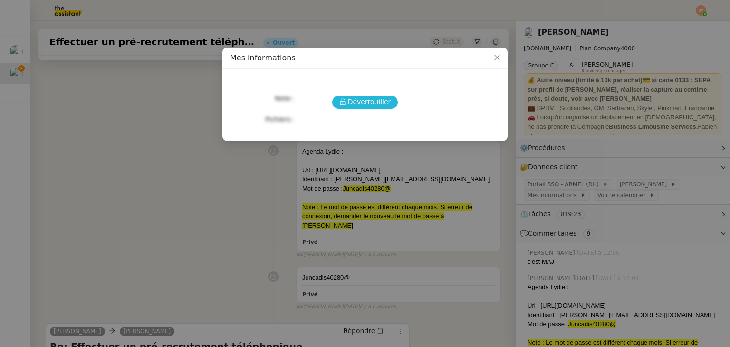
click at [389, 105] on button "Déverrouiller" at bounding box center [365, 102] width 66 height 13
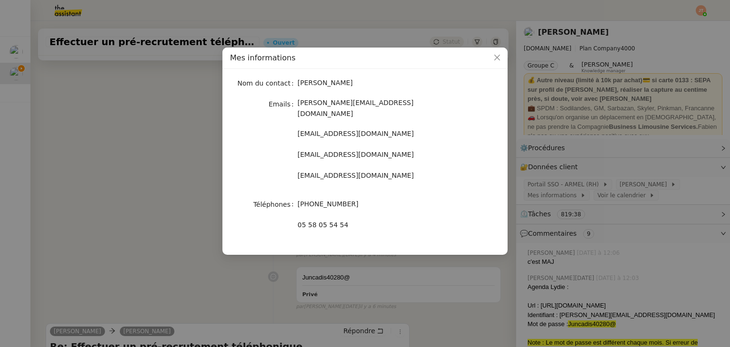
click at [126, 120] on nz-modal-container "Mes informations Nom du contact Lydie Laulon Emails lydie.laulon@mont-de-marsan…" at bounding box center [365, 173] width 730 height 347
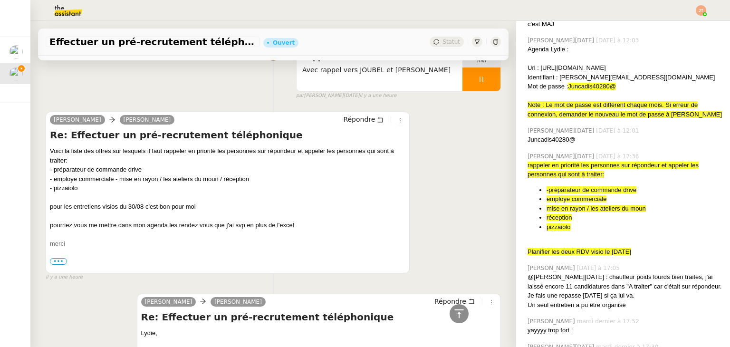
scroll to position [1140, 0]
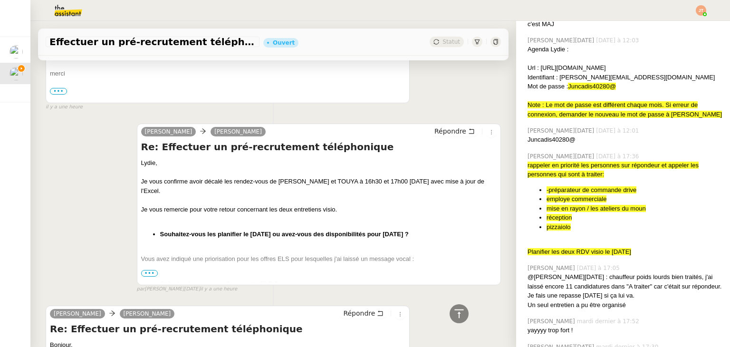
click at [148, 270] on span "•••" at bounding box center [149, 273] width 17 height 7
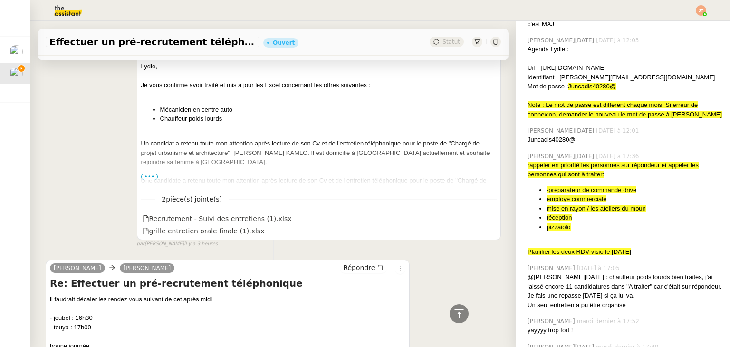
scroll to position [1758, 0]
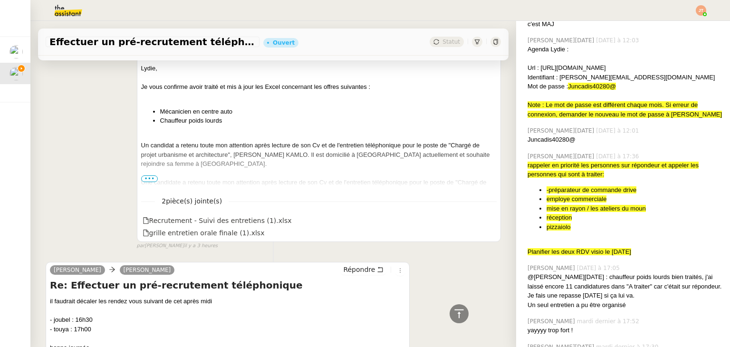
click at [151, 175] on span "•••" at bounding box center [149, 178] width 17 height 7
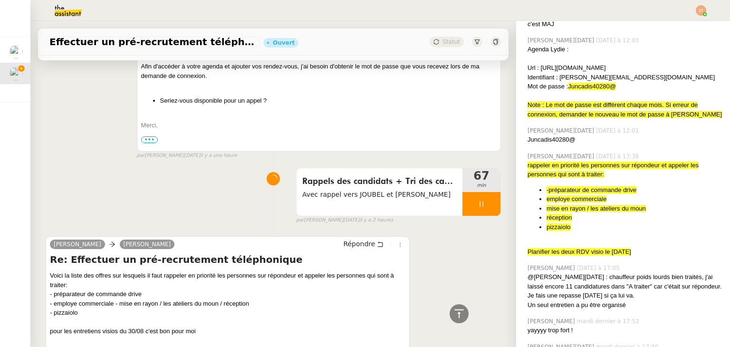
scroll to position [855, 0]
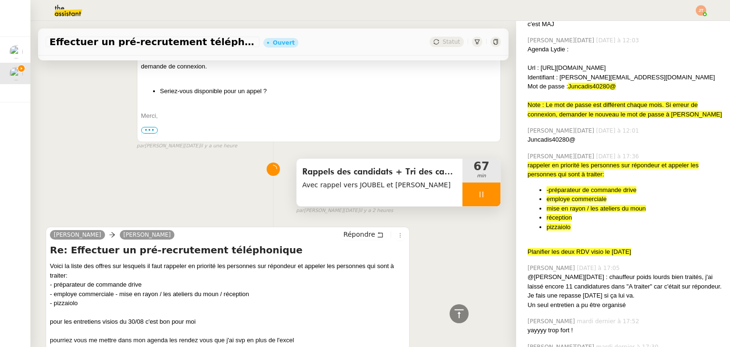
click at [478, 191] on icon at bounding box center [482, 195] width 8 height 8
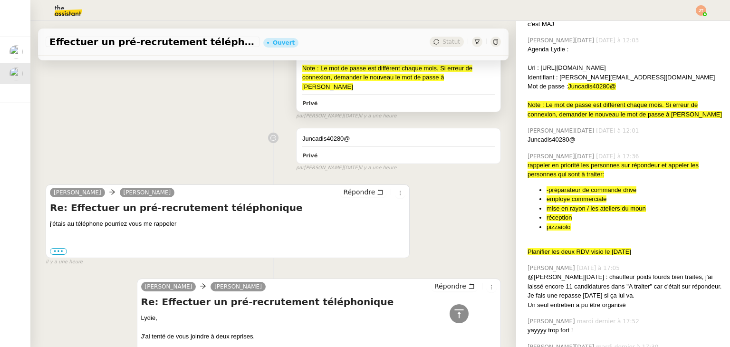
scroll to position [285, 0]
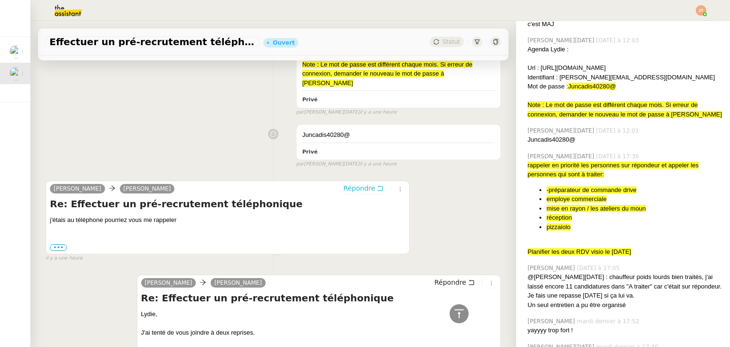
click at [350, 183] on span "Répondre" at bounding box center [359, 188] width 32 height 10
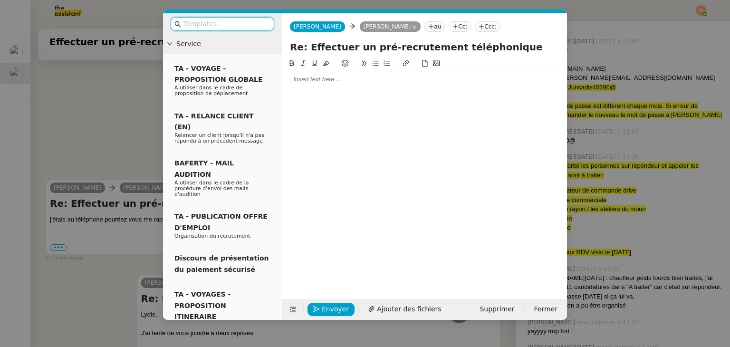
scroll to position [239, 0]
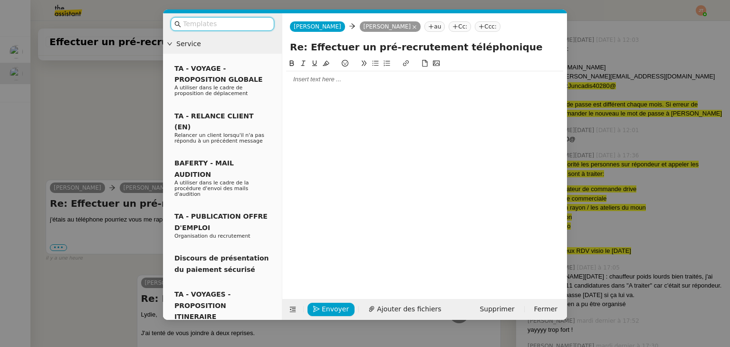
click at [334, 84] on div at bounding box center [424, 79] width 277 height 9
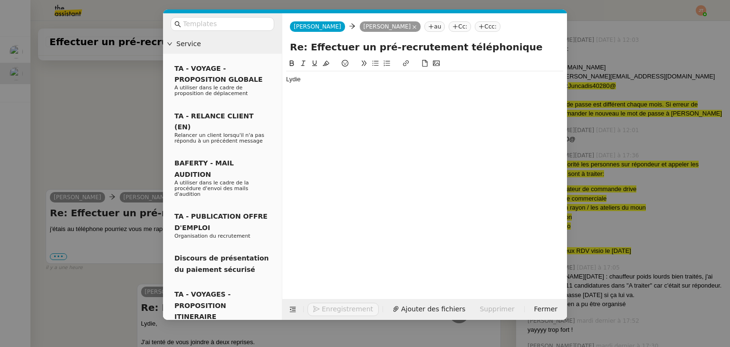
scroll to position [367, 0]
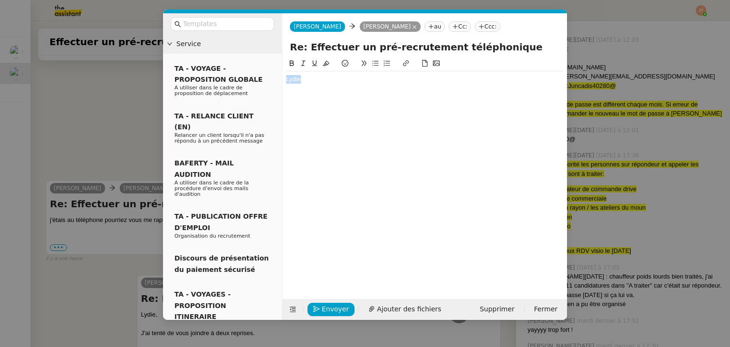
drag, startPoint x: 321, startPoint y: 84, endPoint x: 285, endPoint y: 84, distance: 36.6
click at [285, 84] on nz-spin "Lydie" at bounding box center [424, 173] width 285 height 230
click at [129, 95] on nz-modal-container "Service TA - VOYAGE - PROPOSITION GLOBALE A utiliser dans le cadre de propositi…" at bounding box center [365, 173] width 730 height 347
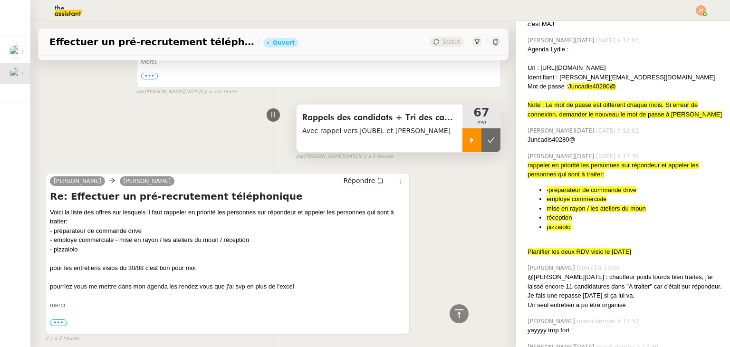
scroll to position [1222, 0]
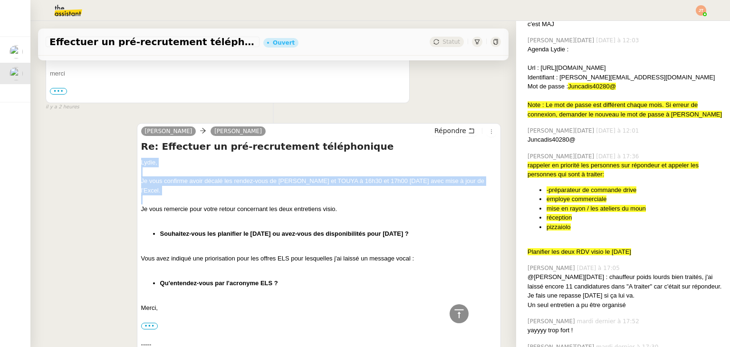
drag, startPoint x: 139, startPoint y: 156, endPoint x: 201, endPoint y: 191, distance: 71.0
click at [201, 191] on div "Lydie, Je vous confirme avoir décalé les rendez-vous de JOUBEL et TOUYA à 16h30…" at bounding box center [318, 300] width 355 height 284
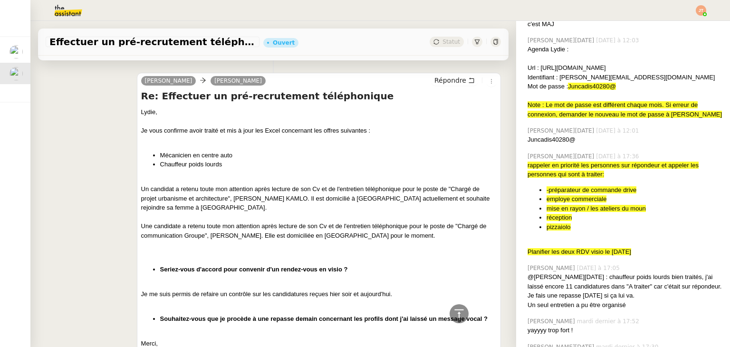
scroll to position [1792, 0]
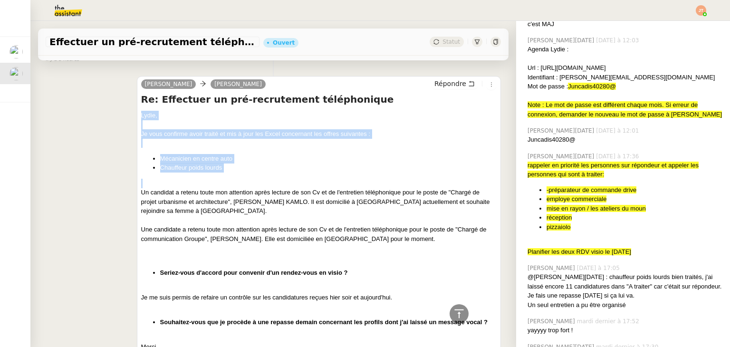
drag, startPoint x: 138, startPoint y: 105, endPoint x: 227, endPoint y: 173, distance: 111.5
copy div "[PERSON_NAME], Je vous confirme avoir traité et mis à jour les Excel concernant…"
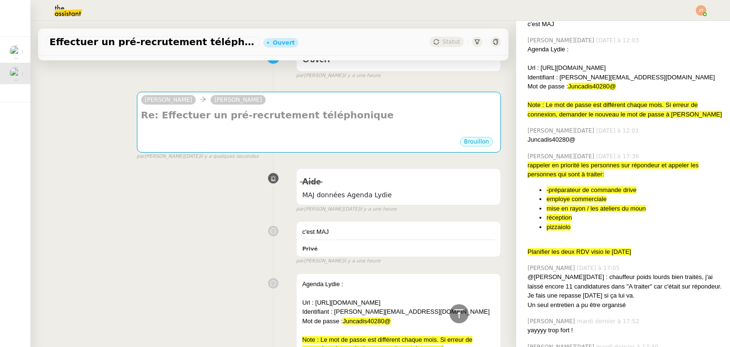
scroll to position [0, 0]
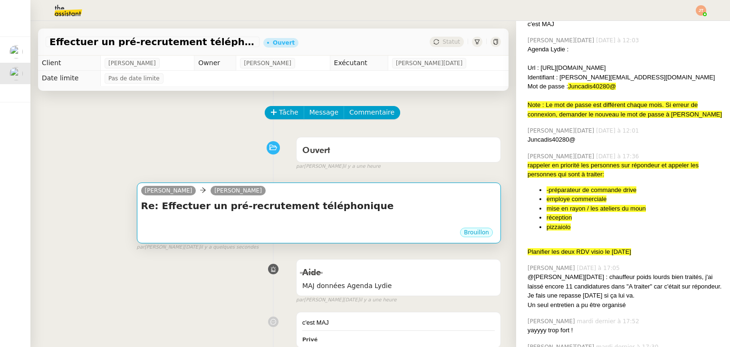
click at [245, 221] on div at bounding box center [318, 222] width 355 height 10
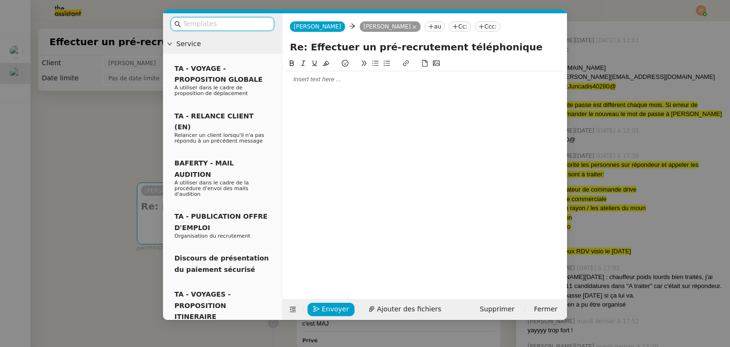
scroll to position [239, 0]
click at [315, 82] on div at bounding box center [424, 79] width 277 height 9
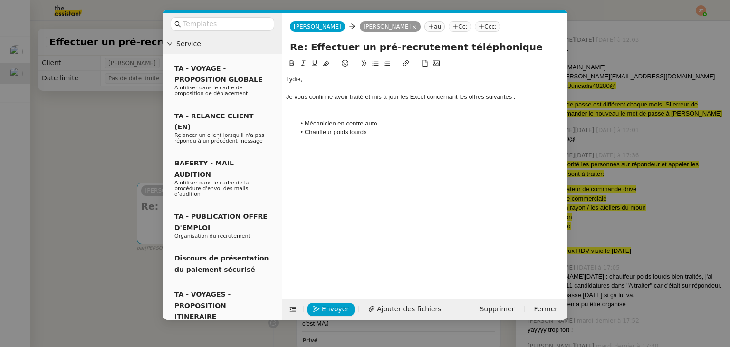
scroll to position [0, 0]
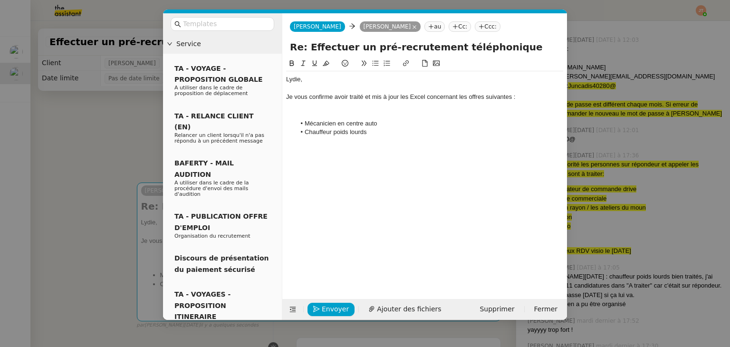
click at [336, 97] on div "Je vous confirme avoir traité et mis à jour les Excel concernant les offres sui…" at bounding box center [424, 97] width 277 height 9
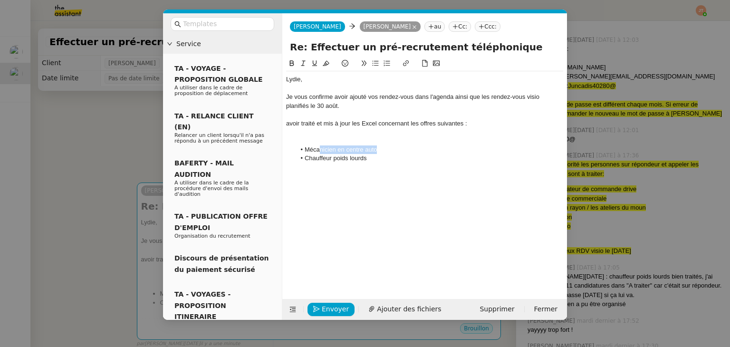
drag, startPoint x: 377, startPoint y: 152, endPoint x: 319, endPoint y: 151, distance: 57.5
click at [319, 151] on li "Mécanicien en centre auto" at bounding box center [430, 149] width 268 height 9
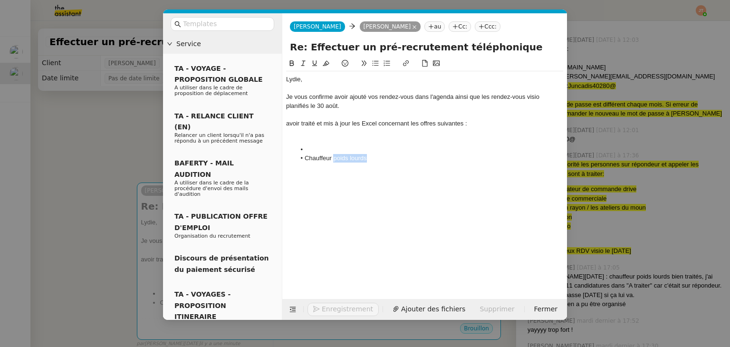
drag, startPoint x: 374, startPoint y: 160, endPoint x: 334, endPoint y: 160, distance: 39.9
click at [334, 160] on li "Chauffeur poids lourds" at bounding box center [430, 158] width 268 height 9
click at [92, 156] on nz-modal-container "Service TA - VOYAGE - PROPOSITION GLOBALE A utiliser dans le cadre de propositi…" at bounding box center [365, 173] width 730 height 347
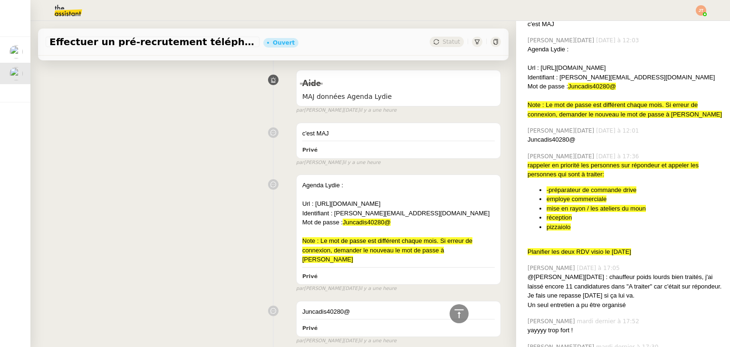
scroll to position [95, 0]
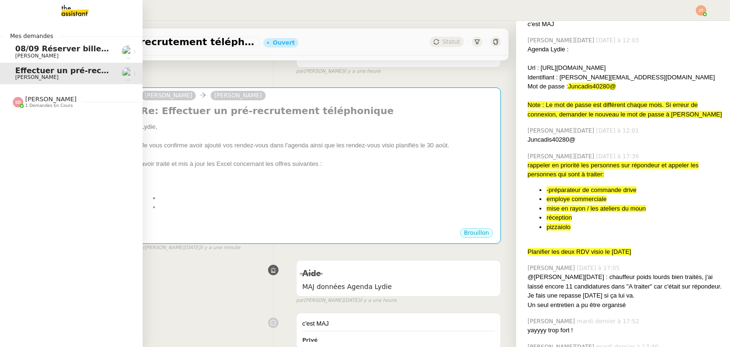
click at [42, 48] on span "08/09 Réserver billets de train AR pour l'équipe" at bounding box center [117, 48] width 204 height 9
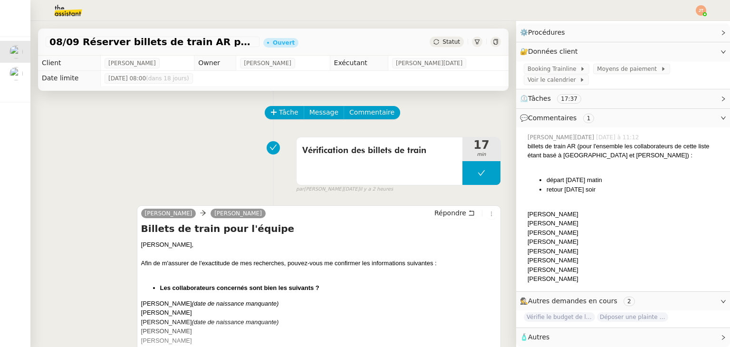
click at [433, 44] on icon at bounding box center [436, 42] width 6 height 6
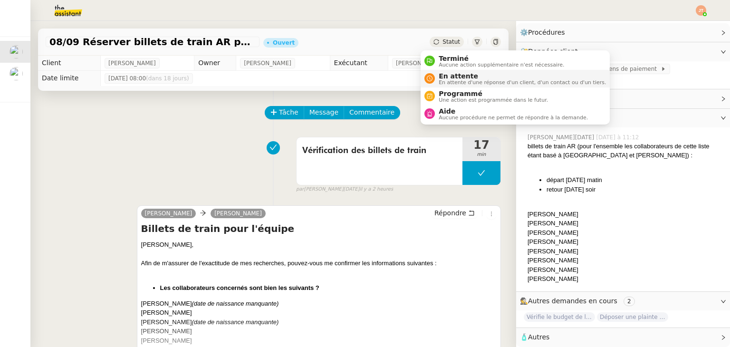
click at [441, 77] on span "En attente" at bounding box center [522, 76] width 167 height 8
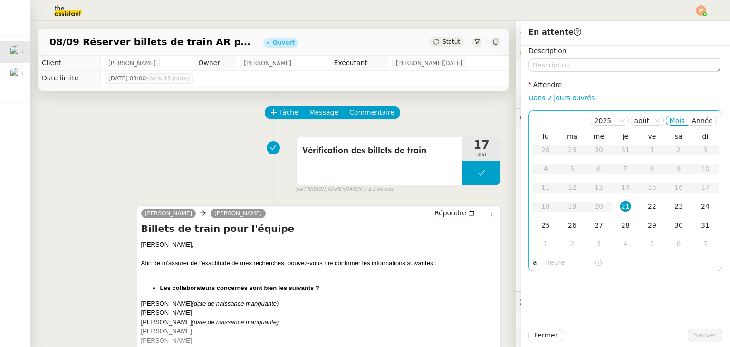
scroll to position [121, 0]
click at [540, 226] on div "25" at bounding box center [545, 225] width 10 height 10
click at [551, 265] on input "text" at bounding box center [569, 262] width 49 height 11
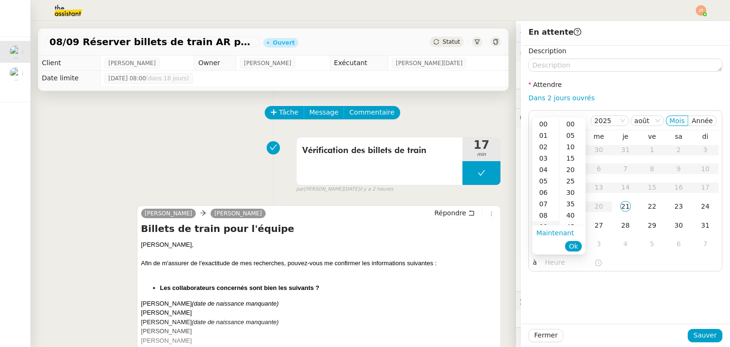
click at [547, 223] on div "09" at bounding box center [545, 226] width 27 height 11
click at [570, 127] on div "00" at bounding box center [572, 123] width 26 height 11
type input "09:00"
click at [577, 248] on span "Ok" at bounding box center [573, 246] width 9 height 10
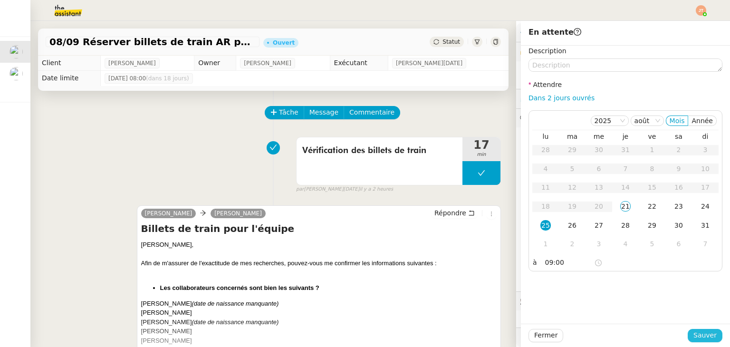
click at [694, 337] on span "Sauver" at bounding box center [704, 335] width 23 height 11
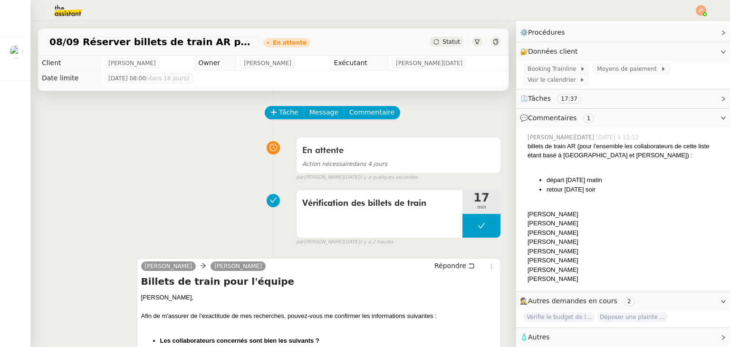
scroll to position [121, 0]
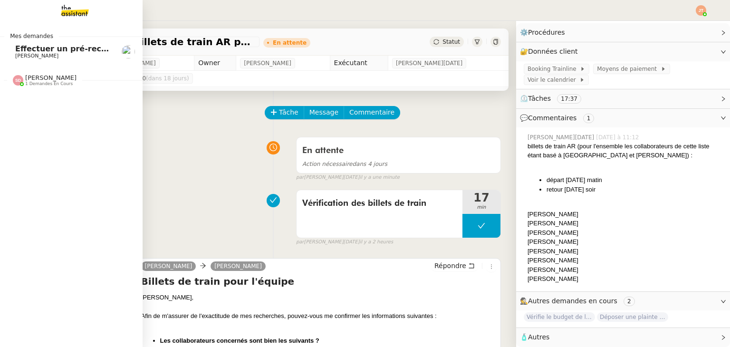
click at [39, 52] on span "Effectuer un pré-recrutement téléphonique" at bounding box center [107, 48] width 185 height 9
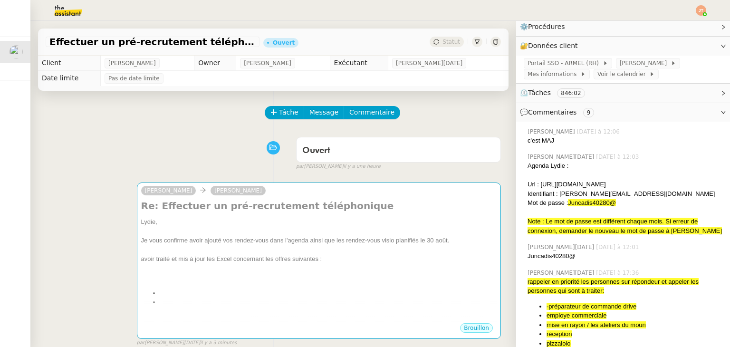
scroll to position [238, 0]
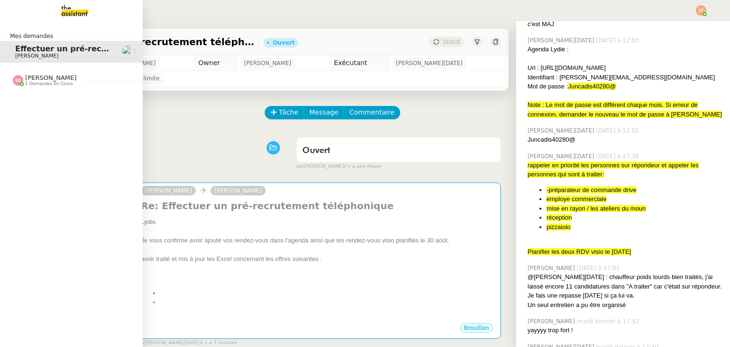
click at [37, 86] on div "Sheida Delpazir 1 demandes en cours" at bounding box center [71, 77] width 143 height 28
click at [52, 105] on span "[PERSON_NAME]" at bounding box center [63, 106] width 96 height 6
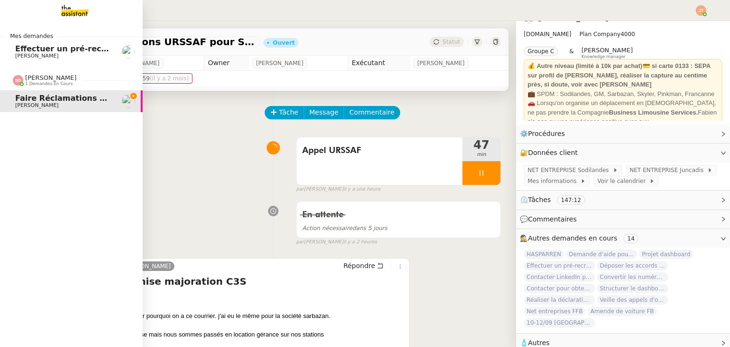
scroll to position [26, 0]
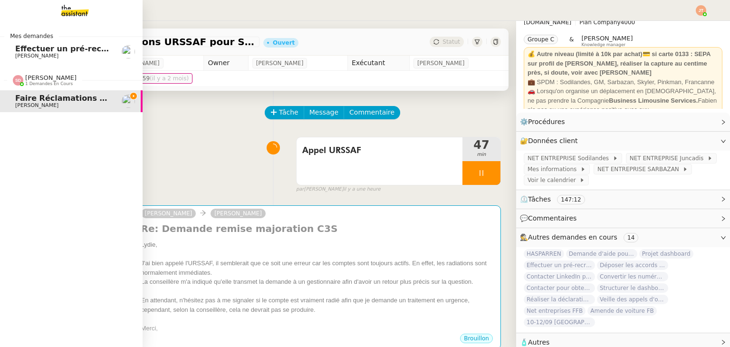
click at [38, 103] on span "[PERSON_NAME]" at bounding box center [36, 105] width 43 height 6
click at [59, 51] on span "Effectuer un pré-recrutement téléphonique" at bounding box center [107, 48] width 185 height 9
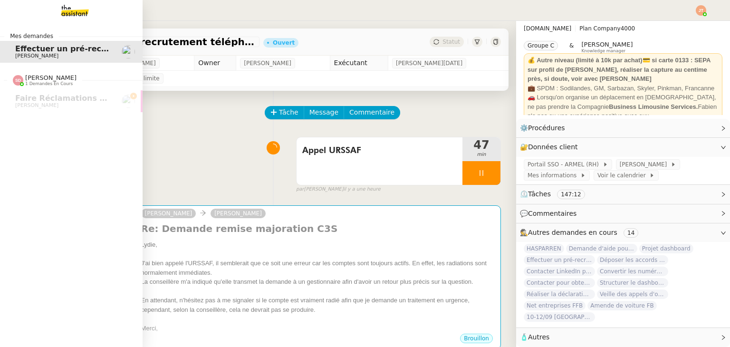
scroll to position [31, 0]
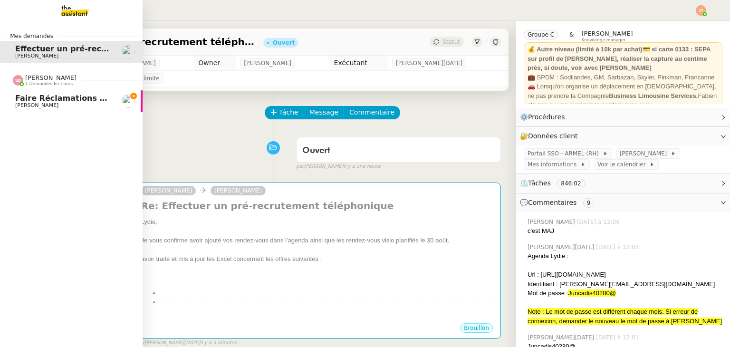
click at [63, 83] on span "1 demandes en cours" at bounding box center [49, 83] width 48 height 5
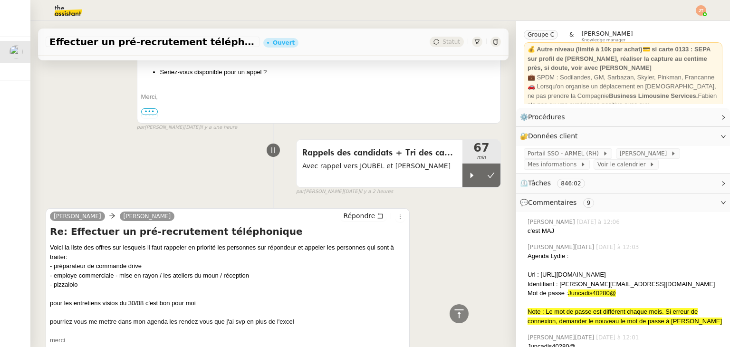
scroll to position [950, 0]
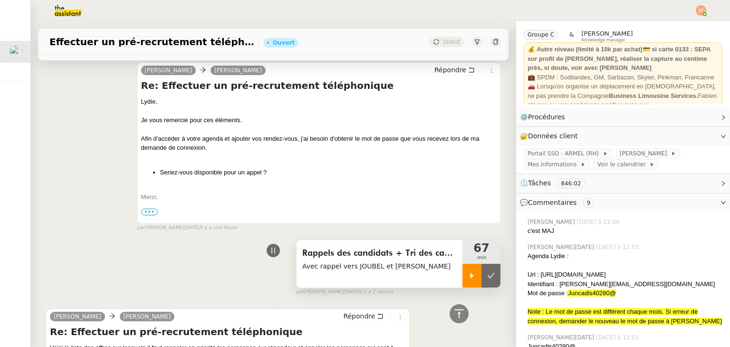
click at [468, 272] on icon at bounding box center [472, 276] width 8 height 8
click at [462, 265] on div at bounding box center [481, 276] width 38 height 24
click at [468, 272] on icon at bounding box center [472, 276] width 8 height 8
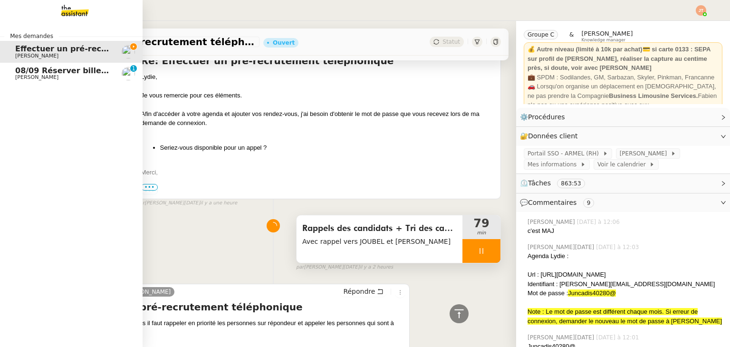
click at [46, 67] on span "08/09 Réserver billets de train AR pour l'équipe" at bounding box center [117, 70] width 204 height 9
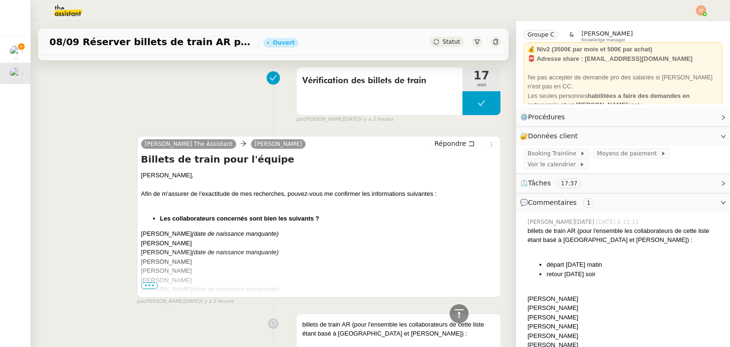
scroll to position [285, 0]
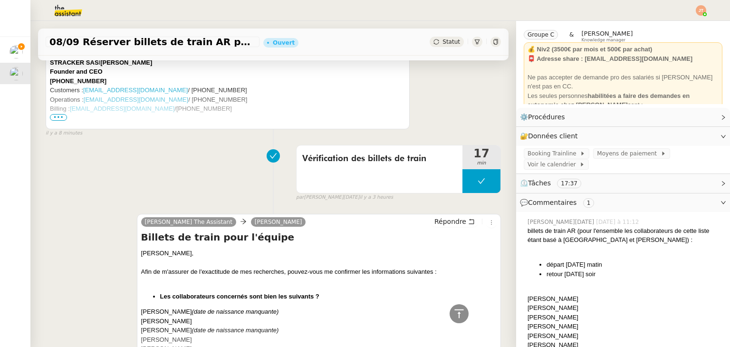
click at [462, 194] on div "par Jean-Noël D. il y a 3 heures" at bounding box center [398, 197] width 205 height 8
click at [462, 184] on button at bounding box center [481, 181] width 38 height 24
click at [470, 183] on icon at bounding box center [471, 181] width 3 height 5
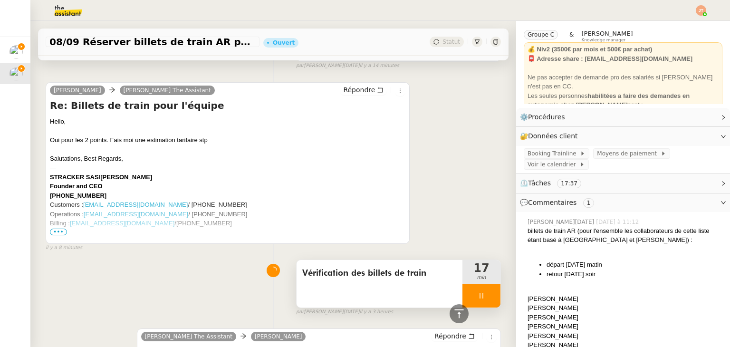
scroll to position [48, 0]
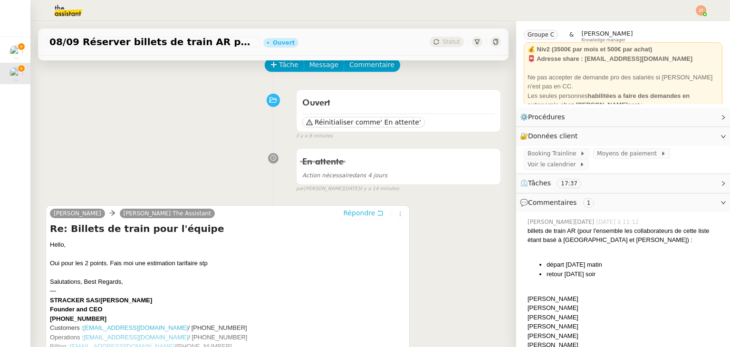
click at [359, 211] on span "Répondre" at bounding box center [359, 213] width 32 height 10
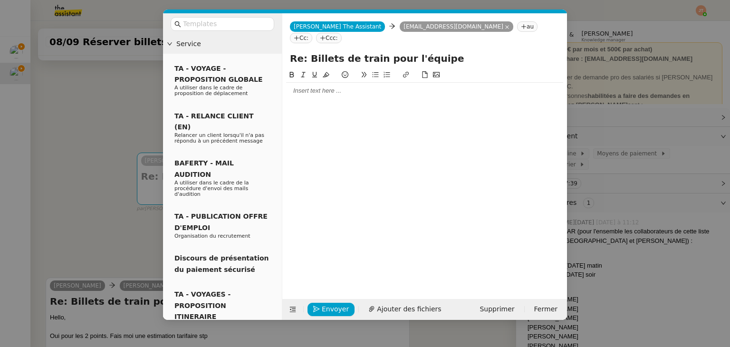
click at [325, 86] on div at bounding box center [424, 90] width 277 height 9
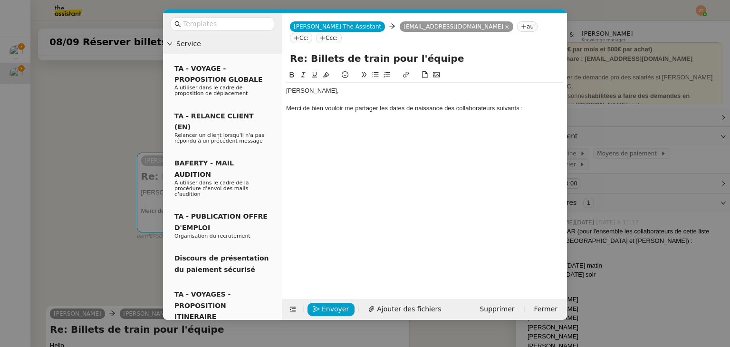
click at [99, 154] on nz-modal-container "Service TA - VOYAGE - PROPOSITION GLOBALE A utiliser dans le cadre de propositi…" at bounding box center [365, 173] width 730 height 347
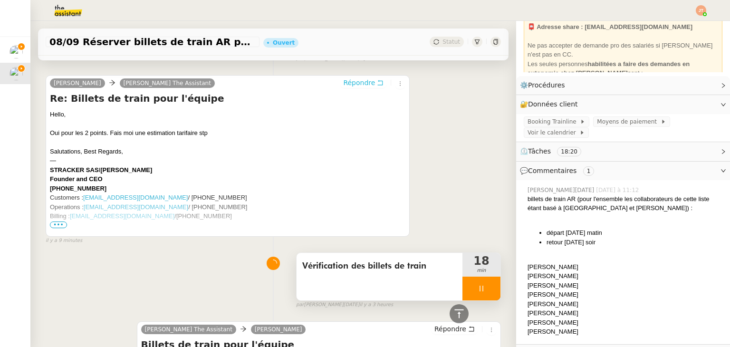
scroll to position [121, 0]
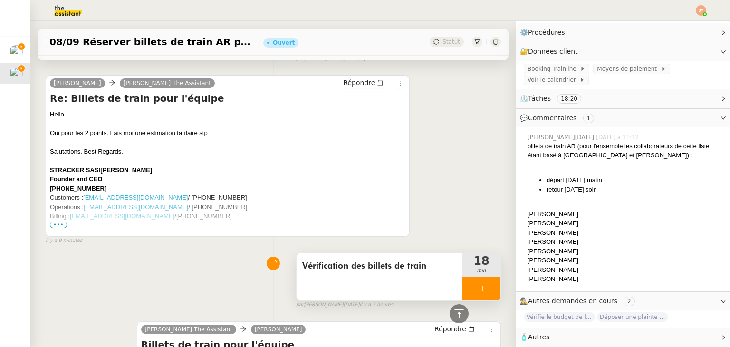
drag, startPoint x: 577, startPoint y: 274, endPoint x: 505, endPoint y: 257, distance: 73.6
click at [567, 274] on div "Morgane JACOLOT" at bounding box center [624, 279] width 195 height 10
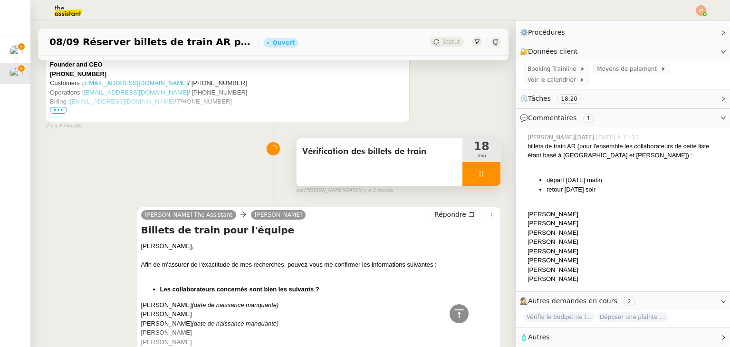
scroll to position [515, 0]
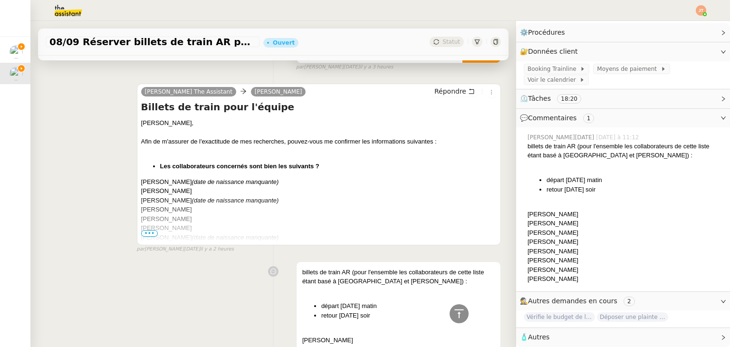
click at [148, 234] on span "•••" at bounding box center [149, 233] width 17 height 7
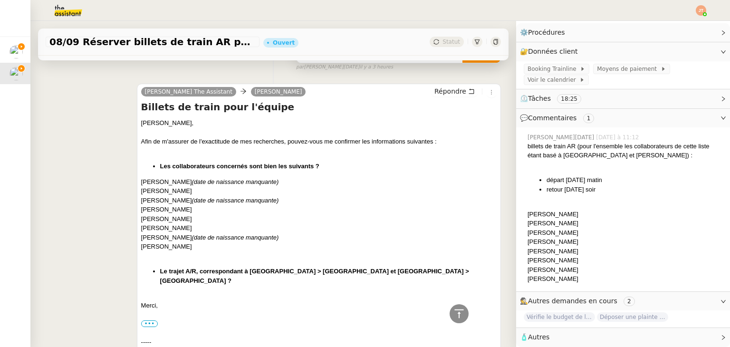
drag, startPoint x: 139, startPoint y: 183, endPoint x: 208, endPoint y: 246, distance: 93.1
click at [208, 246] on div "Axel, Afin de m'assurer de l'exactitude de mes recherches, pouvez-vous me confi…" at bounding box center [318, 319] width 355 height 403
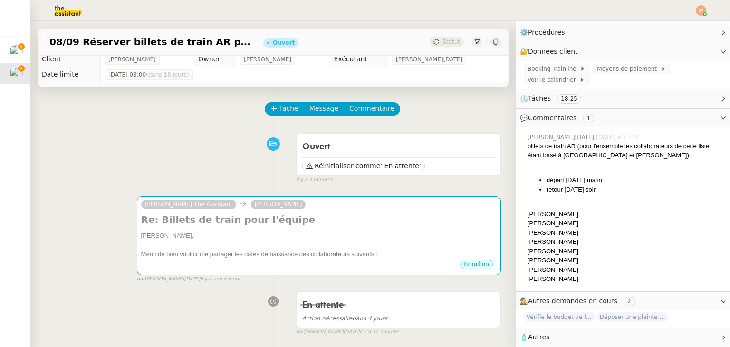
scroll to position [0, 0]
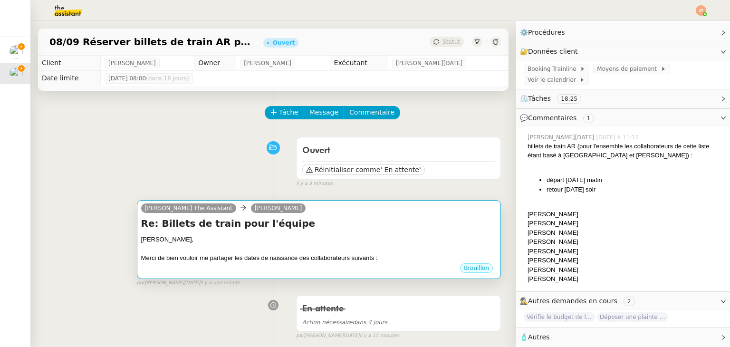
click at [251, 239] on div "Axel," at bounding box center [318, 240] width 355 height 10
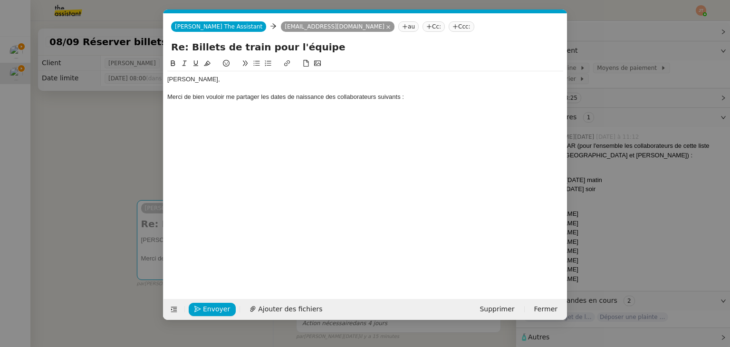
scroll to position [0, 20]
click at [243, 115] on div "Axel, Merci de bien vouloir me partager les dates de naissance des collaborateu…" at bounding box center [365, 171] width 396 height 226
click at [454, 97] on div "Merci de bien vouloir me partager les dates de naissance des collaborateurs sui…" at bounding box center [365, 97] width 396 height 9
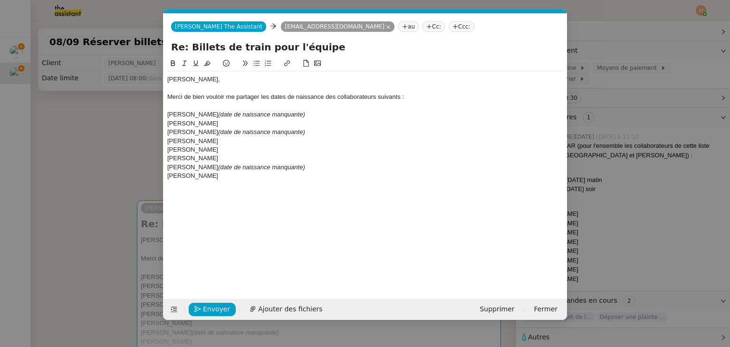
drag, startPoint x: 236, startPoint y: 120, endPoint x: 170, endPoint y: 124, distance: 66.6
click at [170, 124] on div "Augustin DE BOISSE" at bounding box center [365, 123] width 396 height 9
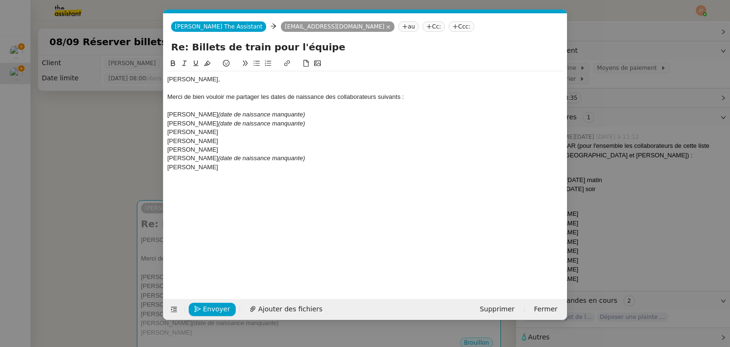
drag, startPoint x: 267, startPoint y: 150, endPoint x: 172, endPoint y: 134, distance: 96.9
click at [172, 134] on div "Axel, Merci de bien vouloir me partager les dates de naissance des collaborateu…" at bounding box center [365, 123] width 396 height 104
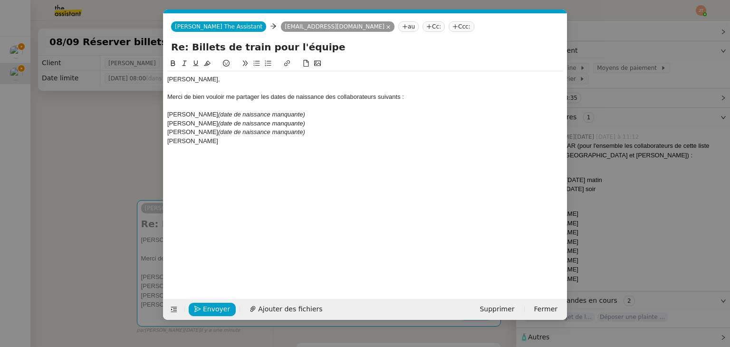
drag, startPoint x: 220, startPoint y: 143, endPoint x: 170, endPoint y: 142, distance: 50.4
click at [170, 142] on div "Morgane JACOLOT" at bounding box center [365, 141] width 396 height 9
click at [267, 96] on div "Merci de bien vouloir me partager les dates de naissance des collaborateurs sui…" at bounding box center [365, 97] width 396 height 9
click at [281, 96] on div "Merci de bien vouloir me partager la dates de naissance des collaborateurs suiv…" at bounding box center [365, 97] width 396 height 9
click at [338, 128] on div "Steve HOOGSTOEL (date de naissance manquante)" at bounding box center [365, 132] width 396 height 9
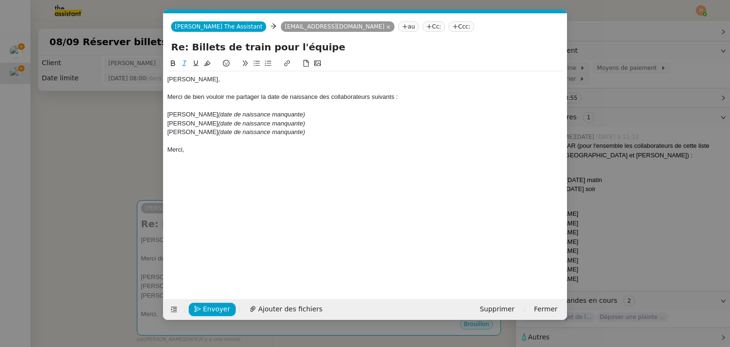
click at [108, 152] on nz-modal-container "Service TA - VOYAGE - PROPOSITION GLOBALE A utiliser dans le cadre de propositi…" at bounding box center [365, 173] width 730 height 347
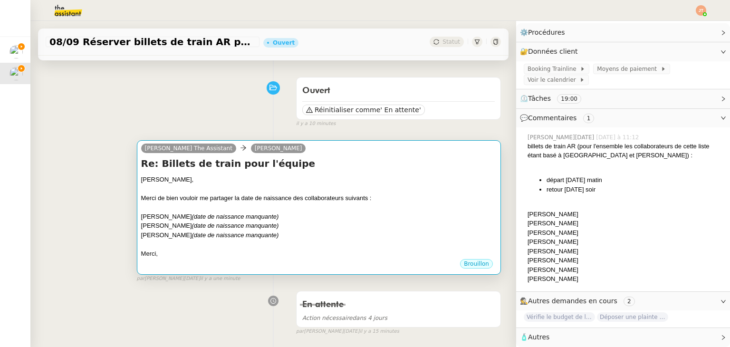
scroll to position [48, 0]
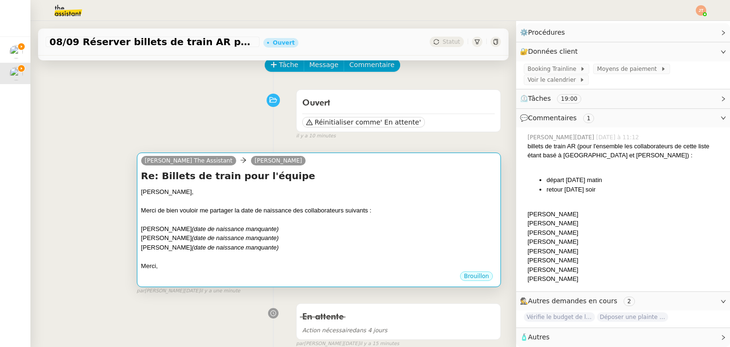
click at [247, 184] on div "Re: Billets de train pour l'équipe Axel, Merci de bien vouloir me partager la d…" at bounding box center [318, 220] width 355 height 102
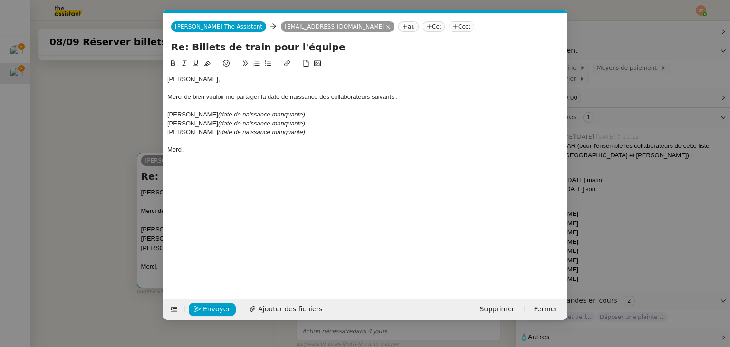
scroll to position [0, 20]
drag, startPoint x: 221, startPoint y: 134, endPoint x: 175, endPoint y: 126, distance: 46.7
click at [175, 126] on div "Axel, Merci de bien vouloir me partager la date de naissance des collaborateurs…" at bounding box center [365, 114] width 396 height 86
click at [170, 116] on div "Nikol Shakhud (date de naissance manquante)" at bounding box center [365, 114] width 396 height 9
click at [168, 115] on div "Nikol Shakhud (date de naissance manquante)" at bounding box center [365, 114] width 396 height 9
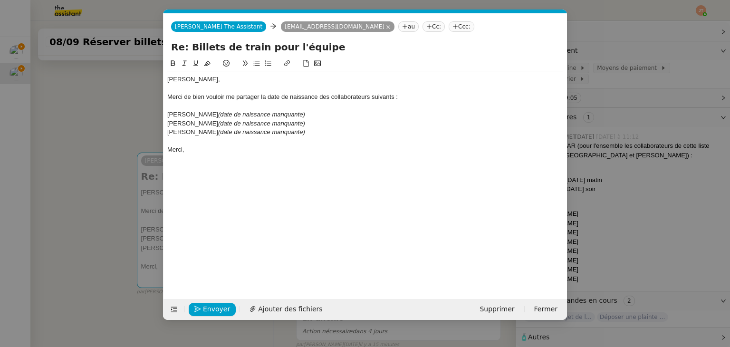
click at [186, 115] on div "Nikol Shakhud (date de naissance manquante)" at bounding box center [365, 114] width 396 height 9
click at [233, 113] on div "Nikol SHAKHUDhakhud (date de naissance manquante)" at bounding box center [365, 114] width 396 height 9
click at [204, 311] on span "Envoyer" at bounding box center [216, 309] width 27 height 11
click at [204, 311] on span "Confirmer l'envoi" at bounding box center [231, 309] width 57 height 11
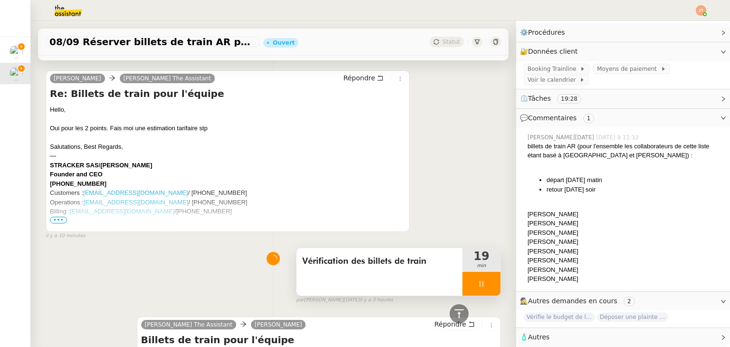
scroll to position [317, 0]
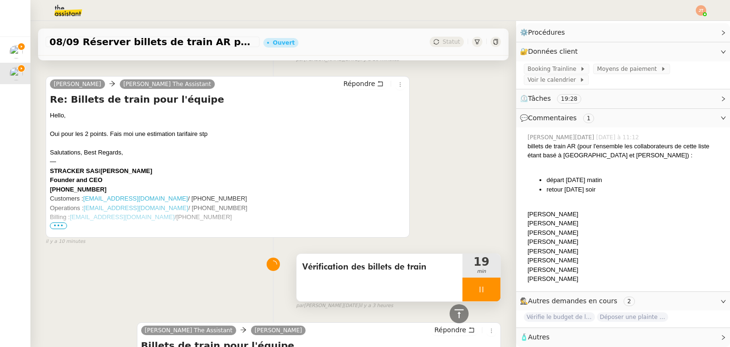
click at [465, 282] on div at bounding box center [481, 289] width 38 height 24
click at [487, 289] on icon at bounding box center [491, 290] width 8 height 8
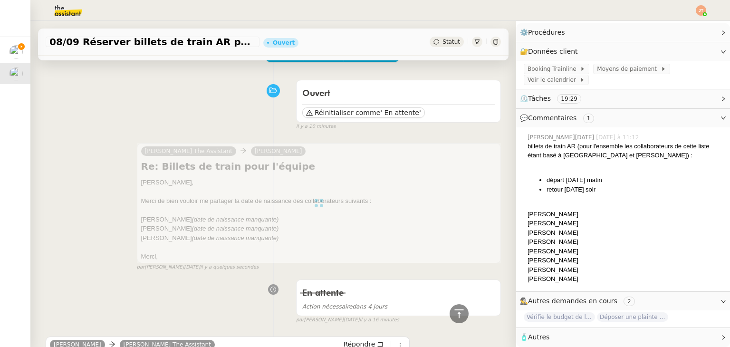
scroll to position [0, 0]
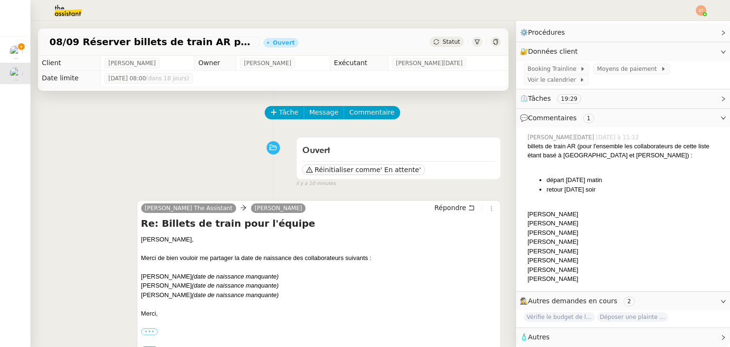
click at [433, 35] on div "08/09 Réserver billets de train AR pour l'équipe Ouvert Statut" at bounding box center [273, 42] width 470 height 27
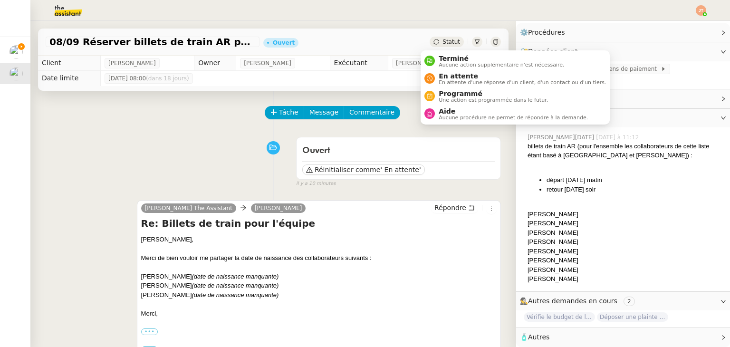
click at [442, 41] on span "Statut" at bounding box center [451, 41] width 18 height 7
click at [441, 80] on span "En attente d'une réponse d'un client, d'un contact ou d'un tiers." at bounding box center [522, 82] width 167 height 5
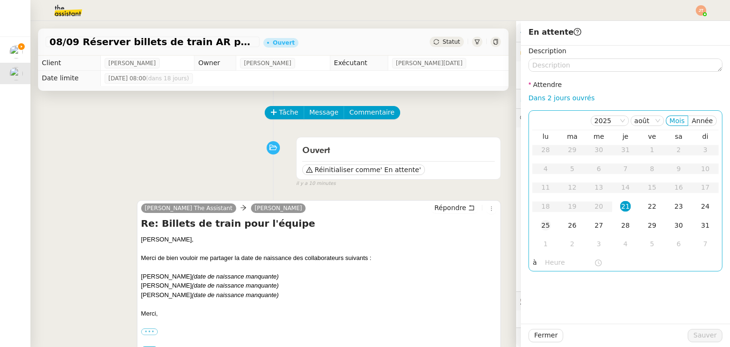
click at [541, 227] on div "25" at bounding box center [545, 225] width 10 height 10
click at [548, 264] on input "text" at bounding box center [569, 262] width 49 height 11
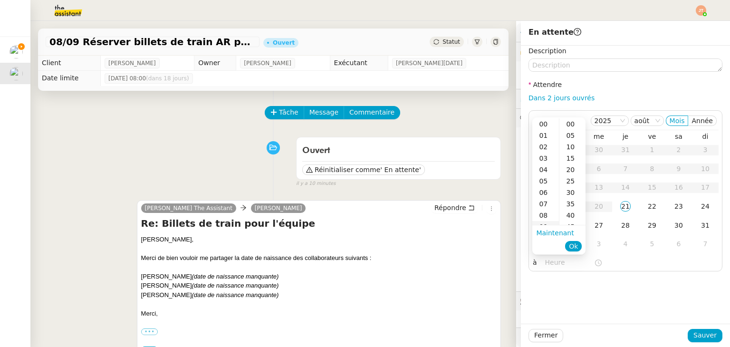
click at [546, 225] on div "09" at bounding box center [545, 226] width 27 height 11
click at [573, 124] on div "00" at bounding box center [572, 123] width 26 height 11
type input "09:00"
click at [579, 244] on button "Ok" at bounding box center [573, 246] width 17 height 10
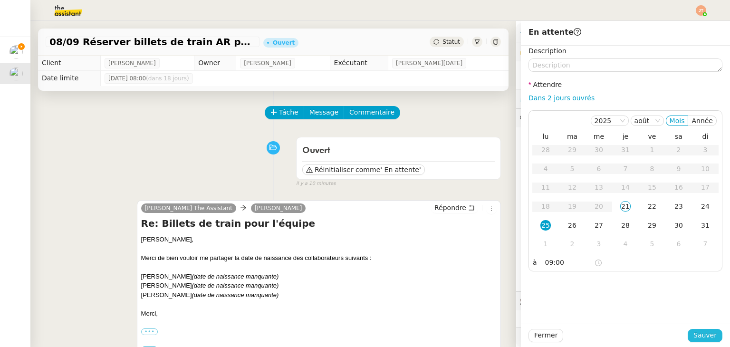
click at [712, 341] on button "Sauver" at bounding box center [705, 335] width 35 height 13
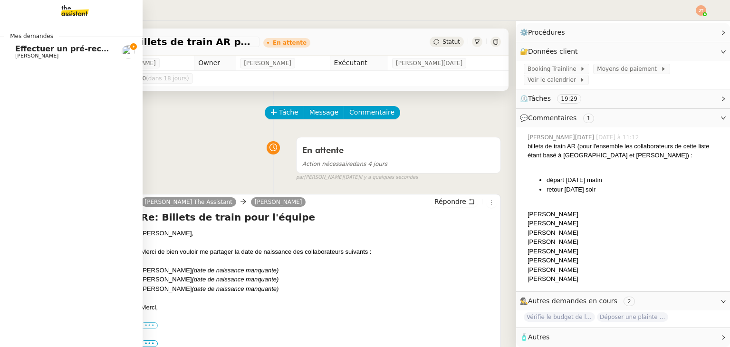
click at [59, 46] on span "Effectuer un pré-recrutement téléphonique" at bounding box center [107, 48] width 185 height 9
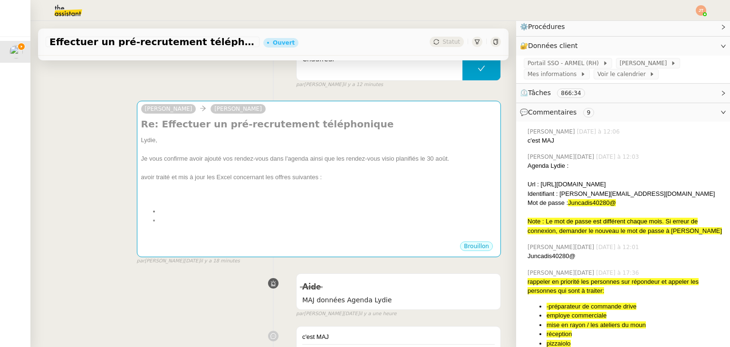
scroll to position [95, 0]
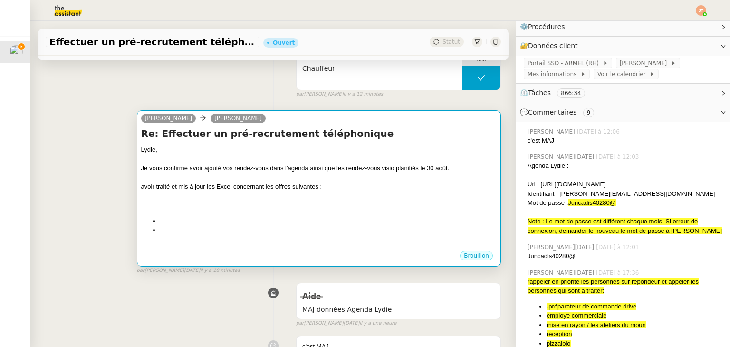
click at [257, 205] on div at bounding box center [318, 206] width 355 height 10
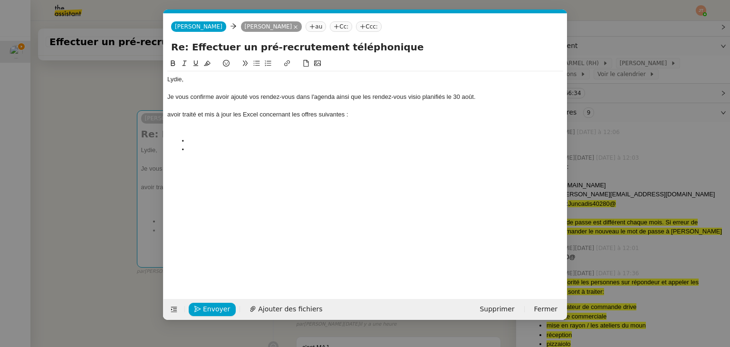
scroll to position [0, 20]
drag, startPoint x: 201, startPoint y: 153, endPoint x: 168, endPoint y: 119, distance: 47.7
click at [168, 119] on div "Lydie, Je vous confirme avoir ajouté vos rendez-vous dans l'agenda ainsi que le…" at bounding box center [365, 114] width 396 height 86
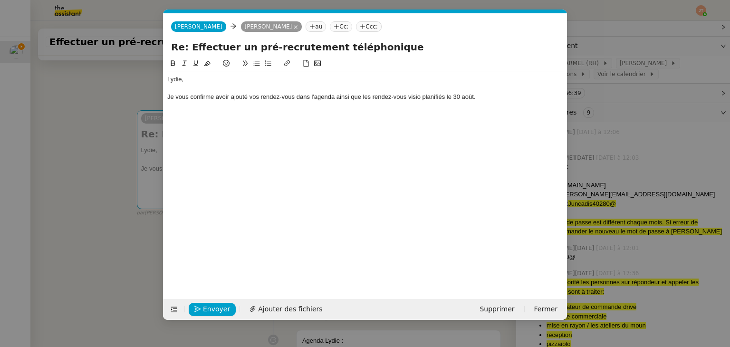
click at [76, 167] on nz-modal-container "Service TA - VOYAGE - PROPOSITION GLOBALE A utiliser dans le cadre de propositi…" at bounding box center [365, 173] width 730 height 347
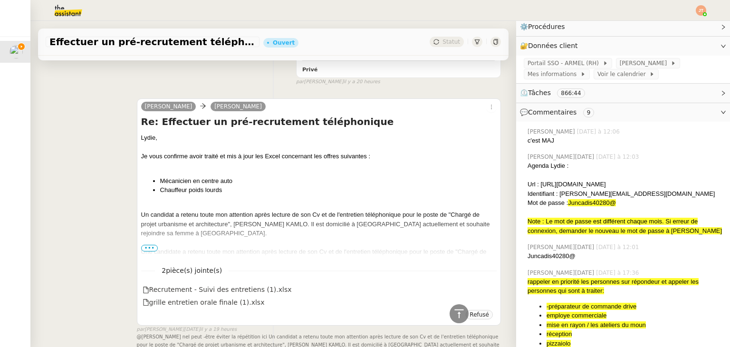
scroll to position [2566, 0]
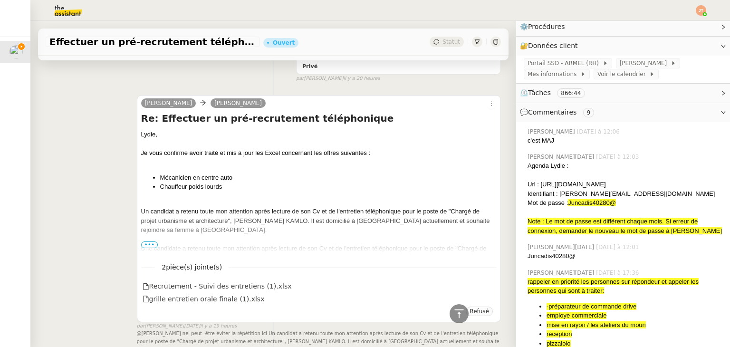
click at [146, 241] on span "•••" at bounding box center [149, 244] width 17 height 7
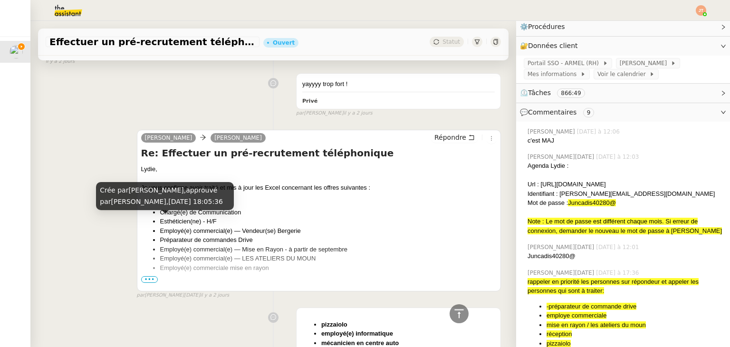
scroll to position [3754, 0]
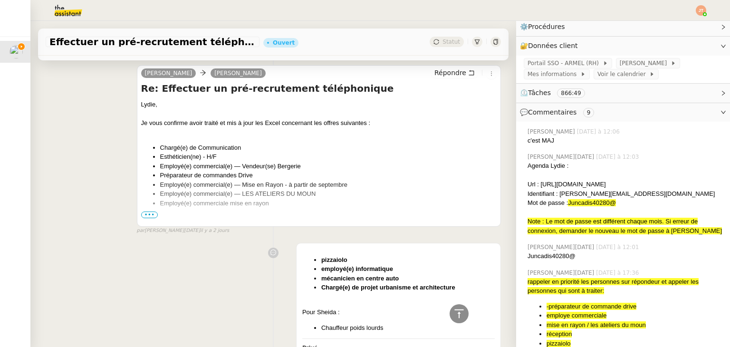
click at [154, 218] on div at bounding box center [318, 219] width 355 height 10
click at [150, 218] on span "•••" at bounding box center [149, 214] width 17 height 7
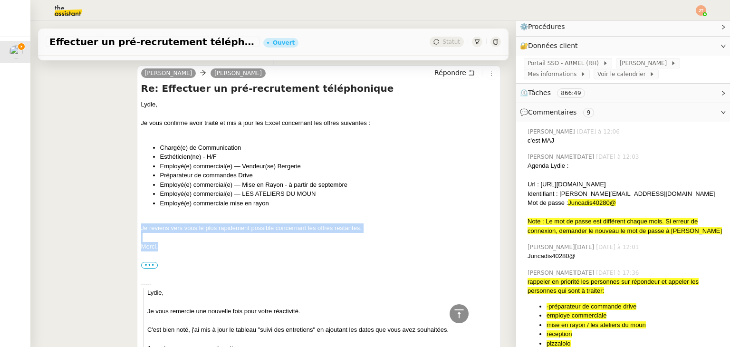
drag, startPoint x: 139, startPoint y: 229, endPoint x: 165, endPoint y: 252, distance: 35.0
click at [165, 252] on div "Lydie, Je vous confirme avoir traité et mis à jour les Excel concernant les off…" at bounding box center [318, 319] width 355 height 438
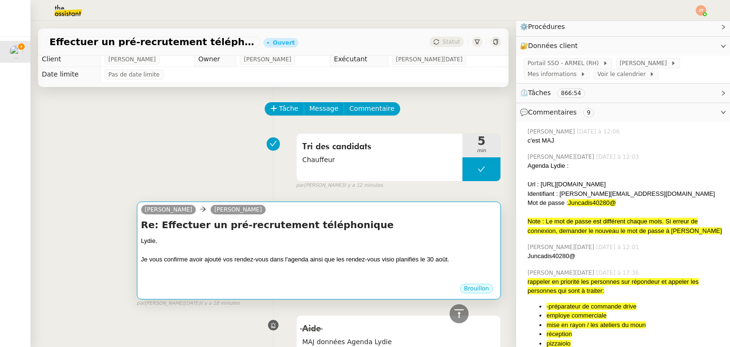
scroll to position [0, 0]
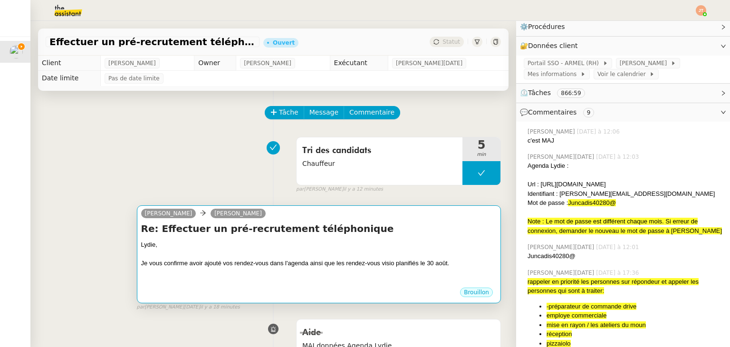
click at [219, 240] on div "Re: Effectuer un pré-recrutement téléphonique Lydie, Je vous confirme avoir ajo…" at bounding box center [318, 254] width 355 height 65
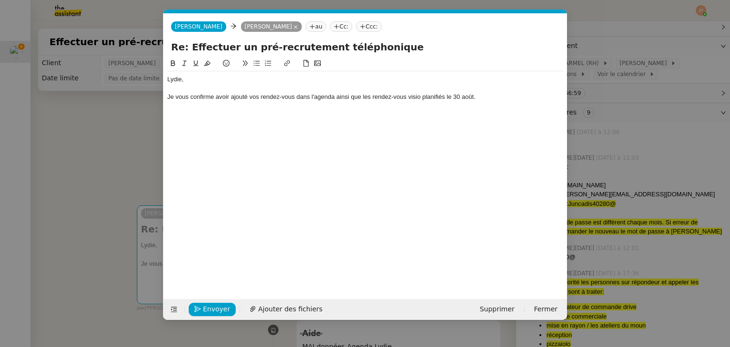
scroll to position [0, 20]
click at [196, 114] on div "Lydie, Je vous confirme avoir ajouté vos rendez-vous dans l'agenda ainsi que le…" at bounding box center [365, 92] width 396 height 43
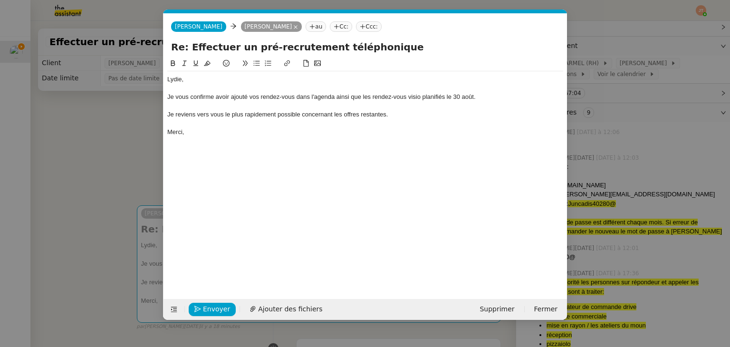
click at [116, 145] on nz-modal-container "Service TA - VOYAGE - PROPOSITION GLOBALE A utiliser dans le cadre de propositi…" at bounding box center [365, 173] width 730 height 347
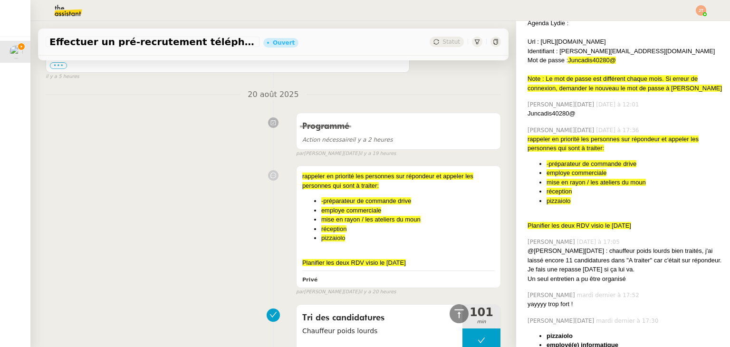
scroll to position [2091, 0]
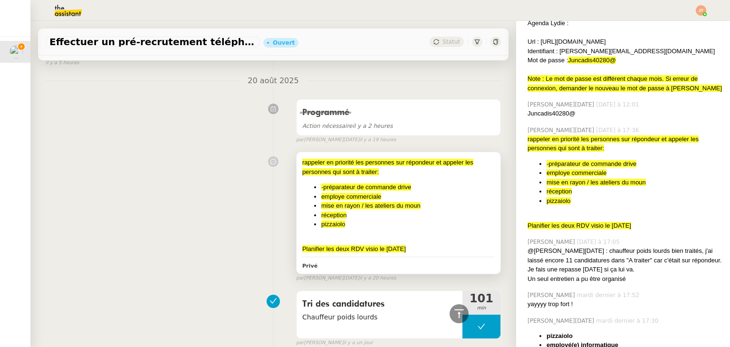
click at [367, 183] on span "-préparateur de commande drive" at bounding box center [366, 186] width 90 height 7
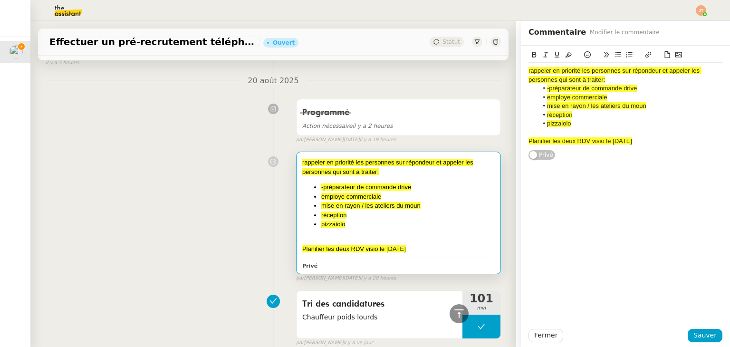
drag, startPoint x: 631, startPoint y: 142, endPoint x: 516, endPoint y: 70, distance: 135.1
click at [521, 70] on div "rappeler en priorité les personnes sur répondeur et appeler les personnes qui s…" at bounding box center [625, 103] width 209 height 115
click at [264, 201] on div "rappeler en priorité les personnes sur répondeur et appeler les personnes qui s…" at bounding box center [273, 214] width 455 height 134
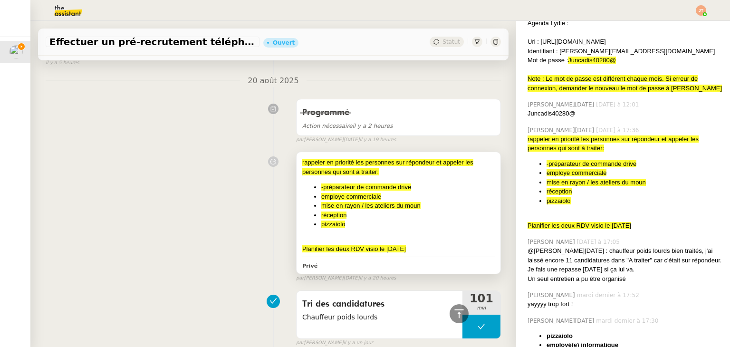
click at [390, 202] on span "mise en rayon / les ateliers du moun" at bounding box center [370, 205] width 99 height 7
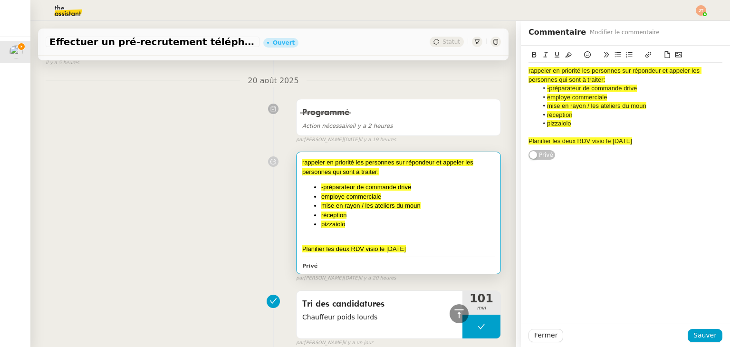
drag, startPoint x: 631, startPoint y: 143, endPoint x: 516, endPoint y: 68, distance: 137.3
click at [521, 68] on div "rappeler en priorité les personnes sur répondeur et appeler les personnes qui s…" at bounding box center [625, 103] width 209 height 115
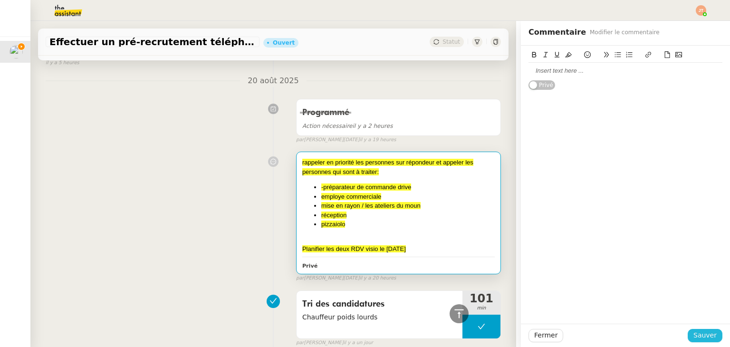
click at [689, 331] on button "Sauver" at bounding box center [705, 335] width 35 height 13
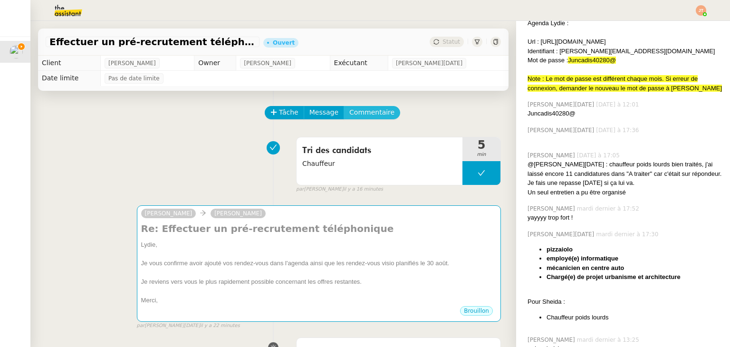
click at [373, 111] on span "Commentaire" at bounding box center [371, 112] width 45 height 11
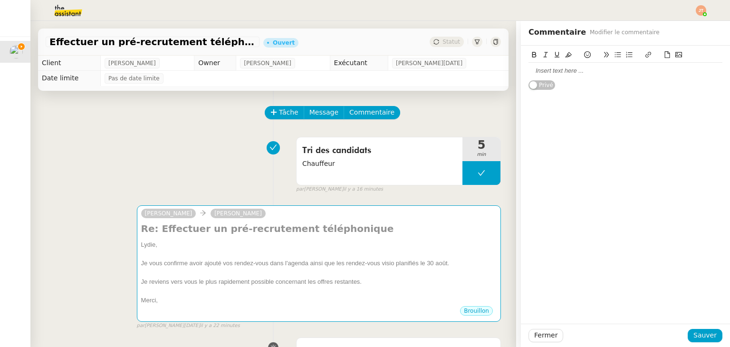
click at [540, 72] on div at bounding box center [625, 71] width 194 height 9
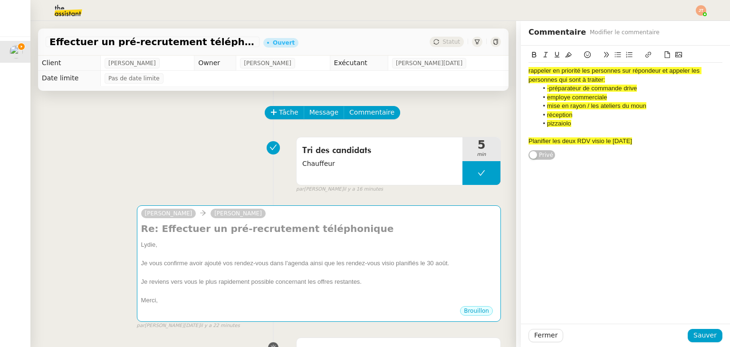
click at [635, 141] on div "Planifier les deux RDV visio le 30/08/25" at bounding box center [625, 141] width 194 height 9
drag, startPoint x: 635, startPoint y: 141, endPoint x: 514, endPoint y: 69, distance: 140.6
click at [521, 69] on div "rappeler en priorité les personnes sur répondeur et appeler les personnes qui s…" at bounding box center [625, 103] width 209 height 115
click at [565, 57] on icon at bounding box center [568, 54] width 7 height 5
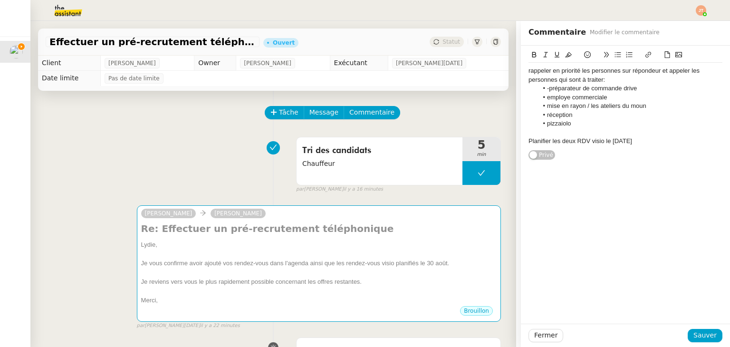
drag, startPoint x: 631, startPoint y: 130, endPoint x: 637, endPoint y: 139, distance: 10.7
click at [631, 131] on div at bounding box center [625, 132] width 194 height 9
click at [637, 142] on div "Planifier les deux RDV visio le 30/08/25" at bounding box center [625, 141] width 194 height 9
click at [521, 141] on div "rappeler en priorité les personnes sur répondeur et appeler les personnes qui s…" at bounding box center [625, 103] width 209 height 115
click at [642, 143] on div "Planifier les deux RDV visio le 30/08/25" at bounding box center [625, 141] width 194 height 9
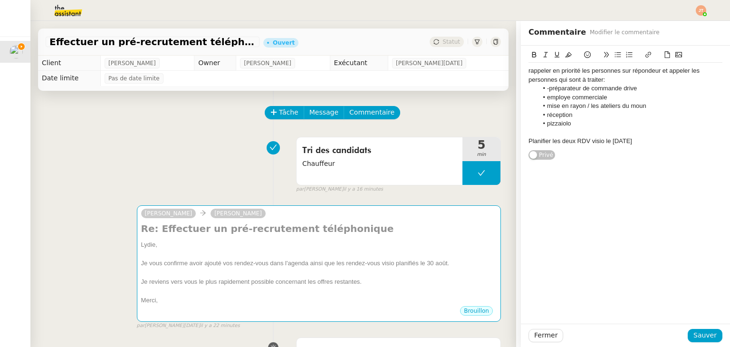
click at [584, 56] on icon at bounding box center [587, 54] width 7 height 7
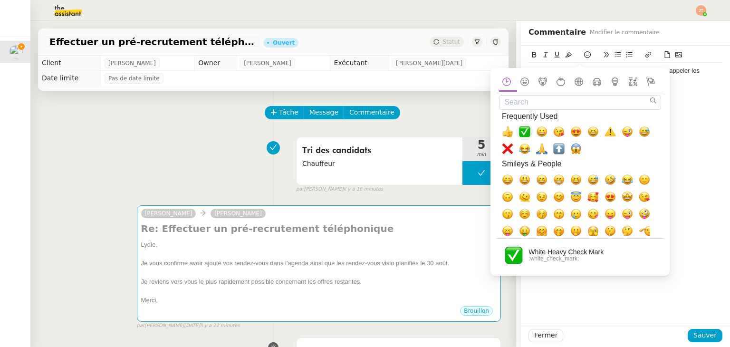
click at [523, 131] on span "✅, white_check_mark" at bounding box center [524, 131] width 11 height 11
click at [686, 160] on div "rappeler en priorité les personnes sur répondeur et appeler les personnes qui s…" at bounding box center [625, 103] width 194 height 115
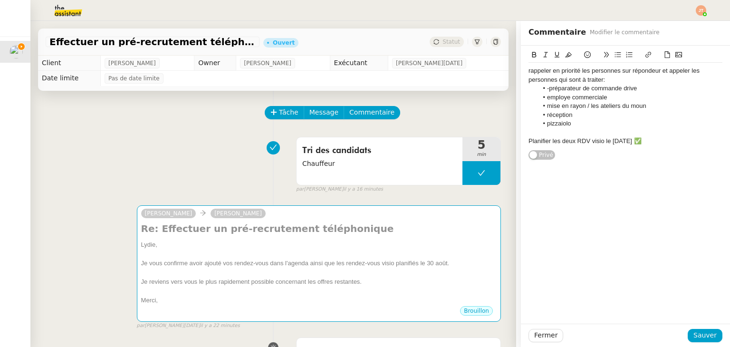
click at [587, 80] on div "rappeler en priorité les personnes sur répondeur et appeler les personnes qui s…" at bounding box center [625, 76] width 194 height 18
click at [0, 0] on lt-em "traiter :" at bounding box center [0, 0] width 0 height 0
click at [538, 71] on div at bounding box center [624, 70] width 195 height 10
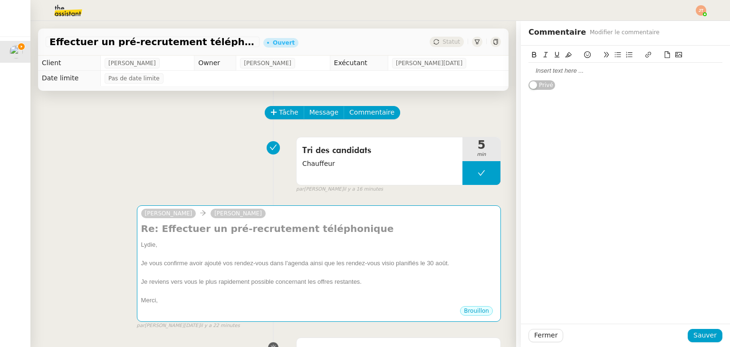
click at [535, 71] on div at bounding box center [625, 71] width 194 height 9
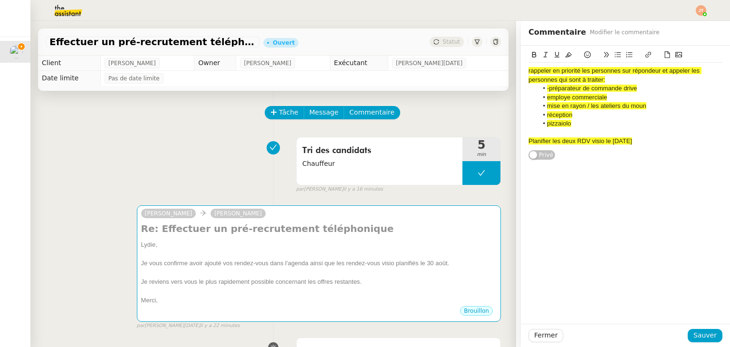
drag, startPoint x: 633, startPoint y: 146, endPoint x: 519, endPoint y: 63, distance: 141.1
click at [521, 63] on div "rappeler en priorité les personnes sur répondeur et appeler les personnes qui s…" at bounding box center [625, 103] width 209 height 115
click at [565, 57] on icon at bounding box center [568, 54] width 7 height 5
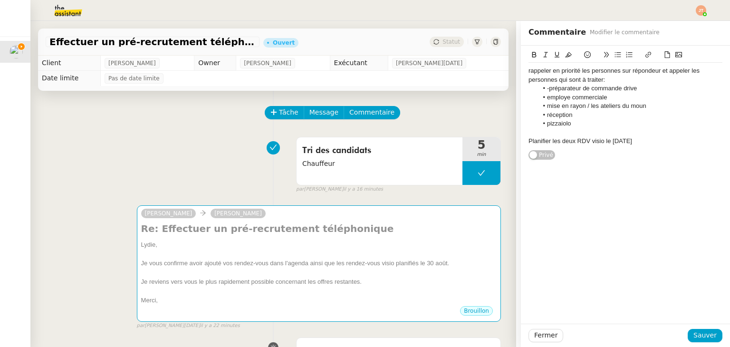
click at [639, 149] on div "rappeler en priorité les personnes sur répondeur et appeler les personnes qui s…" at bounding box center [625, 106] width 194 height 86
click at [584, 54] on icon at bounding box center [587, 54] width 7 height 7
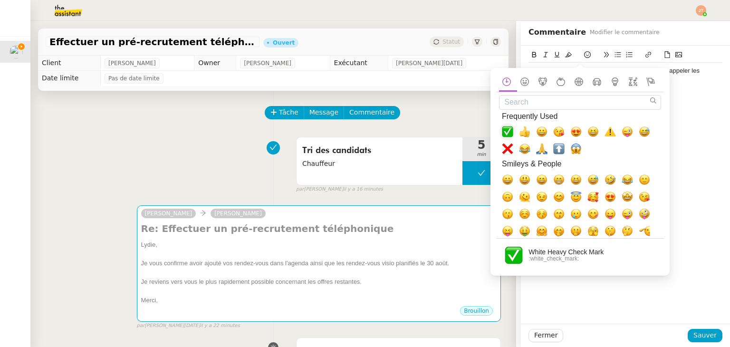
click at [507, 130] on span "✅, white_check_mark" at bounding box center [507, 131] width 11 height 11
click at [699, 337] on span "Sauver" at bounding box center [704, 335] width 23 height 11
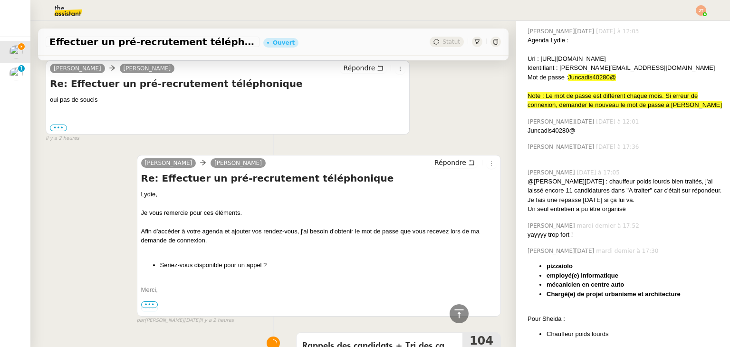
scroll to position [1140, 0]
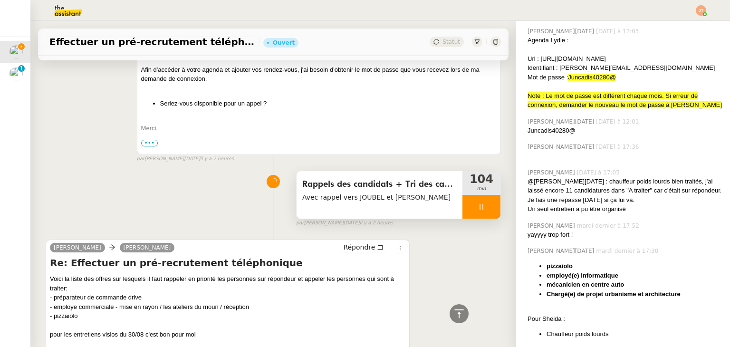
click at [462, 195] on div at bounding box center [481, 207] width 38 height 24
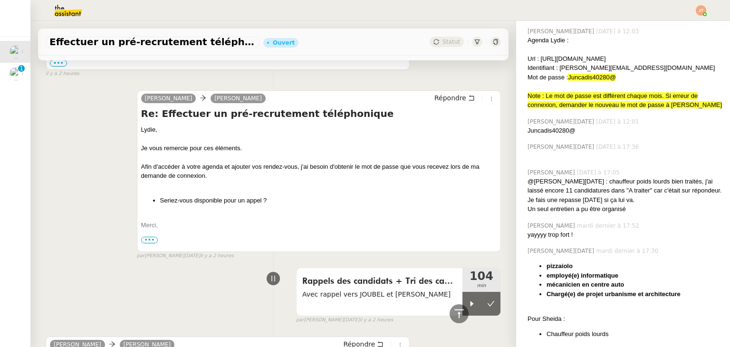
scroll to position [903, 0]
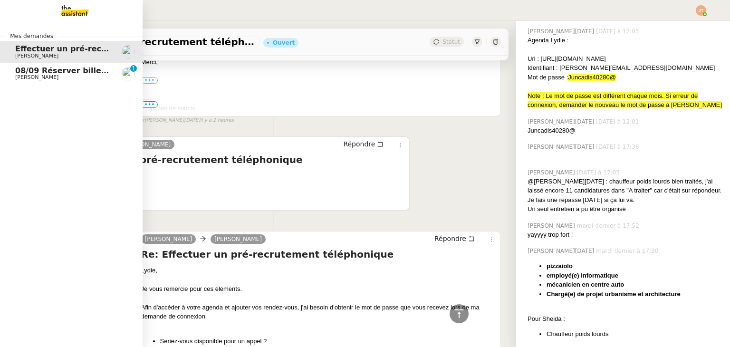
click at [38, 73] on span "08/09 Réserver billets de train AR pour l'équipe" at bounding box center [117, 70] width 204 height 9
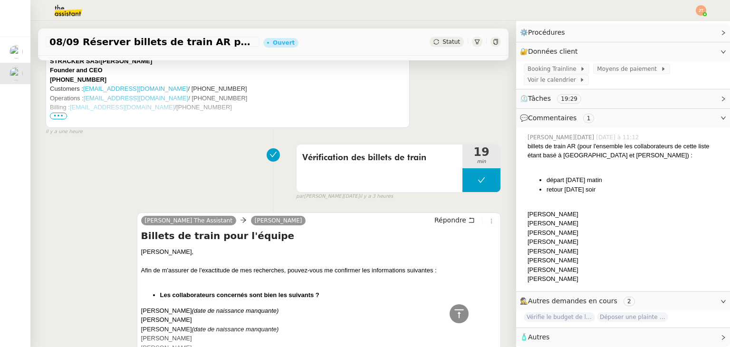
scroll to position [713, 0]
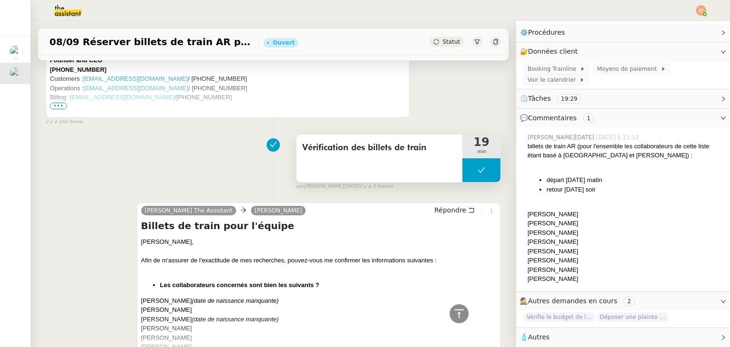
click at [462, 168] on button at bounding box center [481, 170] width 38 height 24
click at [470, 171] on icon at bounding box center [471, 169] width 3 height 5
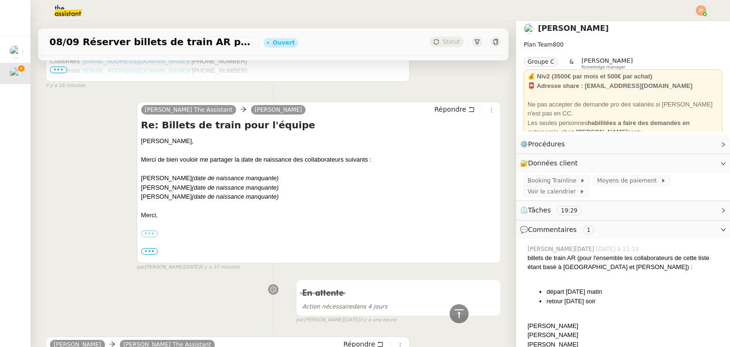
scroll to position [0, 0]
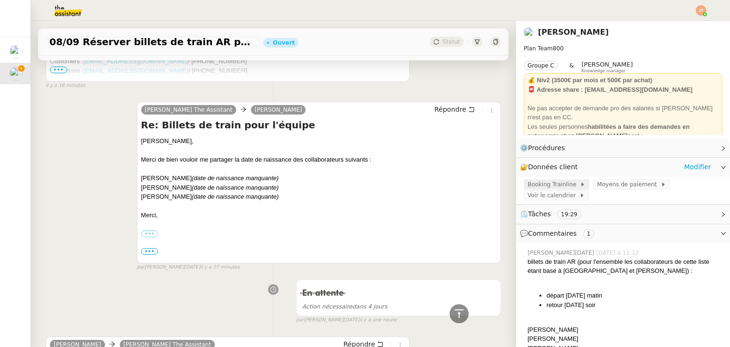
click at [538, 181] on span "Booking Trainline" at bounding box center [553, 185] width 52 height 10
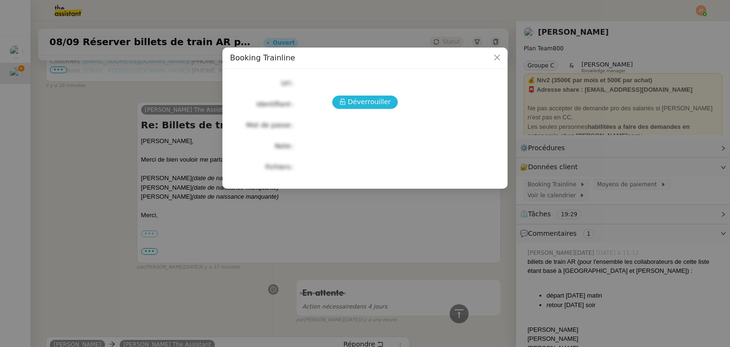
click at [361, 106] on span "Déverrouiller" at bounding box center [369, 101] width 43 height 11
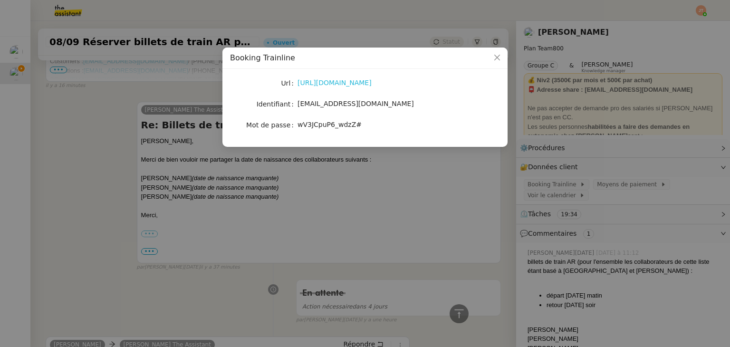
click at [327, 82] on link "https://www.thetrainline.com/" at bounding box center [334, 83] width 74 height 8
click at [90, 115] on nz-modal-container "Booking Trainline Url https://www.thetrainline.com/ Identifiant axel@stracker.f…" at bounding box center [365, 173] width 730 height 347
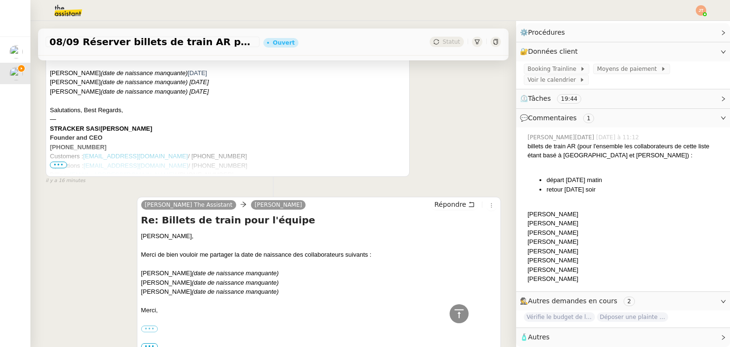
scroll to position [121, 0]
drag, startPoint x: 139, startPoint y: 272, endPoint x: 184, endPoint y: 276, distance: 45.7
click at [184, 276] on div "Nikol SHAKHUD (date de naissance manquante)" at bounding box center [318, 273] width 355 height 10
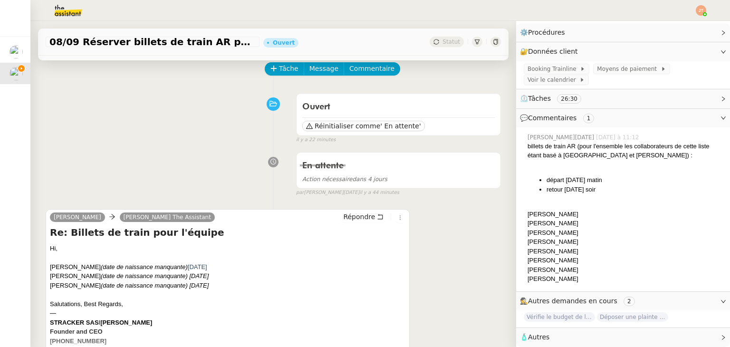
scroll to position [48, 0]
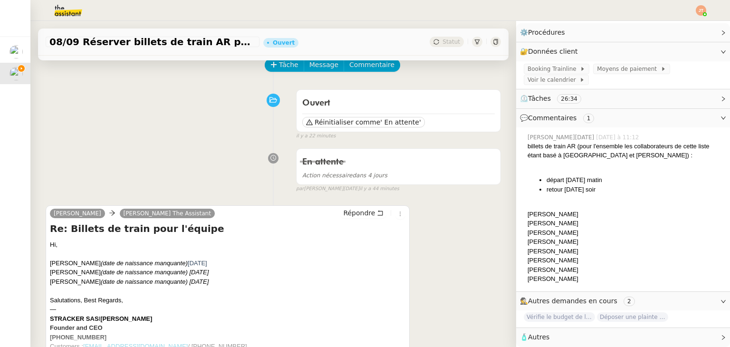
drag, startPoint x: 221, startPoint y: 265, endPoint x: 186, endPoint y: 265, distance: 34.7
click at [186, 265] on div "Nikol SHAKHUD (date de naissance manquante) 07/01/1987" at bounding box center [227, 263] width 355 height 10
drag, startPoint x: 54, startPoint y: 273, endPoint x: 95, endPoint y: 274, distance: 40.9
click at [95, 274] on div "David HOPQUIN (date de naissance manquante) 04/04/1993" at bounding box center [227, 273] width 355 height 10
drag, startPoint x: 50, startPoint y: 281, endPoint x: 106, endPoint y: 280, distance: 56.1
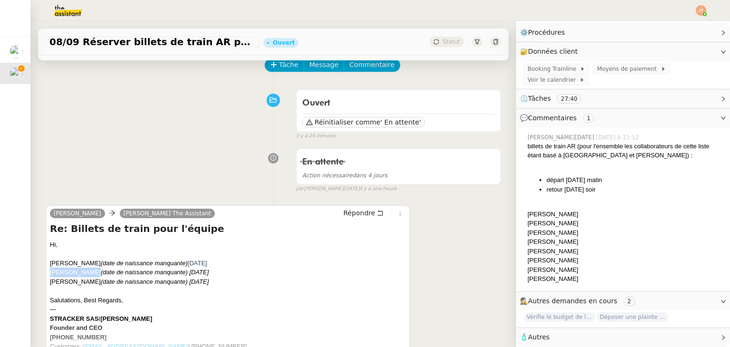
click at [106, 280] on div "Steve HOOGSTOEL (date de naissance manquante) 10/08/1999" at bounding box center [227, 282] width 355 height 10
click at [267, 281] on div "Steve HOOGSTOEL (date de naissance manquante) 10/08/1999" at bounding box center [227, 282] width 355 height 10
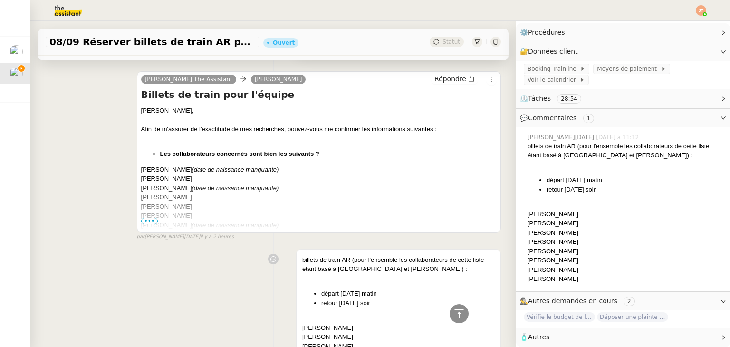
scroll to position [855, 0]
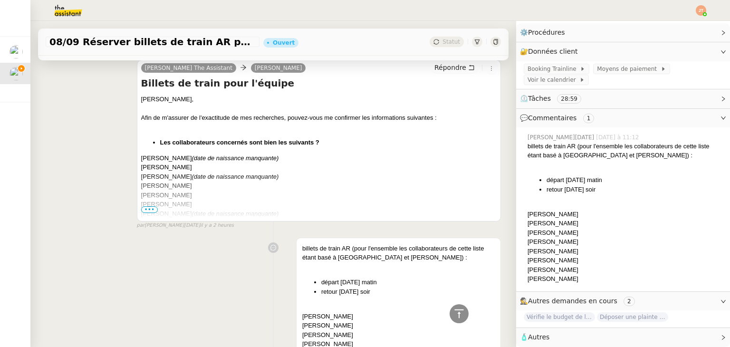
click at [145, 210] on span "•••" at bounding box center [149, 209] width 17 height 7
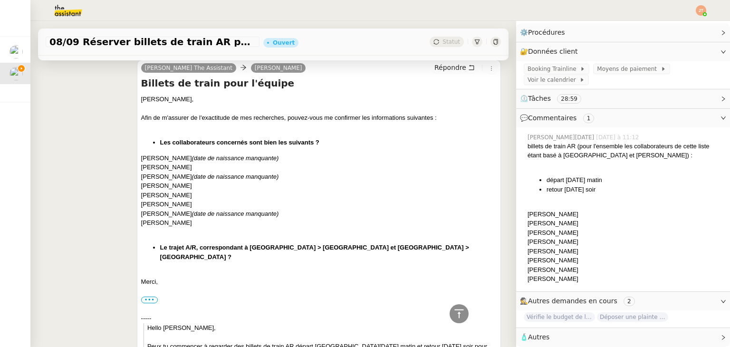
scroll to position [665, 0]
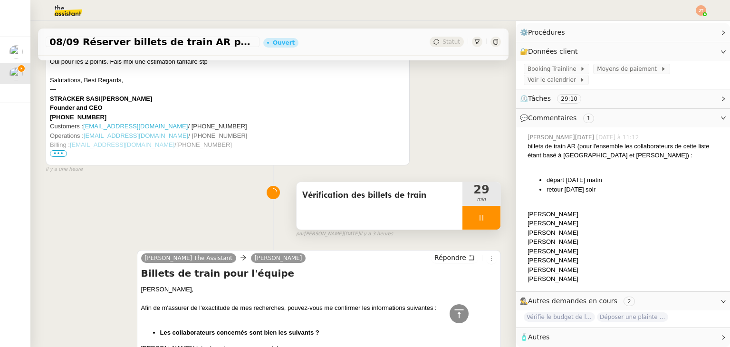
click at [348, 213] on div "Vérification des billets de train" at bounding box center [379, 206] width 166 height 48
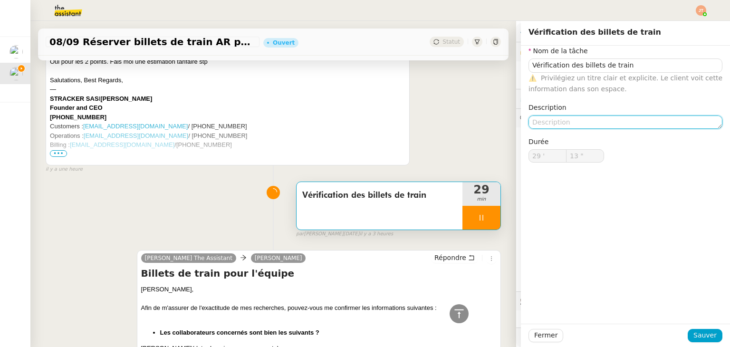
click at [538, 120] on textarea at bounding box center [625, 121] width 194 height 13
type input "14 ""
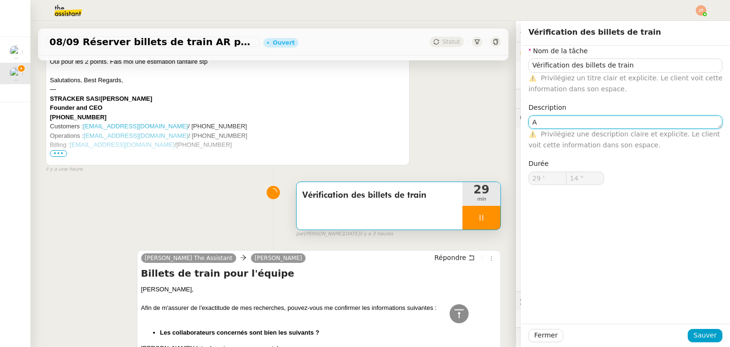
type textarea "Ac"
type input "15 ""
type textarea "Avec"
type input "16 ""
type textarea "Avec enreg"
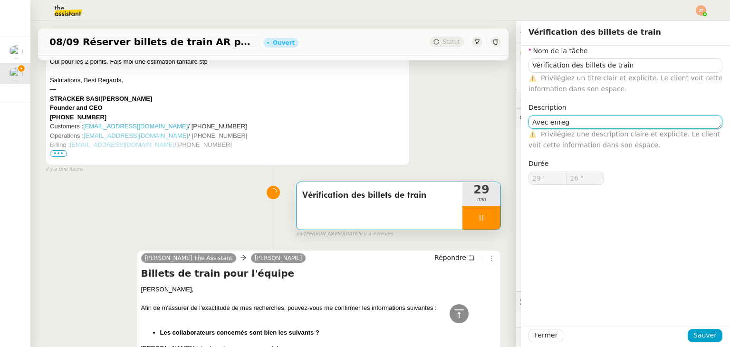
type input "17 ""
type textarea "Avec enregistrement"
type input "18 ""
type textarea "Avec enregistrement des"
type input "19 ""
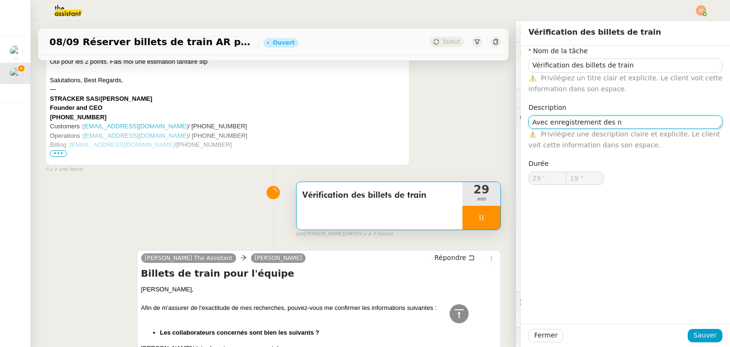
type textarea "Avec enregistrement des no"
type input "20 ""
type textarea "Avec enregistrement des nouveaux"
type input "21 ""
type textarea "Avec enregistrement des nouveaux collab"
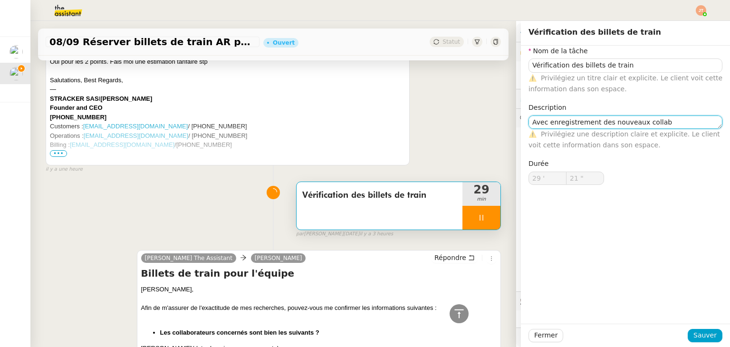
type input "22 ""
type textarea "Avec enregistrement des nouveaux collaborat"
type input "23 ""
type textarea "Avec enregistrement des nouveaux collaborateurs"
type input "24 ""
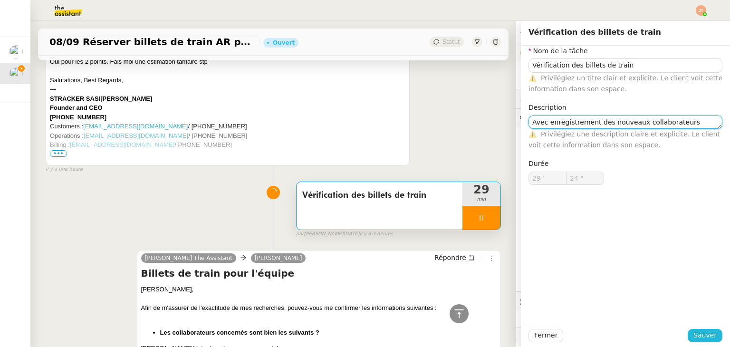
type textarea "Avec enregistrement des nouveaux collaborateurs"
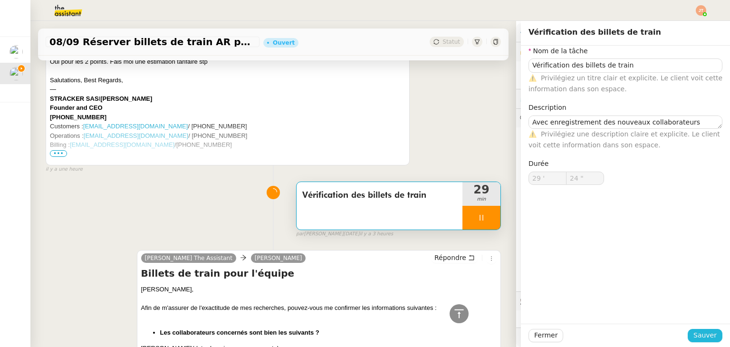
click at [703, 332] on span "Sauver" at bounding box center [704, 335] width 23 height 11
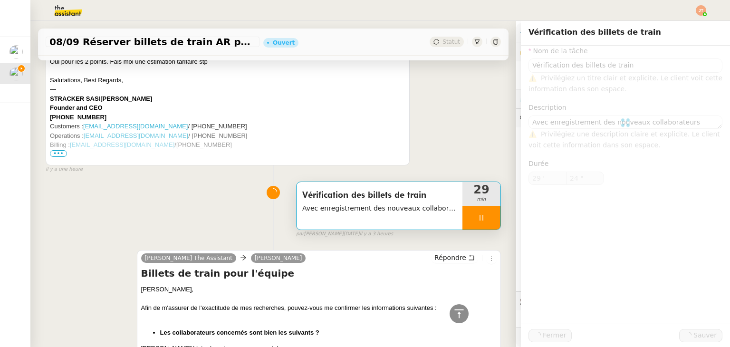
type input "25 ""
type input "Vérification des billets de train"
type textarea "Avec enregistrement des nouveaux collaborateurs"
type input "29 '"
type input "25 ""
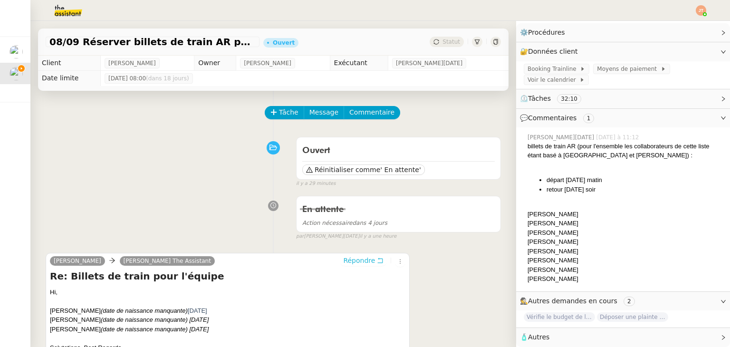
click at [350, 265] on span "Répondre" at bounding box center [359, 261] width 32 height 10
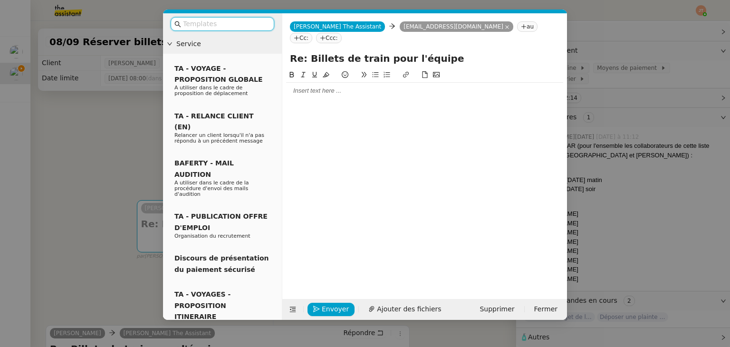
click at [301, 86] on div at bounding box center [424, 91] width 277 height 16
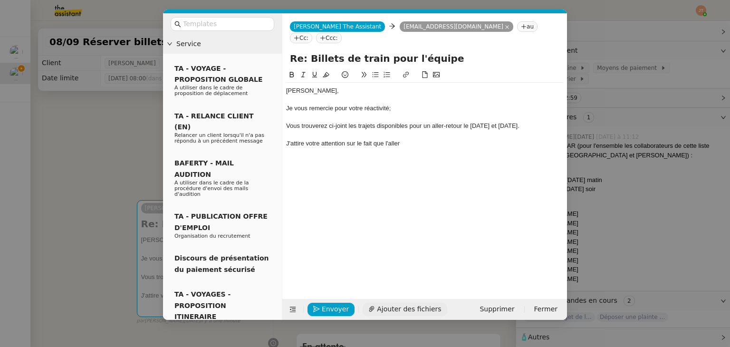
click at [369, 303] on button "Ajouter des fichiers" at bounding box center [405, 309] width 84 height 13
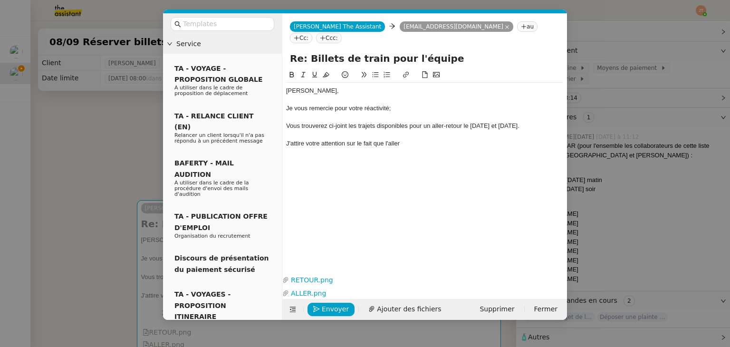
click at [411, 139] on div "J'attire votre attention sur le fait que l'aller" at bounding box center [424, 143] width 277 height 9
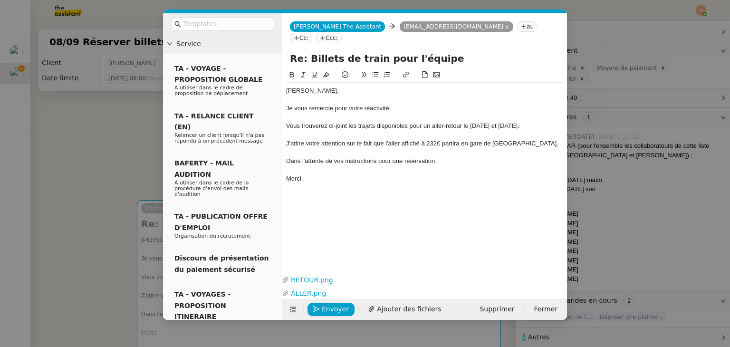
click at [409, 148] on div at bounding box center [424, 152] width 277 height 9
click at [412, 139] on div "J'attire votre attention sur le fait que l'aller affiché à 232€ partira en gare…" at bounding box center [424, 143] width 277 height 9
click at [0, 0] on lt-span "affich er" at bounding box center [0, 0] width 0 height 0
click at [385, 139] on div "J'attire votre attention sur le fait que l'aller afficher à 232€ partira en gar…" at bounding box center [424, 143] width 277 height 9
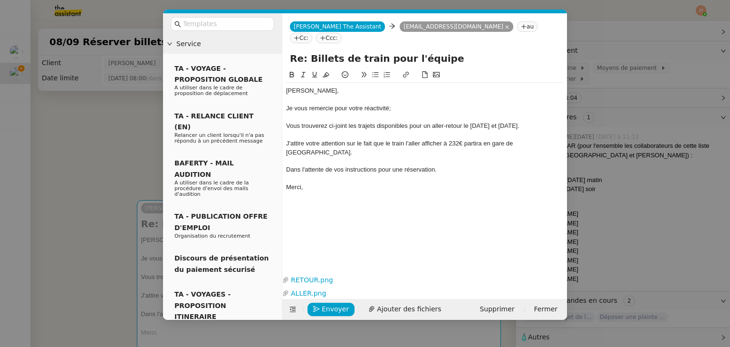
click at [410, 139] on div "J'attire votre attention sur le fait que le train l'aller afficher à 232€ parti…" at bounding box center [424, 148] width 277 height 18
click at [432, 139] on div "J'attire votre attention sur le fait que le train aller afficher à 232€ partira…" at bounding box center [424, 148] width 277 height 18
click at [439, 139] on div "J'attire votre attention sur le fait que le train aller afficher à 232€ partira…" at bounding box center [424, 148] width 277 height 18
click at [418, 174] on div at bounding box center [424, 178] width 277 height 9
click at [409, 139] on div "J'attire votre attention sur le fait que le train aller affiché à 232€ partira …" at bounding box center [424, 148] width 277 height 18
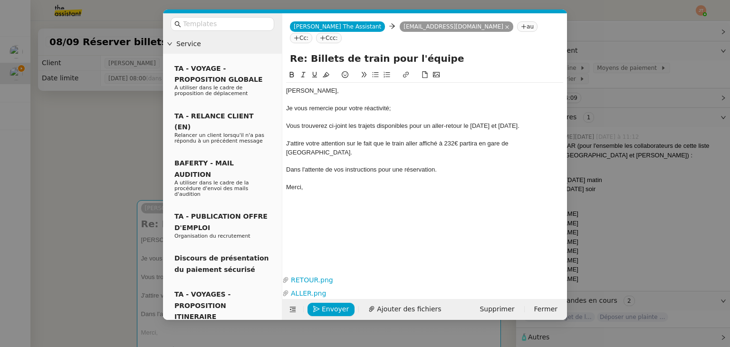
click at [414, 139] on div "J'attire votre attention sur le fait que le train aller affiché à 232€ partira …" at bounding box center [424, 148] width 277 height 18
click at [427, 139] on div "J'attire votre attention sur le fait que le train aller affiché à 232€ partira …" at bounding box center [424, 148] width 277 height 18
click at [0, 0] on lt-span "affich er" at bounding box center [0, 0] width 0 height 0
click at [404, 139] on div "J'attire votre attention sur le fait que le train aller afficher à 232€ partira…" at bounding box center [424, 148] width 277 height 18
click at [409, 139] on div "J'attire votre attention sur le fait que le train aller afficher à 232€ partira…" at bounding box center [424, 148] width 277 height 18
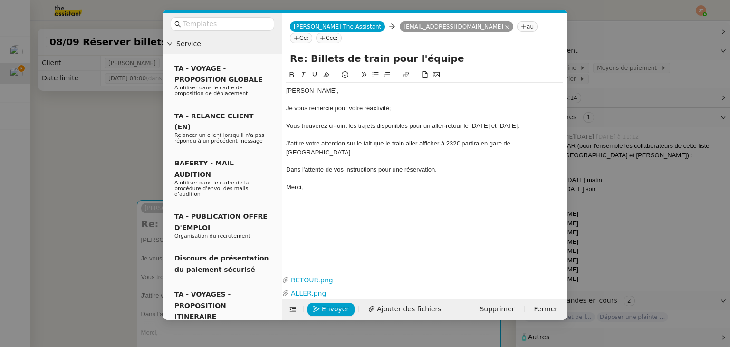
click at [362, 174] on div at bounding box center [424, 178] width 277 height 9
drag, startPoint x: 439, startPoint y: 132, endPoint x: 407, endPoint y: 133, distance: 32.3
click at [407, 139] on div "J'attire votre attention sur le fait que le train aller afficher à 232€ partira…" at bounding box center [424, 148] width 277 height 18
click at [448, 165] on div "Dans l'attente de vos instructions pour une réservation." at bounding box center [424, 169] width 277 height 9
click at [449, 139] on div "J'attire votre attention sur le fait que le train affiché à 08h12 à 232€ partir…" at bounding box center [424, 148] width 277 height 18
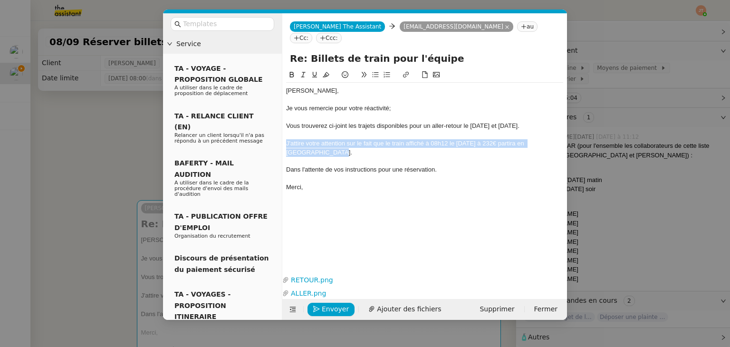
drag, startPoint x: 314, startPoint y: 140, endPoint x: 286, endPoint y: 131, distance: 29.6
click at [286, 139] on div "J'attire votre attention sur le fait que le train affiché à 08h12 le 08/09/25 à…" at bounding box center [424, 148] width 277 height 18
click at [300, 71] on icon at bounding box center [303, 74] width 7 height 7
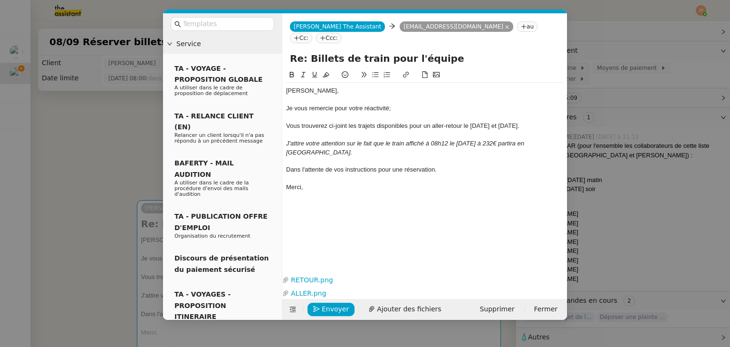
click at [329, 157] on div at bounding box center [424, 161] width 277 height 9
click at [392, 104] on div "Je vous remercie pour votre réactivité;" at bounding box center [424, 108] width 277 height 9
click at [331, 310] on span "Envoyer" at bounding box center [335, 309] width 27 height 11
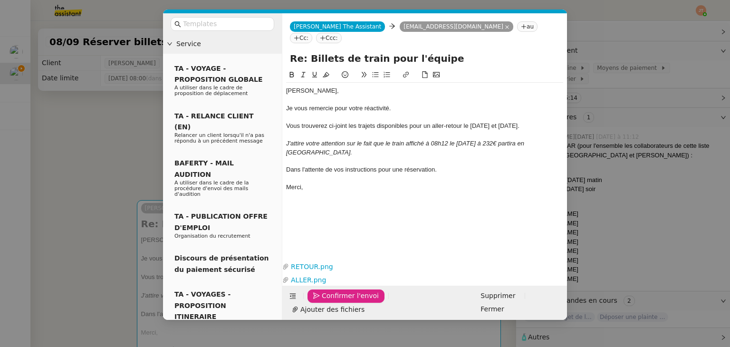
click at [331, 301] on span "Confirmer l'envoi" at bounding box center [350, 295] width 57 height 11
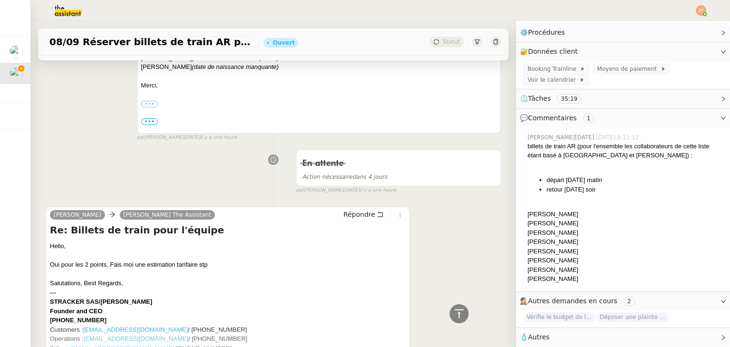
scroll to position [808, 0]
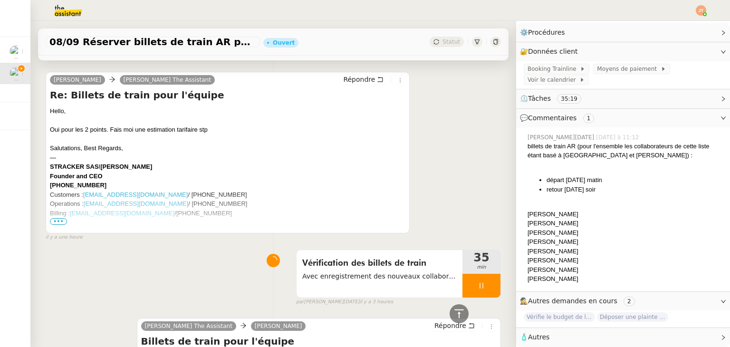
click at [478, 286] on icon at bounding box center [482, 286] width 8 height 8
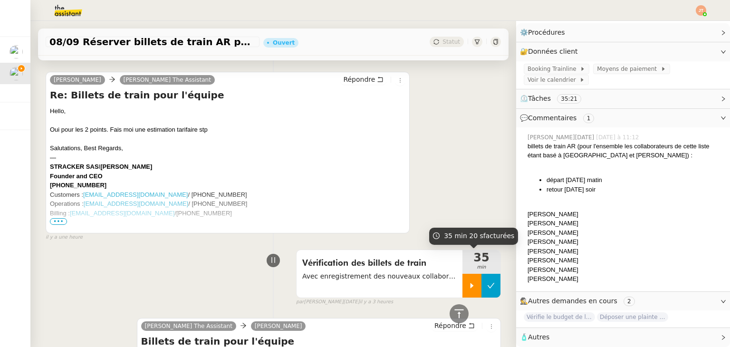
click at [488, 286] on button at bounding box center [490, 286] width 19 height 24
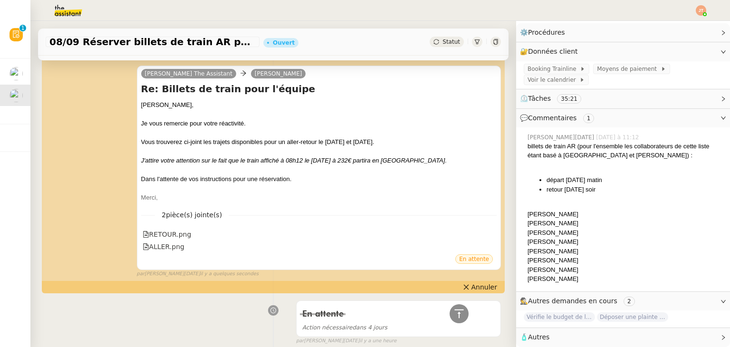
scroll to position [0, 0]
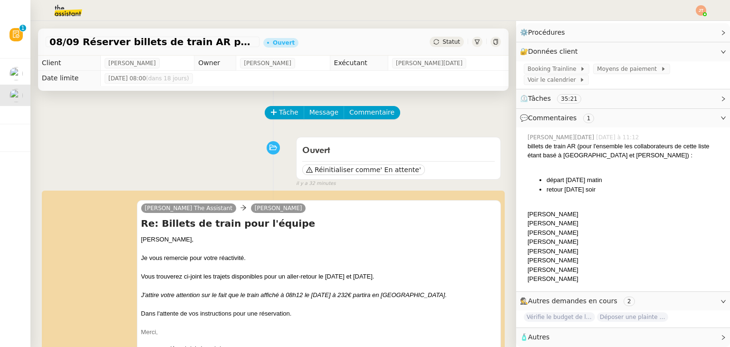
click at [431, 41] on div "Statut" at bounding box center [447, 42] width 34 height 10
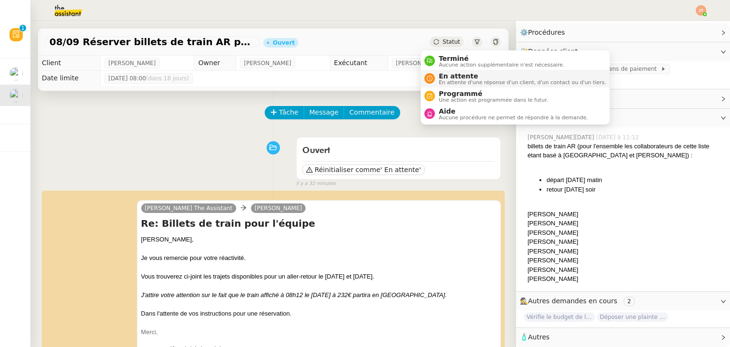
click at [447, 80] on span "En attente d'une réponse d'un client, d'un contact ou d'un tiers." at bounding box center [522, 82] width 167 height 5
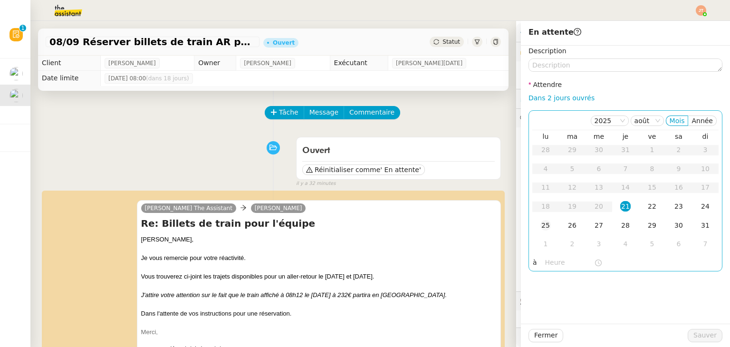
click at [540, 227] on div "25" at bounding box center [545, 225] width 10 height 10
click at [545, 268] on input "text" at bounding box center [569, 262] width 49 height 11
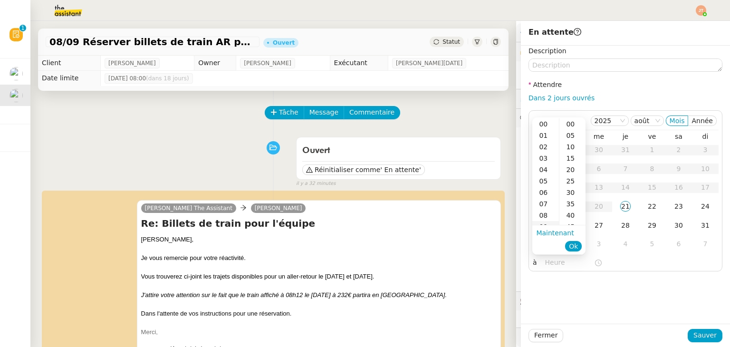
click at [546, 223] on div "09" at bounding box center [545, 226] width 27 height 11
click at [572, 125] on div "00" at bounding box center [572, 123] width 26 height 11
type input "09:00"
click at [574, 251] on button "Ok" at bounding box center [573, 246] width 17 height 10
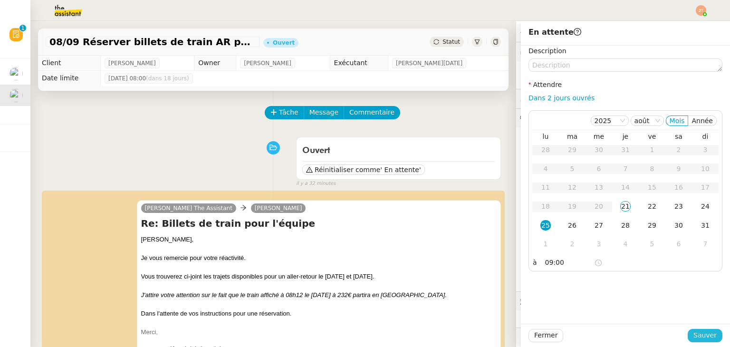
click at [694, 333] on span "Sauver" at bounding box center [704, 335] width 23 height 11
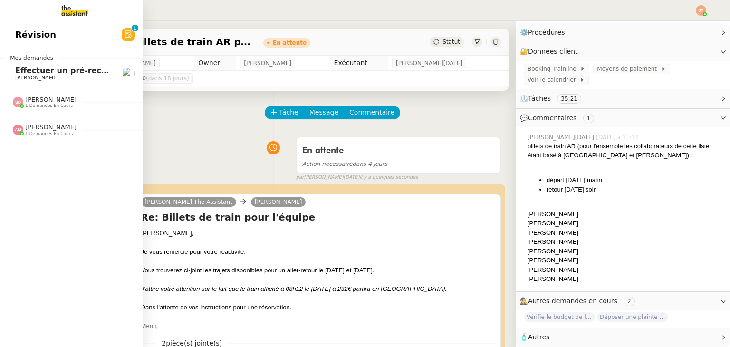
click at [40, 71] on span "Effectuer un pré-recrutement téléphonique" at bounding box center [107, 70] width 185 height 9
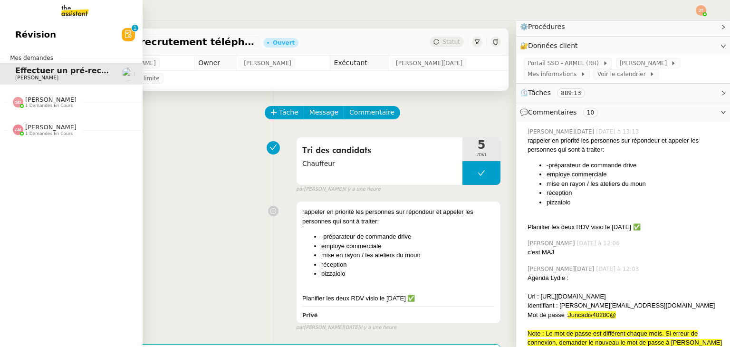
click at [35, 102] on span "[PERSON_NAME]" at bounding box center [50, 99] width 51 height 7
click at [53, 105] on span "1 demandes en cours" at bounding box center [49, 105] width 48 height 5
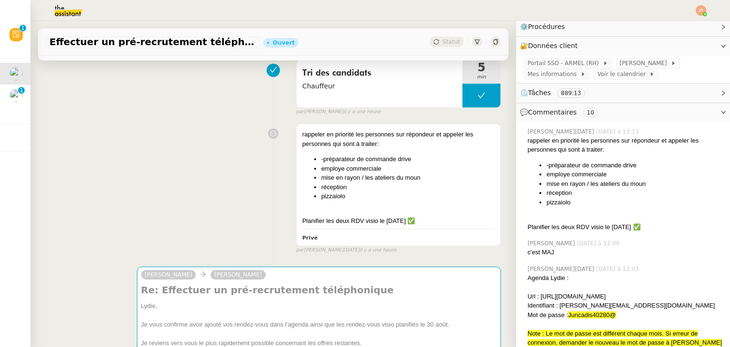
scroll to position [238, 0]
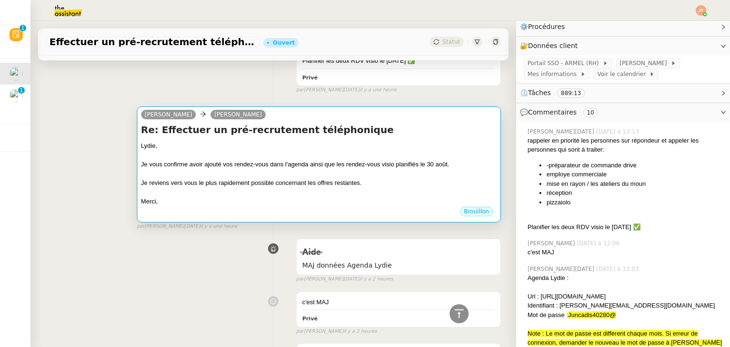
click at [319, 160] on div at bounding box center [318, 155] width 355 height 10
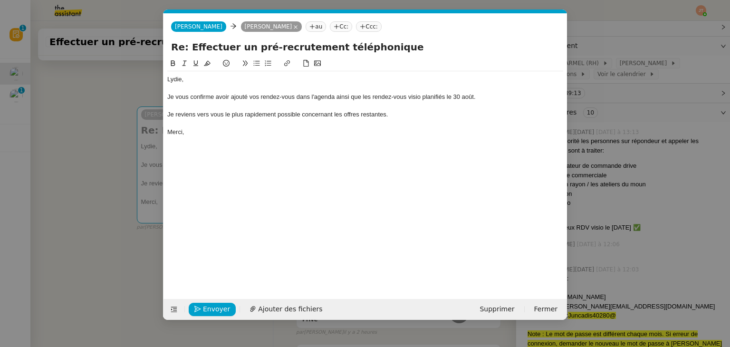
scroll to position [0, 20]
click at [218, 308] on span "Envoyer" at bounding box center [216, 309] width 27 height 11
click at [218, 308] on span "Confirmer l'envoi" at bounding box center [231, 309] width 57 height 11
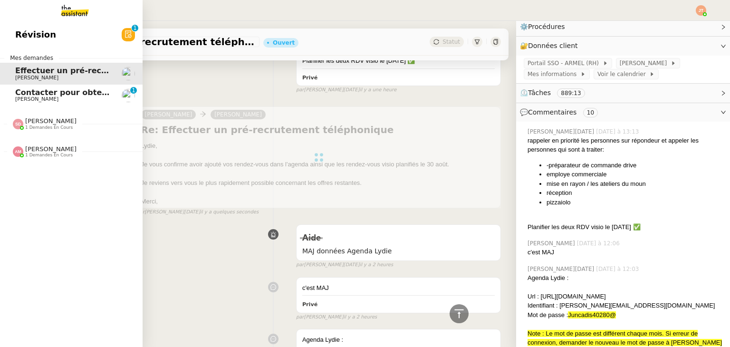
click at [37, 96] on span "Contacter pour obtenir un RIB" at bounding box center [79, 92] width 129 height 9
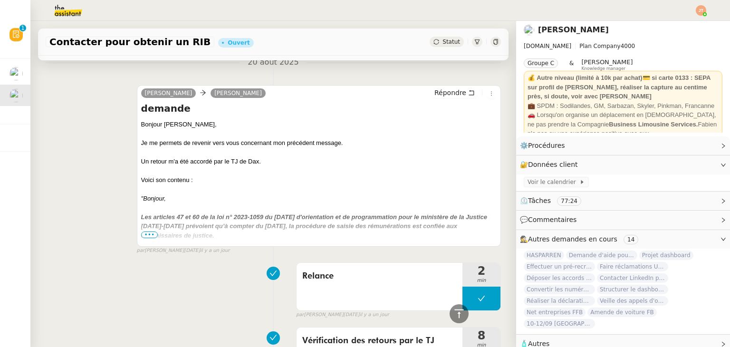
scroll to position [380, 0]
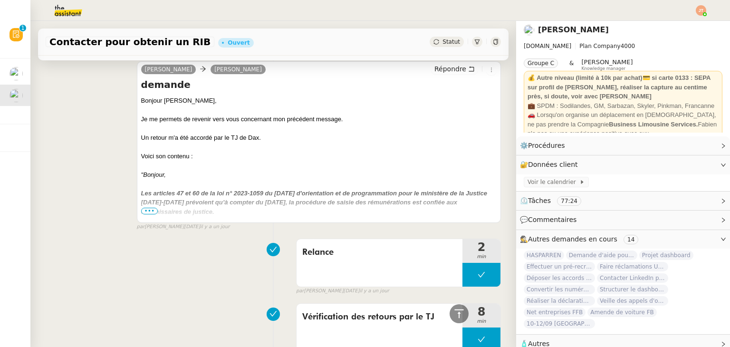
click at [149, 210] on span "•••" at bounding box center [149, 211] width 17 height 7
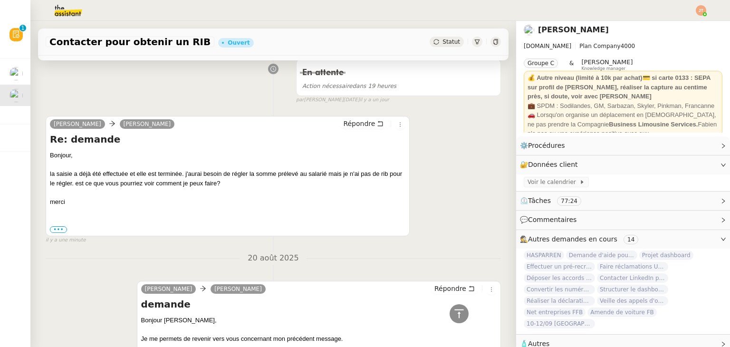
scroll to position [143, 0]
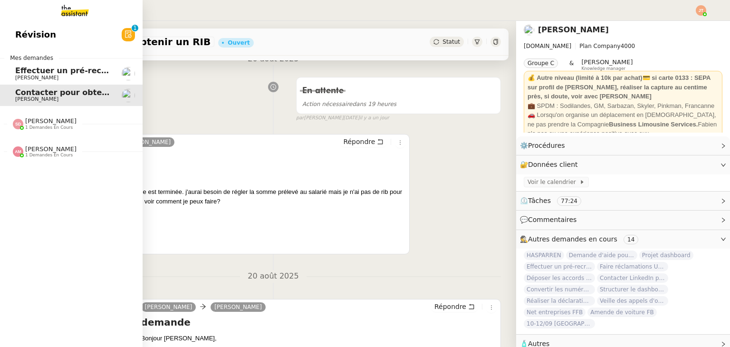
click at [51, 76] on span "[PERSON_NAME]" at bounding box center [63, 78] width 96 height 6
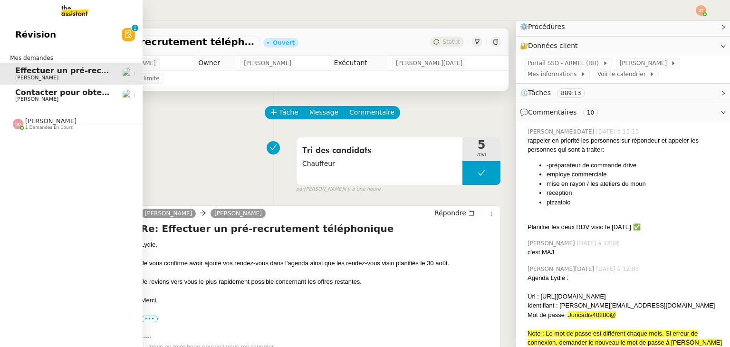
drag, startPoint x: 54, startPoint y: 97, endPoint x: 61, endPoint y: 96, distance: 7.7
click at [54, 97] on span "[PERSON_NAME]" at bounding box center [63, 99] width 96 height 6
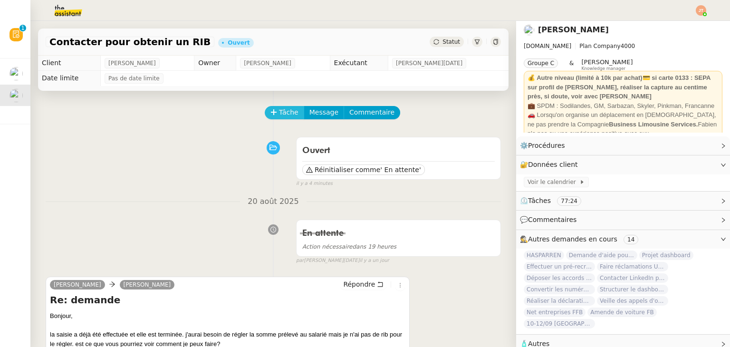
click at [279, 116] on span "Tâche" at bounding box center [288, 112] width 19 height 11
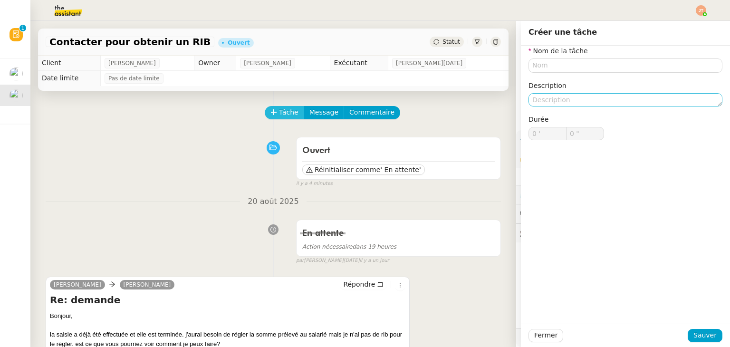
scroll to position [2, 0]
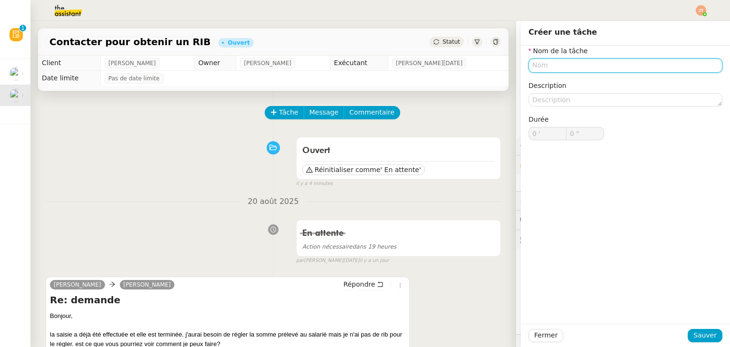
click at [546, 69] on input "text" at bounding box center [625, 65] width 194 height 14
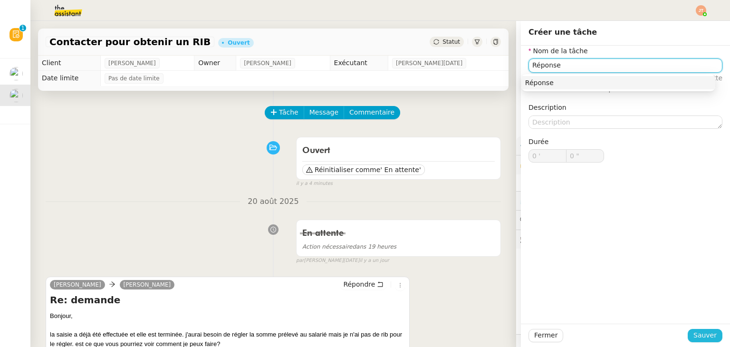
type input "Réponse"
click at [702, 330] on span "Sauver" at bounding box center [704, 335] width 23 height 11
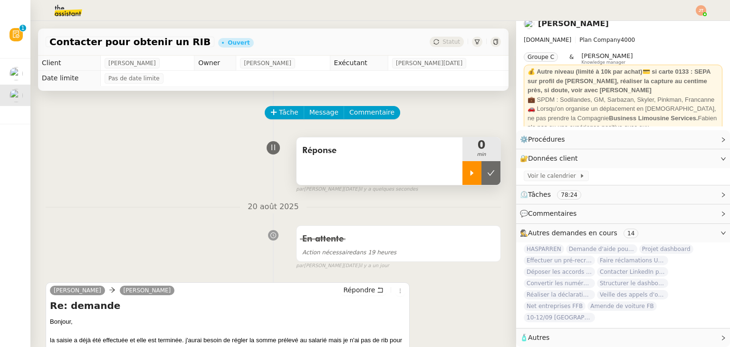
click at [462, 174] on div at bounding box center [471, 173] width 19 height 24
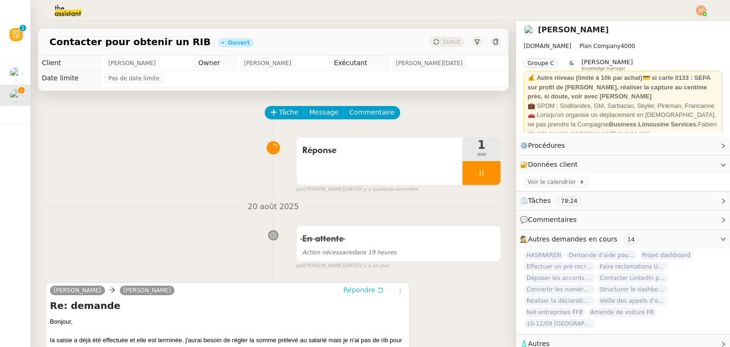
click at [343, 293] on span "Répondre" at bounding box center [359, 290] width 32 height 10
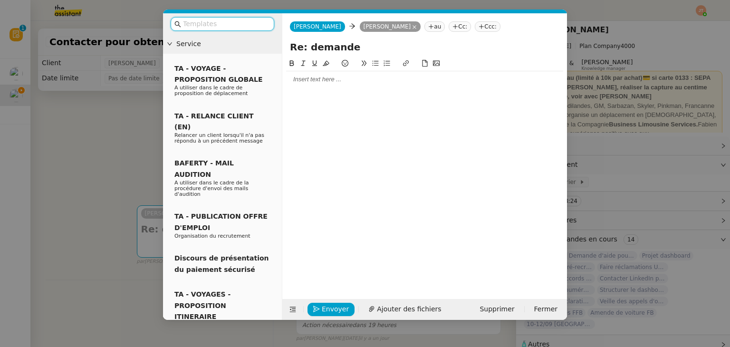
scroll to position [4, 0]
click at [325, 76] on div at bounding box center [424, 79] width 277 height 9
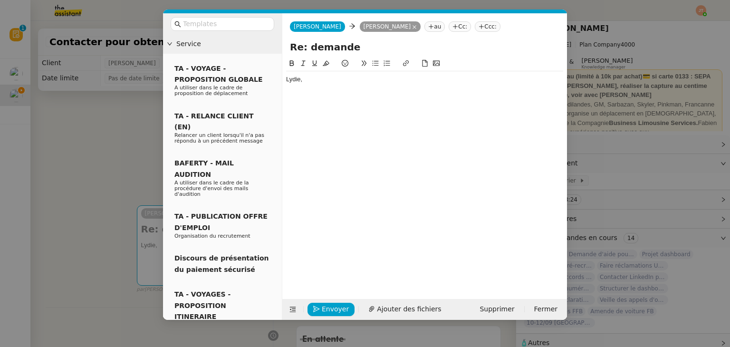
click at [47, 160] on nz-modal-container "Service TA - VOYAGE - PROPOSITION GLOBALE A utiliser dans le cadre de propositi…" at bounding box center [365, 173] width 730 height 347
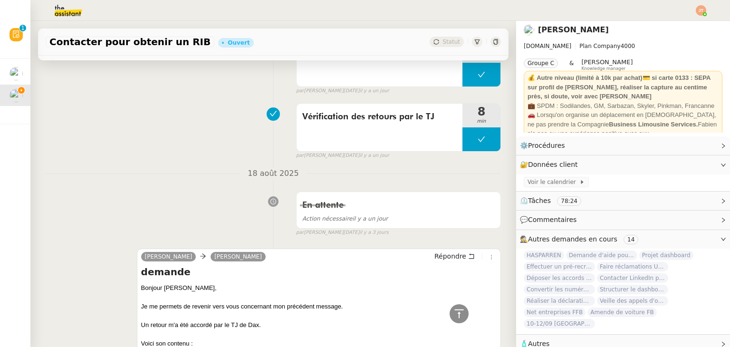
scroll to position [543, 0]
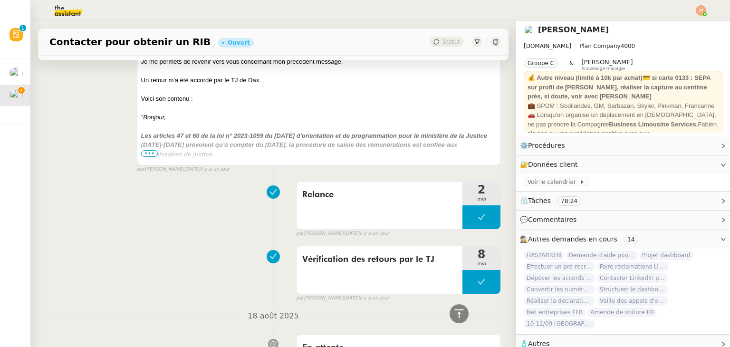
click at [146, 157] on span "•••" at bounding box center [149, 153] width 17 height 7
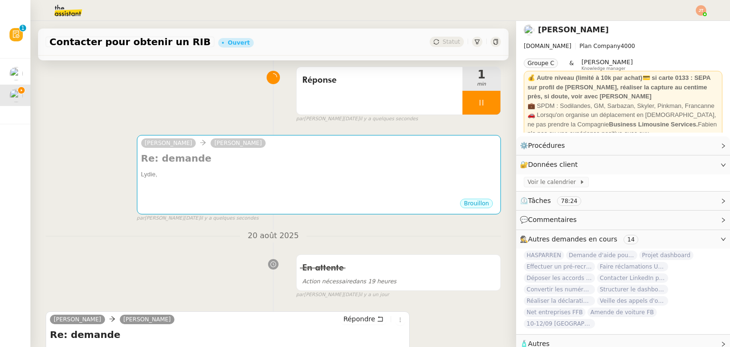
scroll to position [67, 0]
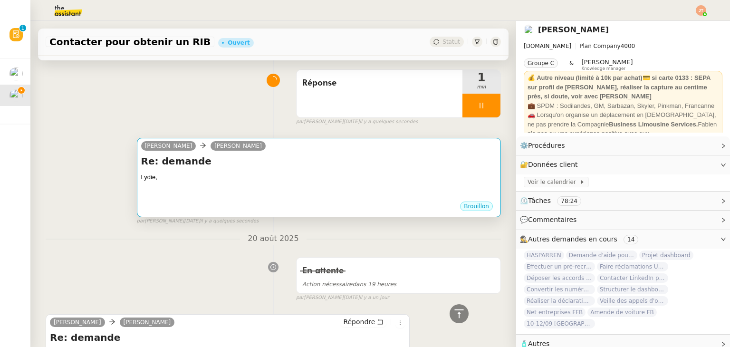
click at [269, 191] on div at bounding box center [318, 187] width 355 height 10
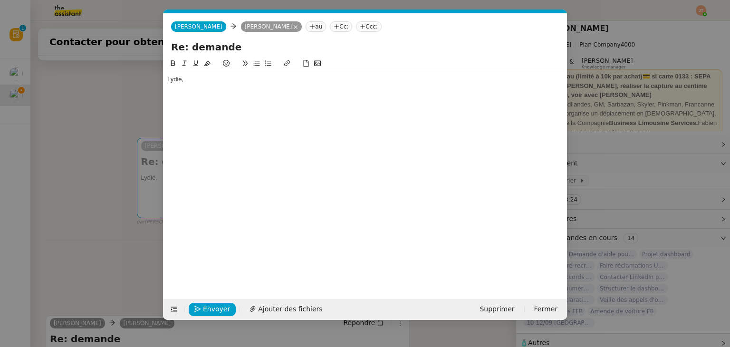
scroll to position [0, 20]
click at [191, 96] on div "Lydie," at bounding box center [365, 83] width 396 height 25
click at [252, 63] on button at bounding box center [256, 63] width 11 height 11
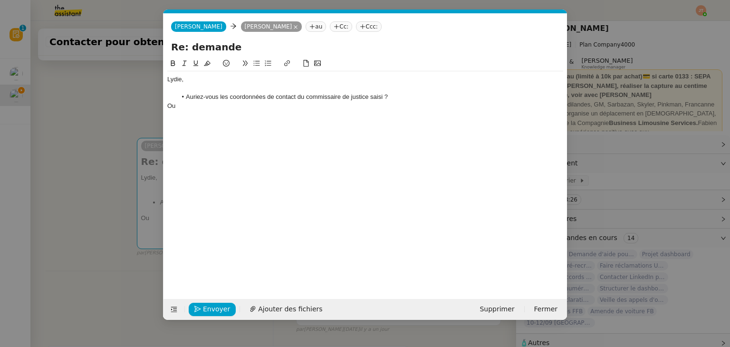
click at [252, 63] on button at bounding box center [256, 63] width 11 height 11
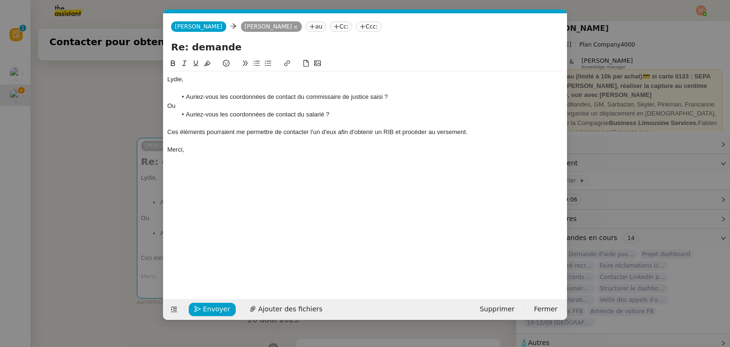
click at [29, 174] on nz-modal-container "Service TA - VOYAGE - PROPOSITION GLOBALE A utiliser dans le cadre de propositi…" at bounding box center [365, 173] width 730 height 347
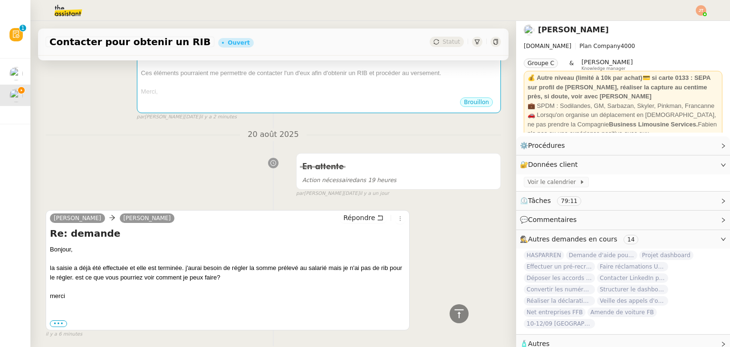
scroll to position [115, 0]
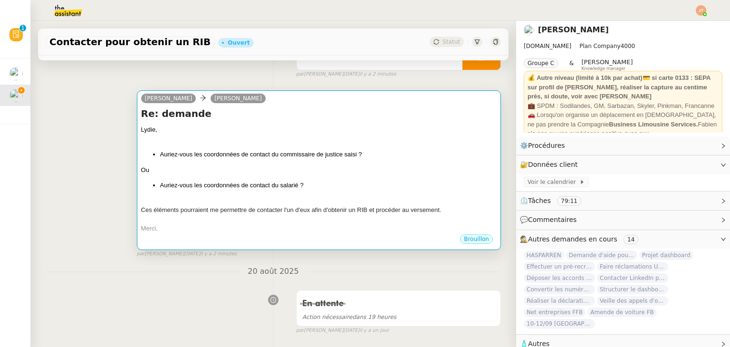
click at [299, 183] on li "Auriez-vous les coordonnées de contact du salarié ?" at bounding box center [328, 186] width 336 height 10
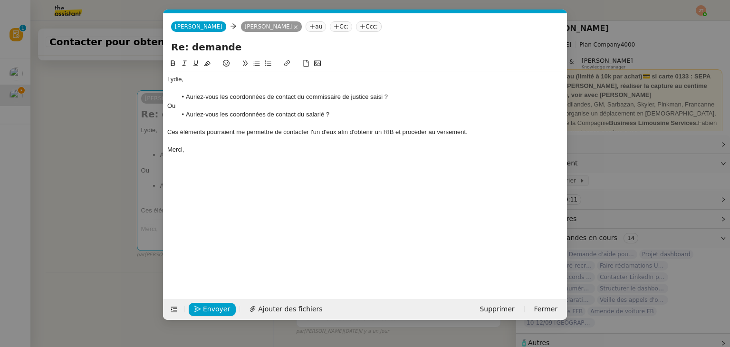
scroll to position [4, 0]
drag, startPoint x: 382, startPoint y: 97, endPoint x: 371, endPoint y: 97, distance: 11.9
click at [371, 97] on li "Auriez-vous les coordonnées de contact du commissaire de justice saisi ?" at bounding box center [370, 97] width 387 height 9
click at [55, 187] on nz-modal-container "Service TA - VOYAGE - PROPOSITION GLOBALE A utiliser dans le cadre de propositi…" at bounding box center [365, 173] width 730 height 347
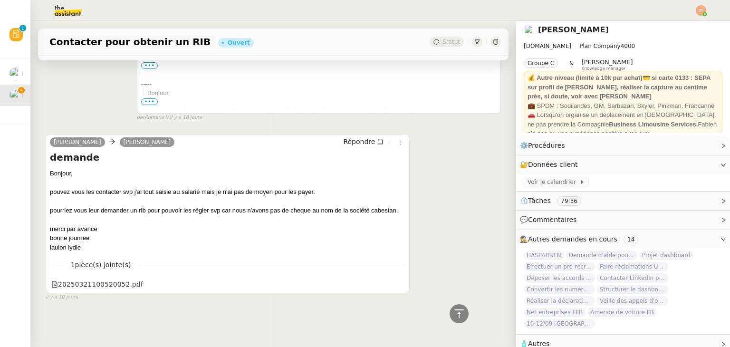
scroll to position [5175, 0]
click at [396, 280] on icon at bounding box center [399, 283] width 7 height 7
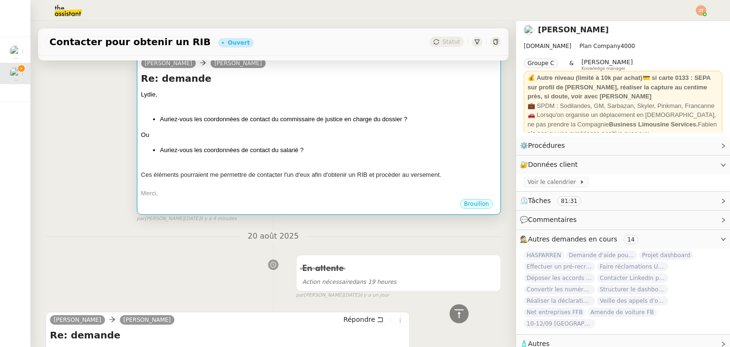
scroll to position [143, 0]
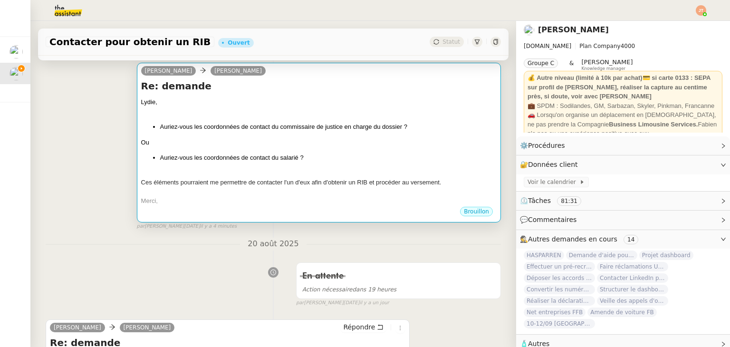
click at [292, 144] on div "Ou" at bounding box center [318, 143] width 355 height 10
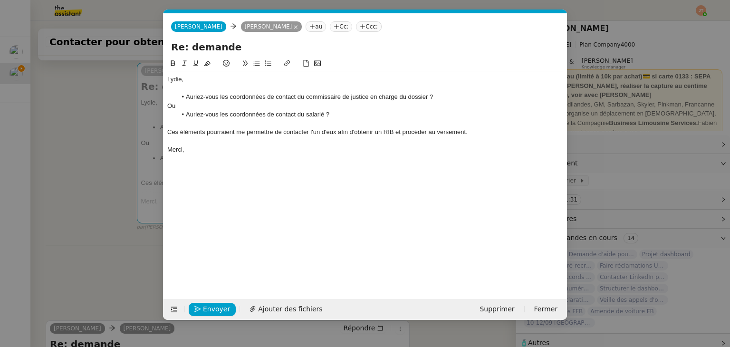
scroll to position [0, 20]
click at [323, 115] on li "Auriez-vous les coordonnées de contact du salarié ?" at bounding box center [370, 114] width 387 height 9
drag, startPoint x: 327, startPoint y: 114, endPoint x: 379, endPoint y: 105, distance: 52.5
click at [392, 113] on li "Auriez-vous les coordonnées de contact du salarié (CHOUKROUN Vanessa) ?" at bounding box center [370, 114] width 387 height 9
click at [183, 65] on icon at bounding box center [184, 63] width 7 height 7
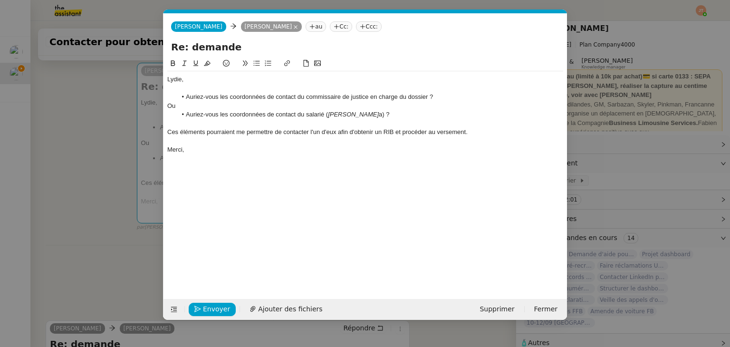
click at [306, 170] on div "Lydie, Auriez-vous les coordonnées de contact du commissaire de justice en char…" at bounding box center [365, 171] width 396 height 226
click at [64, 218] on nz-modal-container "Service TA - VOYAGE - PROPOSITION GLOBALE A utiliser dans le cadre de propositi…" at bounding box center [365, 173] width 730 height 347
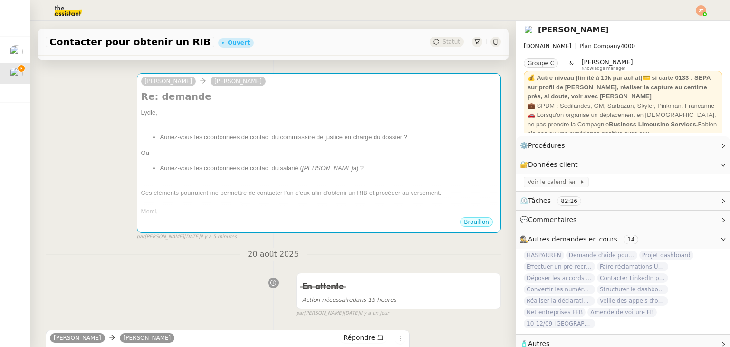
scroll to position [143, 0]
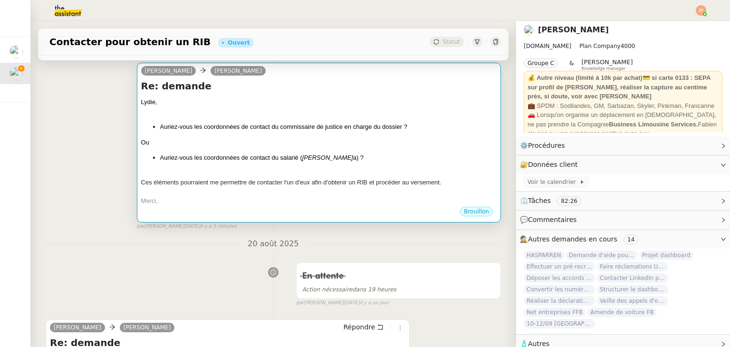
click at [246, 154] on li "Auriez-vous les coordonnées de contact du salarié ( CHOUKROUN Vaness a) ?" at bounding box center [328, 158] width 336 height 10
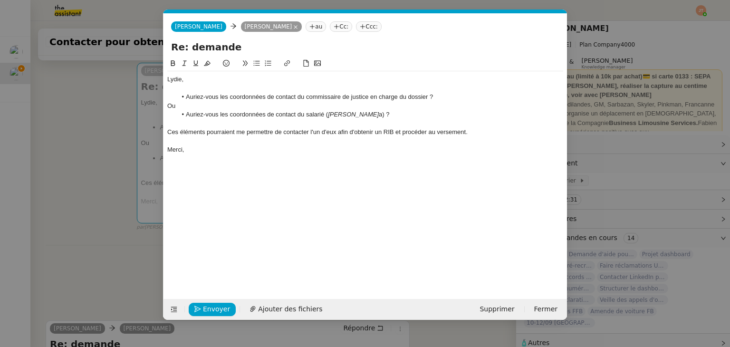
scroll to position [4, 0]
click at [324, 114] on li "Auriez-vous les coordonnées de contact du salarié ( CHOUKROUN Vaness a) ?" at bounding box center [370, 114] width 387 height 9
drag, startPoint x: 357, startPoint y: 113, endPoint x: 350, endPoint y: 115, distance: 7.8
click at [350, 115] on li "Auriez-vous les coordonnées de contact du salarié bénéficiant de ce versement (…" at bounding box center [370, 114] width 387 height 9
click at [382, 115] on li "Auriez-vous les coordonnées de contact du salarié bénéficiant de ce versement (…" at bounding box center [370, 114] width 387 height 9
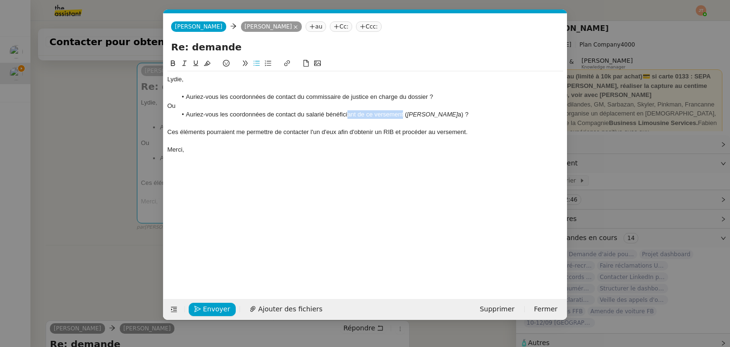
drag, startPoint x: 386, startPoint y: 115, endPoint x: 347, endPoint y: 114, distance: 39.0
click at [347, 114] on li "Auriez-vous les coordonnées de contact du salarié bénéficiant de ce versement (…" at bounding box center [370, 114] width 387 height 9
drag, startPoint x: 439, startPoint y: 116, endPoint x: 372, endPoint y: 116, distance: 67.0
click at [372, 116] on li "Auriez-vous les coordonnées de contact du salarié bénéficiaire ? ( CHOUKROUN Va…" at bounding box center [370, 114] width 387 height 9
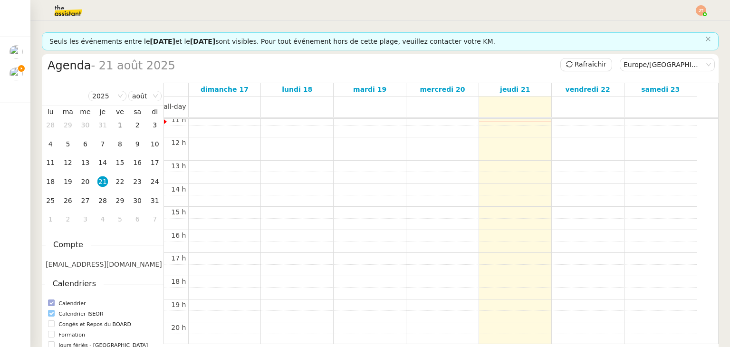
scroll to position [325, 0]
click at [78, 185] on td "20" at bounding box center [85, 181] width 18 height 19
click at [72, 182] on div "19" at bounding box center [68, 181] width 10 height 10
click at [81, 170] on td "13" at bounding box center [85, 162] width 18 height 19
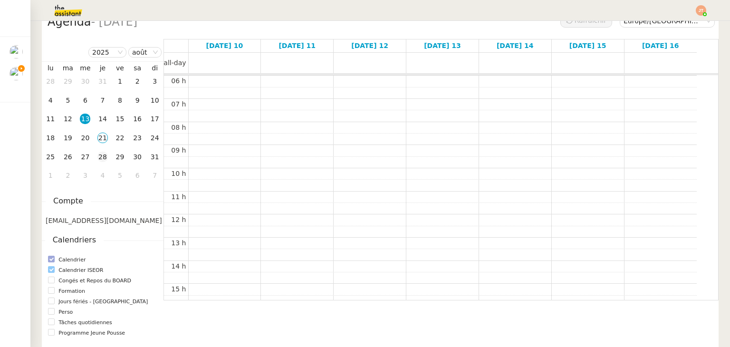
scroll to position [48, 0]
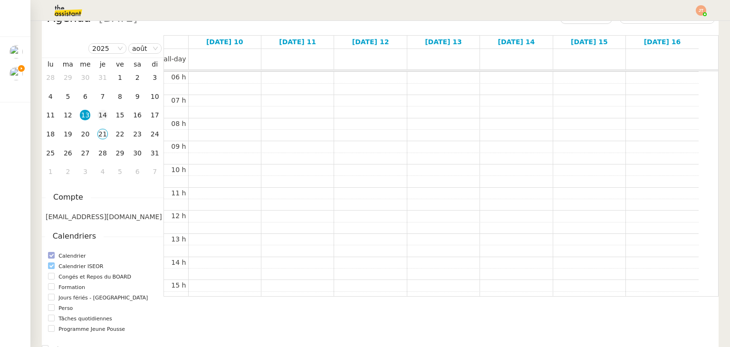
click at [101, 116] on div "14" at bounding box center [102, 115] width 10 height 10
click at [125, 120] on td "15" at bounding box center [120, 115] width 18 height 19
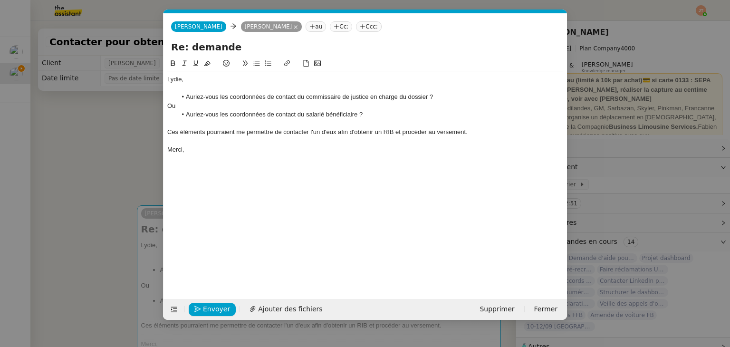
scroll to position [0, 20]
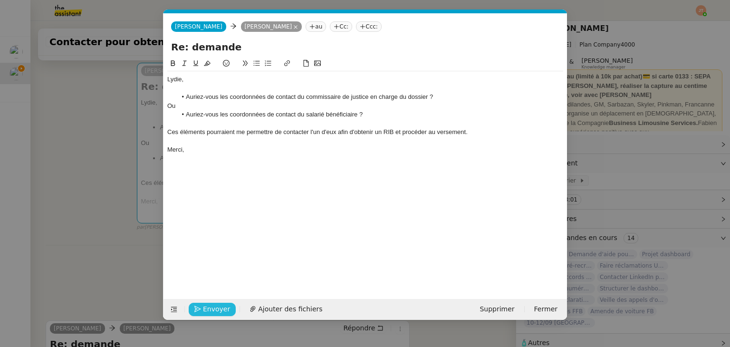
click at [210, 310] on span "Envoyer" at bounding box center [216, 309] width 27 height 11
click at [210, 310] on span "Confirmer l'envoi" at bounding box center [231, 309] width 57 height 11
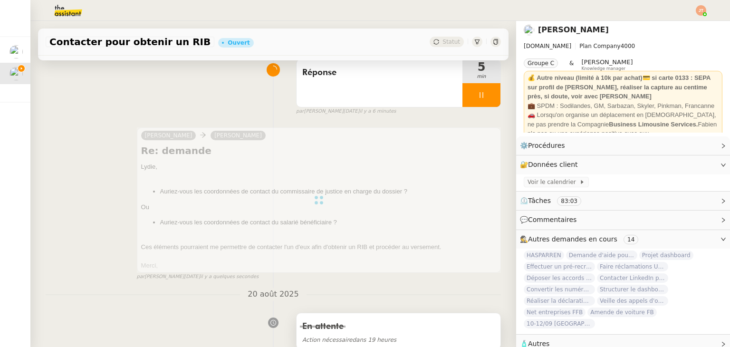
scroll to position [0, 0]
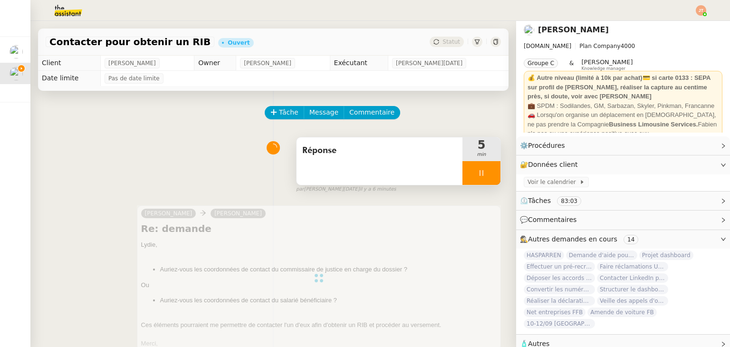
click at [462, 177] on div at bounding box center [481, 173] width 38 height 24
click at [468, 176] on div at bounding box center [471, 173] width 19 height 24
click at [477, 174] on div at bounding box center [481, 173] width 38 height 24
click at [487, 174] on icon at bounding box center [491, 173] width 8 height 8
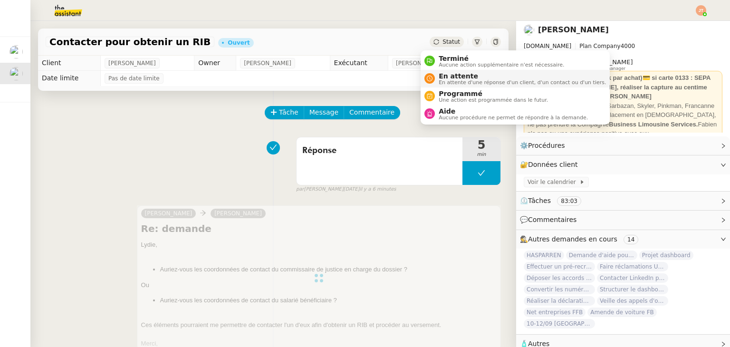
click at [446, 78] on span "En attente" at bounding box center [522, 76] width 167 height 8
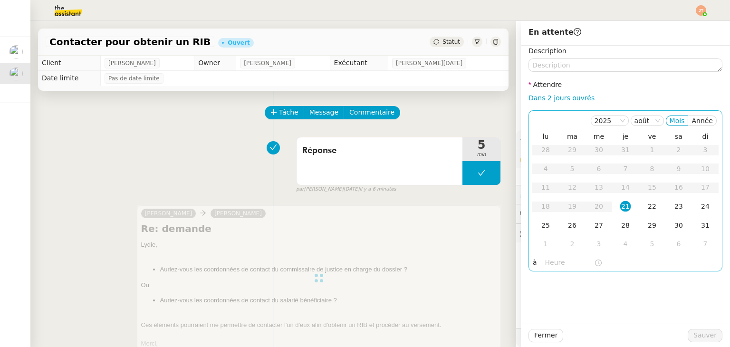
scroll to position [2, 0]
click at [540, 228] on div "25" at bounding box center [545, 225] width 10 height 10
click at [551, 263] on input "text" at bounding box center [569, 262] width 49 height 11
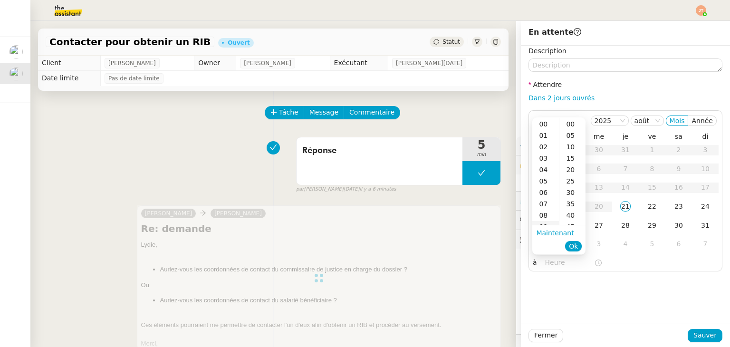
click at [545, 225] on div "09" at bounding box center [545, 226] width 27 height 11
drag, startPoint x: 542, startPoint y: 123, endPoint x: 561, endPoint y: 123, distance: 19.0
click at [543, 123] on div "09" at bounding box center [545, 123] width 27 height 11
click at [561, 123] on div "00" at bounding box center [572, 123] width 26 height 11
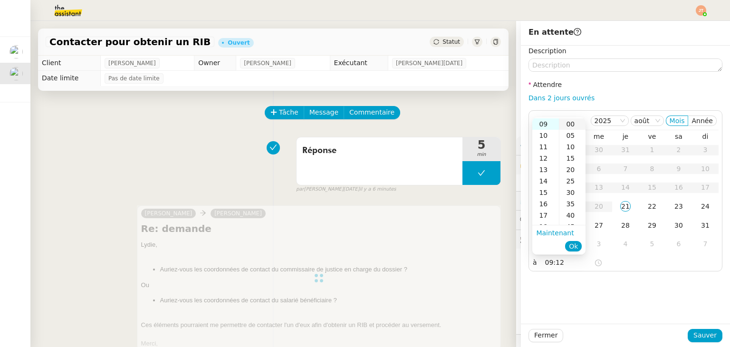
type input "09:00"
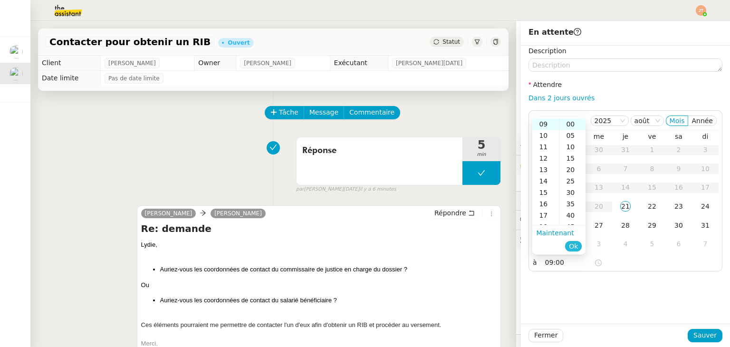
click at [575, 247] on span "Ok" at bounding box center [573, 246] width 9 height 10
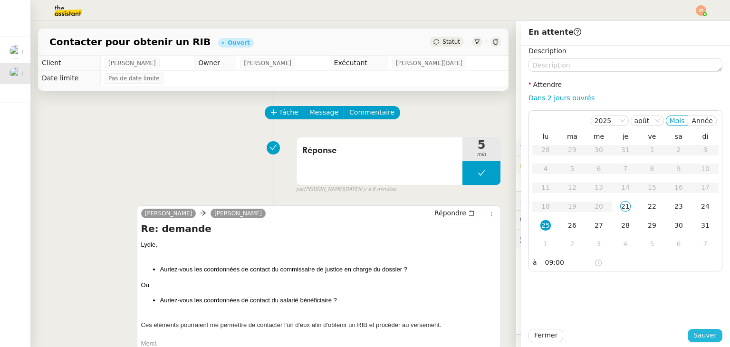
click at [699, 336] on span "Sauver" at bounding box center [704, 335] width 23 height 11
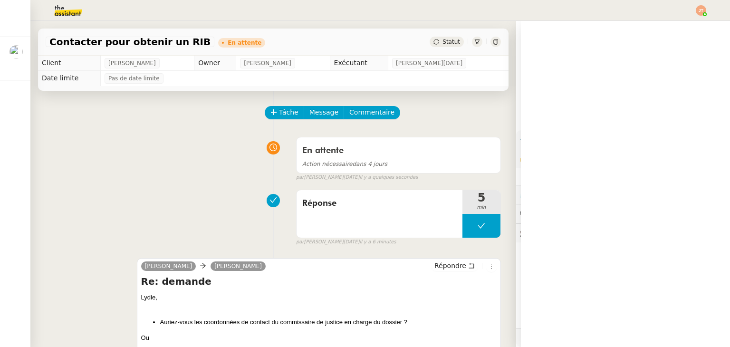
scroll to position [2, 0]
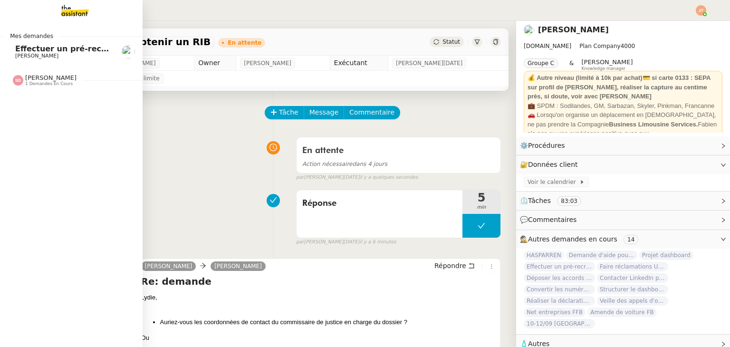
click at [37, 54] on span "[PERSON_NAME]" at bounding box center [36, 56] width 43 height 6
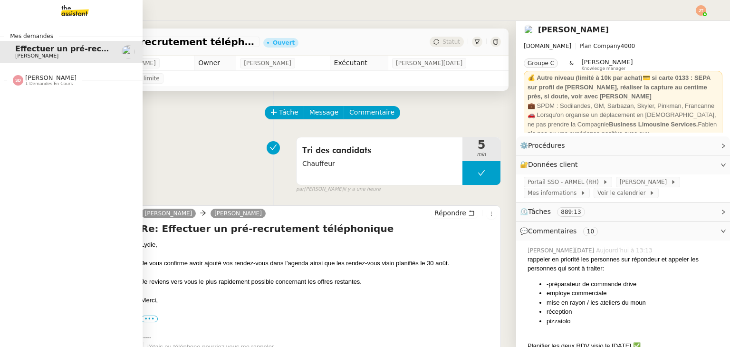
scroll to position [121, 0]
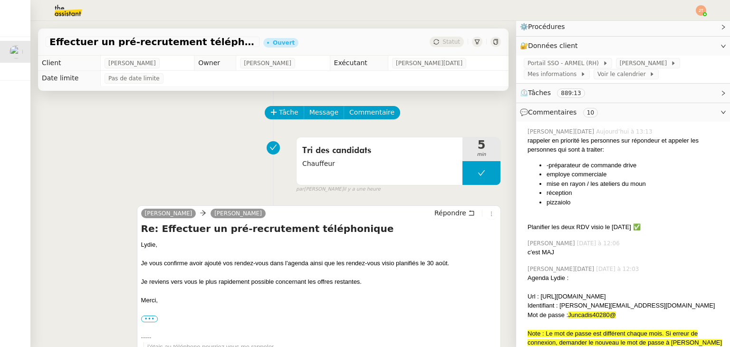
click at [234, 154] on div "Tri des candidats Chauffeur 5 min false par [PERSON_NAME] il y a une heure" at bounding box center [273, 163] width 455 height 61
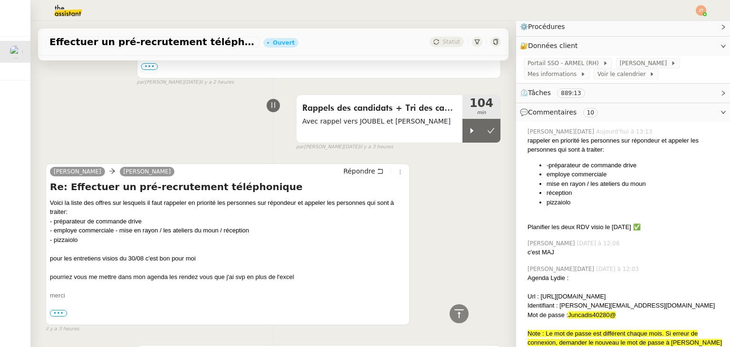
scroll to position [1140, 0]
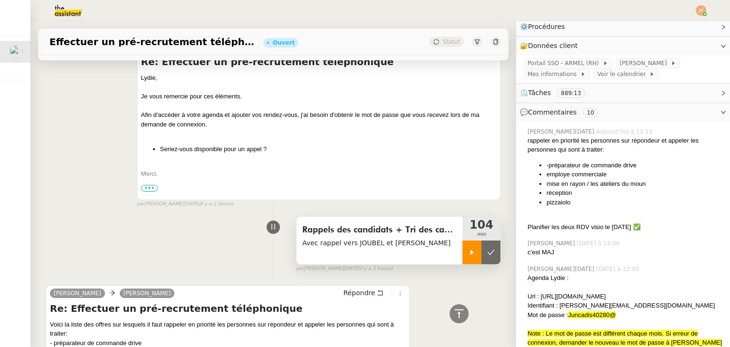
click at [462, 240] on div at bounding box center [471, 252] width 19 height 24
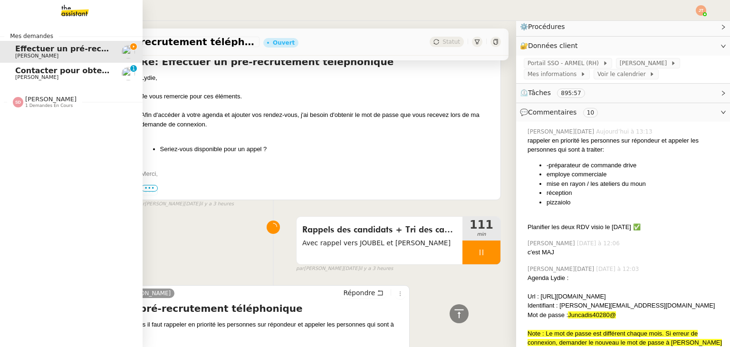
click at [39, 73] on span "Contacter pour obtenir un RIB" at bounding box center [79, 70] width 129 height 9
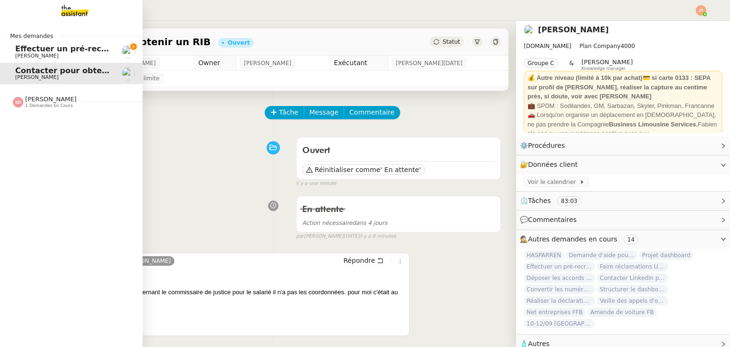
click at [37, 52] on span "Effectuer un pré-recrutement téléphonique" at bounding box center [107, 48] width 185 height 9
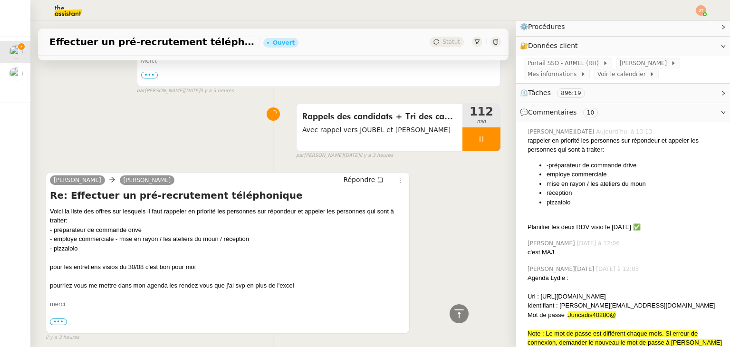
scroll to position [1283, 0]
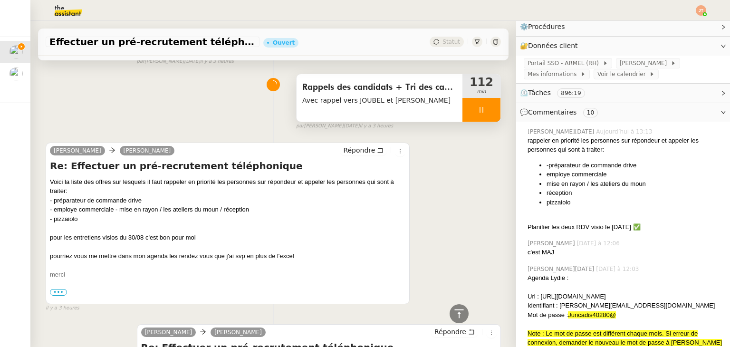
click at [465, 109] on div at bounding box center [481, 110] width 38 height 24
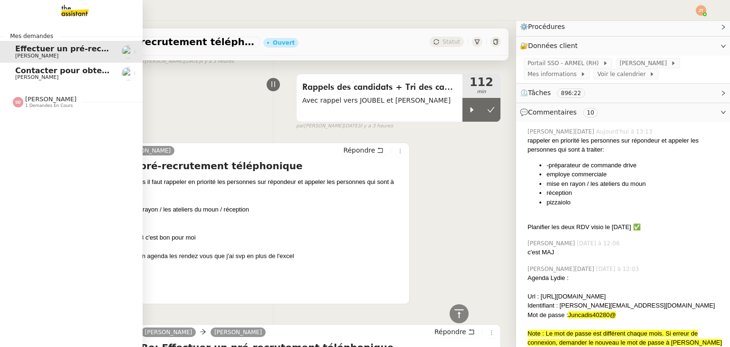
click at [46, 74] on span "Contacter pour obtenir un RIB" at bounding box center [79, 70] width 129 height 9
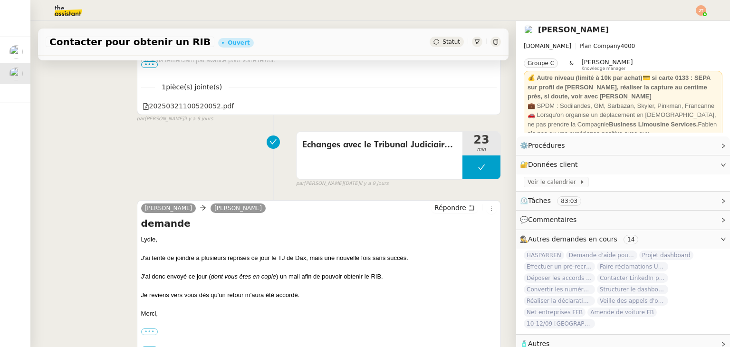
scroll to position [4025, 0]
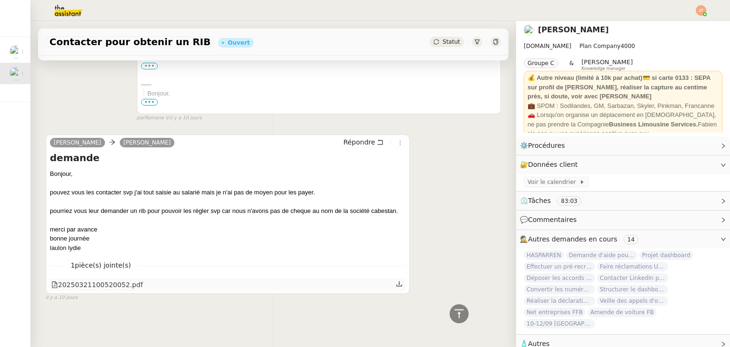
click at [396, 280] on icon at bounding box center [399, 283] width 7 height 7
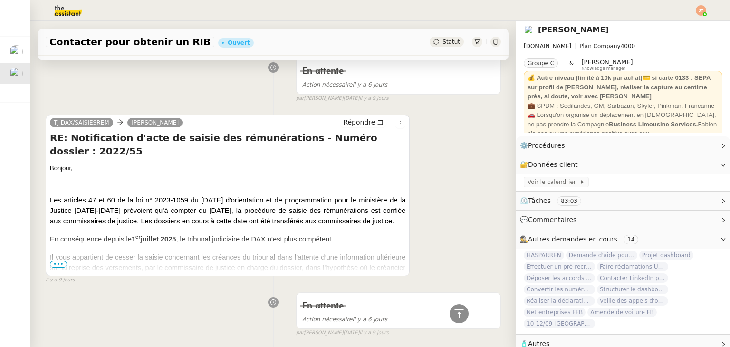
scroll to position [2138, 0]
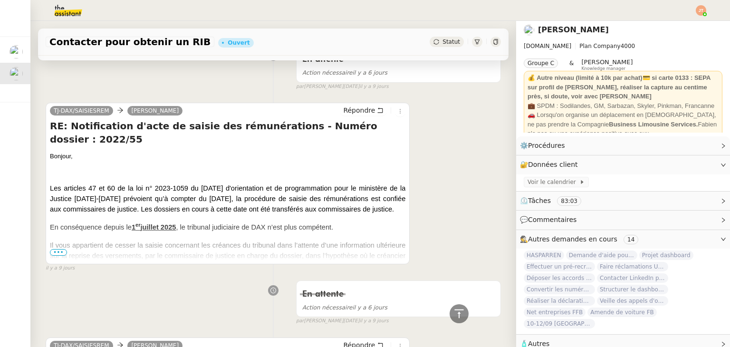
click at [59, 252] on span "•••" at bounding box center [58, 252] width 17 height 7
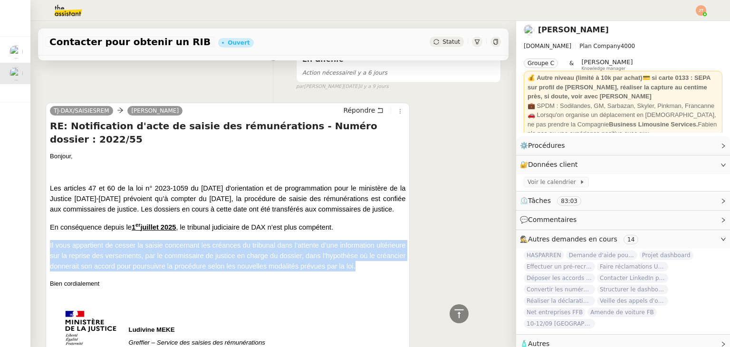
drag, startPoint x: 49, startPoint y: 231, endPoint x: 300, endPoint y: 257, distance: 252.2
copy span "Il vous appartient de cesser la saisie concernant les créances du tribunal dans…"
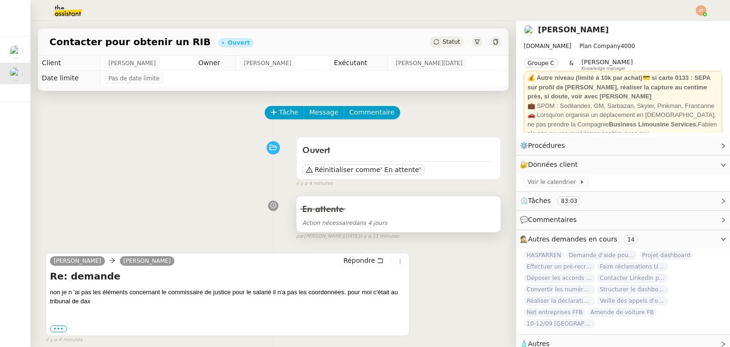
scroll to position [143, 0]
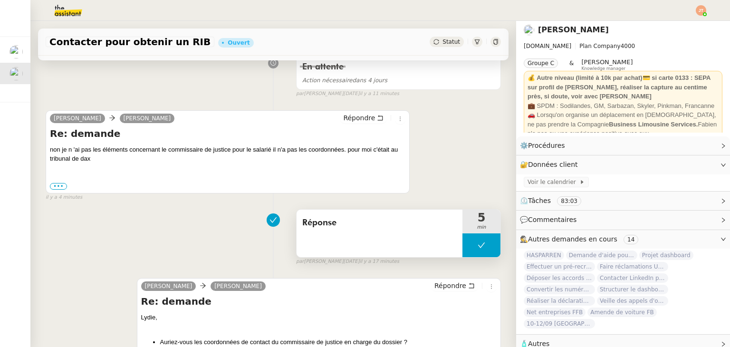
click at [462, 247] on button at bounding box center [481, 245] width 38 height 24
click at [468, 247] on icon at bounding box center [472, 245] width 8 height 8
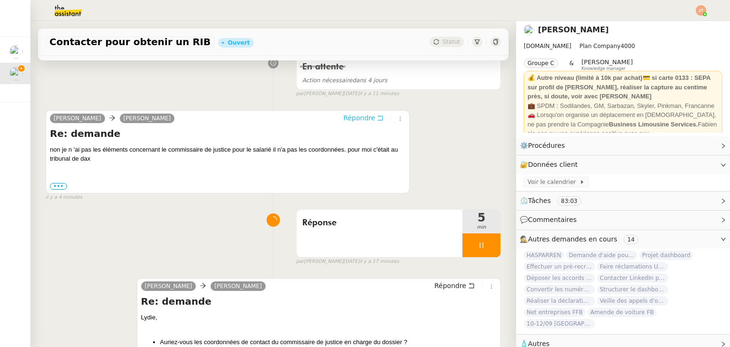
click at [357, 121] on span "Répondre" at bounding box center [359, 118] width 32 height 10
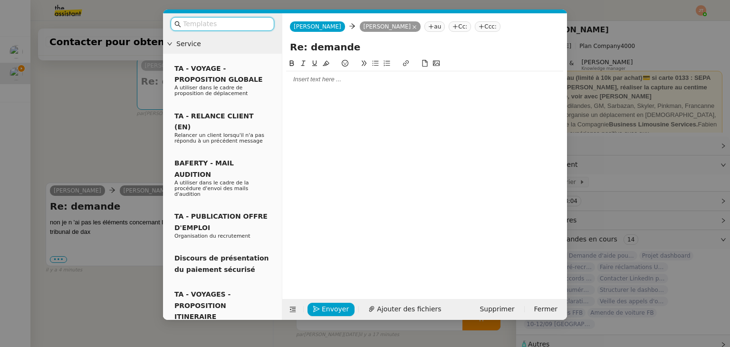
scroll to position [4, 0]
click at [321, 87] on div at bounding box center [424, 79] width 277 height 16
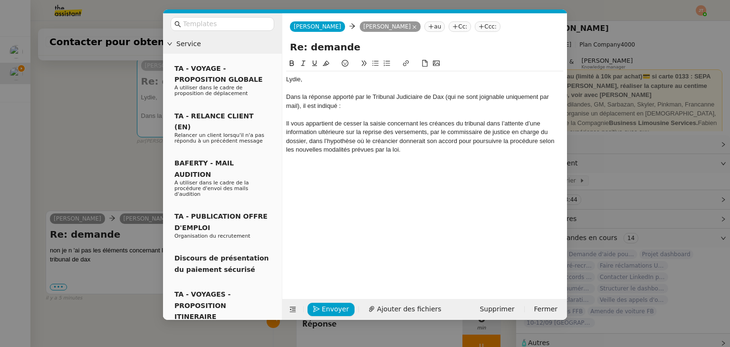
scroll to position [0, 0]
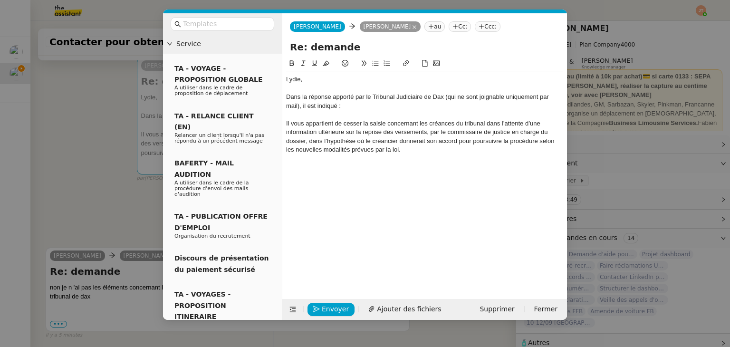
click at [344, 99] on div "Dans la réponse apporté par le Tribunal Judiciaire de Dax (qui ne sont joignabl…" at bounding box center [424, 102] width 277 height 18
click at [0, 0] on lt-span "apporté e" at bounding box center [0, 0] width 0 height 0
click at [483, 100] on div "Dans la réponse apportée par le Tribunal Judiciaire de Dax (qui ne sont joignab…" at bounding box center [424, 102] width 277 height 18
click at [0, 0] on lt-span "sont joignable s" at bounding box center [0, 0] width 0 height 0
drag, startPoint x: 512, startPoint y: 97, endPoint x: 456, endPoint y: 98, distance: 56.5
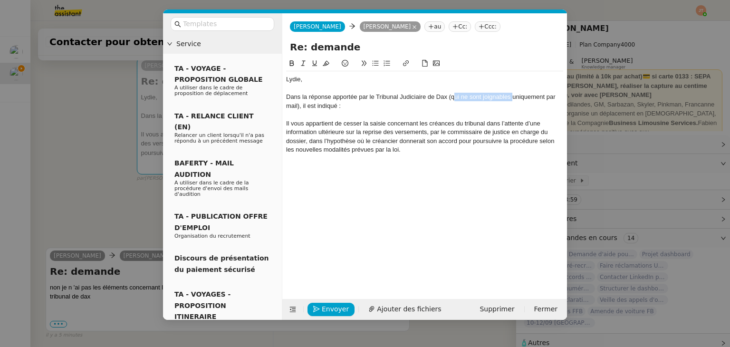
click at [456, 98] on div "Dans la réponse apportée par le Tribunal Judiciaire de Dax (qui ne sont joignab…" at bounding box center [424, 102] width 277 height 18
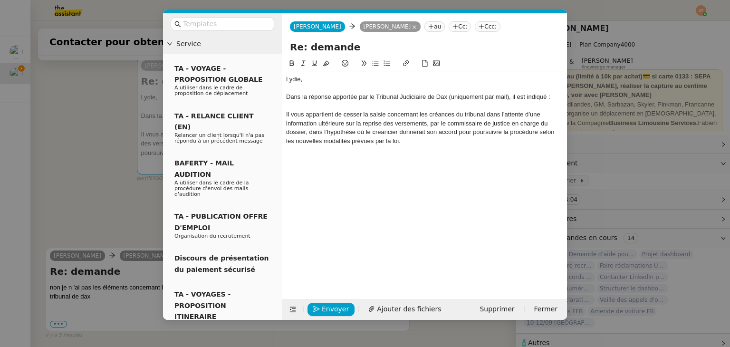
click at [486, 96] on div "Dans la réponse apportée par le Tribunal Judiciaire de Dax (uniquement par mail…" at bounding box center [424, 97] width 277 height 9
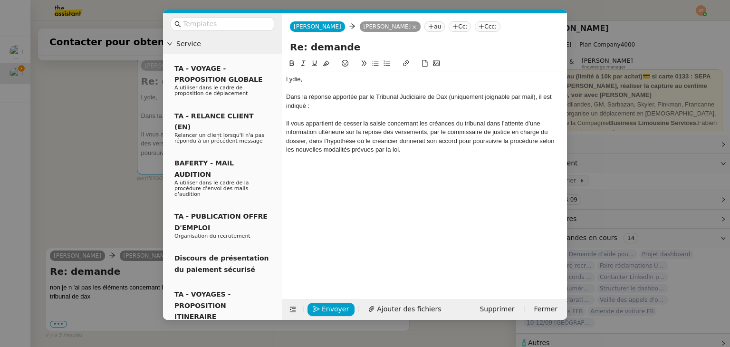
click at [312, 108] on div "Dans la réponse apportée par le Tribunal Judiciaire de Dax (uniquement joignabl…" at bounding box center [424, 102] width 277 height 18
click at [287, 122] on div "Il vous appartient de cesser la saisie concernant les créances du tribunal dans…" at bounding box center [424, 136] width 277 height 35
click at [410, 150] on div ""Il vous appartient de cesser la saisie concernant les créances du tribunal dan…" at bounding box center [424, 136] width 277 height 35
click at [101, 153] on nz-modal-container "Service TA - VOYAGE - PROPOSITION GLOBALE A utiliser dans le cadre de propositi…" at bounding box center [365, 173] width 730 height 347
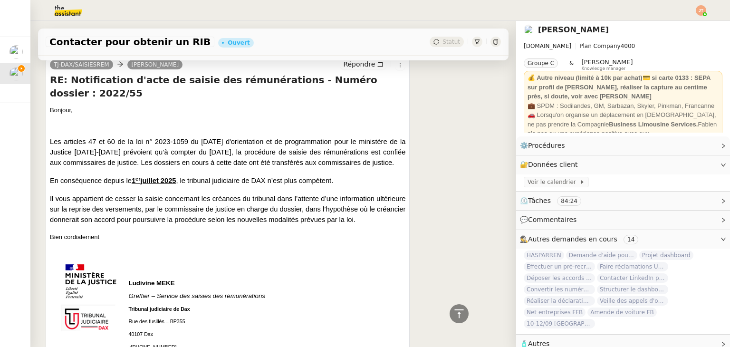
scroll to position [2324, 0]
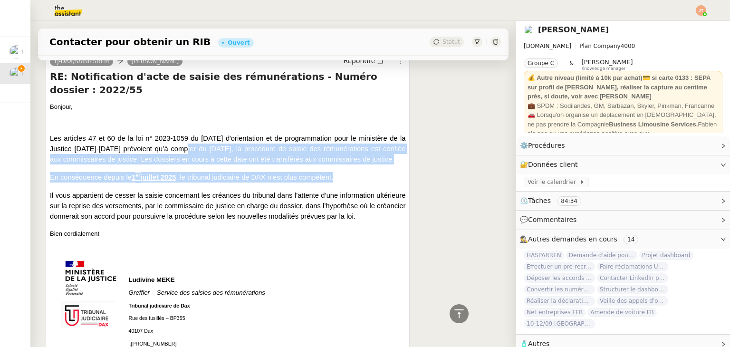
drag, startPoint x: 147, startPoint y: 135, endPoint x: 329, endPoint y: 165, distance: 183.9
copy div "à compter du [DATE], la procédure de saisie des rémunérations est confiée aux c…"
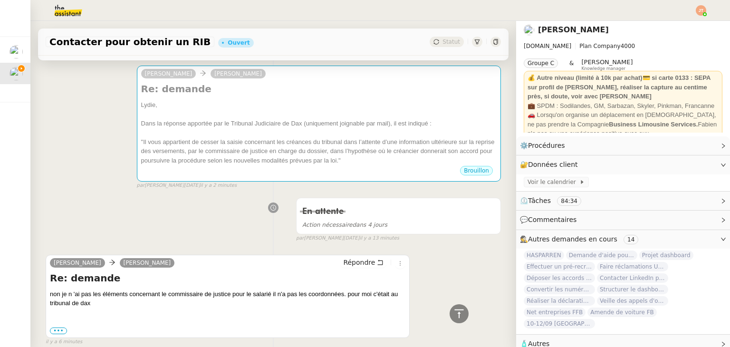
scroll to position [0, 0]
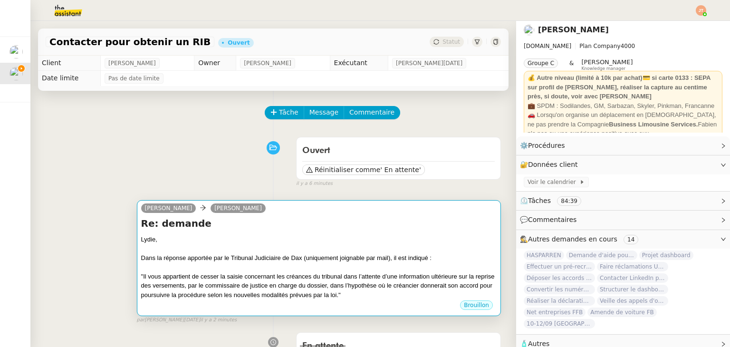
click at [253, 267] on div at bounding box center [318, 267] width 355 height 10
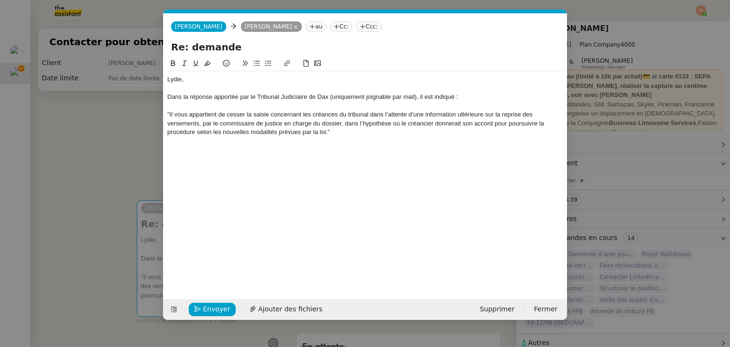
scroll to position [0, 20]
click at [340, 131] on div ""Il vous appartient de cesser la saisie concernant les créances du tribunal dan…" at bounding box center [365, 123] width 396 height 26
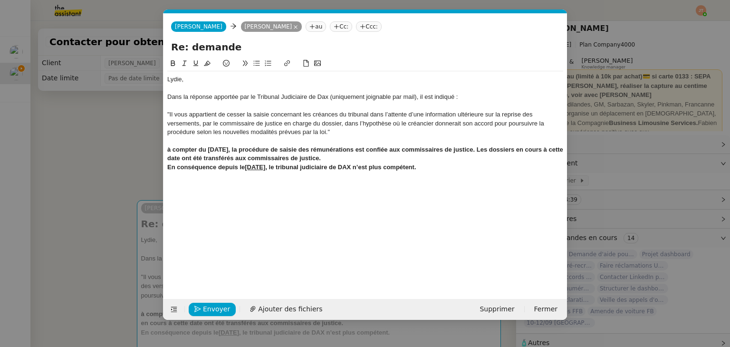
click at [167, 150] on strong "à compter du [DATE], la procédure de saisie des rémunérations est confiée aux c…" at bounding box center [365, 154] width 397 height 16
click at [196, 168] on strong "En conséquence depuis le [DATE] , le tribunal judiciaire de DAX n’est plus comp…" at bounding box center [291, 166] width 249 height 7
click at [0, 0] on lt-div "Une virgule semble être requise dans ce contexte. conséquence , Ignorer" at bounding box center [0, 0] width 0 height 0
click at [0, 0] on lt-span "conséquence ," at bounding box center [0, 0] width 0 height 0
click at [448, 169] on div "En conséquence, depuis le [DATE] , le tribunal judiciaire de DAX n’est plus com…" at bounding box center [365, 167] width 396 height 9
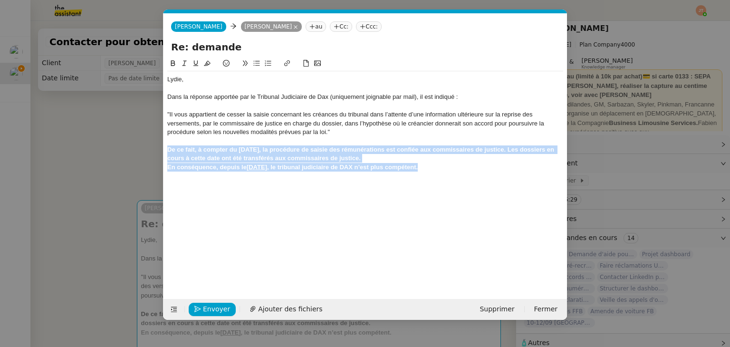
drag, startPoint x: 448, startPoint y: 169, endPoint x: 165, endPoint y: 152, distance: 283.3
click at [165, 152] on nz-spin "[PERSON_NAME], Dans la réponse apportée par le Tribunal Judiciaire de Dax (uniq…" at bounding box center [364, 173] width 403 height 230
click at [174, 64] on icon at bounding box center [173, 63] width 7 height 7
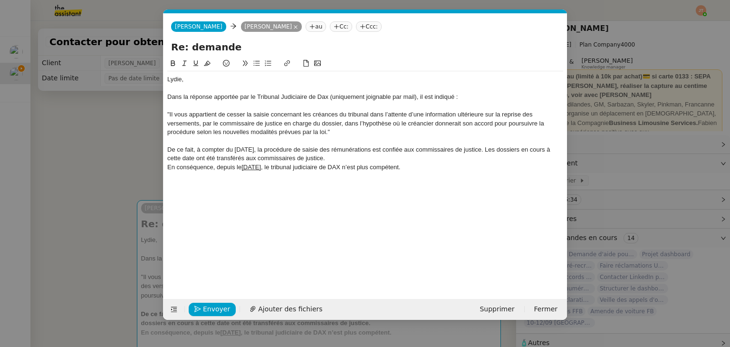
click at [272, 200] on div "[PERSON_NAME], Dans la réponse apportée par le Tribunal Judiciaire de Dax (uniq…" at bounding box center [365, 136] width 396 height 130
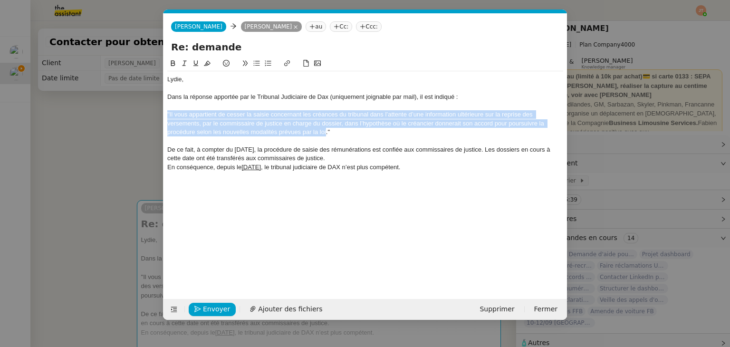
drag, startPoint x: 326, startPoint y: 131, endPoint x: 168, endPoint y: 112, distance: 159.8
click at [168, 112] on div ""Il vous appartient de cesser la saisie concernant les créances du tribunal dan…" at bounding box center [365, 123] width 396 height 26
click at [174, 115] on div ""Il vous appartient de cesser la saisie concernant les créances du tribunal dan…" at bounding box center [365, 123] width 396 height 26
drag, startPoint x: 170, startPoint y: 114, endPoint x: 327, endPoint y: 132, distance: 158.3
click at [327, 132] on div ""Il vous appartient de cesser la saisie concernant les créances du tribunal dan…" at bounding box center [365, 123] width 396 height 26
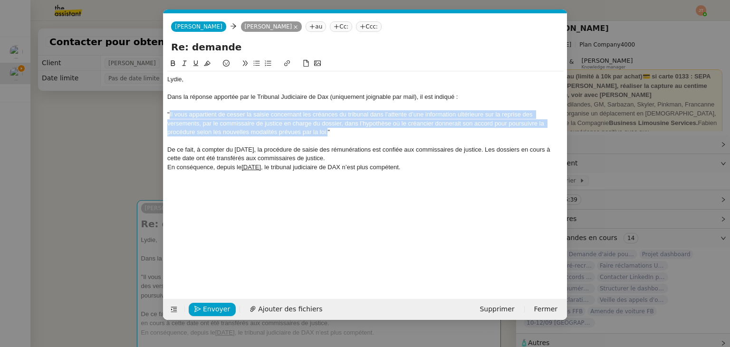
click at [186, 64] on icon at bounding box center [184, 63] width 7 height 7
click at [240, 126] on em "Il vous appartient de cesser la saisie concernant les créances du tribunal dans…" at bounding box center [356, 123] width 378 height 25
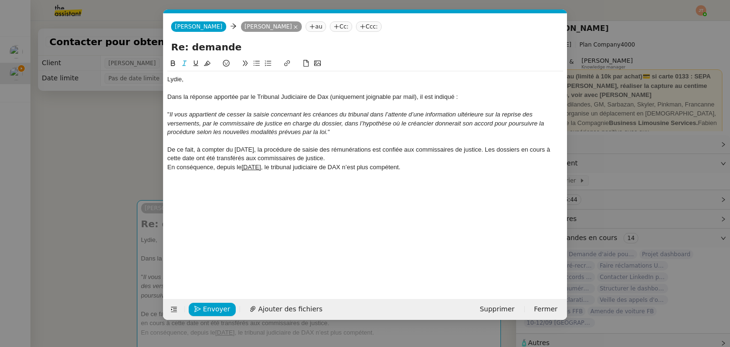
click at [438, 168] on div "En conséquence, depuis le [DATE] , le tribunal judiciaire de DAX n’est plus com…" at bounding box center [365, 167] width 396 height 9
click at [91, 156] on nz-modal-container "Service TA - VOYAGE - PROPOSITION GLOBALE A utiliser dans le cadre de propositi…" at bounding box center [365, 173] width 730 height 347
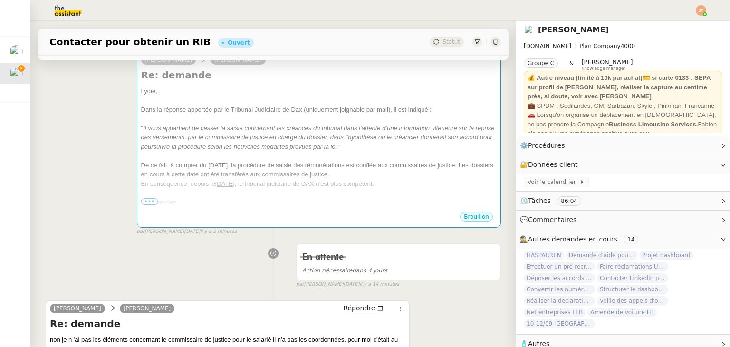
scroll to position [136, 0]
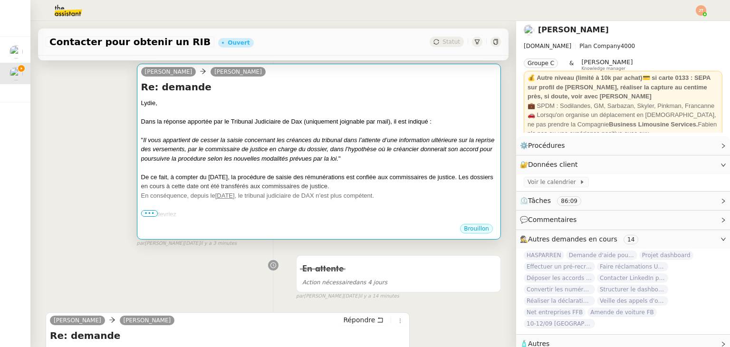
click at [266, 177] on div "De ce fait, à compter du [DATE], la procédure de saisie des rémunérations est c…" at bounding box center [318, 181] width 355 height 19
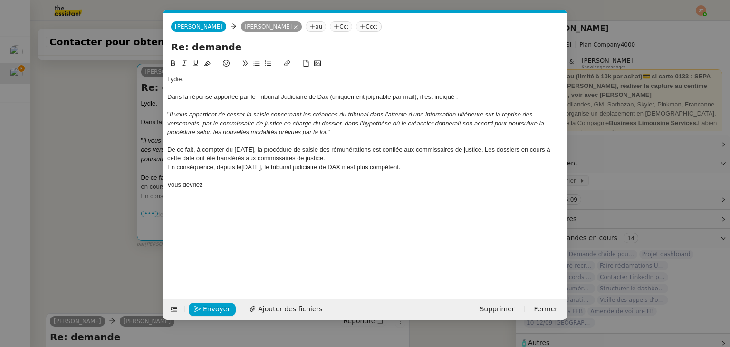
scroll to position [0, 20]
click at [220, 184] on div "Vous devriez" at bounding box center [365, 185] width 396 height 9
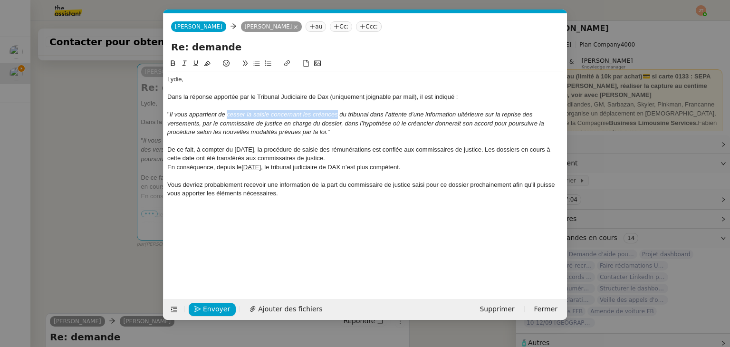
drag, startPoint x: 227, startPoint y: 115, endPoint x: 337, endPoint y: 113, distance: 109.8
click at [337, 113] on em "Il vous appartient de cesser la saisie concernant les créances du tribunal dans…" at bounding box center [356, 123] width 378 height 25
click at [193, 65] on icon at bounding box center [195, 63] width 7 height 7
click at [319, 130] on em "Il vous appartient de cesser la saisie concernant les créances du tribunal dans…" at bounding box center [356, 123] width 378 height 25
drag, startPoint x: 368, startPoint y: 114, endPoint x: 338, endPoint y: 113, distance: 30.4
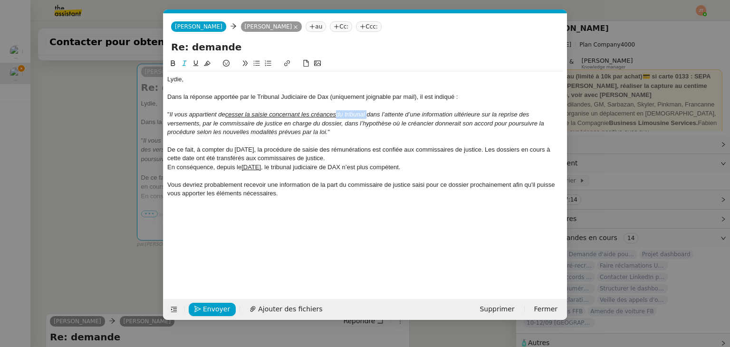
click at [338, 113] on em "Il vous appartient de cesser la saisie concernant les créances du tribunal dans…" at bounding box center [356, 123] width 378 height 25
click at [182, 65] on icon at bounding box center [184, 63] width 7 height 7
click at [183, 63] on icon at bounding box center [184, 63] width 7 height 7
click at [195, 63] on icon at bounding box center [195, 63] width 7 height 7
click at [343, 130] on div "" Il vous appartient de cesser la saisie concernant les créances du tribunal da…" at bounding box center [365, 123] width 396 height 26
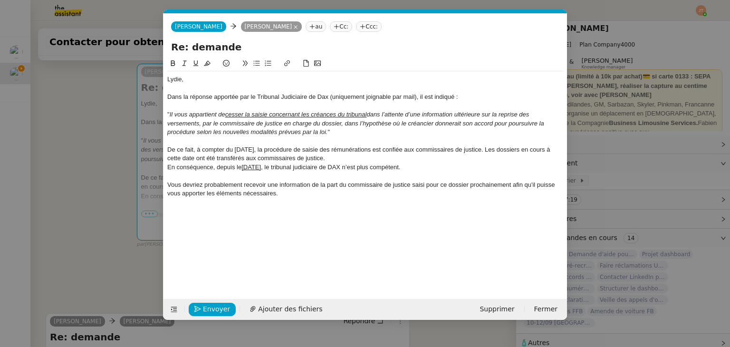
click at [287, 193] on div "Vous devriez probablement recevoir une information de la part du commissaire de…" at bounding box center [365, 190] width 396 height 18
click at [214, 213] on div "Sans les coordonées du commissaire saisi ou encore du salarié, je ne peux" at bounding box center [365, 211] width 396 height 9
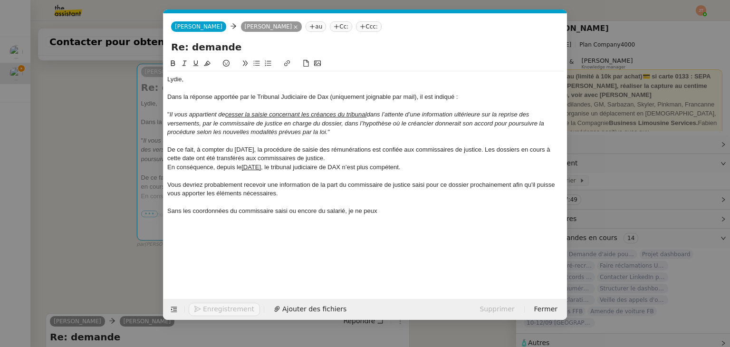
click at [394, 217] on div at bounding box center [365, 220] width 396 height 9
click at [388, 206] on div at bounding box center [365, 202] width 396 height 9
click at [388, 208] on div "Sans les coordonnées du commissaire saisi ou encore du salarié, je ne peux" at bounding box center [365, 211] width 396 height 9
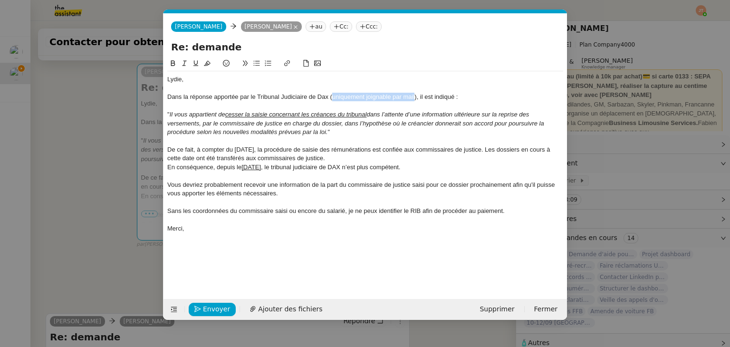
drag, startPoint x: 415, startPoint y: 98, endPoint x: 333, endPoint y: 98, distance: 82.2
click at [333, 98] on div "Dans la réponse apportée par le Tribunal Judiciaire de Dax (uniquement joignabl…" at bounding box center [365, 97] width 396 height 9
click at [182, 63] on icon at bounding box center [184, 63] width 7 height 7
click at [439, 121] on em "Il vous appartient de cesser la saisie concernant les créances du tribunal dans…" at bounding box center [356, 123] width 378 height 25
click at [216, 310] on span "Envoyer" at bounding box center [216, 309] width 27 height 11
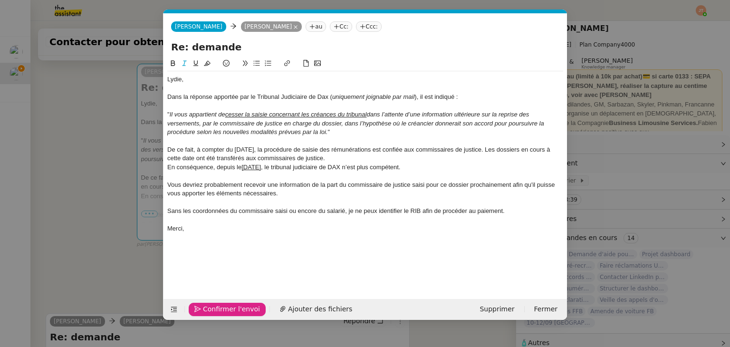
click at [216, 310] on span "Confirmer l'envoi" at bounding box center [231, 309] width 57 height 11
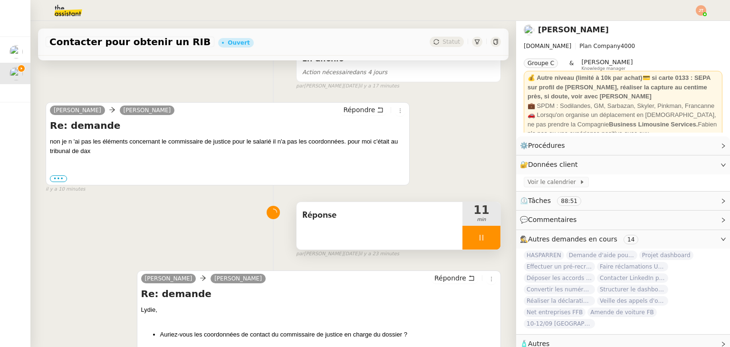
scroll to position [333, 0]
click at [462, 240] on div at bounding box center [481, 237] width 38 height 24
click at [481, 240] on button at bounding box center [490, 237] width 19 height 24
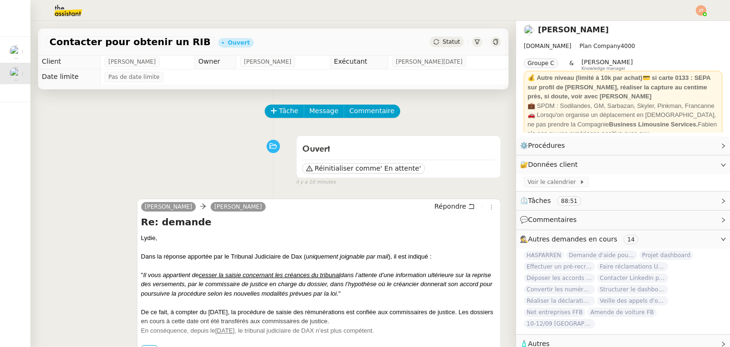
scroll to position [0, 0]
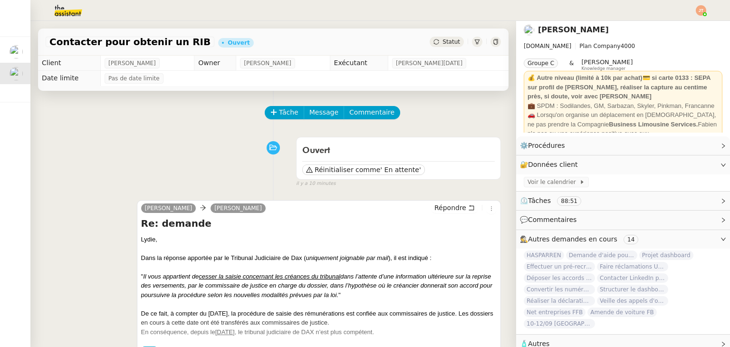
click at [442, 39] on span "Statut" at bounding box center [451, 41] width 18 height 7
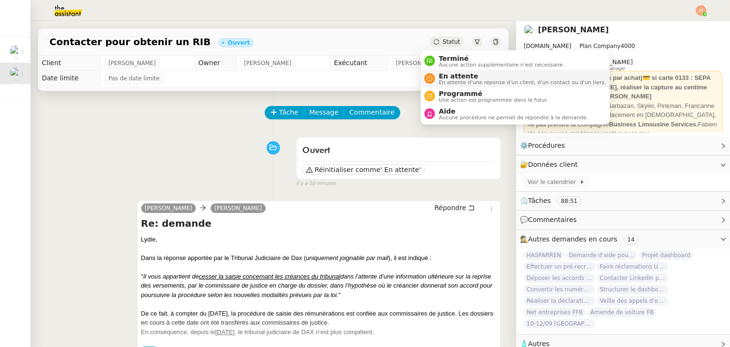
click at [452, 81] on span "En attente d'une réponse d'un client, d'un contact ou d'un tiers." at bounding box center [522, 82] width 167 height 5
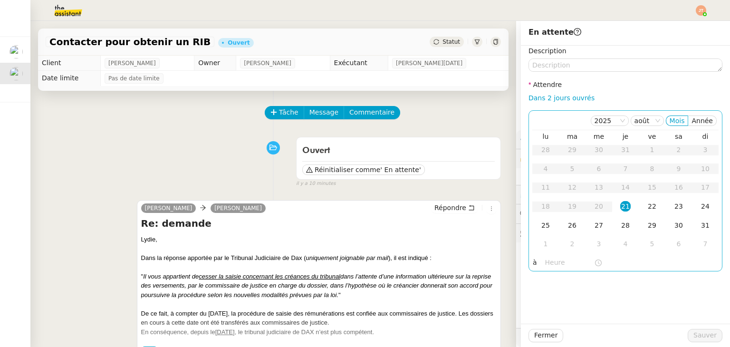
scroll to position [2, 0]
click at [540, 222] on div "25" at bounding box center [545, 225] width 10 height 10
click at [552, 263] on input "text" at bounding box center [569, 262] width 49 height 11
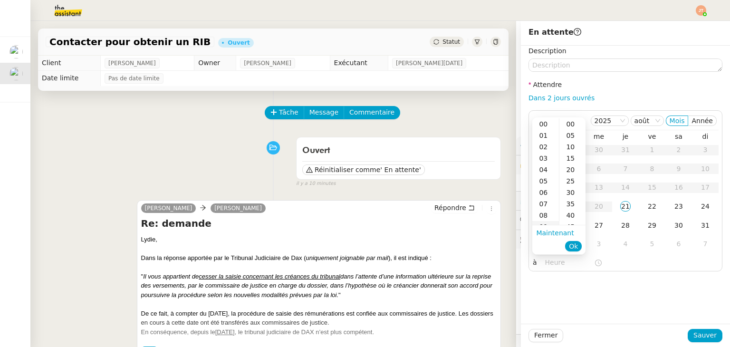
click at [541, 222] on div "09" at bounding box center [545, 226] width 27 height 11
click at [568, 120] on div "00" at bounding box center [572, 123] width 26 height 11
type input "09:00"
click at [572, 248] on span "Ok" at bounding box center [573, 246] width 9 height 10
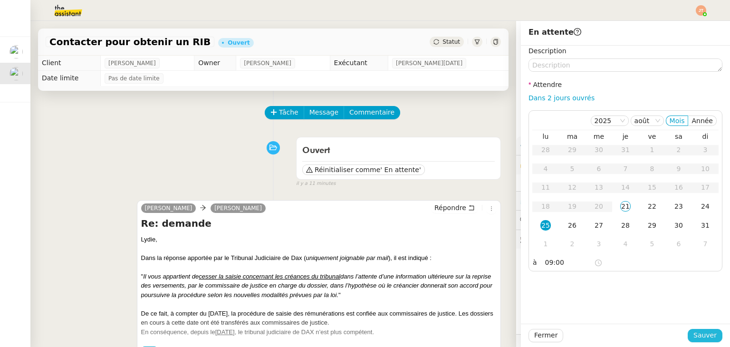
click at [694, 336] on span "Sauver" at bounding box center [704, 335] width 23 height 11
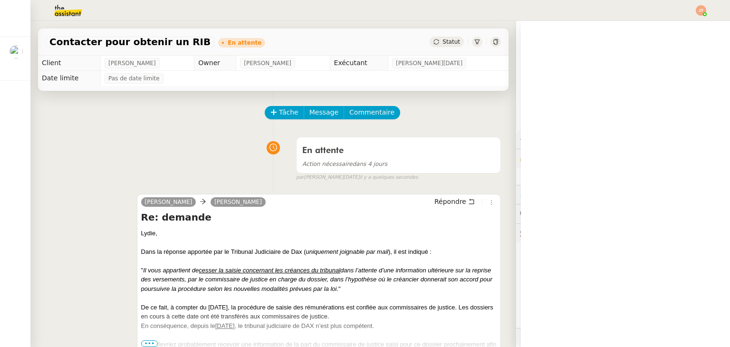
scroll to position [2, 0]
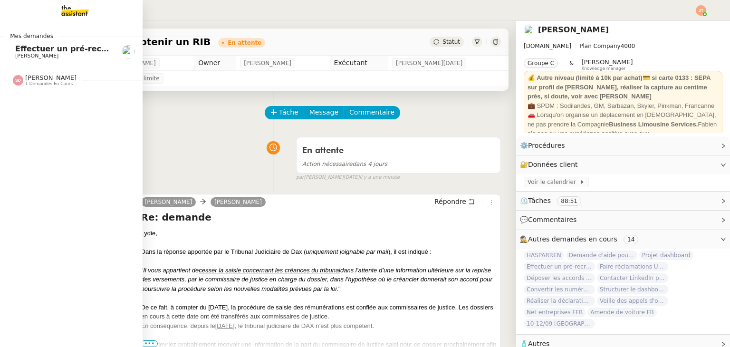
click at [35, 53] on span "[PERSON_NAME]" at bounding box center [36, 56] width 43 height 6
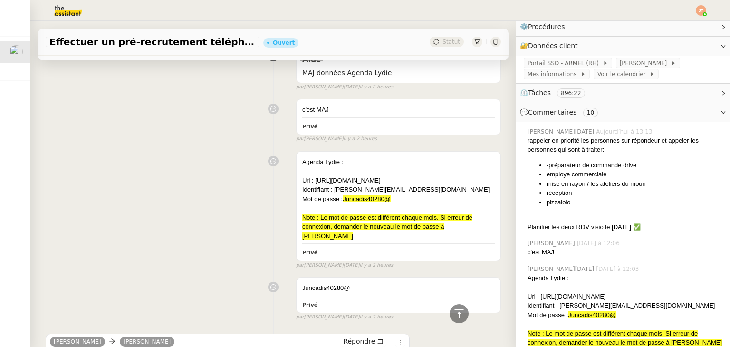
scroll to position [190, 0]
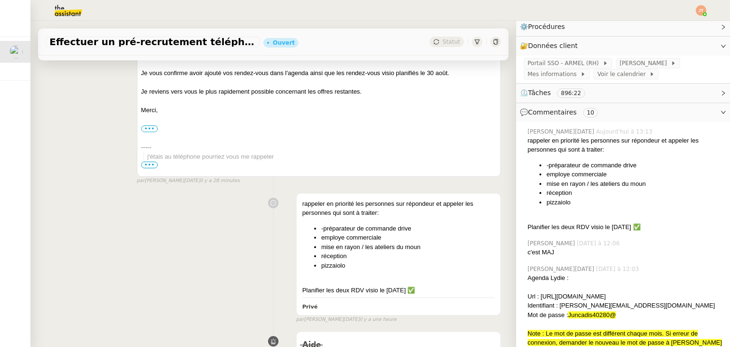
click at [71, 17] on img at bounding box center [61, 10] width 74 height 21
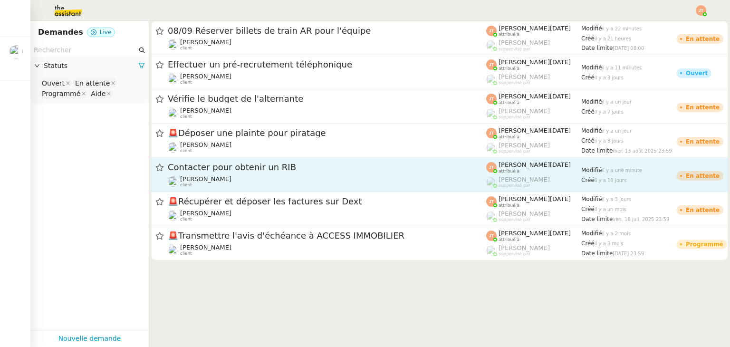
click at [241, 162] on div "Contacter pour obtenir un RIB" at bounding box center [327, 168] width 318 height 12
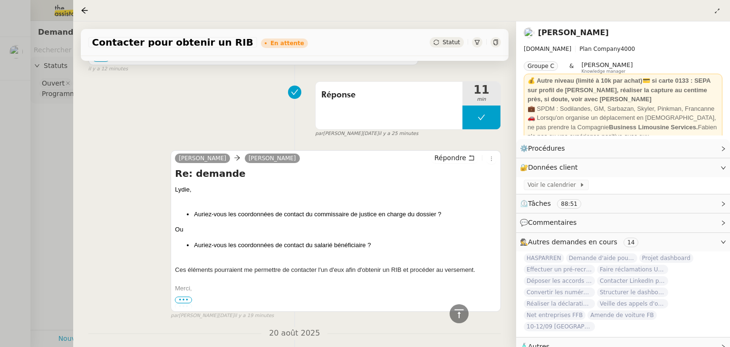
scroll to position [380, 0]
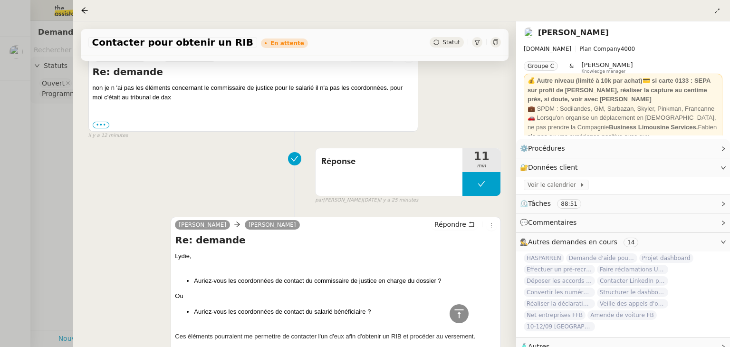
drag, startPoint x: 46, startPoint y: 157, endPoint x: 45, endPoint y: 151, distance: 5.8
click at [46, 157] on div at bounding box center [365, 173] width 730 height 347
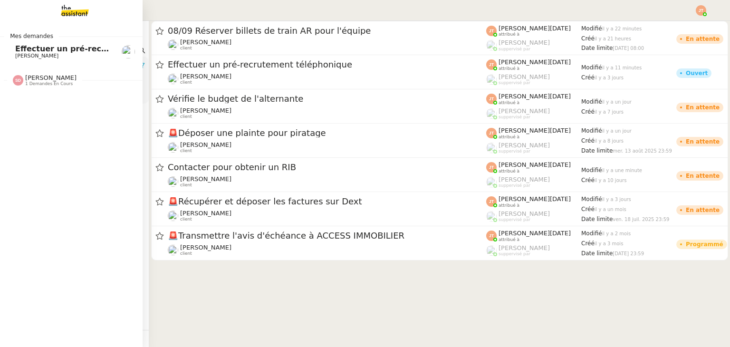
click at [19, 50] on span "Effectuer un pré-recrutement téléphonique" at bounding box center [107, 48] width 185 height 9
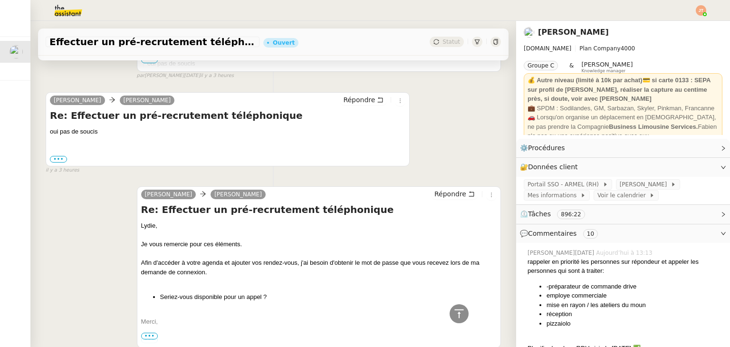
scroll to position [1140, 0]
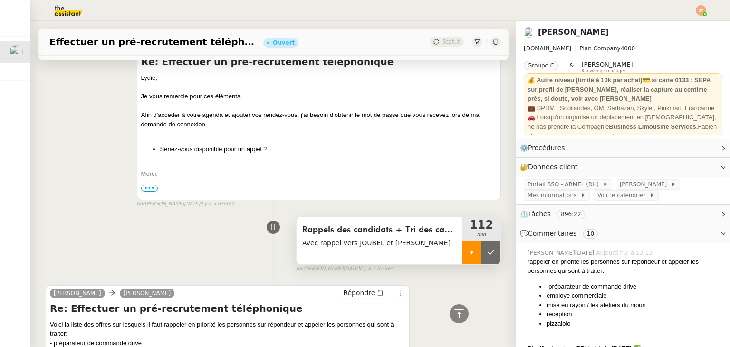
click at [462, 251] on div at bounding box center [471, 252] width 19 height 24
click at [462, 246] on div at bounding box center [471, 252] width 19 height 24
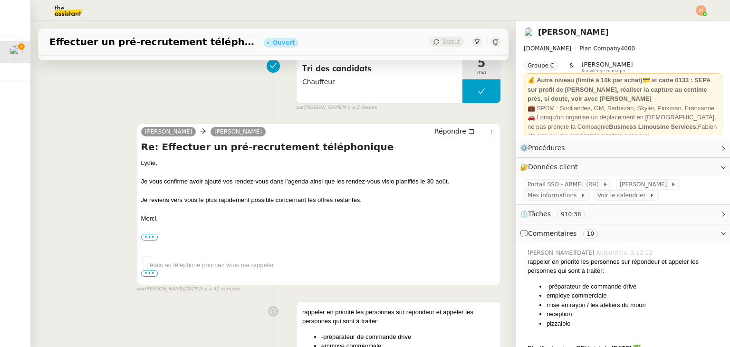
scroll to position [95, 0]
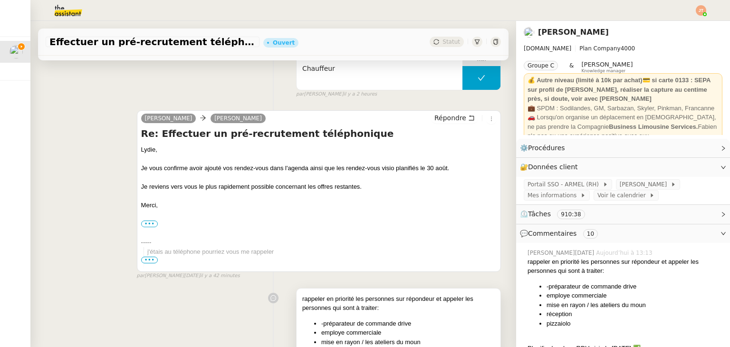
click at [371, 315] on div "rappeler en priorité les personnes sur répondeur et appeler les personnes qui s…" at bounding box center [398, 342] width 192 height 96
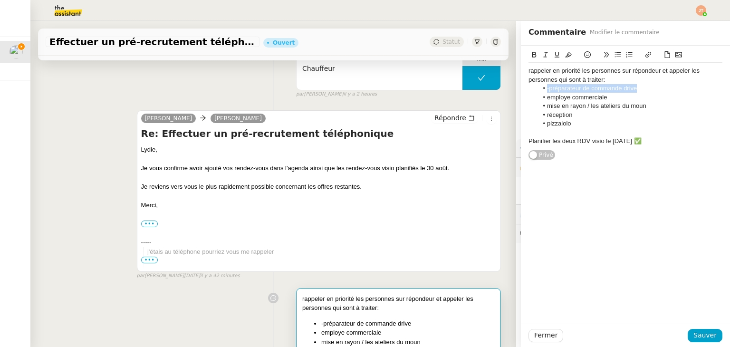
drag, startPoint x: 600, startPoint y: 90, endPoint x: 538, endPoint y: 91, distance: 62.3
click at [538, 91] on li "-préparateur de commande drive" at bounding box center [630, 88] width 185 height 9
click at [539, 91] on li "-préparateur de commande drive" at bounding box center [630, 88] width 185 height 9
click at [540, 89] on li "-préparateur de commande drive" at bounding box center [630, 88] width 185 height 9
click at [541, 89] on li "-préparateur de commande drive" at bounding box center [630, 88] width 185 height 9
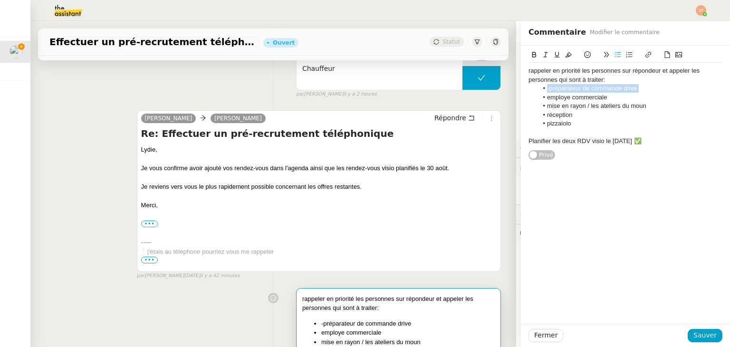
click at [541, 89] on li "-préparateur de commande drive" at bounding box center [630, 88] width 185 height 9
click at [543, 89] on li "-préparateur de commande drive" at bounding box center [630, 88] width 185 height 9
click at [544, 89] on li "-préparateur de commande drive" at bounding box center [630, 88] width 185 height 9
click at [543, 88] on li "-préparateur de commande drive" at bounding box center [630, 88] width 185 height 9
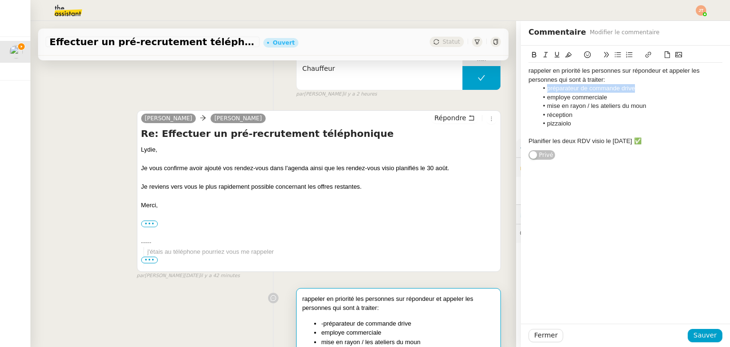
drag, startPoint x: 627, startPoint y: 87, endPoint x: 539, endPoint y: 90, distance: 87.5
click at [539, 90] on li "préparateur de commande drive" at bounding box center [630, 88] width 185 height 9
click at [532, 56] on icon at bounding box center [534, 55] width 4 height 6
click at [700, 332] on span "Sauver" at bounding box center [704, 335] width 23 height 11
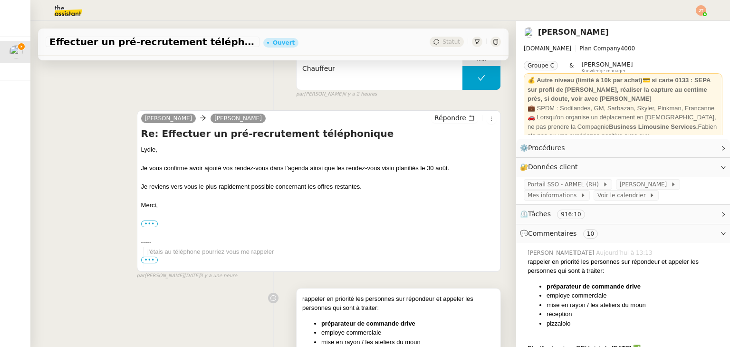
click at [416, 325] on li "préparateur de commande drive" at bounding box center [407, 324] width 173 height 10
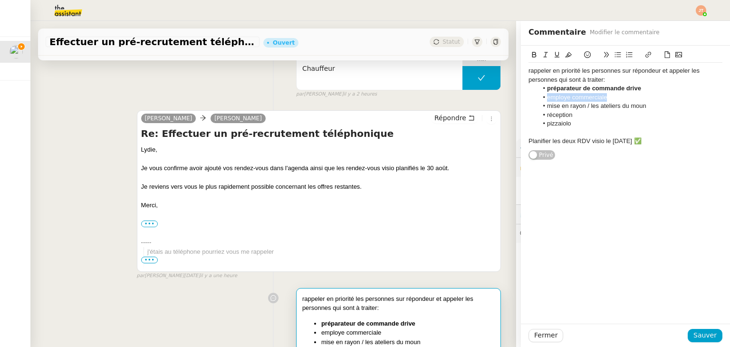
drag, startPoint x: 603, startPoint y: 97, endPoint x: 540, endPoint y: 100, distance: 63.3
click at [540, 100] on li "employe commerciale" at bounding box center [630, 97] width 185 height 9
click at [532, 55] on icon at bounding box center [534, 55] width 4 height 6
click at [693, 332] on span "Sauver" at bounding box center [704, 335] width 23 height 11
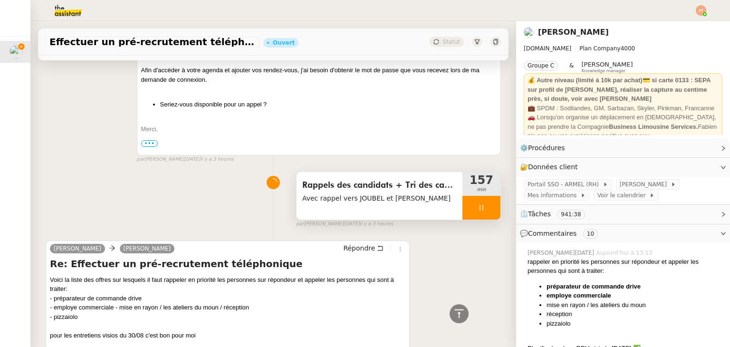
scroll to position [1188, 0]
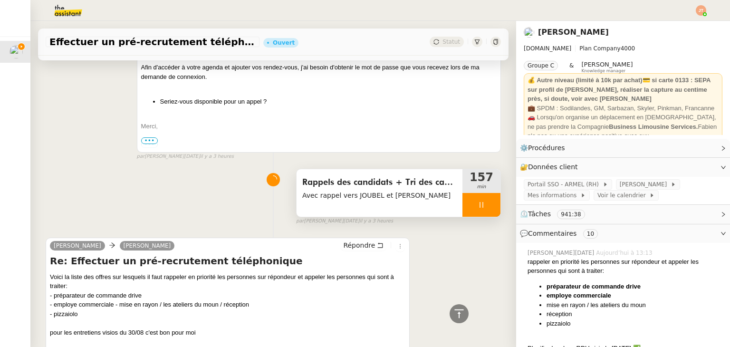
click at [474, 193] on div at bounding box center [481, 205] width 38 height 24
click at [468, 201] on icon at bounding box center [472, 205] width 8 height 8
click at [478, 201] on icon at bounding box center [482, 205] width 8 height 8
click at [468, 201] on icon at bounding box center [472, 205] width 8 height 8
click at [133, 196] on div "Rappels des candidats + Tri des candidatures (offres restantes) Avec rappel ver…" at bounding box center [273, 194] width 455 height 61
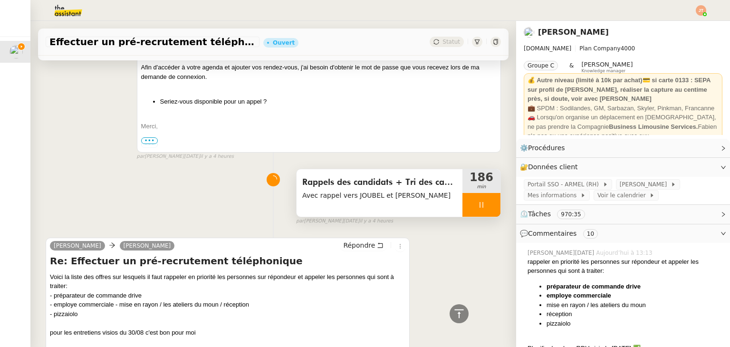
click at [569, 303] on li "mise en rayon / les ateliers du moun" at bounding box center [634, 305] width 176 height 10
click at [548, 310] on li "réception" at bounding box center [634, 314] width 176 height 10
drag, startPoint x: 540, startPoint y: 296, endPoint x: 644, endPoint y: 309, distance: 105.3
click at [644, 309] on ul "préparateur de commande drive employe commerciale mise en rayon / les ateliers …" at bounding box center [624, 305] width 195 height 47
copy ul "employe commerciale mise en rayon / les ateliers du moun"
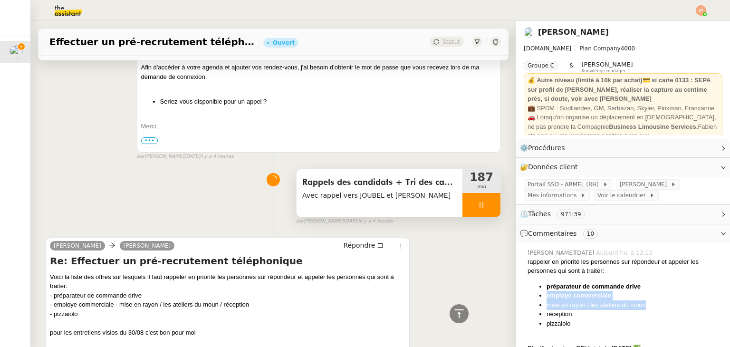
click at [557, 303] on li "mise en rayon / les ateliers du moun" at bounding box center [634, 305] width 176 height 10
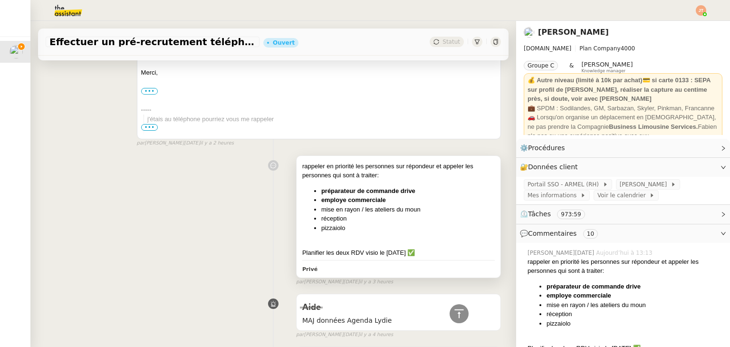
scroll to position [238, 0]
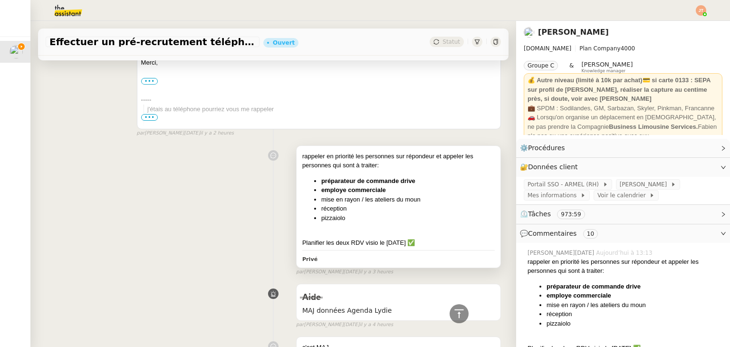
click at [408, 212] on li "réception" at bounding box center [407, 209] width 173 height 10
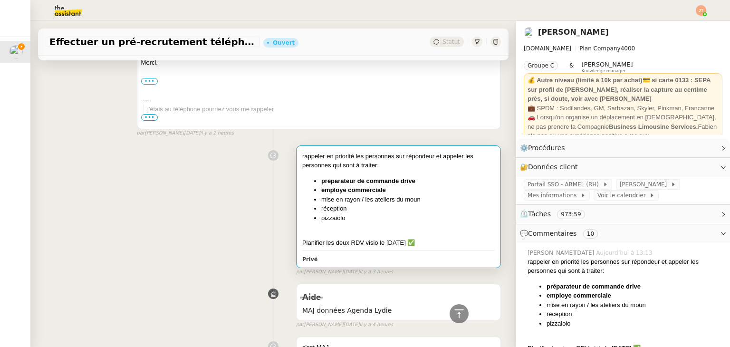
click at [408, 212] on li "réception" at bounding box center [407, 209] width 173 height 10
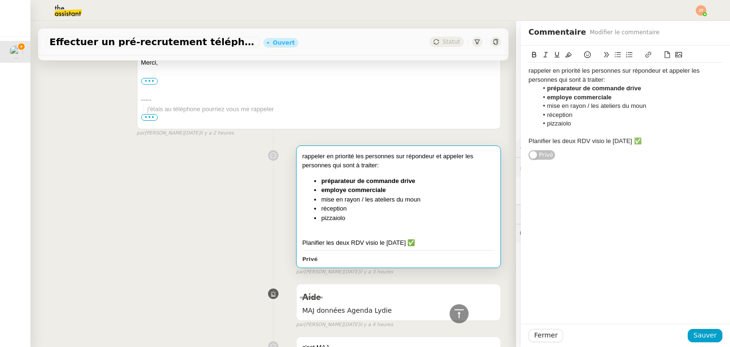
click at [603, 97] on strong "employe commerciale" at bounding box center [579, 97] width 65 height 7
drag, startPoint x: 541, startPoint y: 96, endPoint x: 604, endPoint y: 96, distance: 63.2
click at [604, 96] on strong "employe commerciale mise en rayon" at bounding box center [601, 97] width 108 height 7
copy strong "employe commerciale"
drag, startPoint x: 540, startPoint y: 107, endPoint x: 582, endPoint y: 103, distance: 42.0
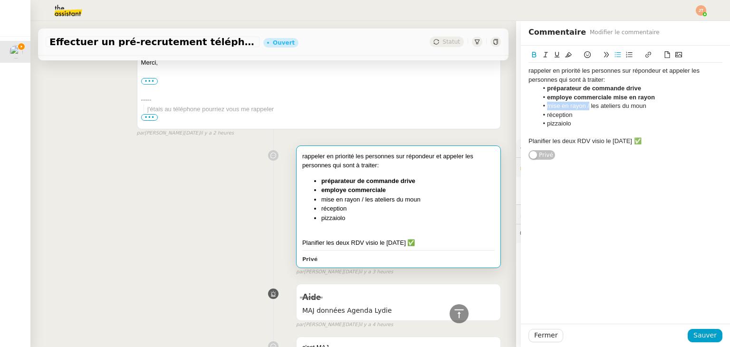
click at [582, 103] on li "mise en rayon / les ateliers du moun" at bounding box center [630, 106] width 185 height 9
copy li "mise en rayon /"
drag, startPoint x: 540, startPoint y: 97, endPoint x: 603, endPoint y: 98, distance: 63.2
click at [603, 98] on strong "employe commerciale mise en rayon" at bounding box center [601, 97] width 108 height 7
copy strong "employe commerciale"
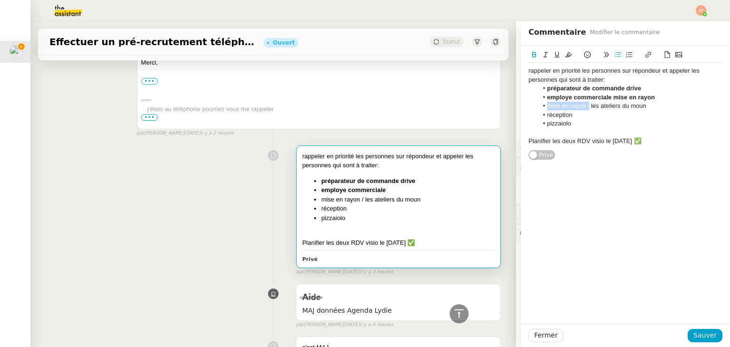
drag, startPoint x: 540, startPoint y: 106, endPoint x: 581, endPoint y: 103, distance: 41.0
click at [581, 103] on li "mise en rayon / les ateliers du moun" at bounding box center [630, 106] width 185 height 9
drag, startPoint x: 666, startPoint y: 109, endPoint x: 538, endPoint y: 108, distance: 127.8
click at [538, 108] on li "employe commerciale les ateliers du moun" at bounding box center [630, 106] width 185 height 9
click at [539, 105] on li "employe commerciale les ateliers du moun" at bounding box center [630, 106] width 185 height 9
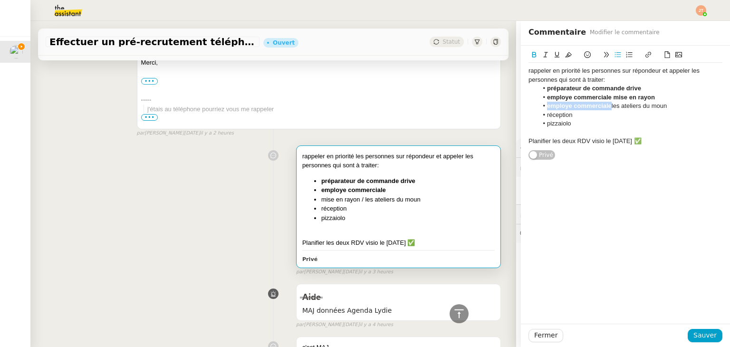
drag, startPoint x: 539, startPoint y: 105, endPoint x: 594, endPoint y: 103, distance: 55.1
click at [594, 103] on strong "employe commerciale" at bounding box center [579, 105] width 65 height 7
click at [532, 57] on icon at bounding box center [534, 55] width 4 height 6
click at [699, 333] on span "Sauver" at bounding box center [704, 335] width 23 height 11
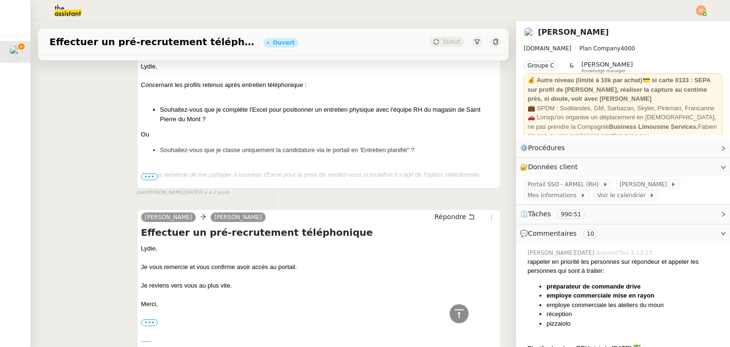
scroll to position [4656, 0]
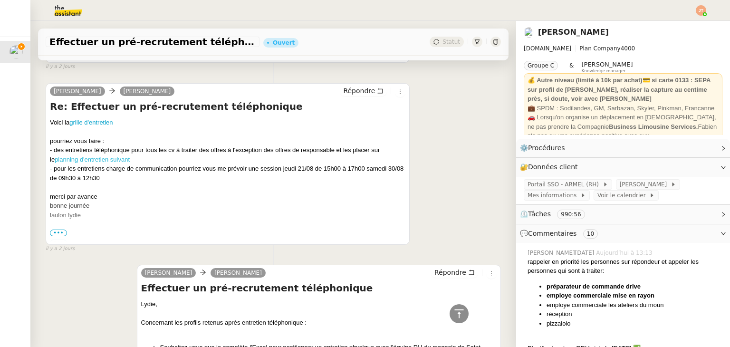
click at [114, 156] on link "planning d'entretien suivant" at bounding box center [92, 159] width 75 height 7
click at [95, 119] on link "grille d'entretien" at bounding box center [90, 122] width 43 height 7
click at [546, 302] on li "employe commerciale les ateliers du moun" at bounding box center [634, 305] width 176 height 10
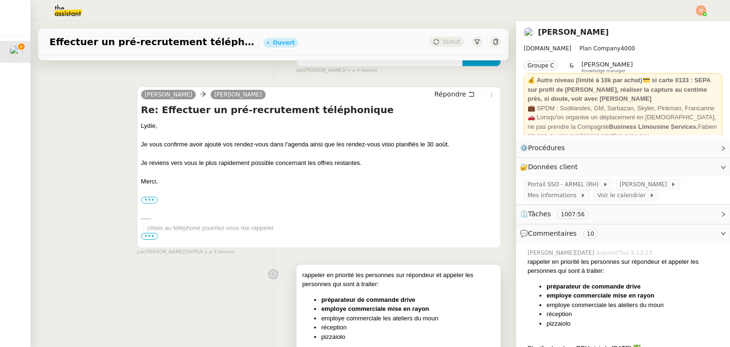
scroll to position [190, 0]
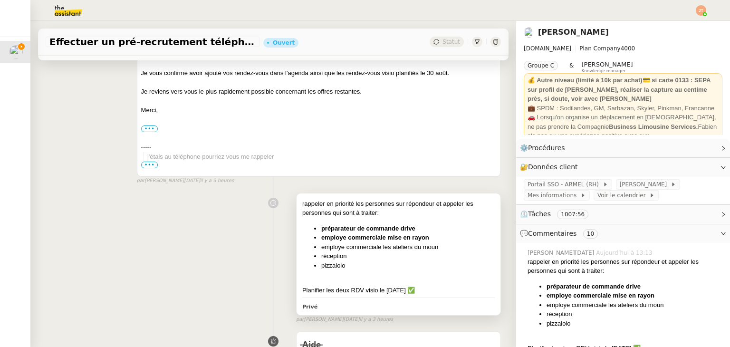
click at [380, 255] on li "réception" at bounding box center [407, 256] width 173 height 10
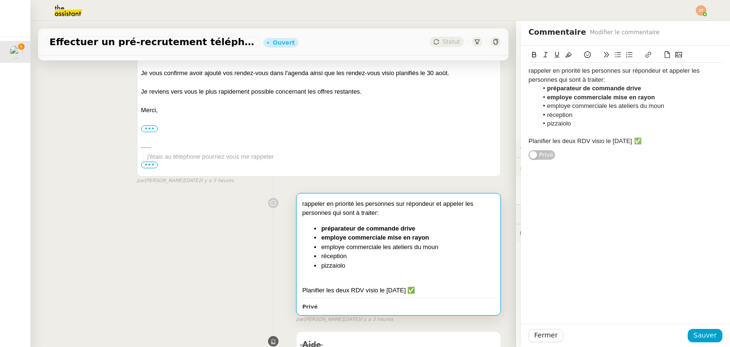
click at [569, 114] on li "réception" at bounding box center [630, 115] width 185 height 9
drag, startPoint x: 569, startPoint y: 122, endPoint x: 541, endPoint y: 127, distance: 28.0
click at [541, 127] on li "pizzaiolo" at bounding box center [630, 123] width 185 height 9
click at [532, 53] on icon at bounding box center [534, 55] width 4 height 6
click at [567, 119] on li "pizzaiolo" at bounding box center [630, 123] width 185 height 9
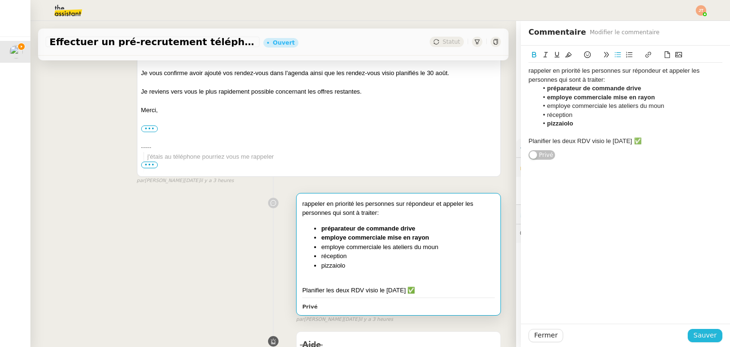
click at [697, 333] on span "Sauver" at bounding box center [704, 335] width 23 height 11
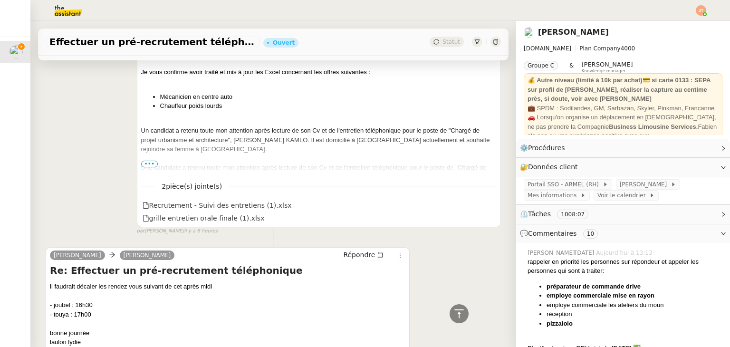
scroll to position [1853, 0]
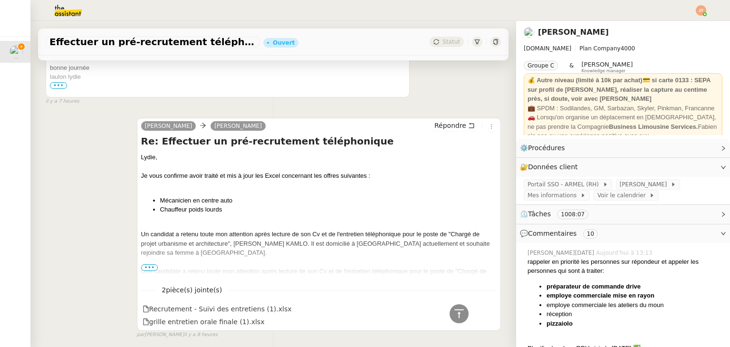
click at [148, 264] on span "•••" at bounding box center [149, 267] width 17 height 7
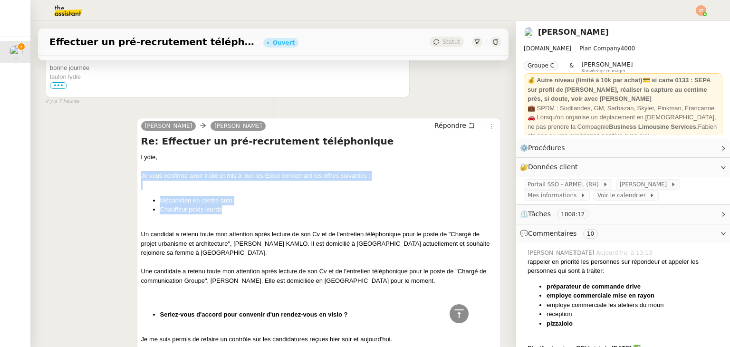
drag, startPoint x: 138, startPoint y: 168, endPoint x: 234, endPoint y: 199, distance: 100.5
copy div "Je vous confirme avoir traité et mis à jour les Excel concernant les offres sui…"
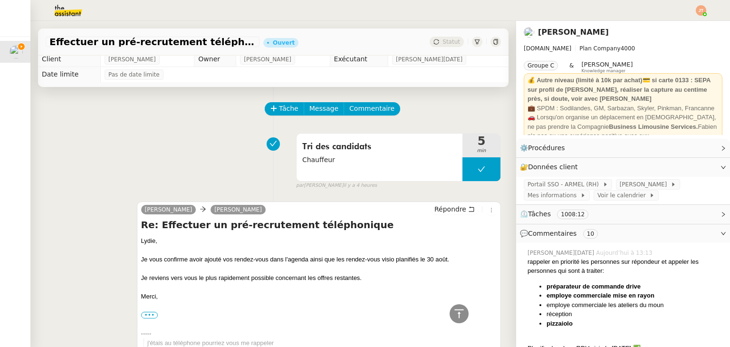
scroll to position [0, 0]
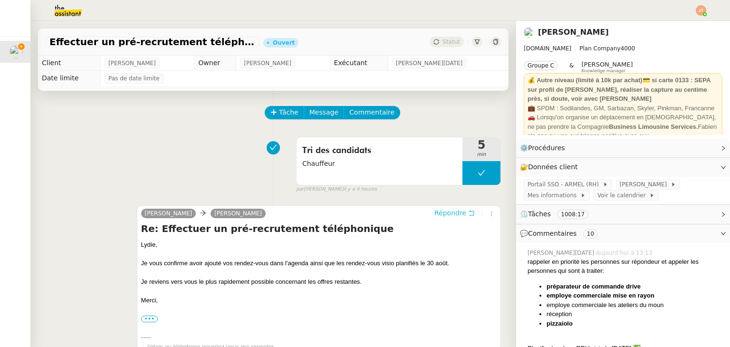
click at [441, 215] on span "Répondre" at bounding box center [450, 213] width 32 height 10
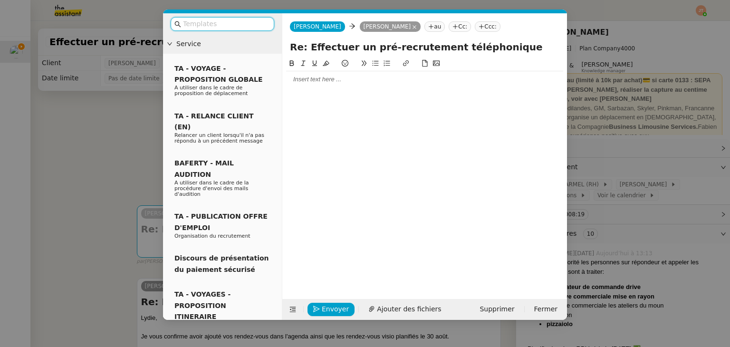
click at [300, 79] on div at bounding box center [424, 79] width 277 height 9
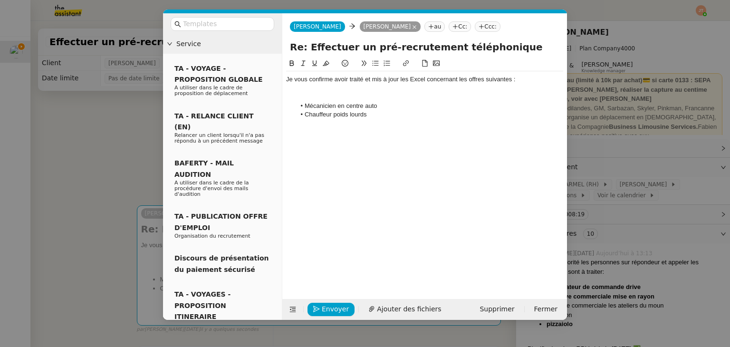
click at [287, 78] on div "Je vous confirme avoir traité et mis à jour les Excel concernant les offres sui…" at bounding box center [424, 79] width 277 height 9
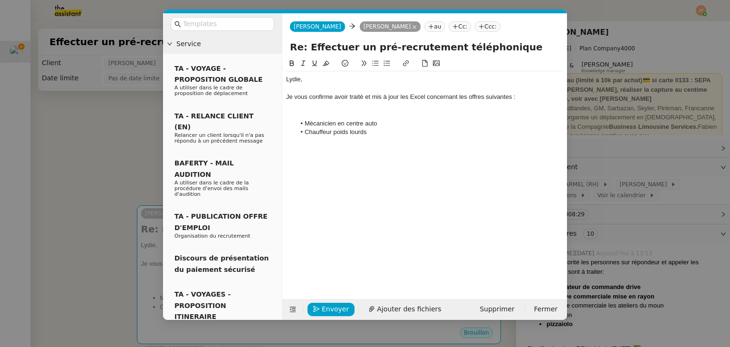
click at [595, 262] on nz-modal-container "Service TA - VOYAGE - PROPOSITION GLOBALE A utiliser dans le cadre de propositi…" at bounding box center [365, 173] width 730 height 347
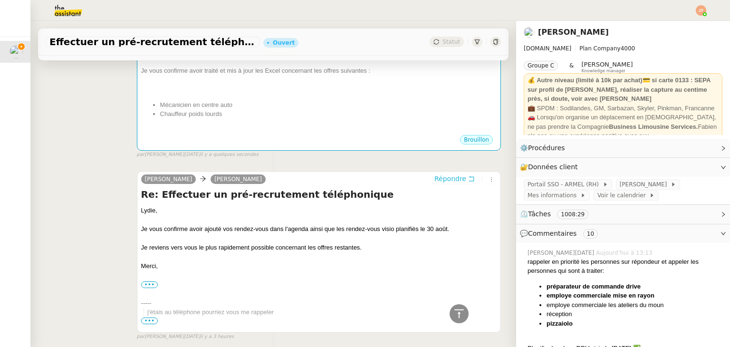
scroll to position [382, 0]
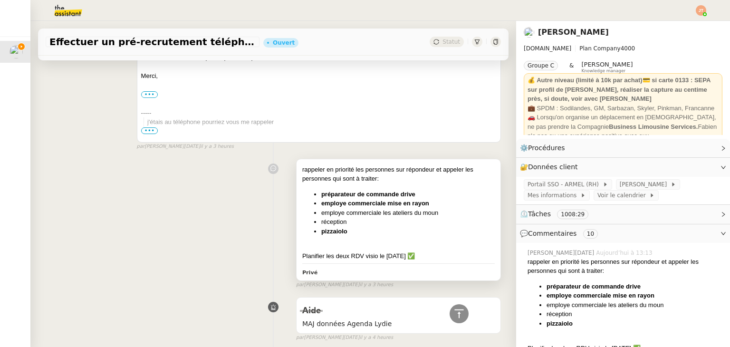
click at [431, 214] on li "employe commerciale les ateliers du moun" at bounding box center [407, 213] width 173 height 10
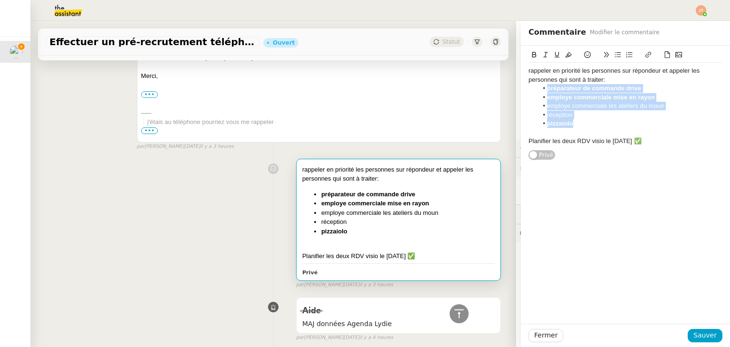
drag, startPoint x: 571, startPoint y: 124, endPoint x: 540, endPoint y: 88, distance: 47.2
click at [540, 88] on ul "préparateur de commande drive employe commerciale mise en rayon employe commerc…" at bounding box center [625, 106] width 194 height 44
copy ul "préparateur de commande drive employe commerciale mise en rayon employe commerc…"
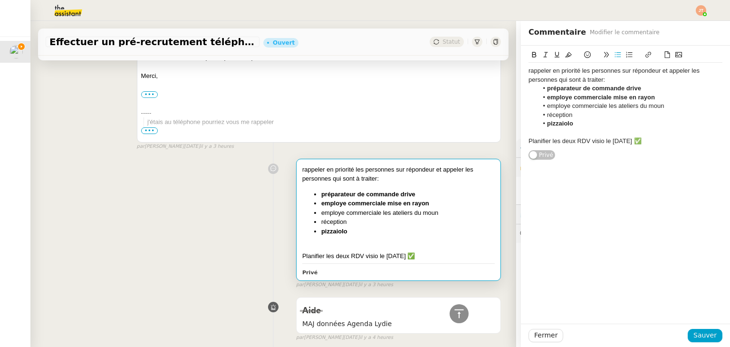
click at [157, 207] on div "rappeler en priorité les personnes sur répondeur et appeler les personnes qui s…" at bounding box center [273, 221] width 455 height 134
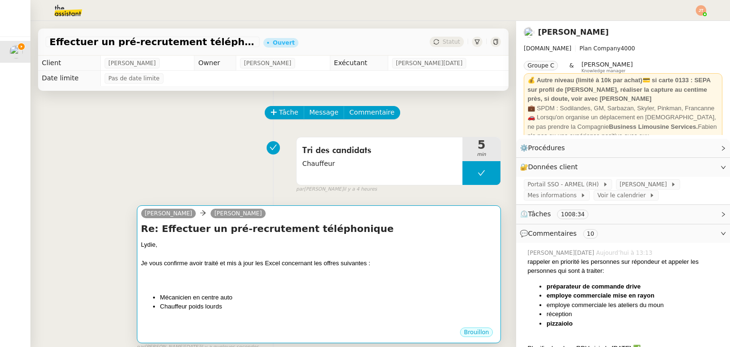
click at [287, 272] on div at bounding box center [318, 273] width 355 height 10
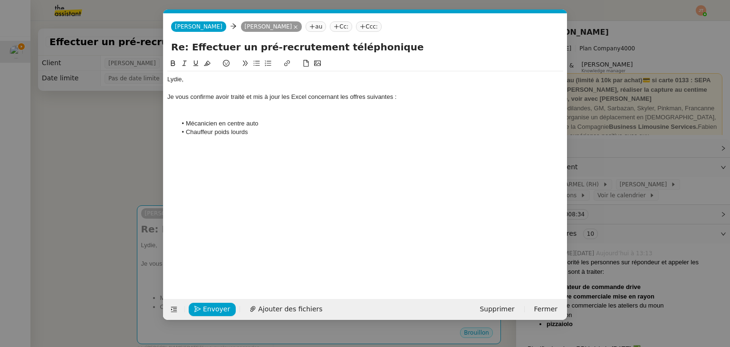
scroll to position [0, 20]
drag, startPoint x: 256, startPoint y: 134, endPoint x: 185, endPoint y: 123, distance: 71.2
click at [185, 123] on ul "Mécanicien en centre auto Chauffeur poids lourds" at bounding box center [365, 128] width 396 height 18
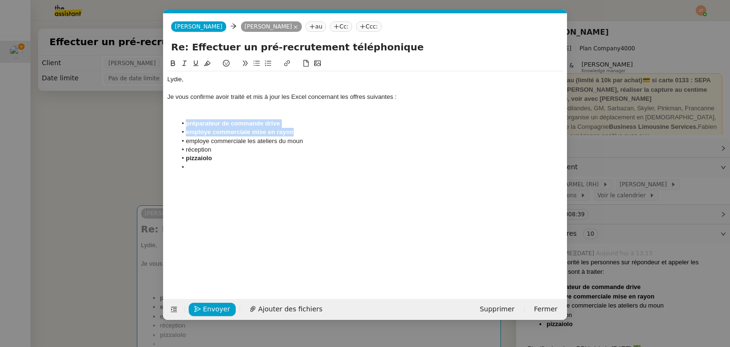
drag, startPoint x: 301, startPoint y: 132, endPoint x: 186, endPoint y: 123, distance: 114.8
click at [186, 123] on ul "préparateur de commande drive employe commerciale mise en rayon employe commerc…" at bounding box center [365, 145] width 396 height 53
click at [253, 167] on li at bounding box center [370, 167] width 387 height 9
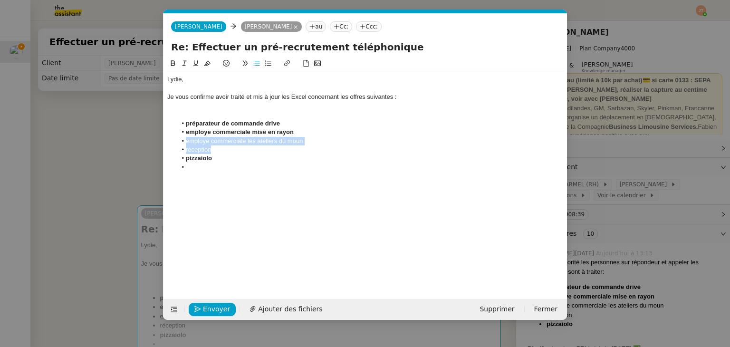
drag, startPoint x: 219, startPoint y: 152, endPoint x: 182, endPoint y: 143, distance: 37.5
click at [182, 143] on ul "préparateur de commande drive employe commerciale mise en rayon employe commerc…" at bounding box center [365, 145] width 396 height 53
click at [193, 152] on li at bounding box center [370, 149] width 387 height 9
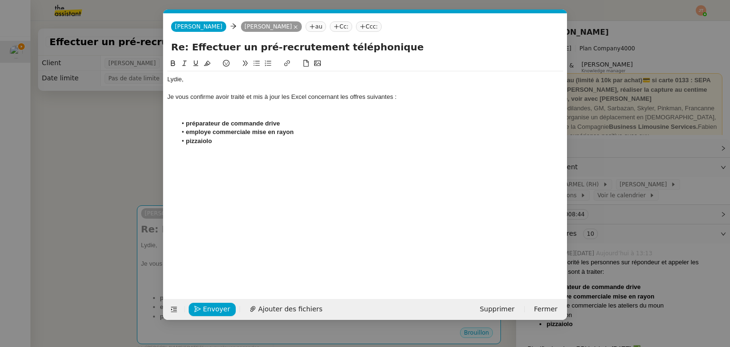
click at [189, 143] on strong "pizzaiolo" at bounding box center [199, 140] width 26 height 7
click at [189, 133] on strong "employe commerciale mise en rayon" at bounding box center [240, 131] width 108 height 7
click at [211, 133] on strong "Employe commerciale mise en rayon" at bounding box center [240, 131] width 108 height 7
click at [187, 123] on strong "préparateur de commande drive" at bounding box center [233, 123] width 94 height 7
drag, startPoint x: 201, startPoint y: 139, endPoint x: 182, endPoint y: 120, distance: 27.2
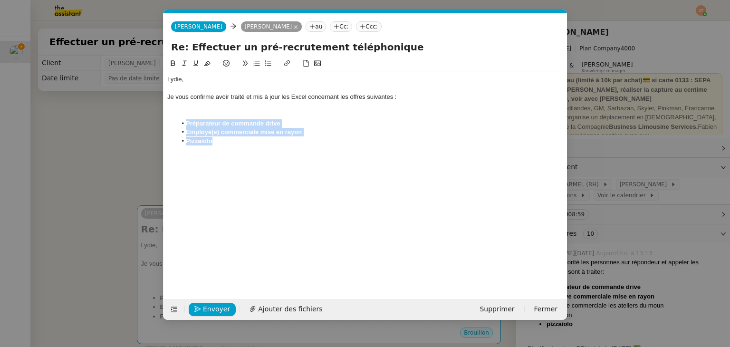
click at [182, 120] on ul "Préparateur de commande drive Employé(e) commerciale mise en rayon Pizzaiolo" at bounding box center [365, 132] width 396 height 26
click at [175, 62] on icon at bounding box center [173, 63] width 7 height 7
click at [230, 143] on li "Pizzaiolo" at bounding box center [370, 141] width 387 height 9
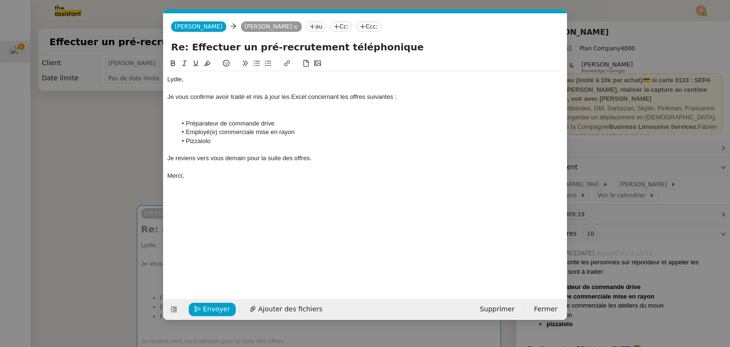
click at [99, 152] on nz-modal-container "Service TA - VOYAGE - PROPOSITION GLOBALE A utiliser dans le cadre de propositi…" at bounding box center [365, 173] width 730 height 347
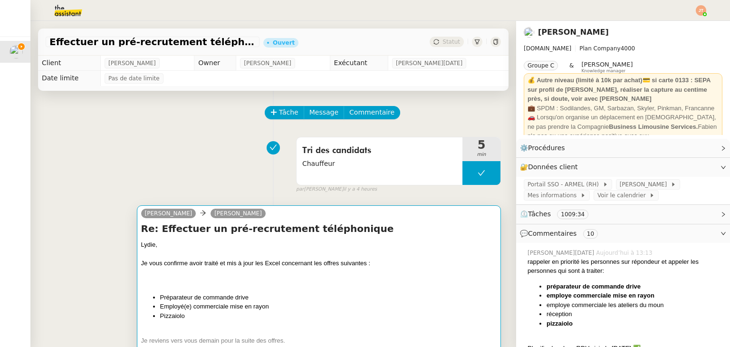
click at [307, 311] on li "Employé(e) commerciale mise en rayon" at bounding box center [328, 307] width 336 height 10
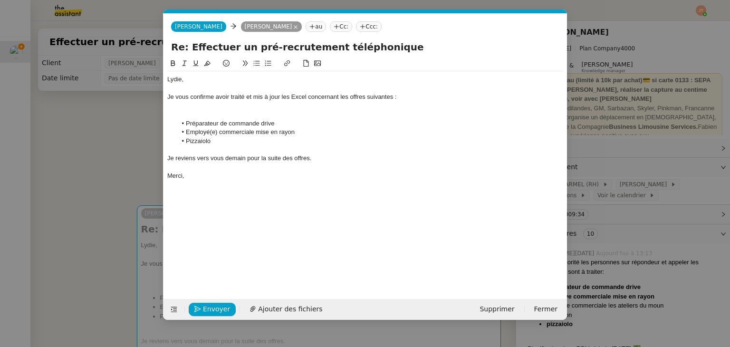
scroll to position [0, 20]
click at [300, 153] on div at bounding box center [365, 149] width 396 height 9
click at [214, 157] on div at bounding box center [365, 158] width 396 height 9
click at [307, 96] on div "Je vous confirme avoir traité et mis à jour les Excel concernant les offres sui…" at bounding box center [365, 97] width 396 height 9
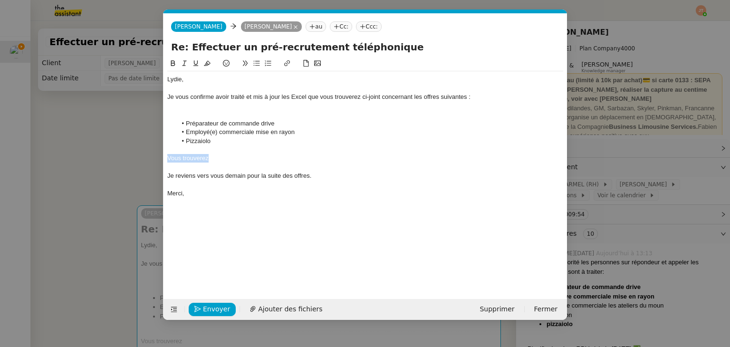
drag, startPoint x: 233, startPoint y: 160, endPoint x: 155, endPoint y: 158, distance: 78.0
click at [155, 158] on nz-modal-container "Service TA - VOYAGE - PROPOSITION GLOBALE A utiliser dans le cadre de propositi…" at bounding box center [365, 173] width 730 height 347
click at [258, 304] on span "Ajouter des fichiers" at bounding box center [290, 309] width 64 height 11
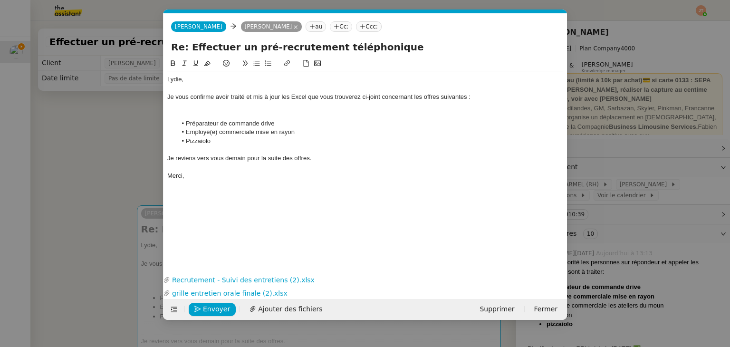
click at [195, 108] on div at bounding box center [365, 106] width 396 height 9
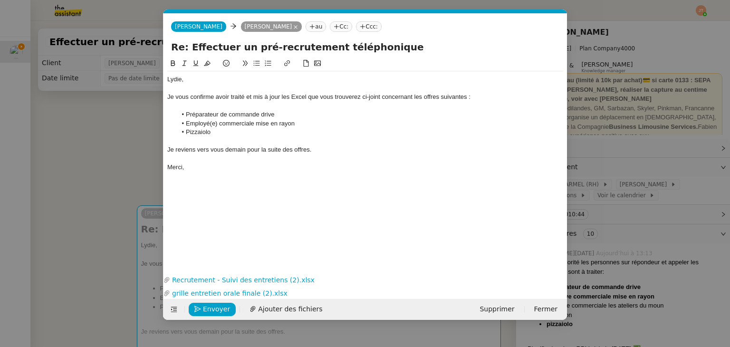
click at [123, 151] on nz-modal-container "Service TA - VOYAGE - PROPOSITION GLOBALE A utiliser dans le cadre de propositi…" at bounding box center [365, 173] width 730 height 347
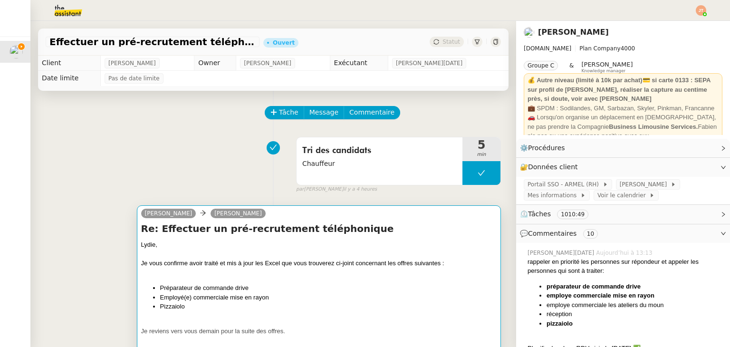
click at [281, 257] on div at bounding box center [318, 254] width 355 height 10
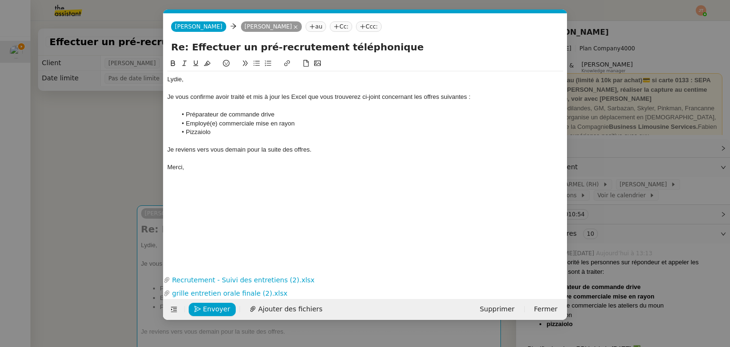
click at [111, 160] on nz-modal-container "Service TA - VOYAGE - PROPOSITION GLOBALE A utiliser dans le cadre de propositi…" at bounding box center [365, 173] width 730 height 347
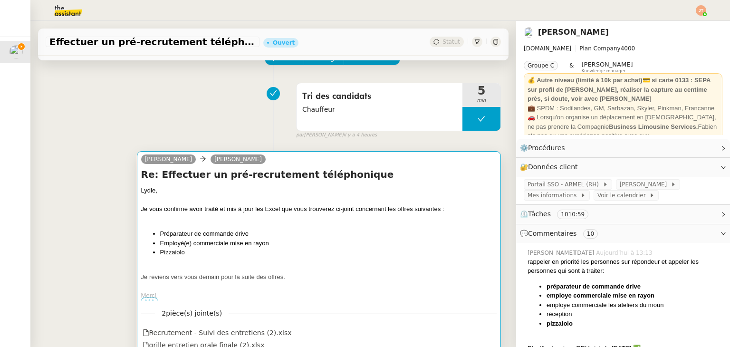
scroll to position [48, 0]
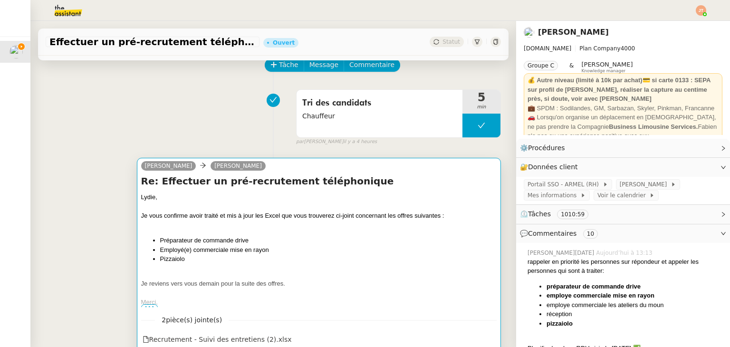
click at [295, 222] on div at bounding box center [318, 225] width 355 height 10
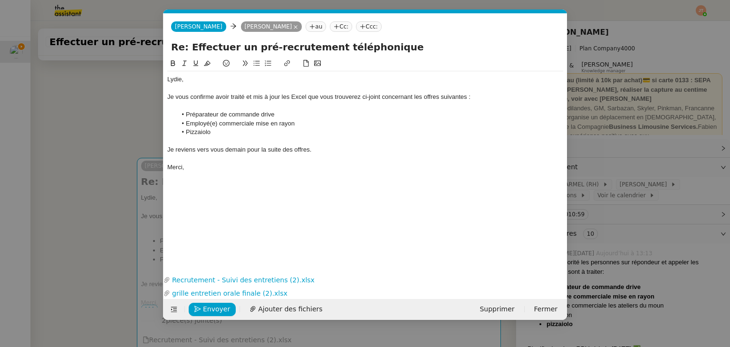
scroll to position [0, 20]
click at [222, 309] on span "Envoyer" at bounding box center [216, 309] width 27 height 11
click at [222, 309] on span "Confirmer l'envoi" at bounding box center [231, 309] width 57 height 11
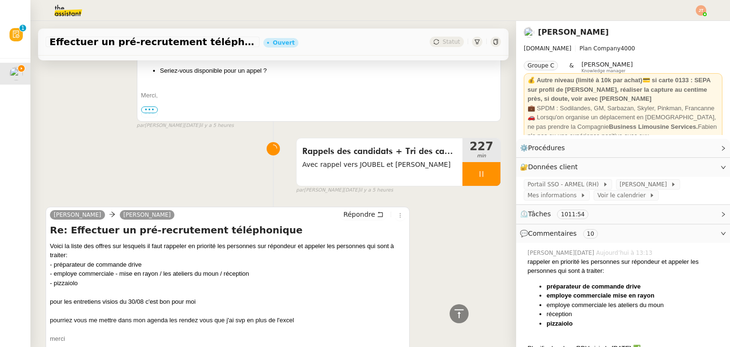
scroll to position [1473, 0]
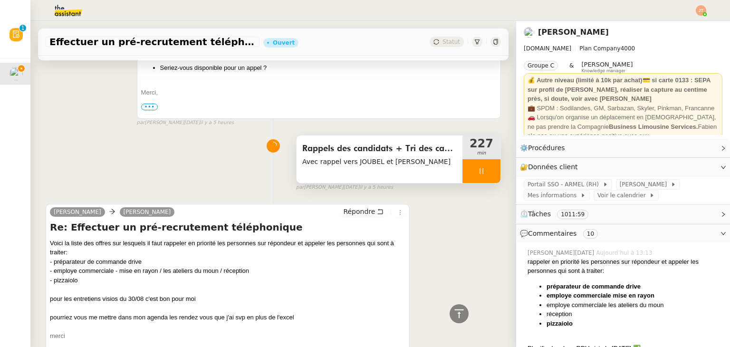
click at [362, 156] on span "Avec rappel vers JOUBEL et [PERSON_NAME]" at bounding box center [379, 161] width 154 height 11
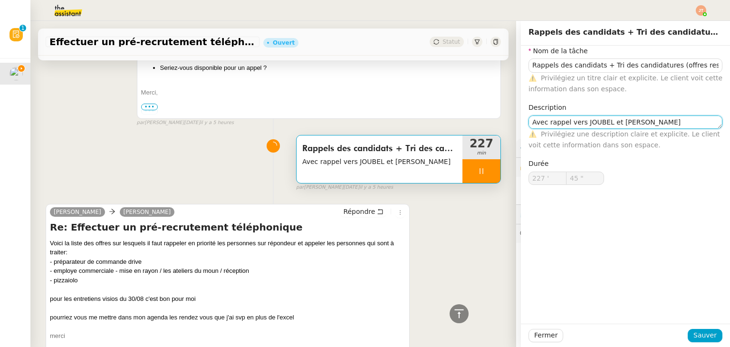
click at [633, 123] on textarea "Avec rappel vers JOUBEL et [PERSON_NAME]" at bounding box center [625, 121] width 194 height 13
type input "46 ""
type textarea "Avec rappel vers JOUBEL et [PERSON_NAME]"
type input "47 ""
type textarea "Avec rappel vers JOUBEL et [PERSON_NAME] + mise"
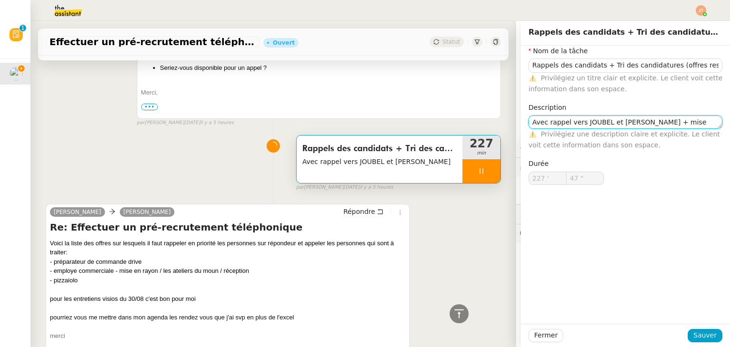
type input "48 ""
type textarea "Avec rappel vers JOUBEL et [PERSON_NAME] + m"
type input "49 ""
type textarea "Avec rappel vers JOUBEL et [PERSON_NAME] + mise"
type input "50 ""
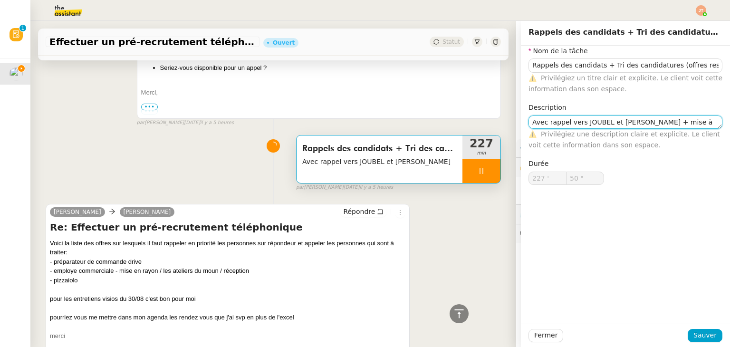
type textarea "Avec rappel vers JOUBEL et TOUYA + mise à jou"
type input "51 ""
type textarea "Avec rappel vers JOUBEL et [PERSON_NAME] + mise à jour Age"
type input "52 ""
type textarea "Avec rappel vers JOUBEL et TOUYA + mise à jour Agenda"
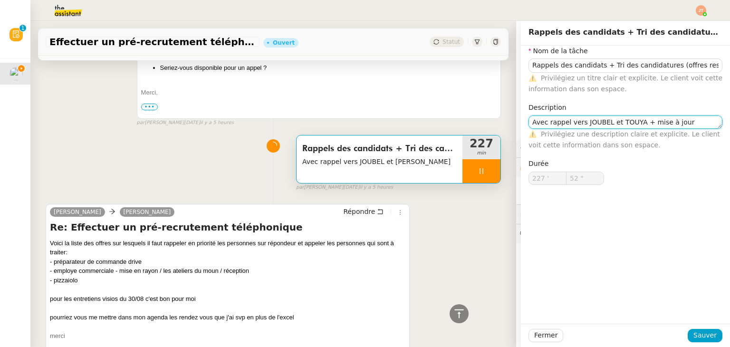
type input "53 ""
type textarea "Avec rappel vers JOUBEL et TOUYA + mise à jour Agenda"
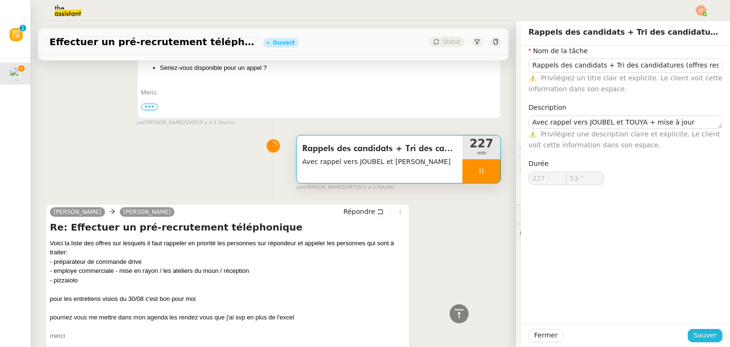
click at [694, 329] on button "Sauver" at bounding box center [705, 335] width 35 height 13
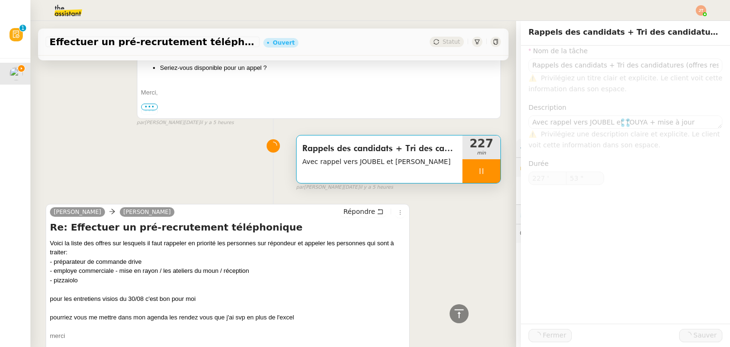
type input "54 ""
type input "Rappels des candidats + Tri des candidatures (offres restantes)"
type textarea "Avec rappel vers JOUBEL et TOUYA + mise à jour Agenda"
type input "227 '"
type input "54 ""
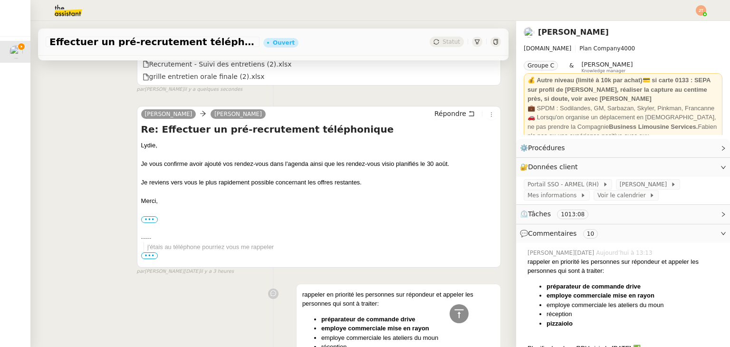
scroll to position [475, 0]
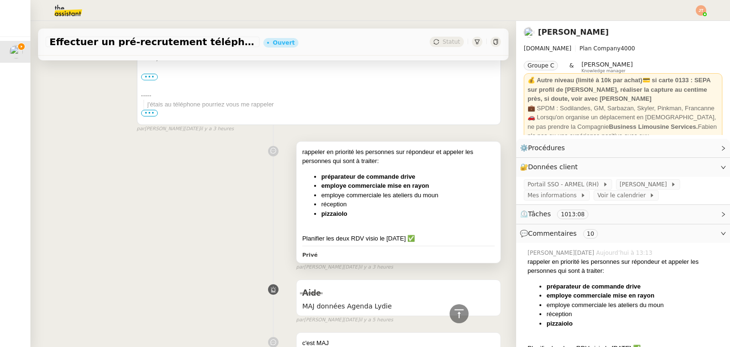
click at [399, 203] on li "réception" at bounding box center [407, 205] width 173 height 10
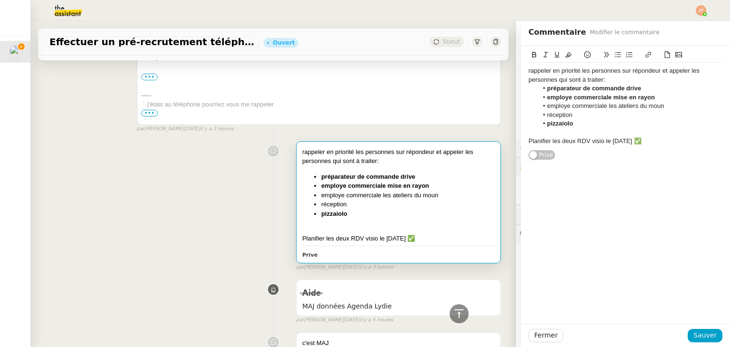
click at [574, 112] on li "réception" at bounding box center [630, 115] width 185 height 9
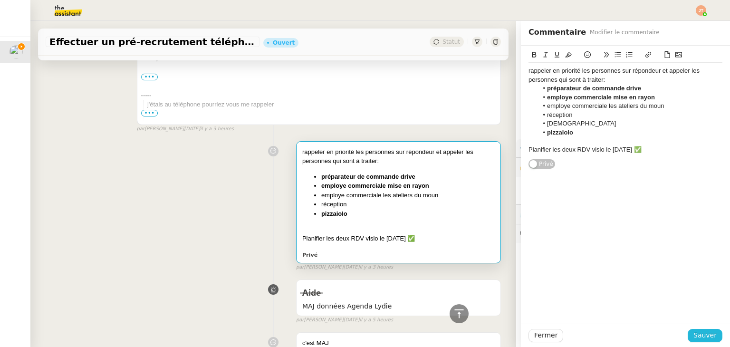
click at [693, 336] on span "Sauver" at bounding box center [704, 335] width 23 height 11
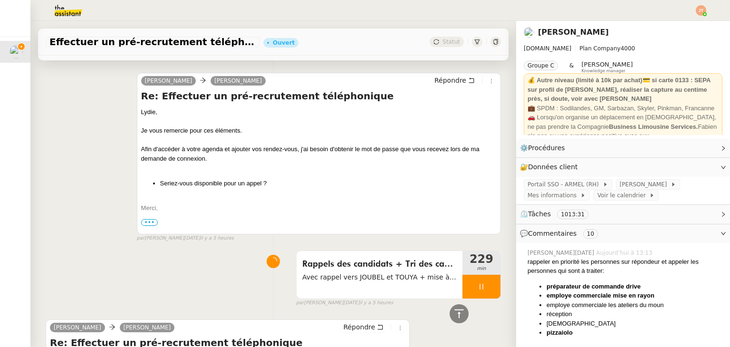
scroll to position [1473, 0]
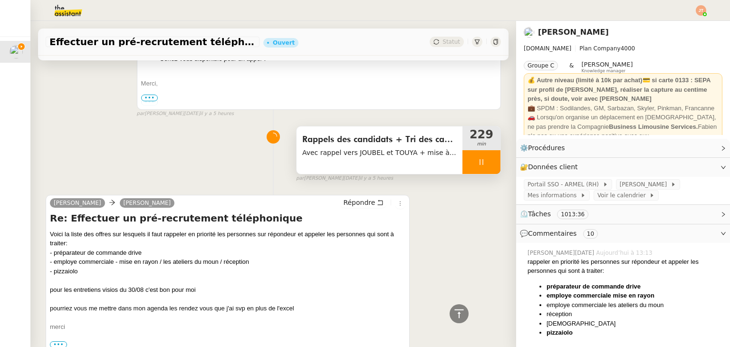
click at [390, 135] on span "Rappels des candidats + Tri des candidatures (offres restantes)" at bounding box center [379, 140] width 154 height 14
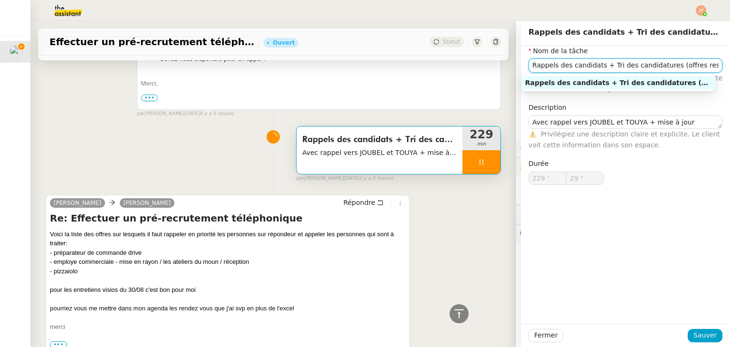
drag, startPoint x: 710, startPoint y: 66, endPoint x: 658, endPoint y: 65, distance: 52.3
click at [658, 65] on input "Rappels des candidats + Tri des candidatures (offres restantes)" at bounding box center [625, 65] width 194 height 14
type input "30 ""
type input "Rappels des candidats + Tri des candidatures"
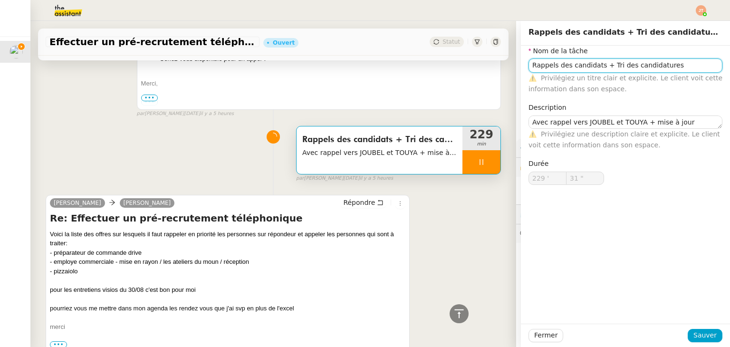
click at [619, 66] on input "Rappels des candidats + Tri des candidatures" at bounding box center [625, 65] width 194 height 14
type input "32 ""
type input "Rappels des candidats + Tri des nouvcandidatures"
type input "33 ""
type input "Rappels des candidats + Tri des nouvelles candidatures"
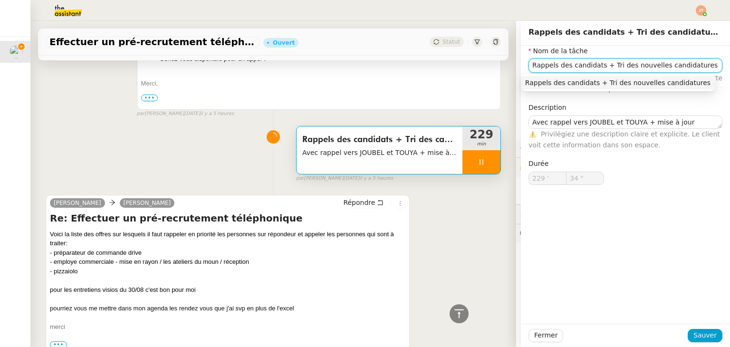
type input "35 ""
type input "Rappels des candidats + Tri des nouvelles candidatures"
click at [707, 335] on span "Sauver" at bounding box center [704, 335] width 23 height 11
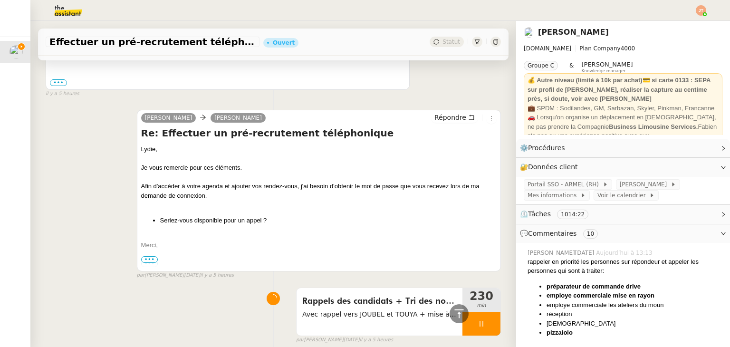
scroll to position [1473, 0]
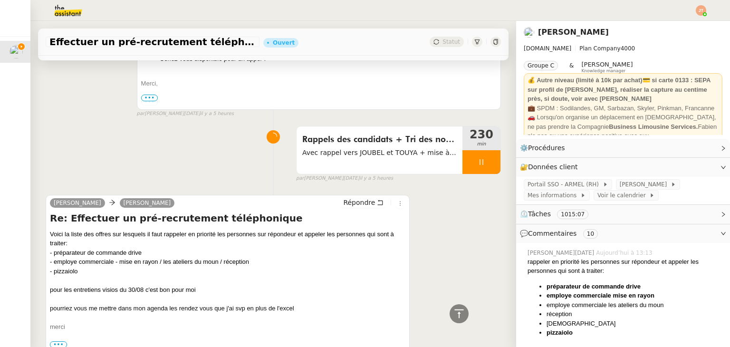
click at [205, 169] on div "Rappels des candidats + Tri des nouvelles candidatures Avec rappel vers JOUBEL …" at bounding box center [273, 152] width 455 height 61
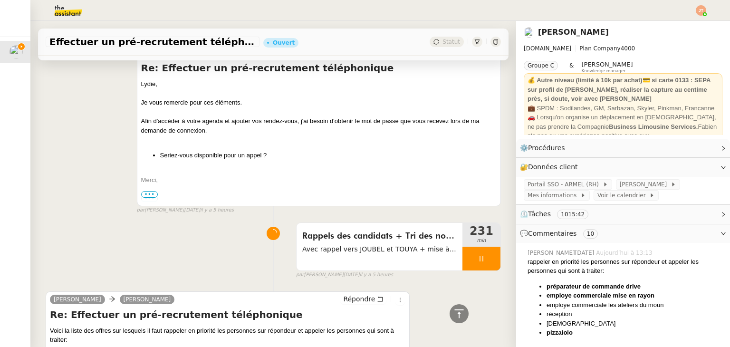
scroll to position [1378, 0]
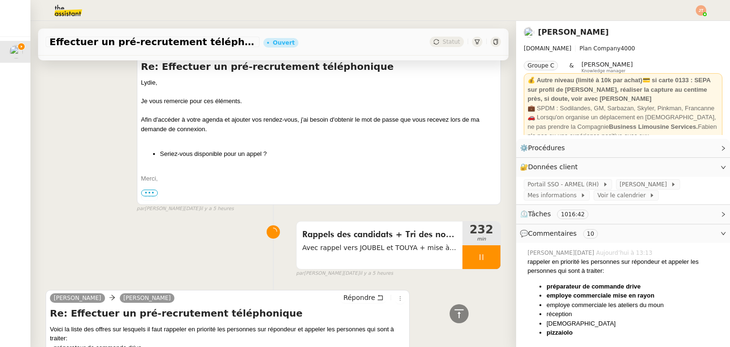
click at [124, 220] on div "Rappels des candidats + Tri des nouvelles candidatures Avec rappel vers JOUBEL …" at bounding box center [273, 247] width 455 height 61
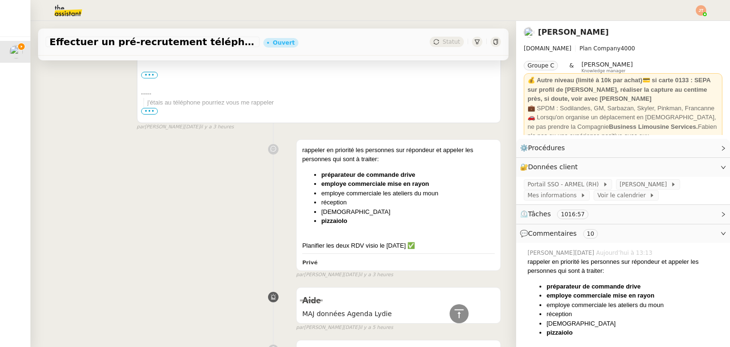
scroll to position [475, 0]
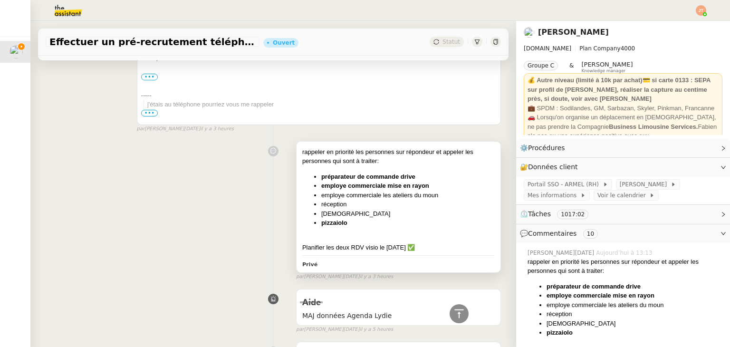
click at [403, 224] on li "pizzaiolo" at bounding box center [407, 223] width 173 height 10
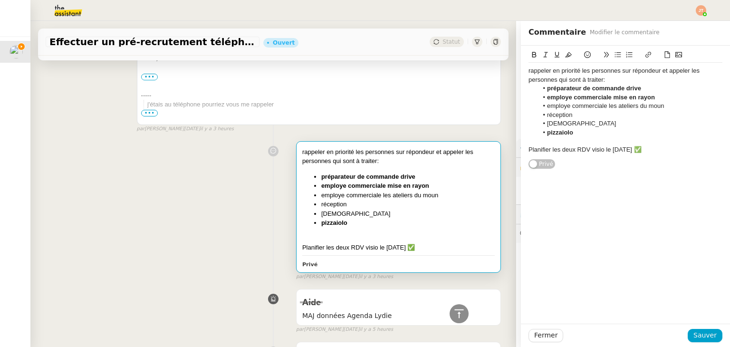
click at [642, 90] on li "préparateur de commande drive" at bounding box center [630, 88] width 185 height 9
click at [584, 54] on icon at bounding box center [587, 54] width 7 height 7
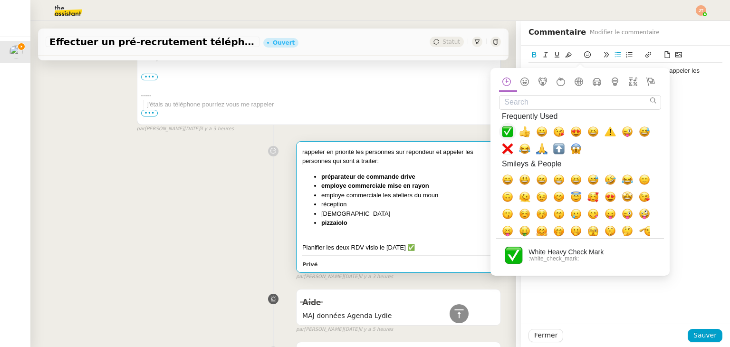
click at [507, 131] on span "✅, white_check_mark" at bounding box center [507, 131] width 11 height 11
click at [677, 130] on li "pizzaiolo" at bounding box center [630, 132] width 185 height 9
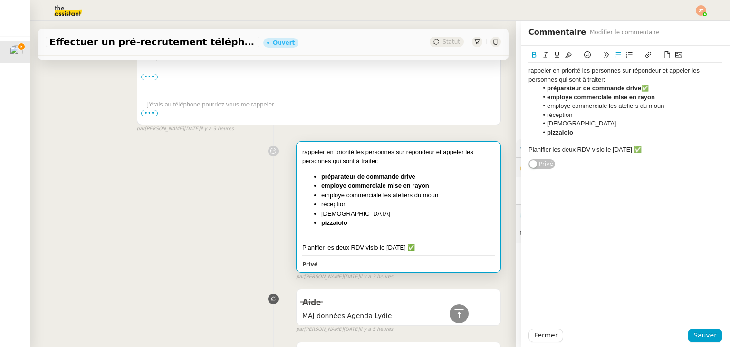
click at [650, 96] on li "employe commerciale mise en rayon" at bounding box center [630, 97] width 185 height 9
click at [584, 54] on icon at bounding box center [587, 54] width 7 height 7
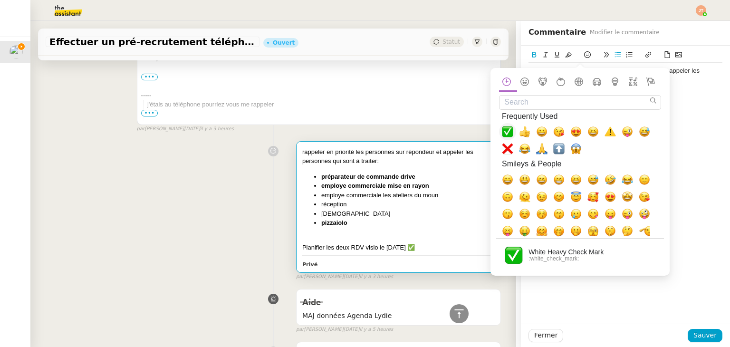
click at [507, 132] on span "✅, white_check_mark" at bounding box center [507, 131] width 11 height 11
click at [680, 128] on li "pizzaiolo" at bounding box center [630, 132] width 185 height 9
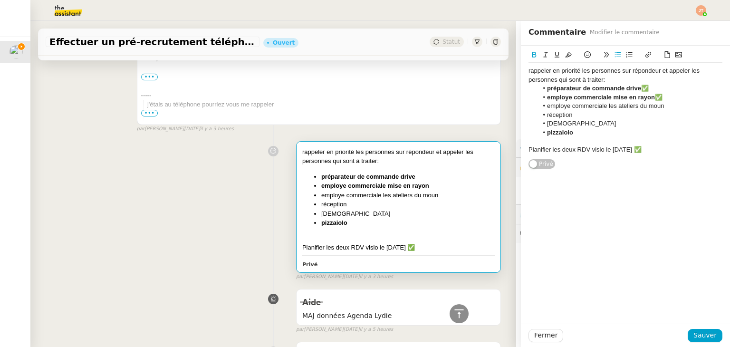
click at [575, 130] on li "pizzaiolo" at bounding box center [630, 132] width 185 height 9
click at [582, 52] on button at bounding box center [587, 54] width 11 height 11
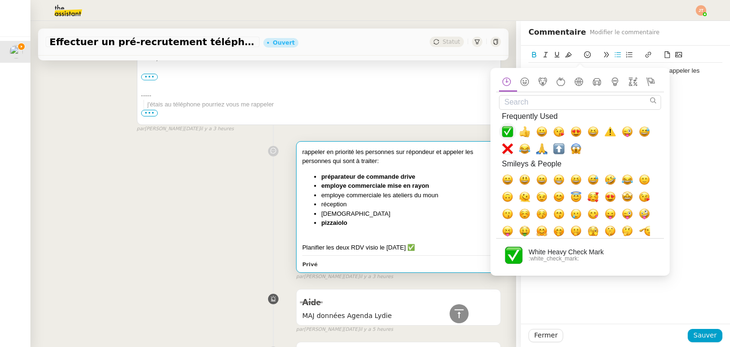
click at [508, 130] on span "✅, white_check_mark" at bounding box center [507, 131] width 11 height 11
click at [686, 134] on li "pizzaiolo✅" at bounding box center [630, 132] width 185 height 9
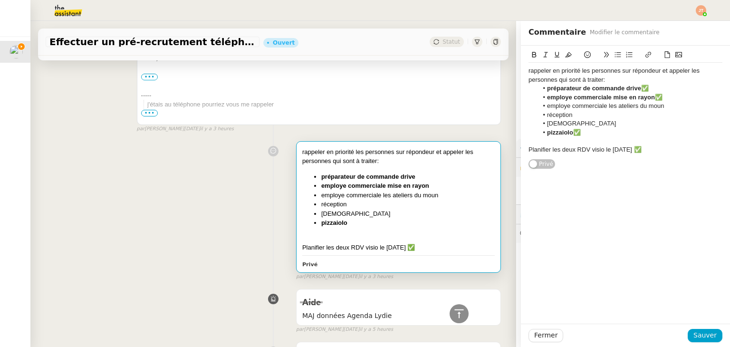
click at [642, 152] on div "Planifier les deux RDV visio le [DATE] ✅" at bounding box center [625, 149] width 194 height 9
click at [583, 49] on button at bounding box center [587, 54] width 11 height 11
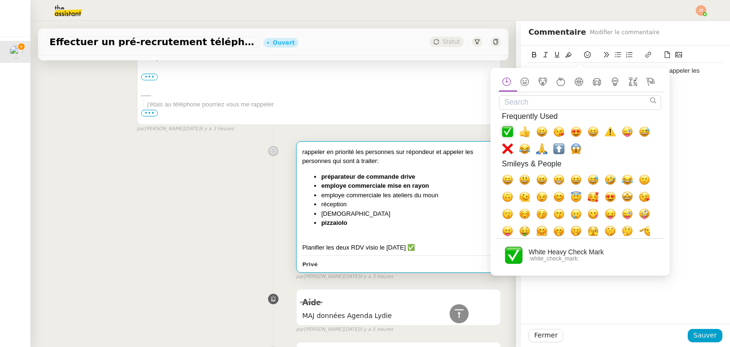
click at [506, 133] on span "✅, white_check_mark" at bounding box center [507, 131] width 11 height 11
click at [686, 149] on div "Planifier les deux RDV visio le [DATE] ✅" at bounding box center [625, 149] width 194 height 9
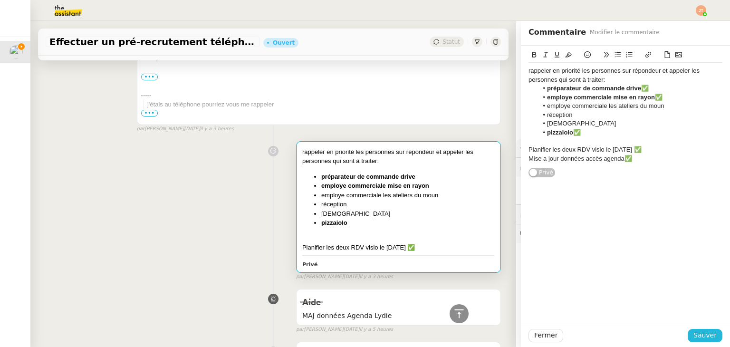
click at [701, 337] on span "Sauver" at bounding box center [704, 335] width 23 height 11
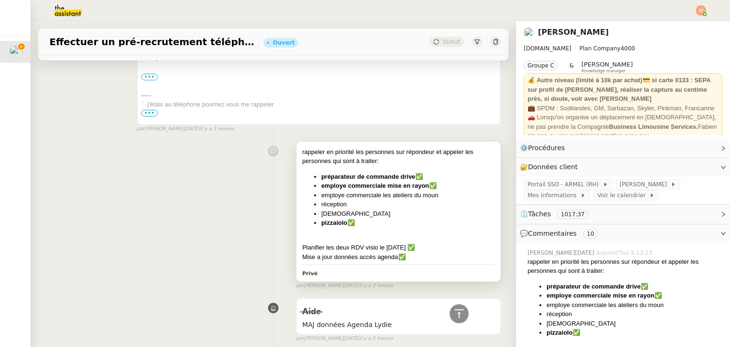
click at [361, 200] on li "employe commerciale les ateliers du moun" at bounding box center [407, 196] width 173 height 10
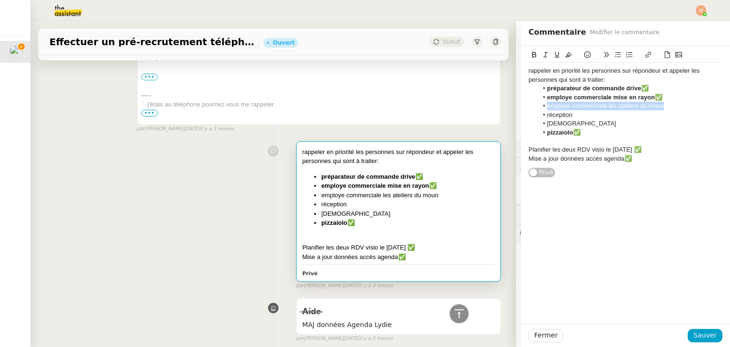
drag, startPoint x: 657, startPoint y: 107, endPoint x: 539, endPoint y: 109, distance: 117.4
click at [539, 109] on li "employe commerciale les ateliers du moun" at bounding box center [630, 106] width 185 height 9
click at [574, 134] on li "pizzaiolo✅" at bounding box center [630, 132] width 185 height 9
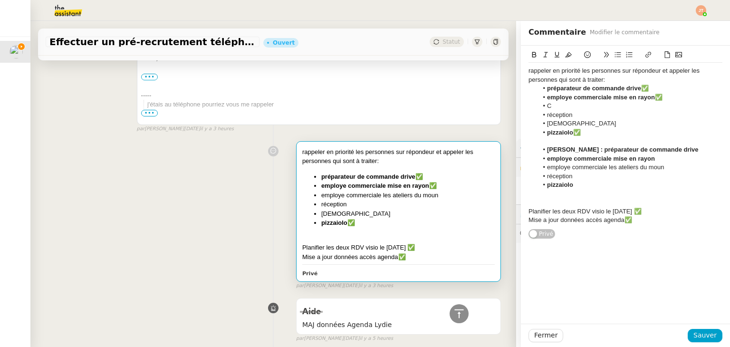
click at [547, 151] on strong "[PERSON_NAME] : préparateur de commande drive" at bounding box center [623, 149] width 152 height 7
drag, startPoint x: 652, startPoint y: 156, endPoint x: 540, endPoint y: 160, distance: 112.2
click at [540, 160] on li "employe commerciale mise en rayon" at bounding box center [630, 158] width 185 height 9
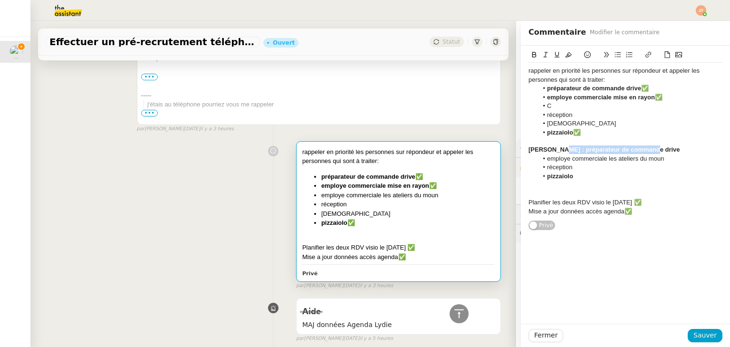
drag, startPoint x: 625, startPoint y: 153, endPoint x: 550, endPoint y: 153, distance: 74.6
click at [550, 153] on div "[PERSON_NAME] : préparateur de commande drive" at bounding box center [625, 149] width 194 height 9
drag, startPoint x: 572, startPoint y: 177, endPoint x: 540, endPoint y: 178, distance: 32.3
click at [540, 178] on li "p" at bounding box center [630, 176] width 185 height 9
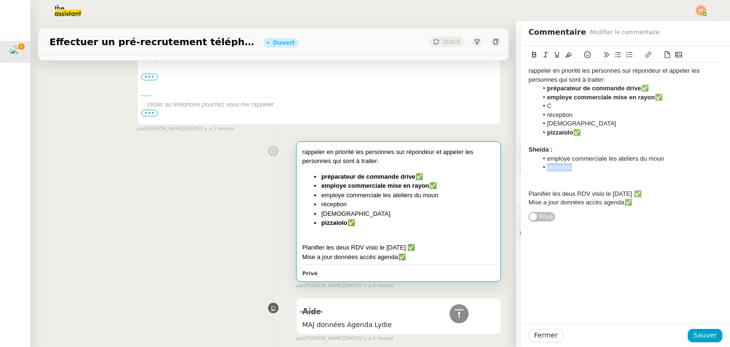
drag, startPoint x: 564, startPoint y: 170, endPoint x: 526, endPoint y: 170, distance: 38.0
click at [528, 170] on ul "employe commerciale les ateliers du moun réception" at bounding box center [625, 163] width 194 height 18
drag, startPoint x: 544, startPoint y: 151, endPoint x: 514, endPoint y: 152, distance: 30.0
click at [521, 152] on div "rappeler en priorité les personnes sur répondeur et appeler les personnes qui s…" at bounding box center [625, 134] width 209 height 176
click at [532, 53] on icon at bounding box center [534, 55] width 4 height 6
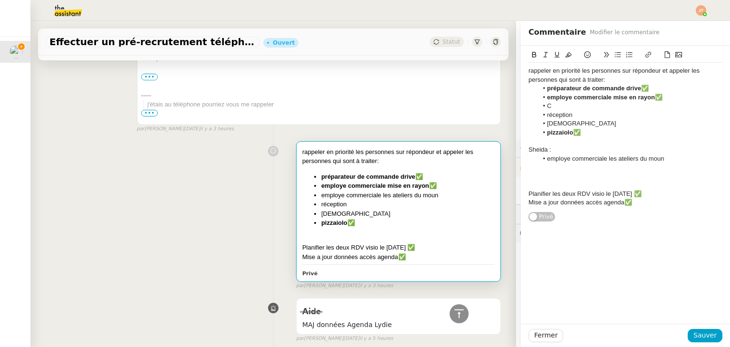
click at [576, 177] on div at bounding box center [625, 176] width 194 height 9
click at [659, 94] on li "employe commerciale mise en rayon✅" at bounding box center [630, 97] width 185 height 9
click at [553, 107] on li "C" at bounding box center [630, 106] width 185 height 9
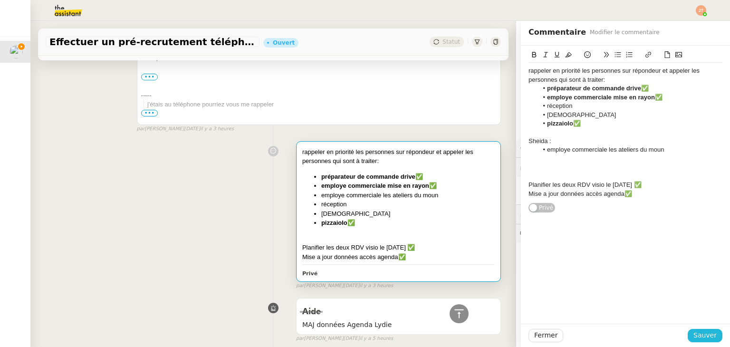
click at [693, 334] on span "Sauver" at bounding box center [704, 335] width 23 height 11
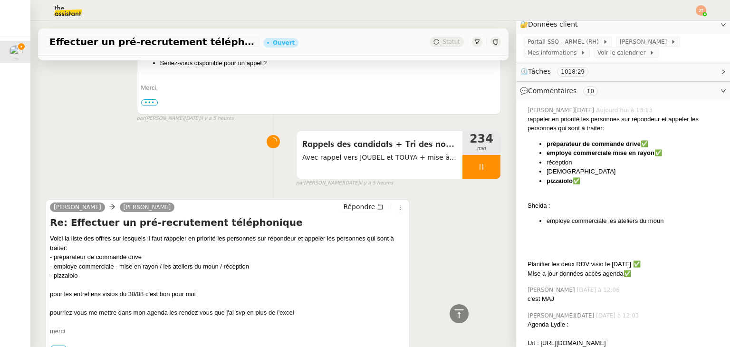
scroll to position [1520, 0]
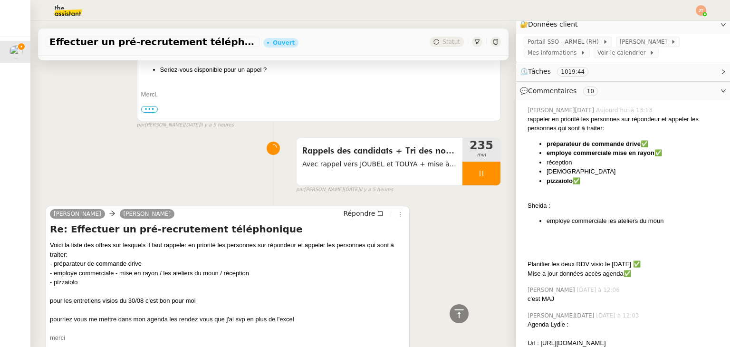
click at [478, 170] on icon at bounding box center [482, 174] width 8 height 8
click at [481, 168] on button at bounding box center [490, 174] width 19 height 24
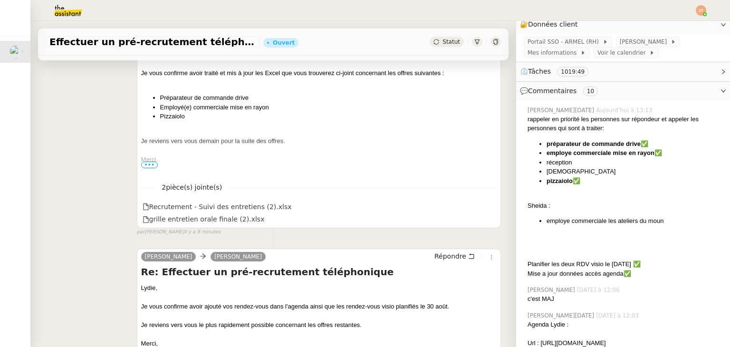
scroll to position [0, 0]
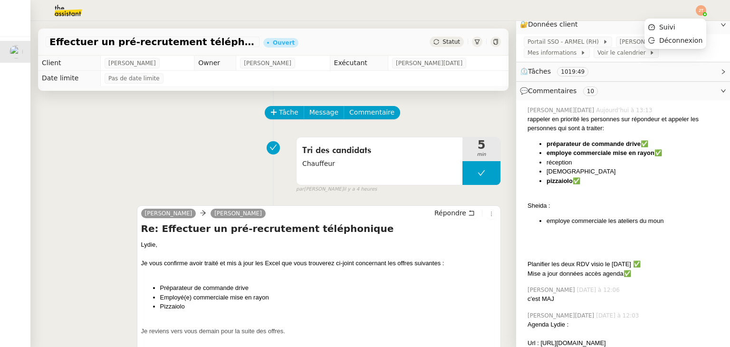
click at [701, 13] on img at bounding box center [701, 10] width 10 height 10
click at [675, 23] on span "Suivi" at bounding box center [667, 27] width 16 height 8
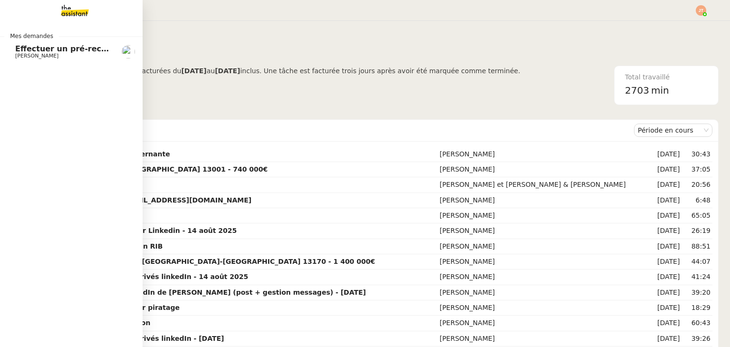
click at [78, 51] on span "Effectuer un pré-recrutement téléphonique" at bounding box center [107, 48] width 185 height 9
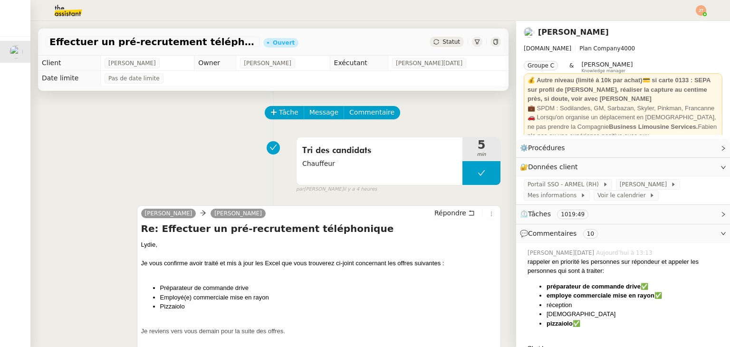
click at [451, 46] on div "Statut" at bounding box center [447, 42] width 34 height 10
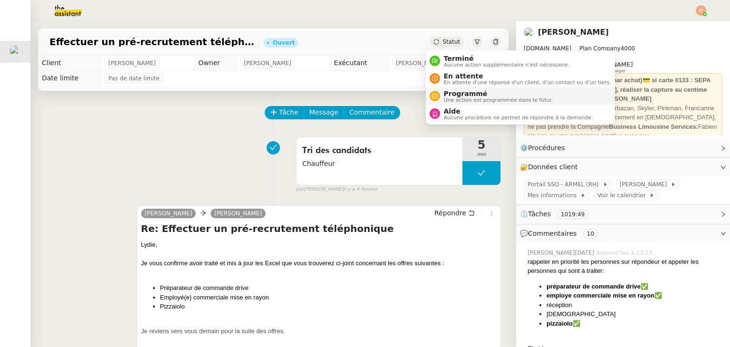
click at [450, 94] on span "Programmé" at bounding box center [498, 94] width 109 height 8
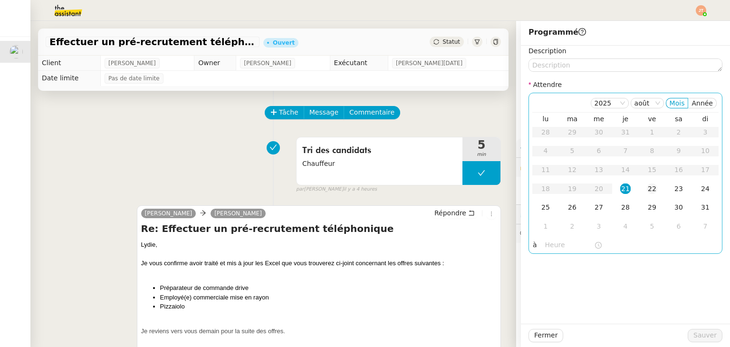
click at [647, 191] on div "22" at bounding box center [652, 188] width 10 height 10
click at [545, 247] on input "text" at bounding box center [569, 244] width 49 height 11
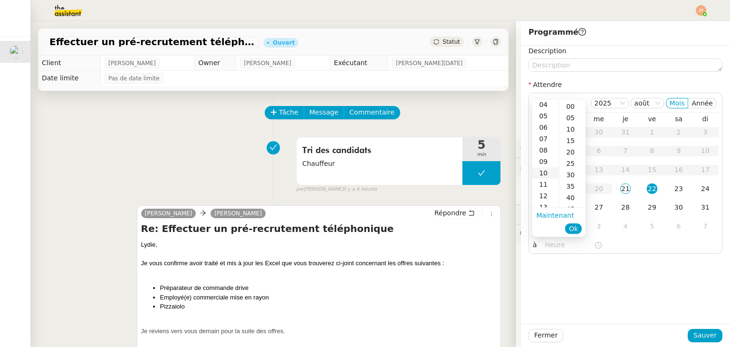
click at [547, 170] on div "10" at bounding box center [545, 172] width 27 height 11
click at [568, 107] on div "00" at bounding box center [572, 106] width 26 height 11
type input "10:00"
click at [572, 230] on span "Ok" at bounding box center [573, 229] width 9 height 10
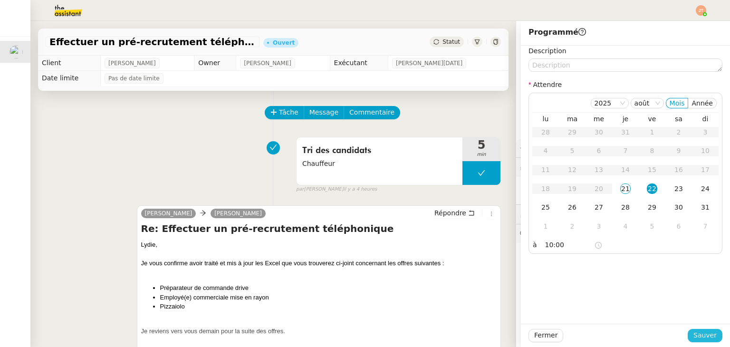
click at [693, 335] on span "Sauver" at bounding box center [704, 335] width 23 height 11
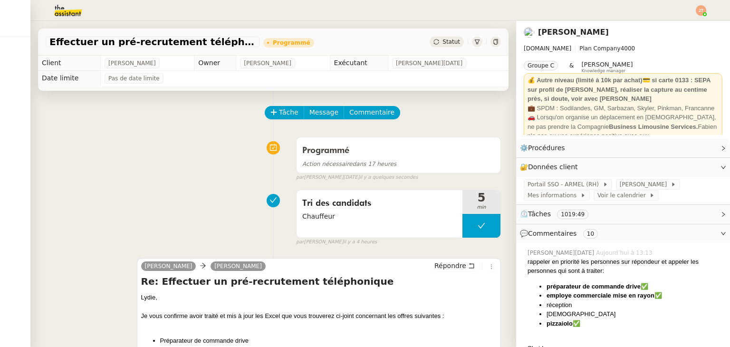
click at [701, 12] on img at bounding box center [701, 10] width 10 height 10
click at [684, 24] on li "Suivi" at bounding box center [675, 26] width 62 height 13
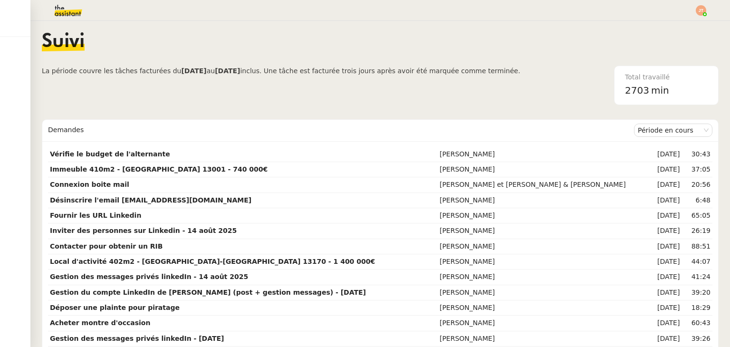
click at [120, 75] on span "La période couvre les tâches facturées du" at bounding box center [111, 71] width 139 height 8
